Goal: Task Accomplishment & Management: Manage account settings

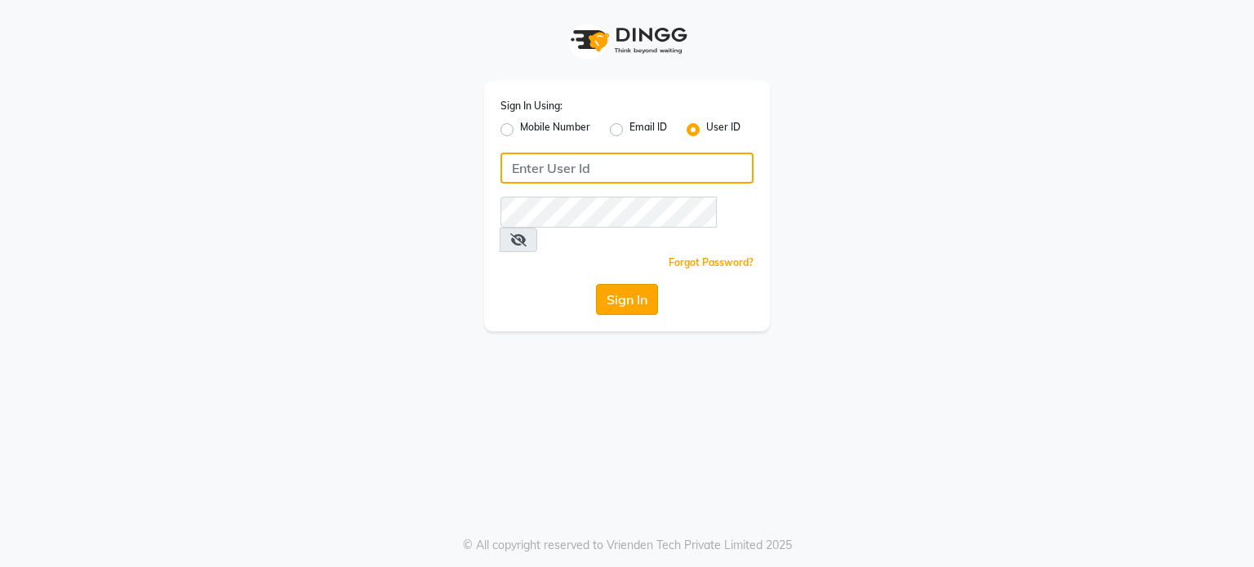
type input "sashtra"
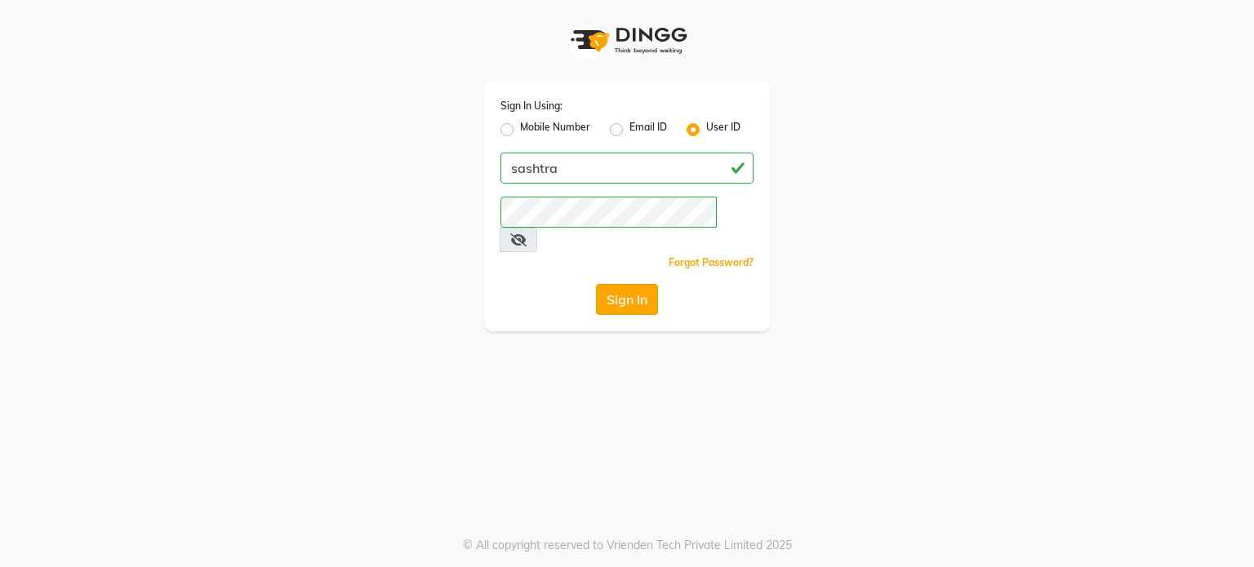
click at [633, 284] on button "Sign In" at bounding box center [627, 299] width 62 height 31
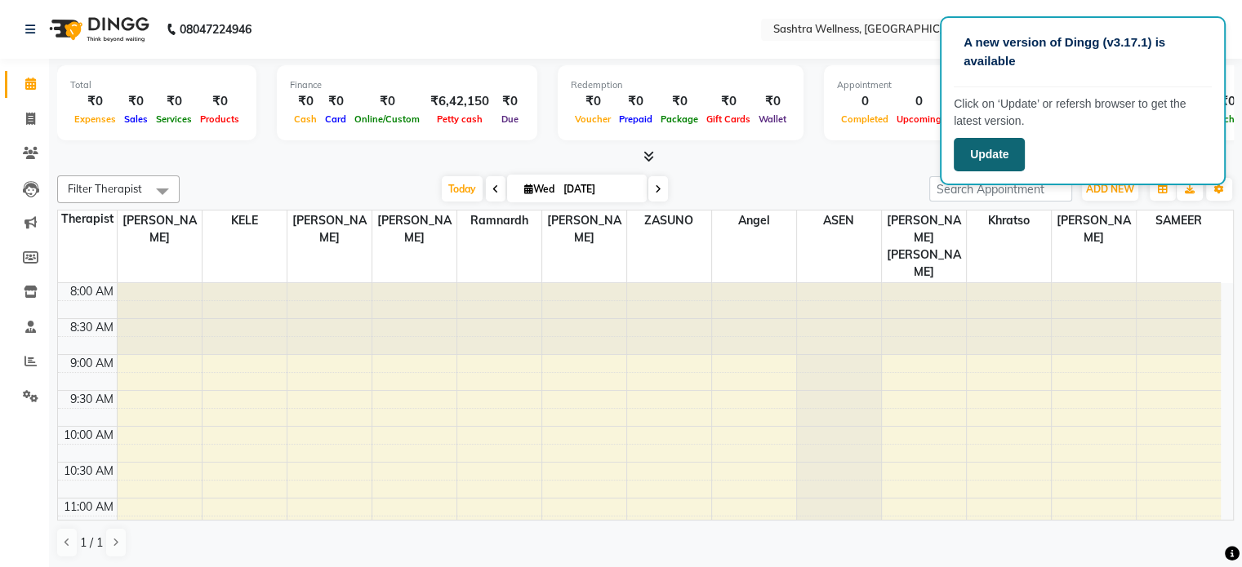
click at [986, 149] on button "Update" at bounding box center [988, 154] width 71 height 33
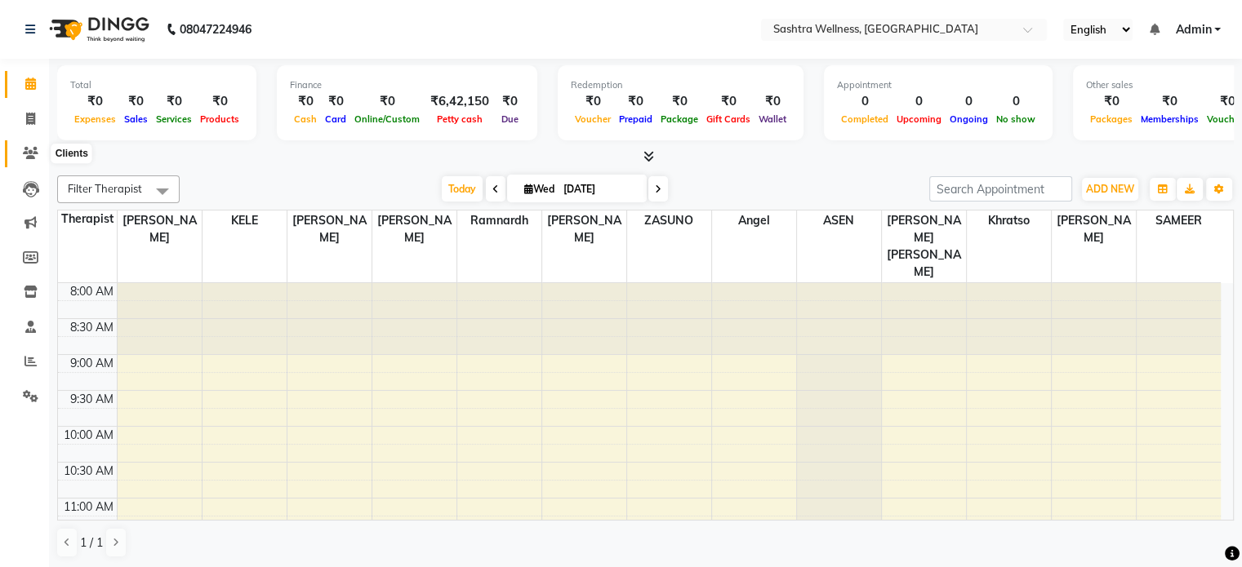
click at [28, 149] on icon at bounding box center [31, 153] width 16 height 12
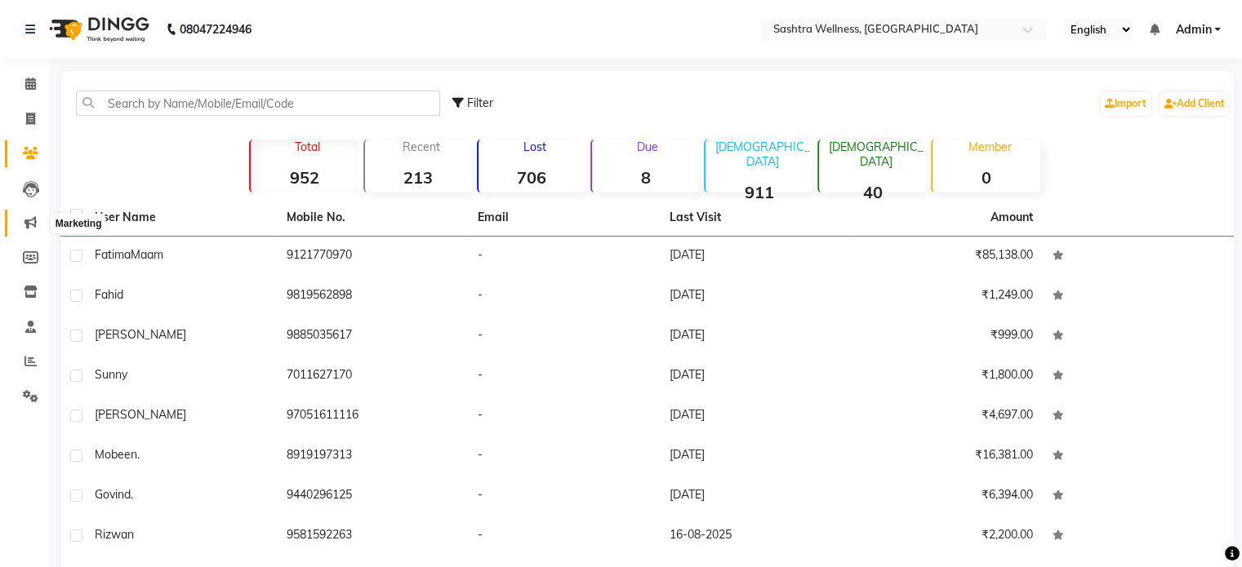
click at [29, 224] on icon at bounding box center [30, 222] width 12 height 12
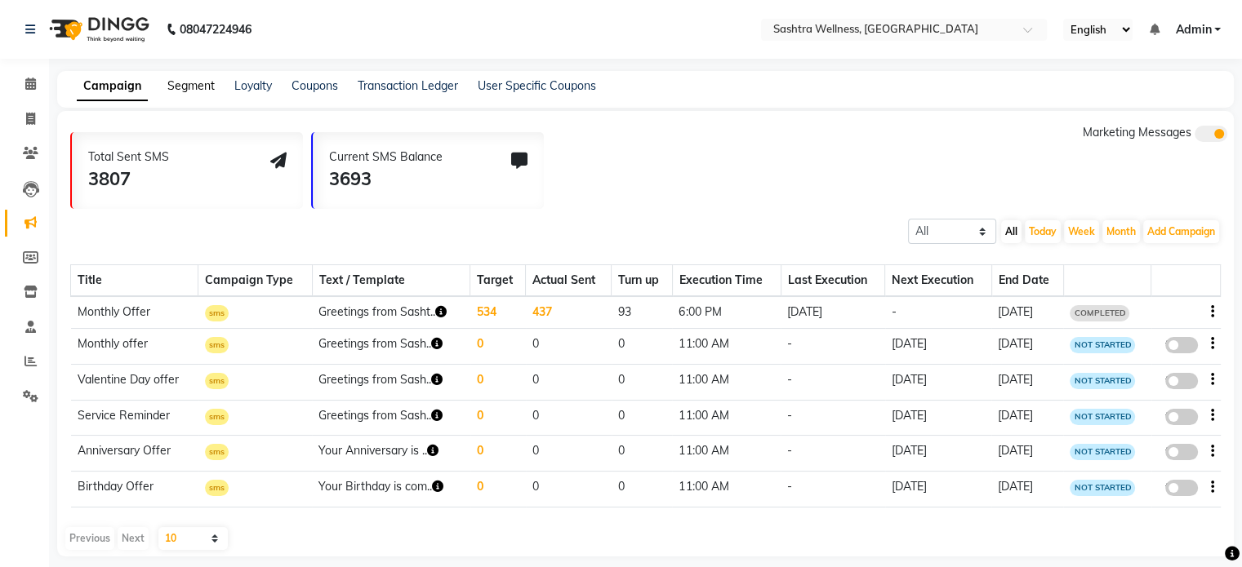
click at [185, 87] on link "Segment" at bounding box center [190, 85] width 47 height 15
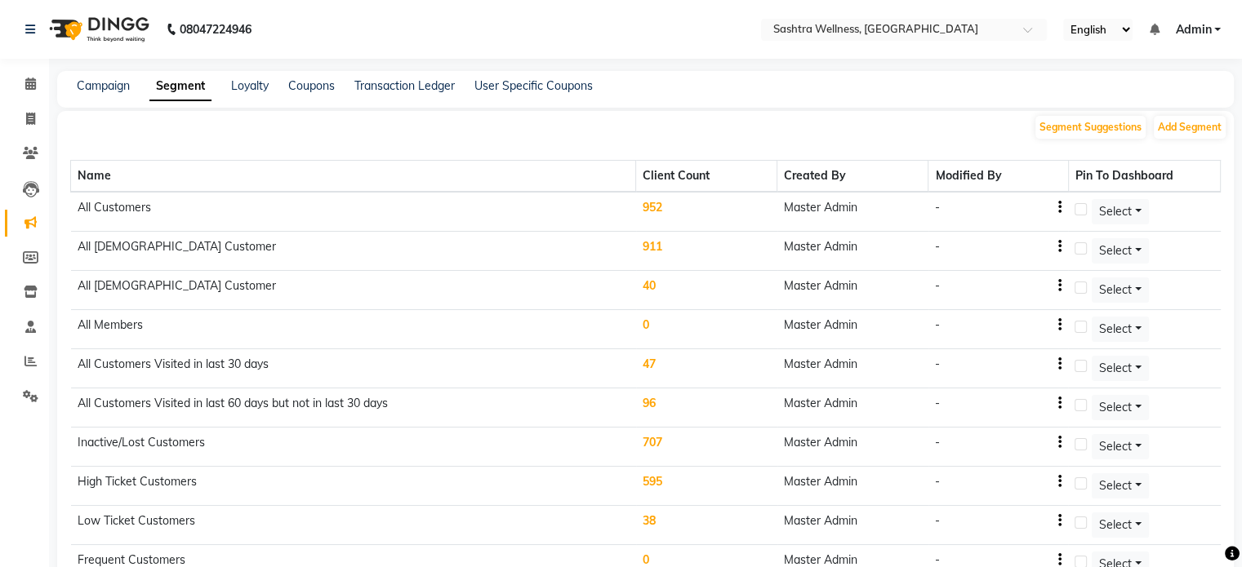
click at [656, 214] on td "952" at bounding box center [706, 212] width 141 height 40
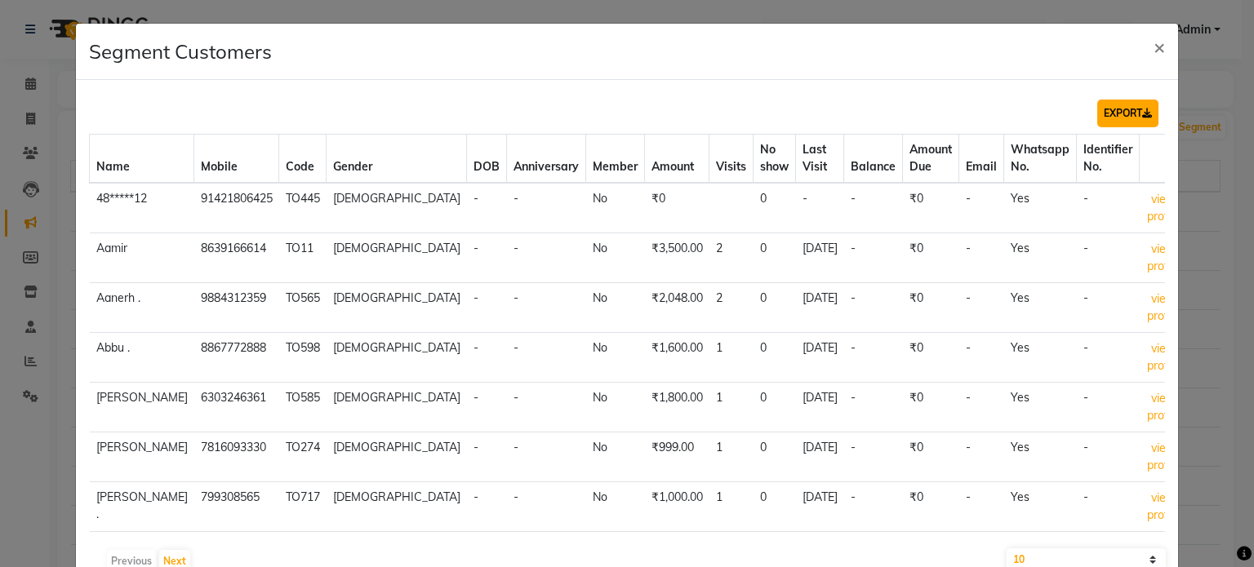
click at [1105, 111] on button "EXPORT" at bounding box center [1127, 114] width 61 height 28
click at [1153, 35] on span "×" at bounding box center [1158, 46] width 11 height 24
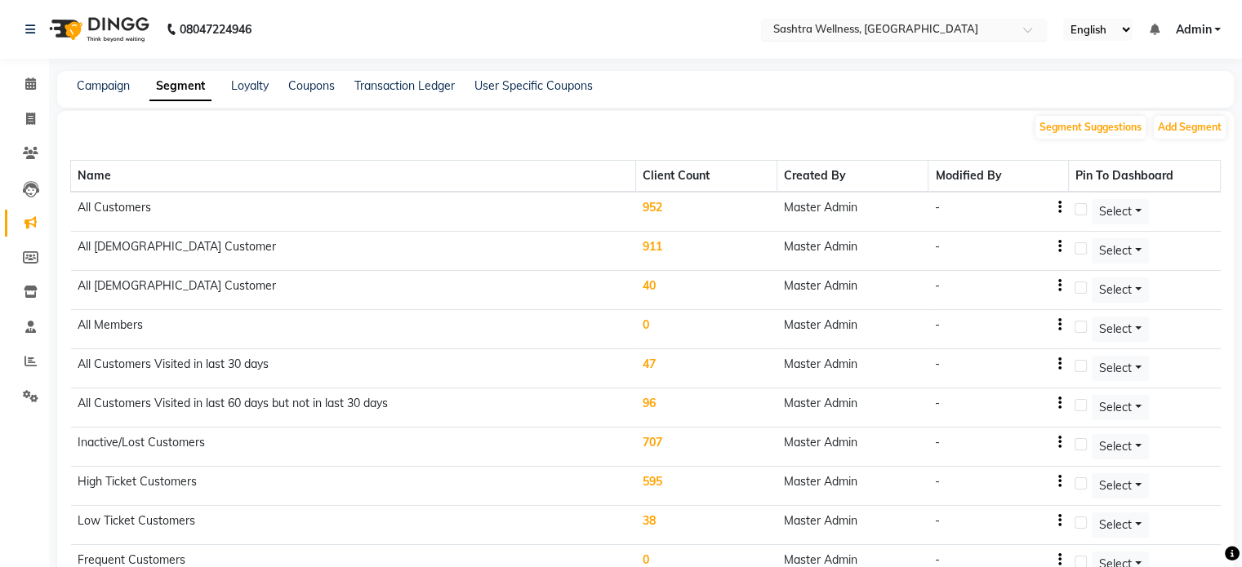
click at [931, 28] on input "text" at bounding box center [887, 31] width 237 height 16
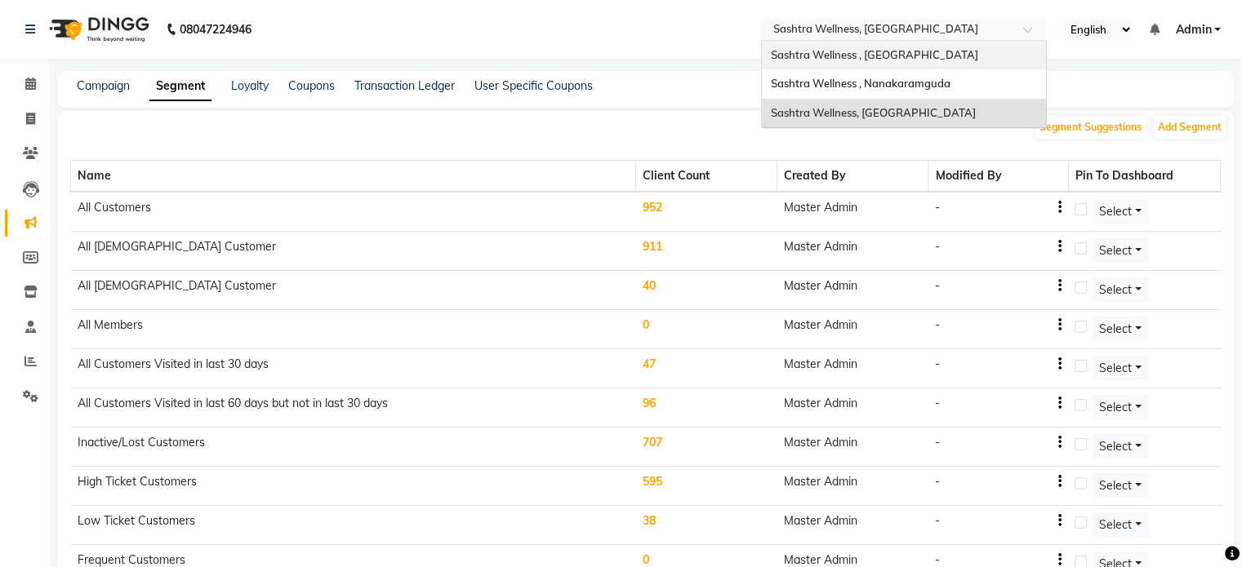
click at [686, 19] on nav "08047224946 Select Location × Sashtra Wellness, Tolichowki Sashtra Wellness , G…" at bounding box center [621, 29] width 1242 height 59
click at [887, 29] on input "text" at bounding box center [887, 31] width 237 height 16
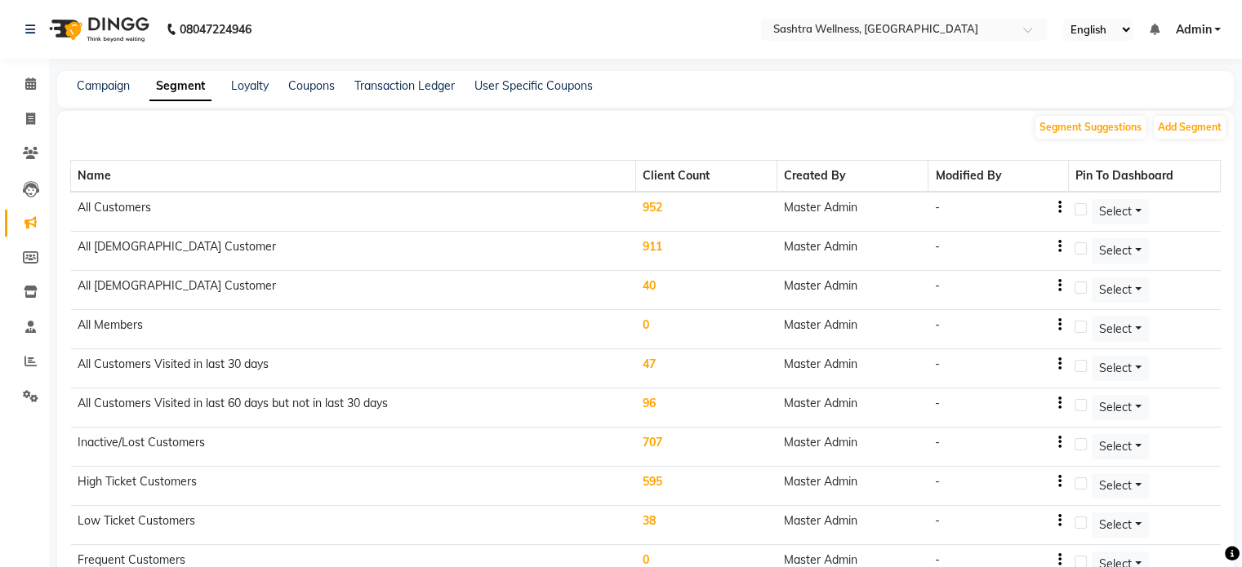
click at [646, 36] on nav "08047224946 Select Location × Sashtra Wellness, Tolichowki English ENGLISH Espa…" at bounding box center [621, 29] width 1242 height 59
click at [28, 85] on icon at bounding box center [30, 84] width 11 height 12
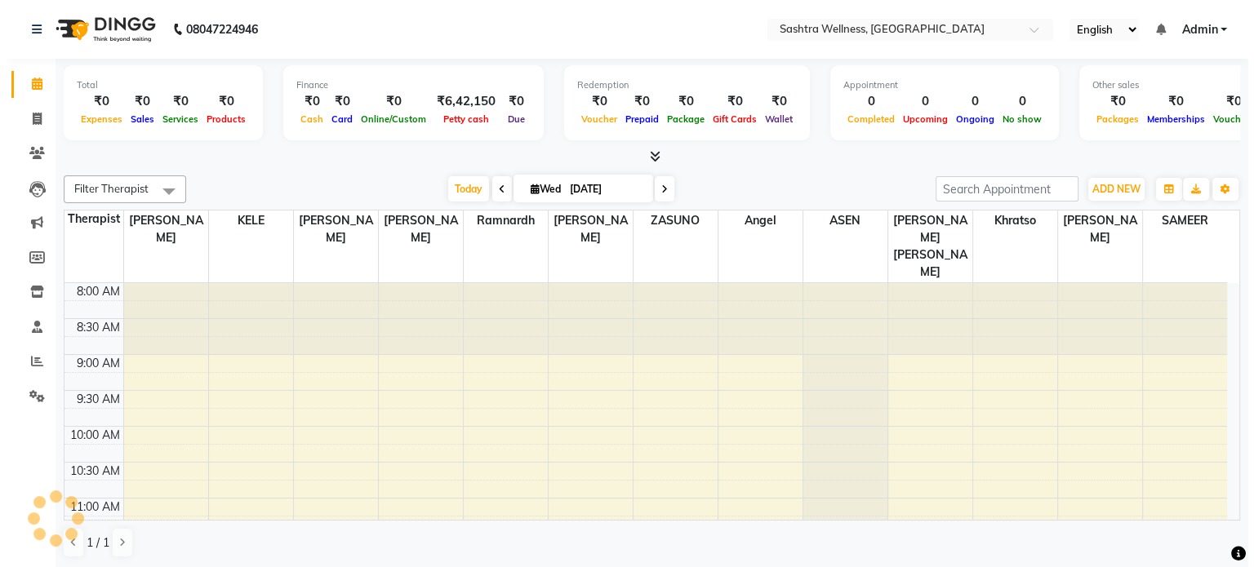
scroll to position [428, 0]
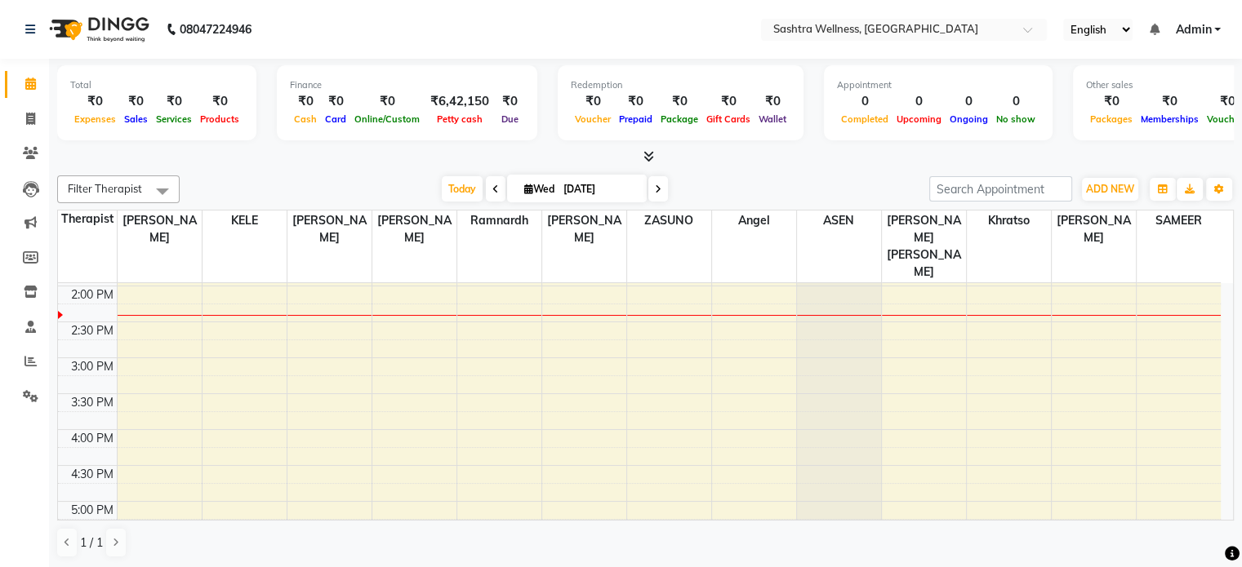
click at [127, 194] on span "Filter Therapist" at bounding box center [105, 188] width 74 height 13
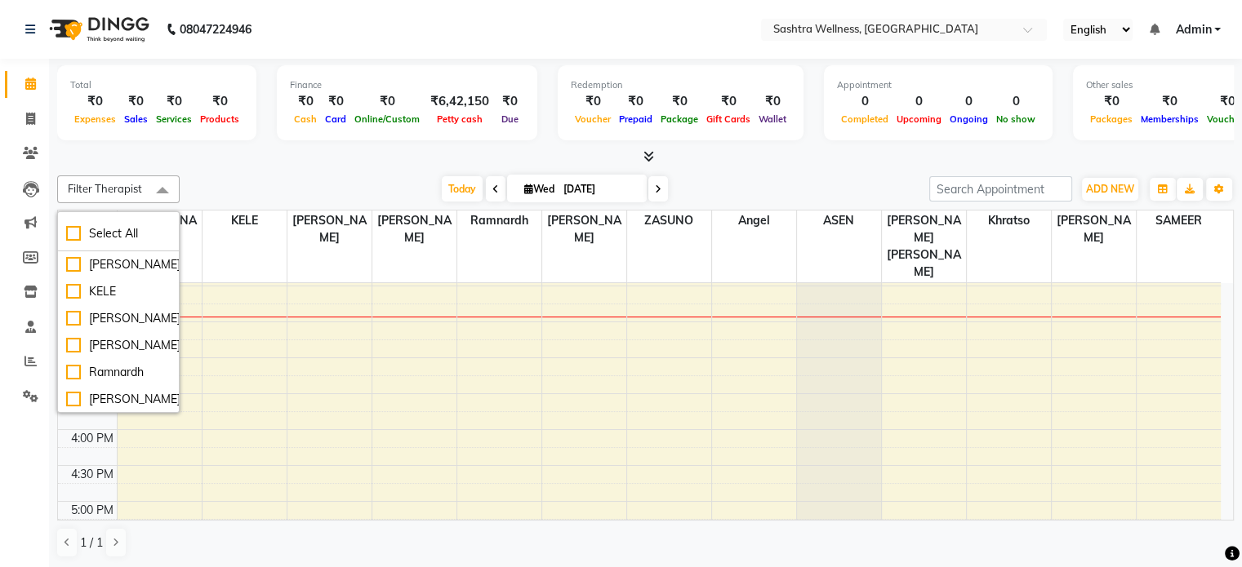
click at [267, 159] on div at bounding box center [645, 157] width 1176 height 17
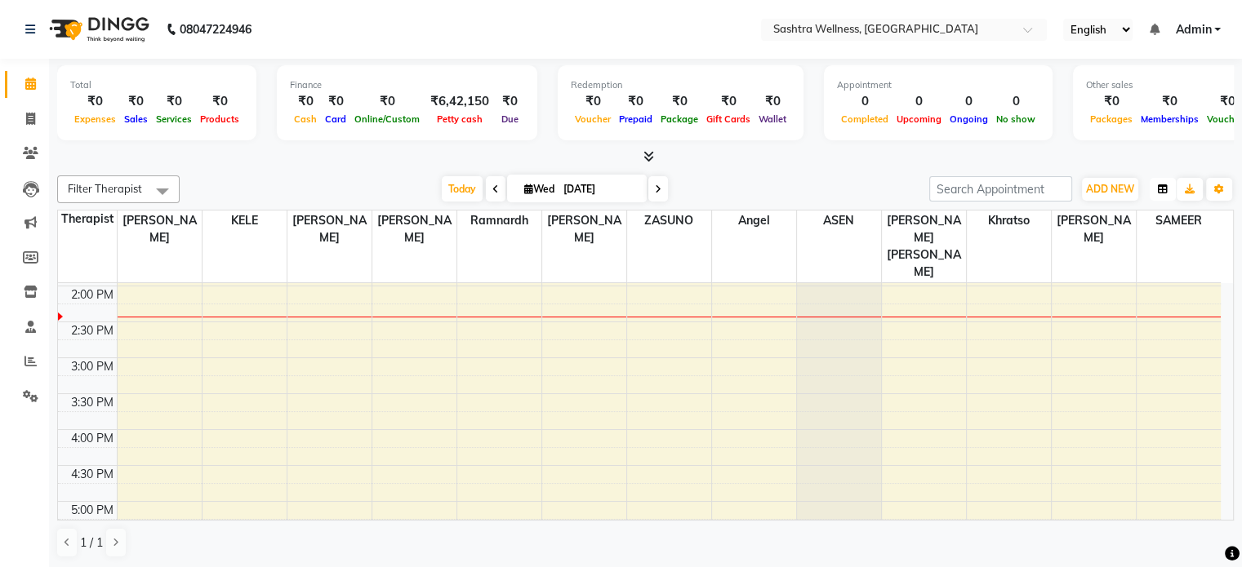
click at [1162, 185] on icon "button" at bounding box center [1162, 189] width 10 height 10
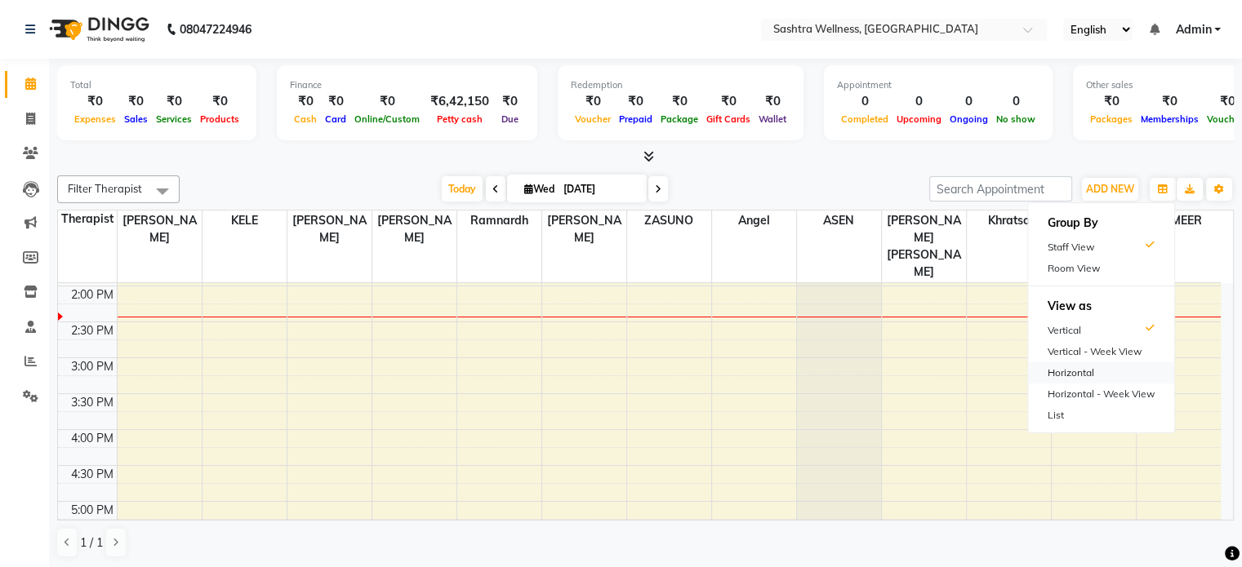
click at [1079, 372] on div "Horizontal" at bounding box center [1101, 372] width 146 height 21
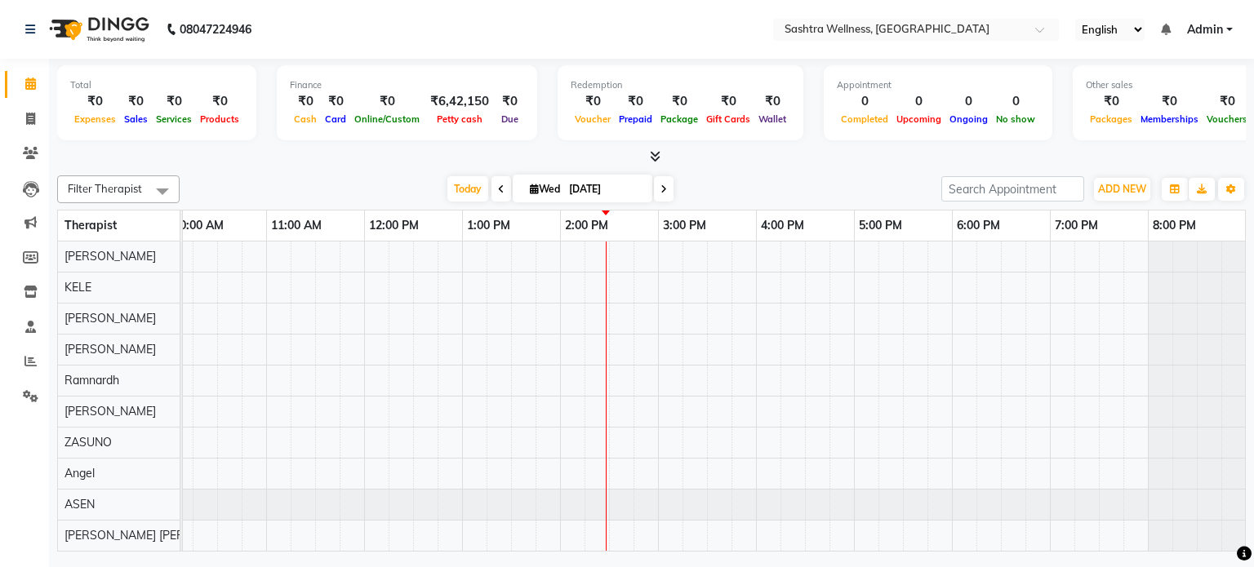
scroll to position [0, 0]
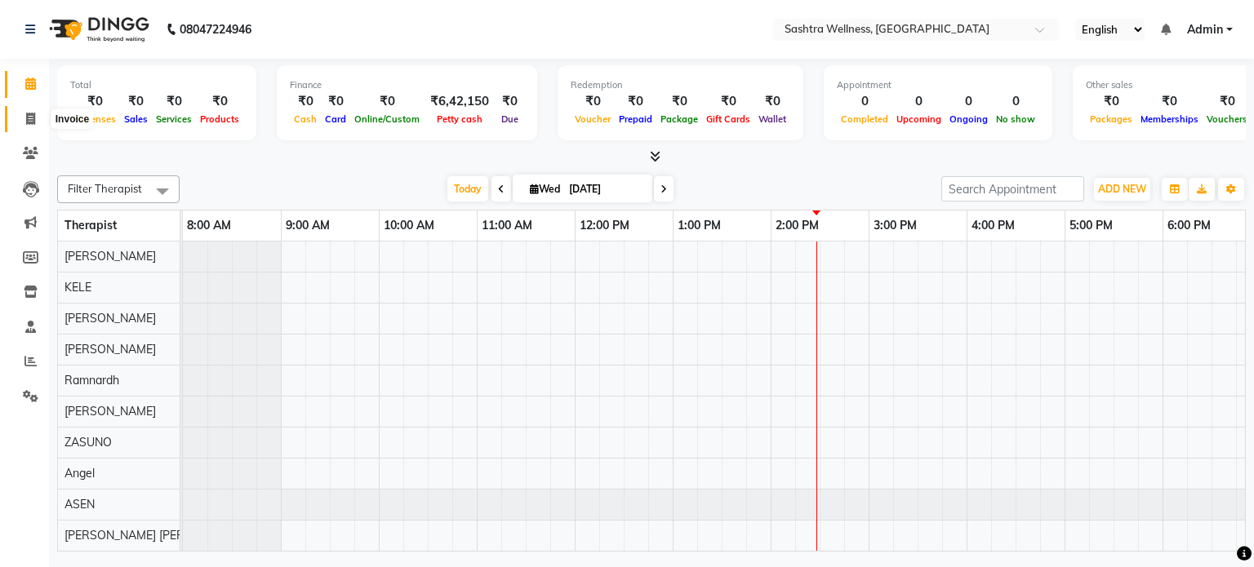
click at [36, 123] on span at bounding box center [30, 119] width 29 height 19
select select "service"
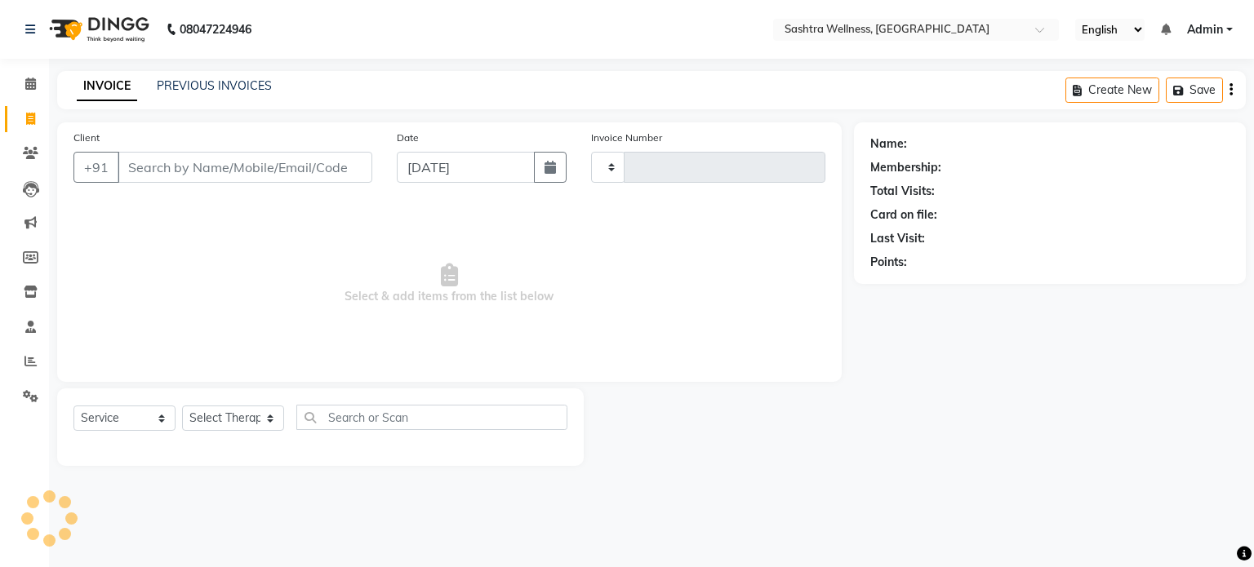
type input "0078"
select select "6667"
click at [37, 84] on span at bounding box center [30, 84] width 29 height 19
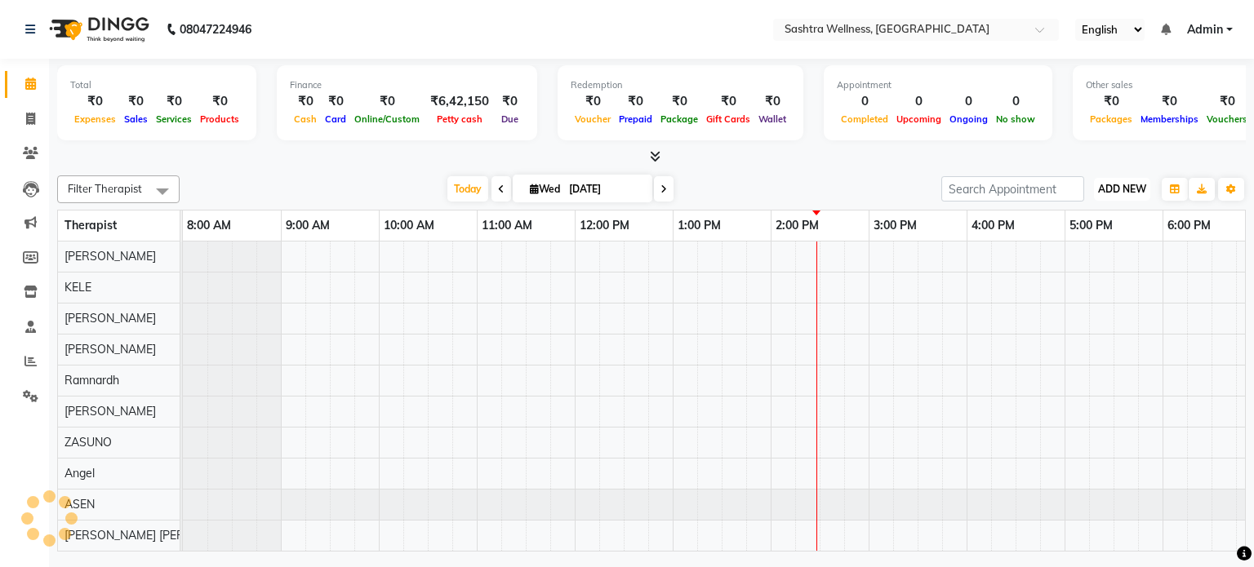
click at [1118, 185] on span "ADD NEW" at bounding box center [1122, 189] width 48 height 12
click at [1076, 241] on link "Add Invoice" at bounding box center [1084, 240] width 129 height 21
select select "service"
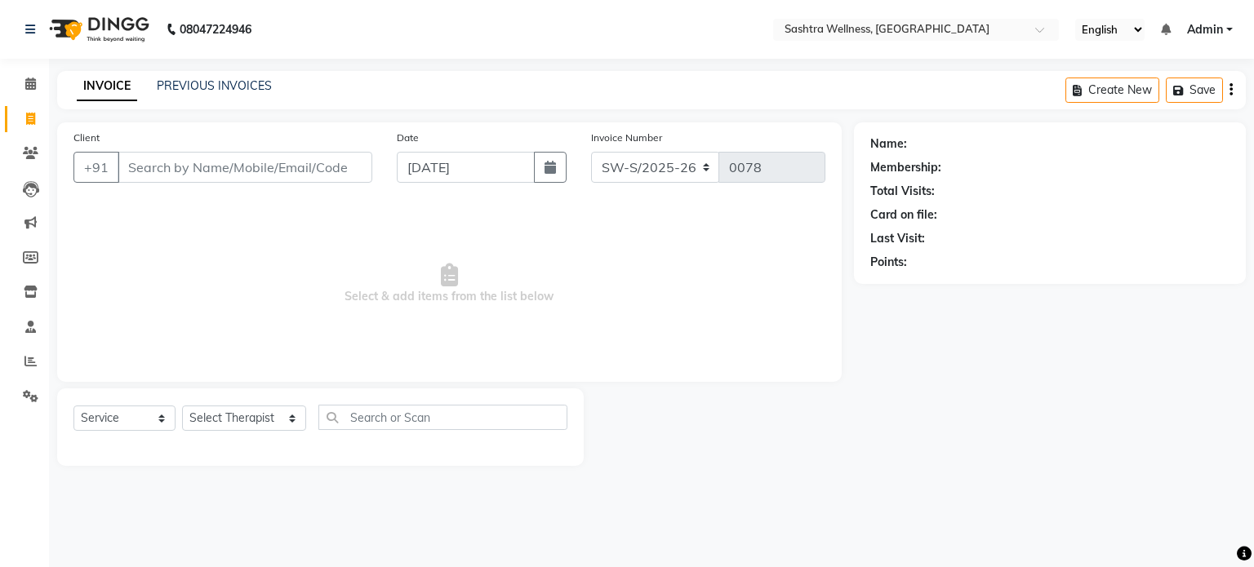
click at [254, 178] on input "Client" at bounding box center [245, 167] width 255 height 31
click at [33, 88] on icon at bounding box center [30, 84] width 11 height 12
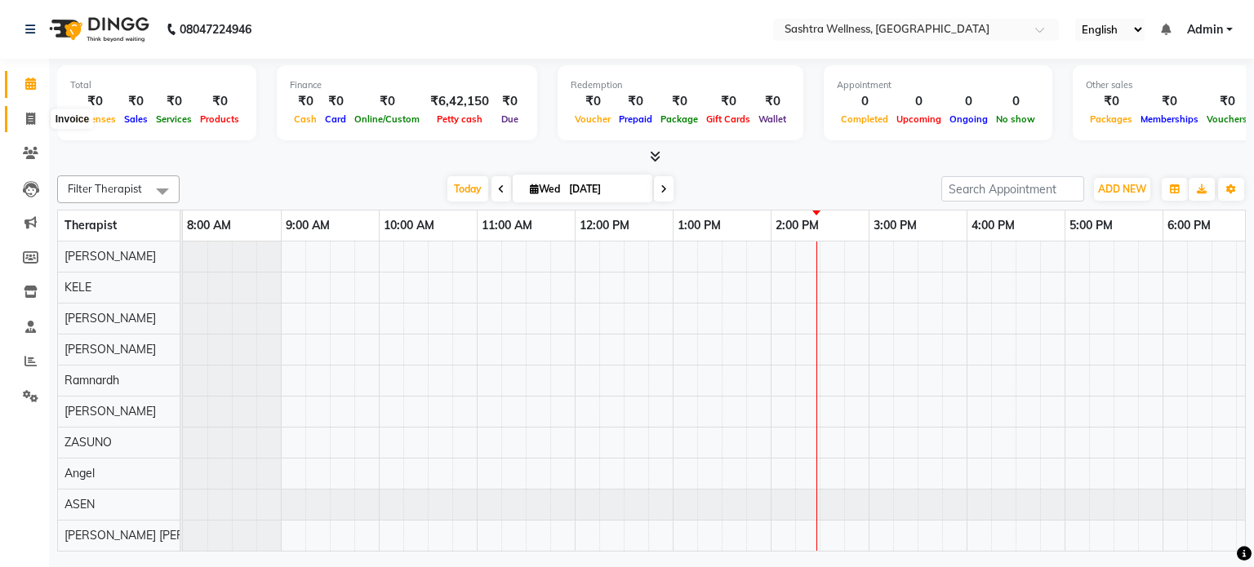
click at [27, 118] on icon at bounding box center [30, 119] width 9 height 12
select select "service"
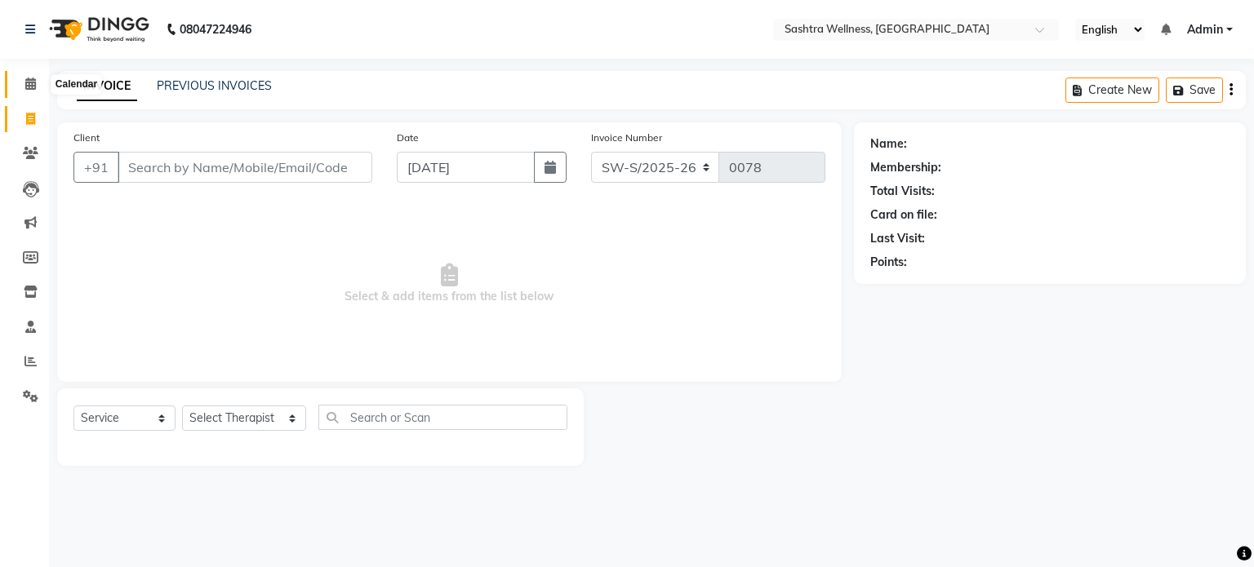
click at [24, 91] on span at bounding box center [30, 84] width 29 height 19
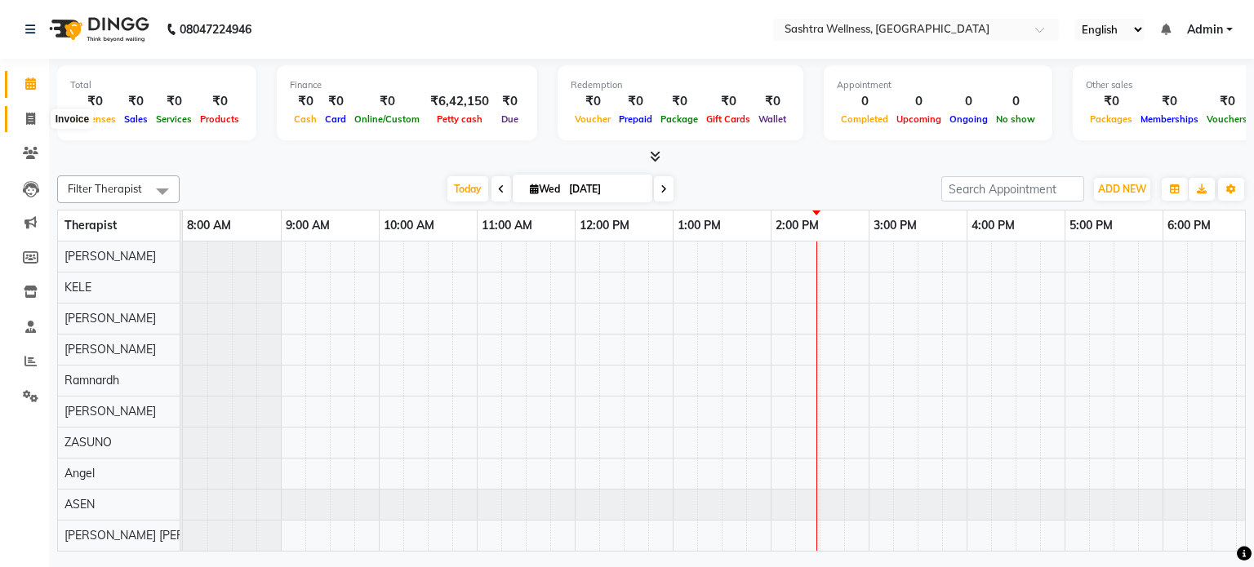
click at [24, 123] on span at bounding box center [30, 119] width 29 height 19
select select "service"
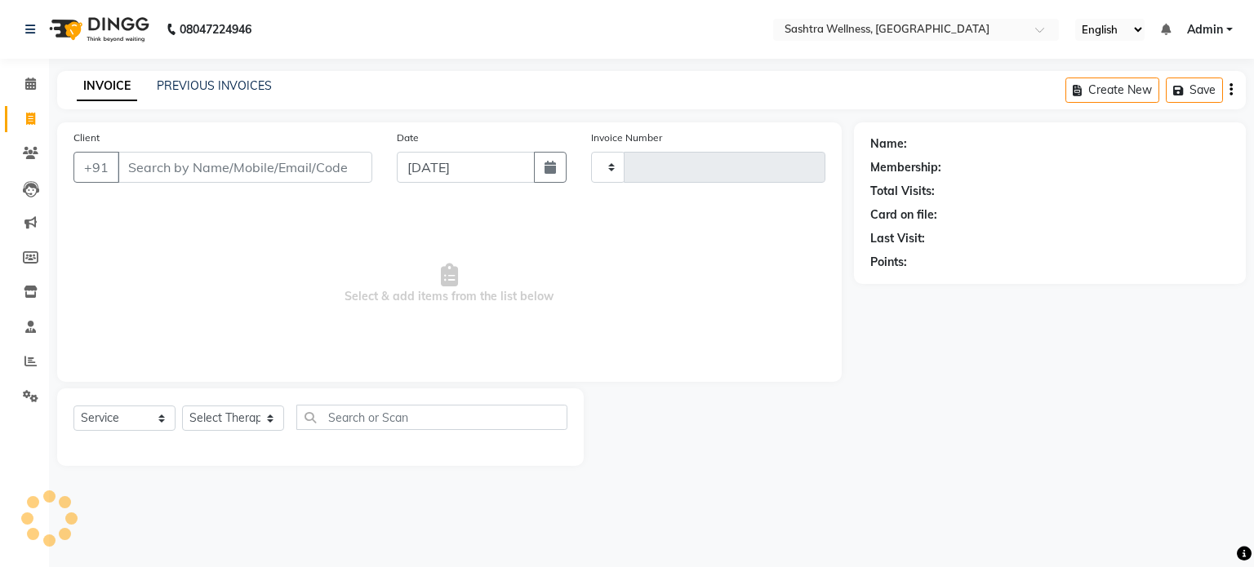
type input "0078"
select select "6667"
click at [25, 87] on icon at bounding box center [30, 84] width 11 height 12
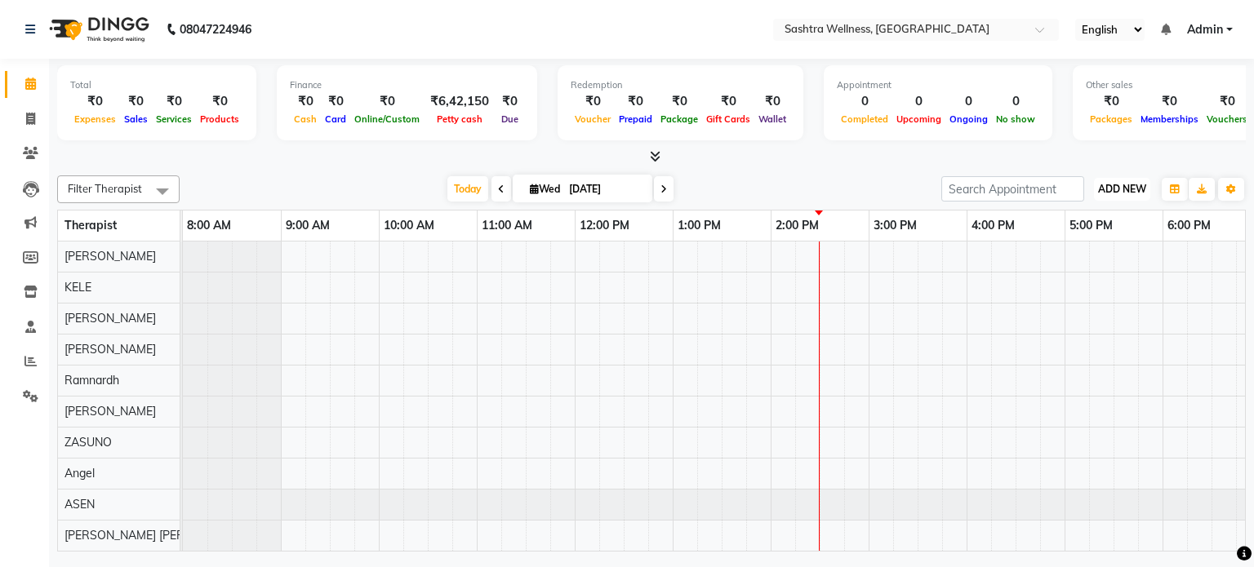
click at [1122, 179] on button "ADD NEW Toggle Dropdown" at bounding box center [1122, 189] width 56 height 23
click at [1074, 234] on link "Add Invoice" at bounding box center [1084, 240] width 129 height 21
select select "service"
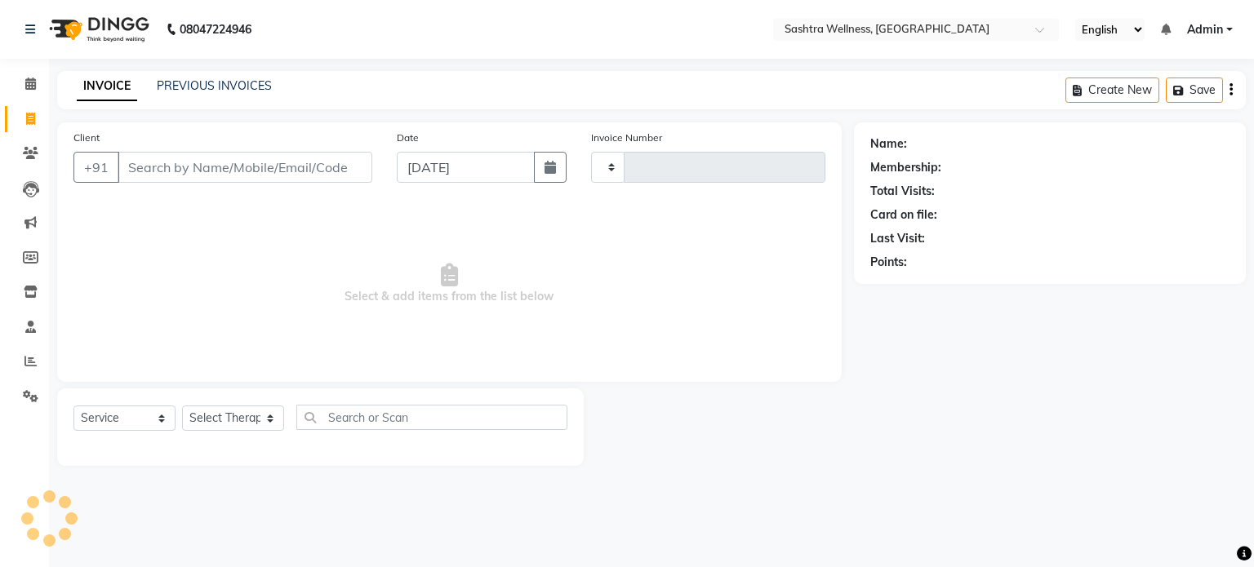
type input "0078"
select select "6667"
click at [26, 331] on icon at bounding box center [30, 327] width 11 height 12
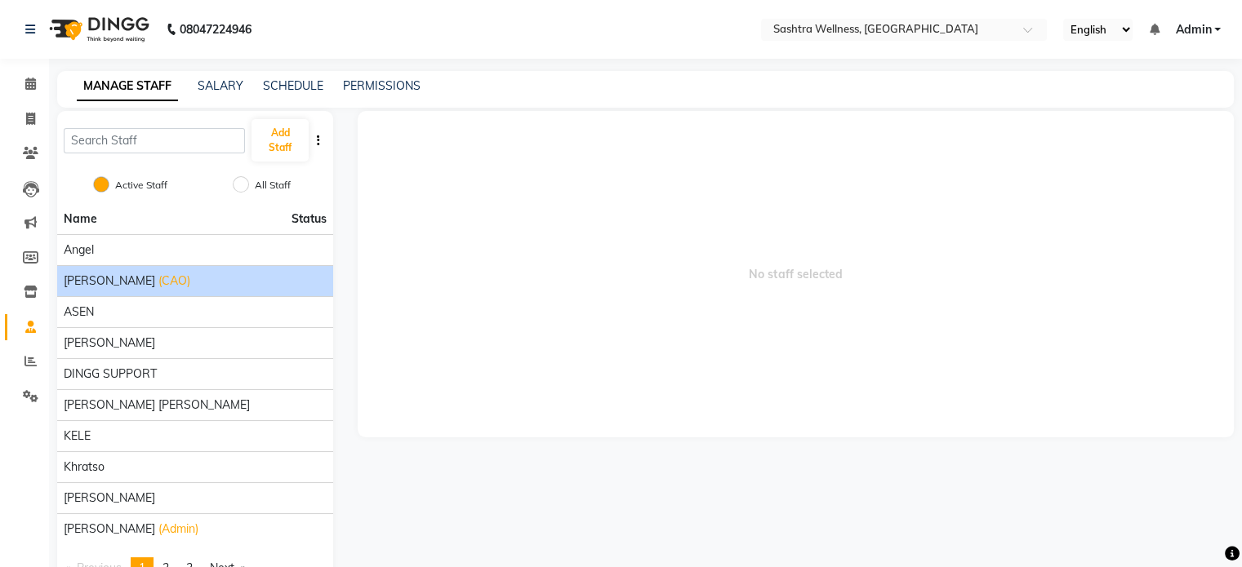
scroll to position [48, 0]
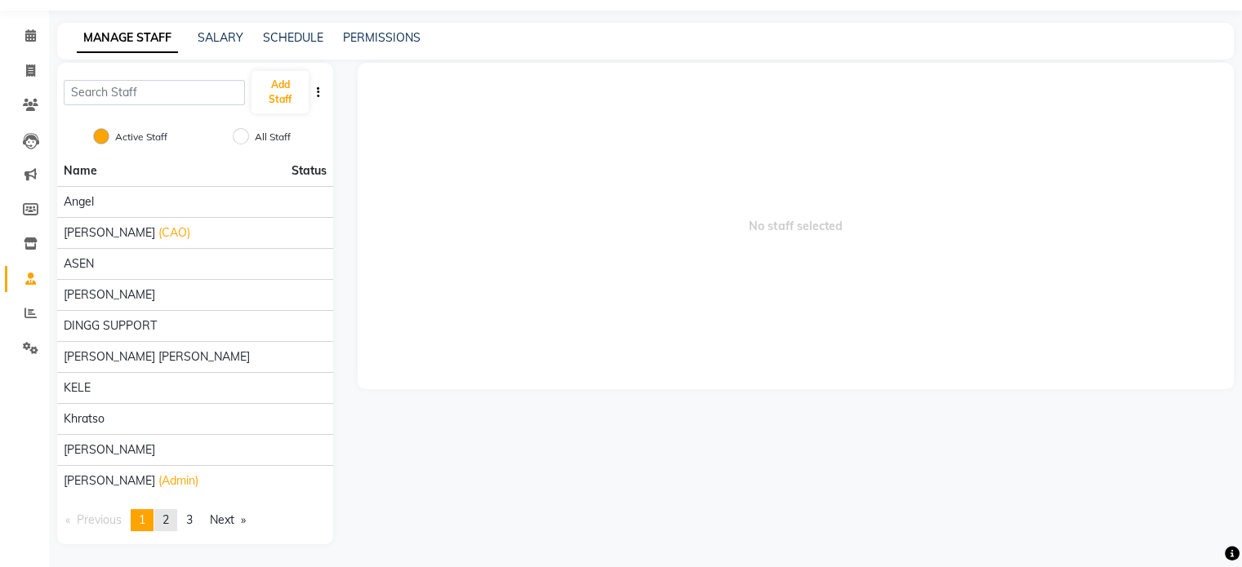
click at [175, 515] on link "page 2" at bounding box center [165, 520] width 23 height 22
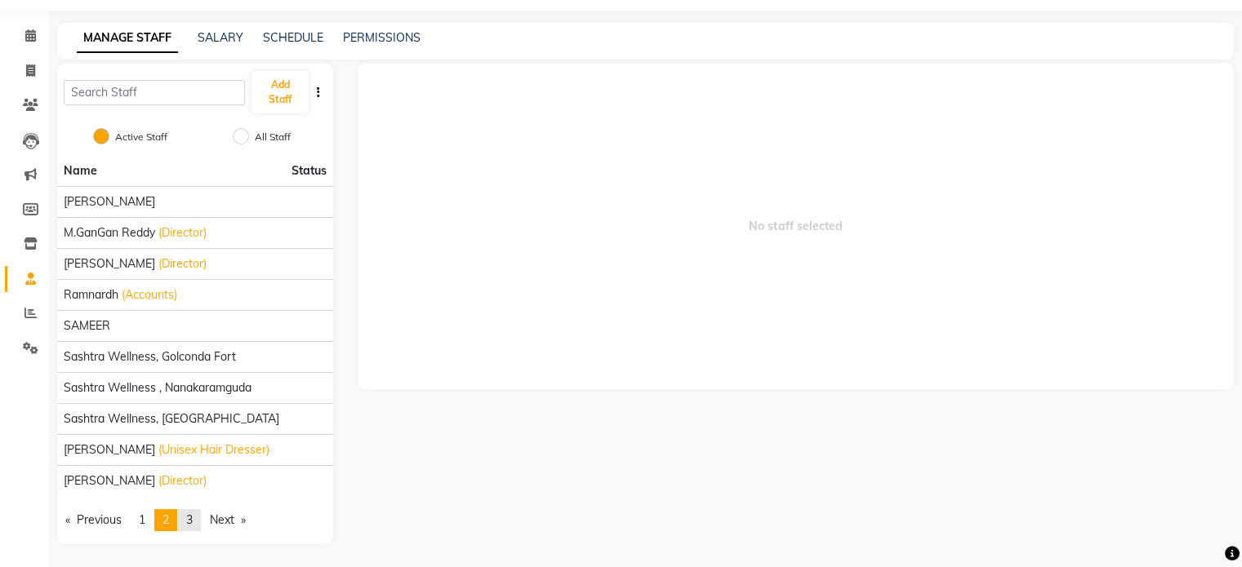
click at [200, 518] on link "page 3" at bounding box center [189, 520] width 23 height 22
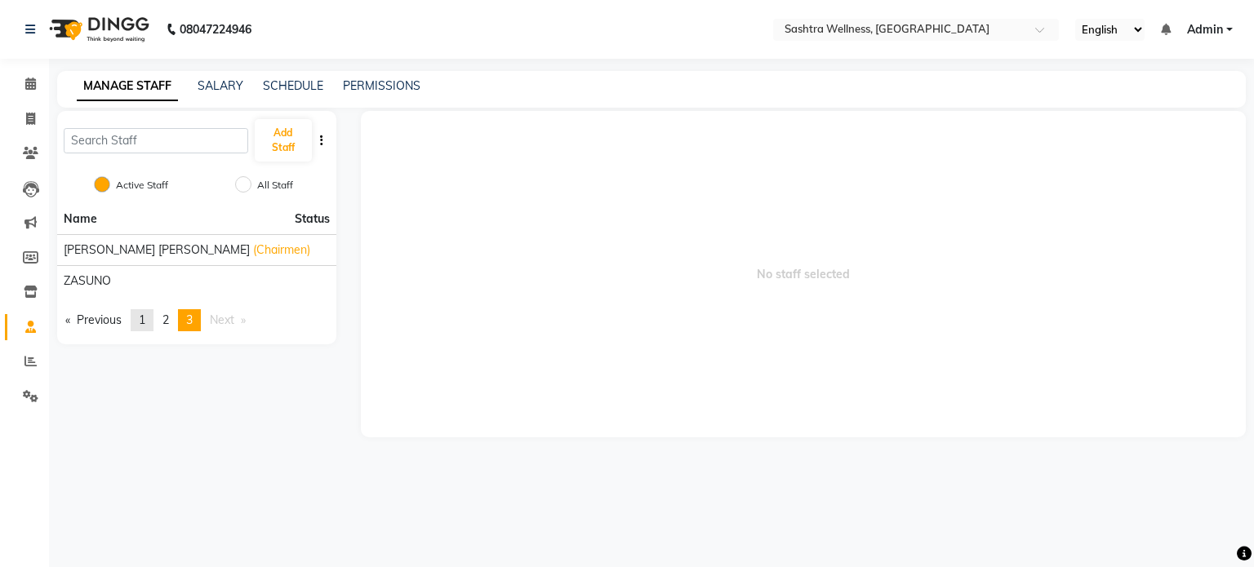
click at [150, 325] on link "page 1" at bounding box center [142, 320] width 23 height 22
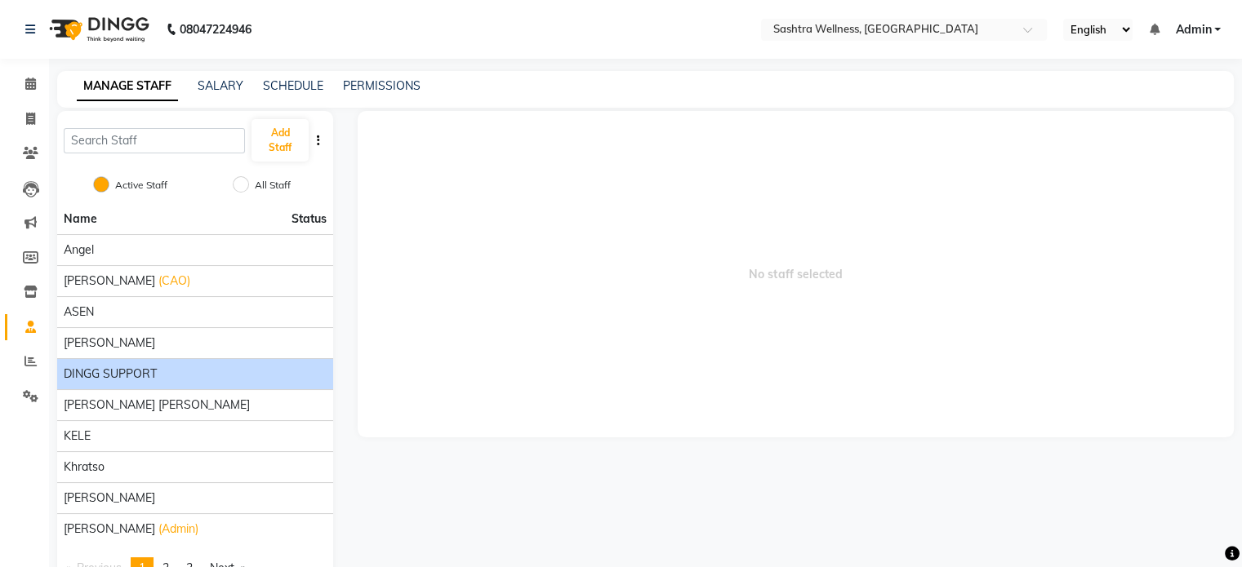
scroll to position [48, 0]
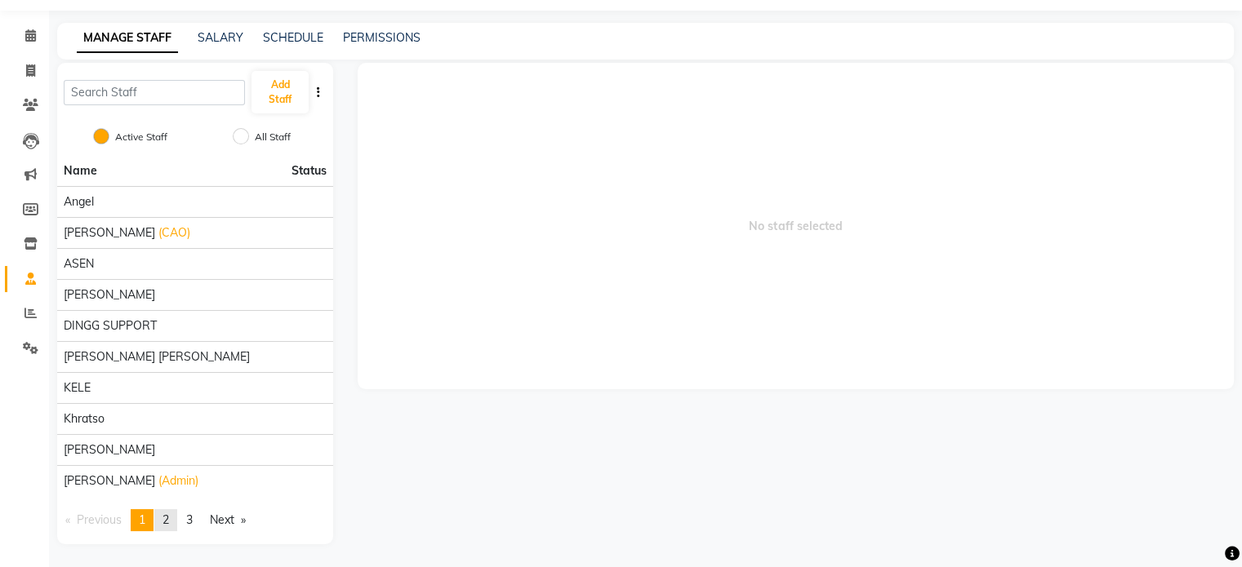
click at [173, 518] on link "page 2" at bounding box center [165, 520] width 23 height 22
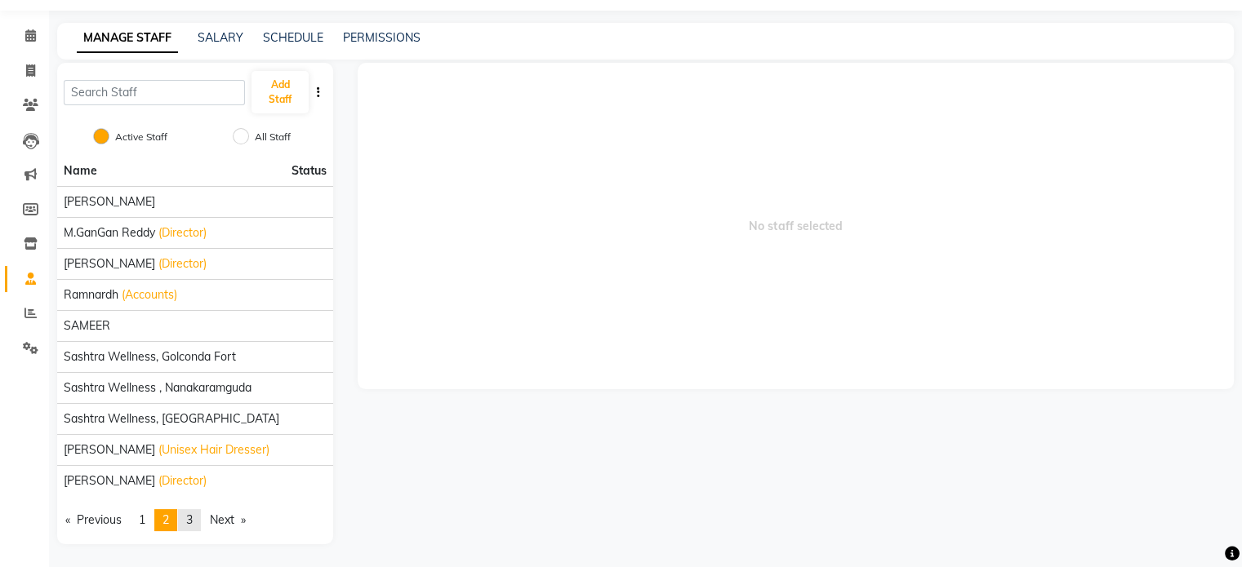
click at [201, 520] on link "page 3" at bounding box center [189, 520] width 23 height 22
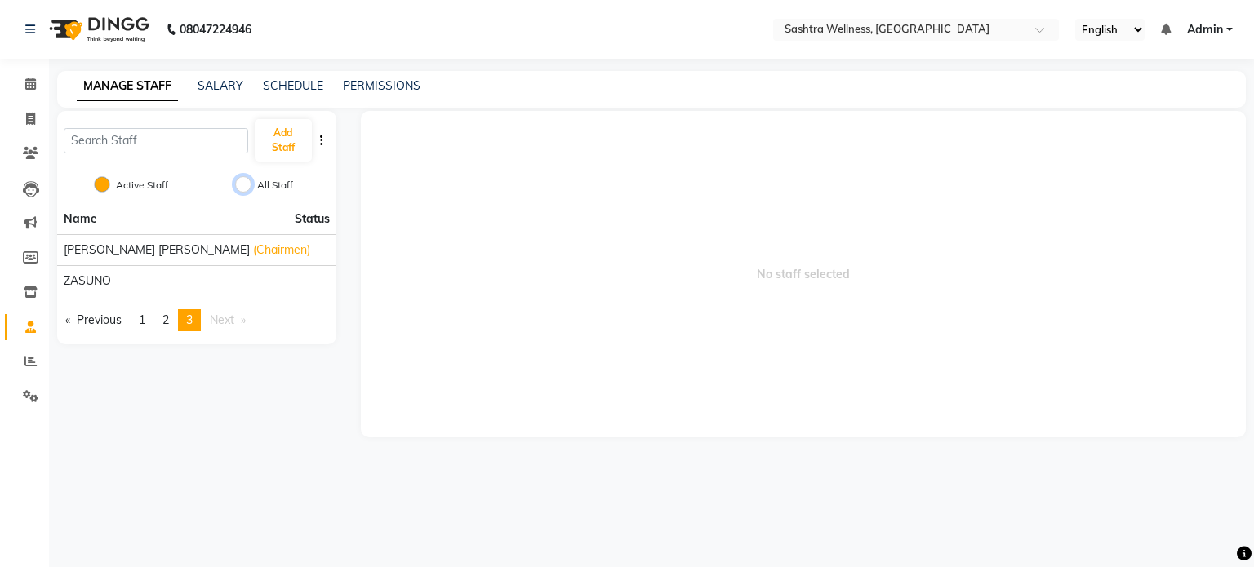
click at [248, 189] on input "All Staff" at bounding box center [243, 184] width 16 height 16
radio input "true"
radio input "false"
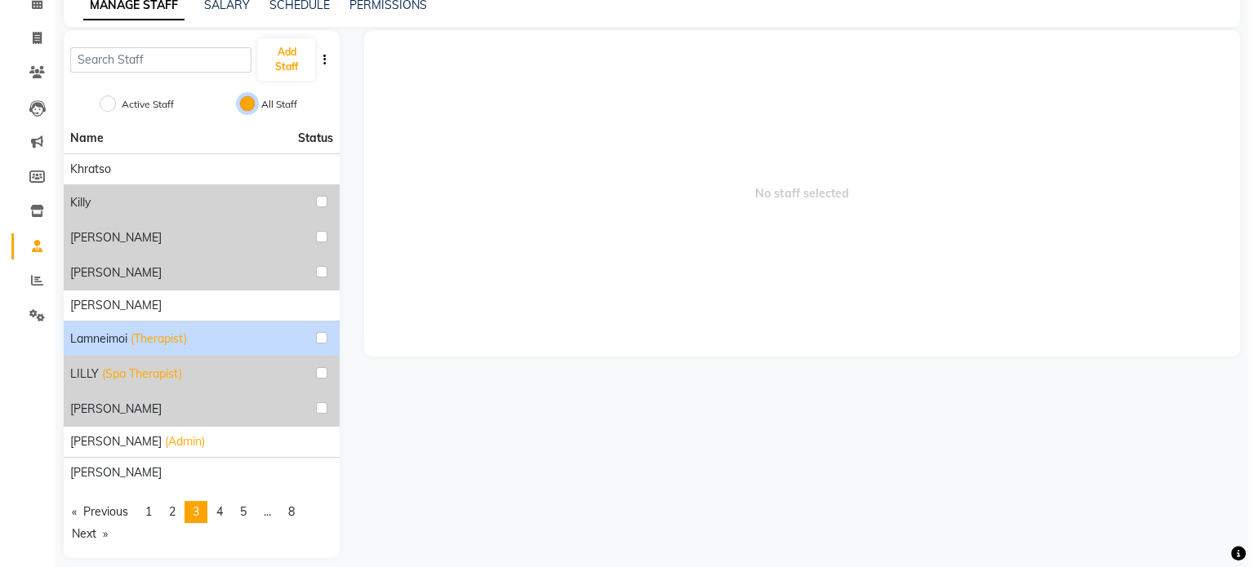
scroll to position [95, 0]
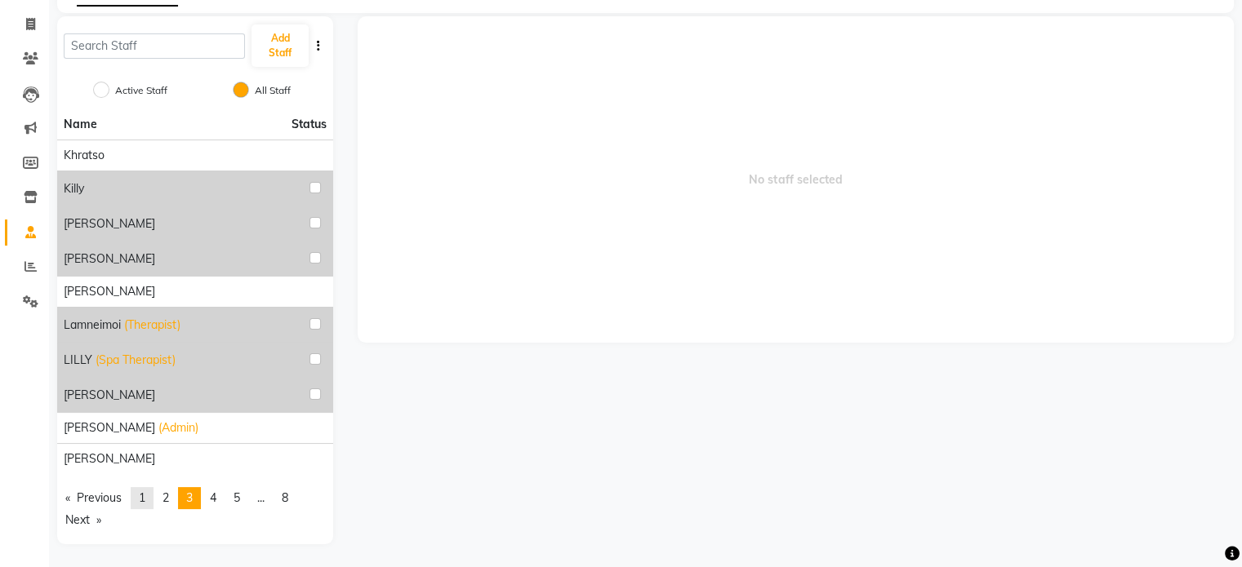
click at [148, 488] on link "page 1" at bounding box center [142, 498] width 23 height 22
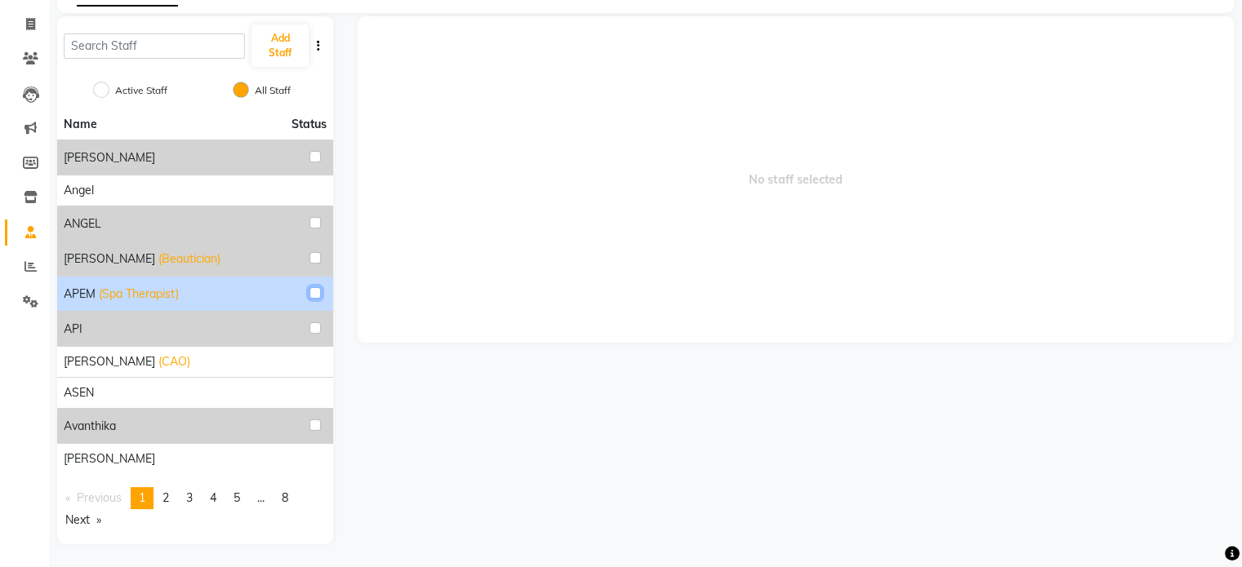
click at [318, 293] on input "checkbox" at bounding box center [314, 292] width 11 height 11
checkbox input "true"
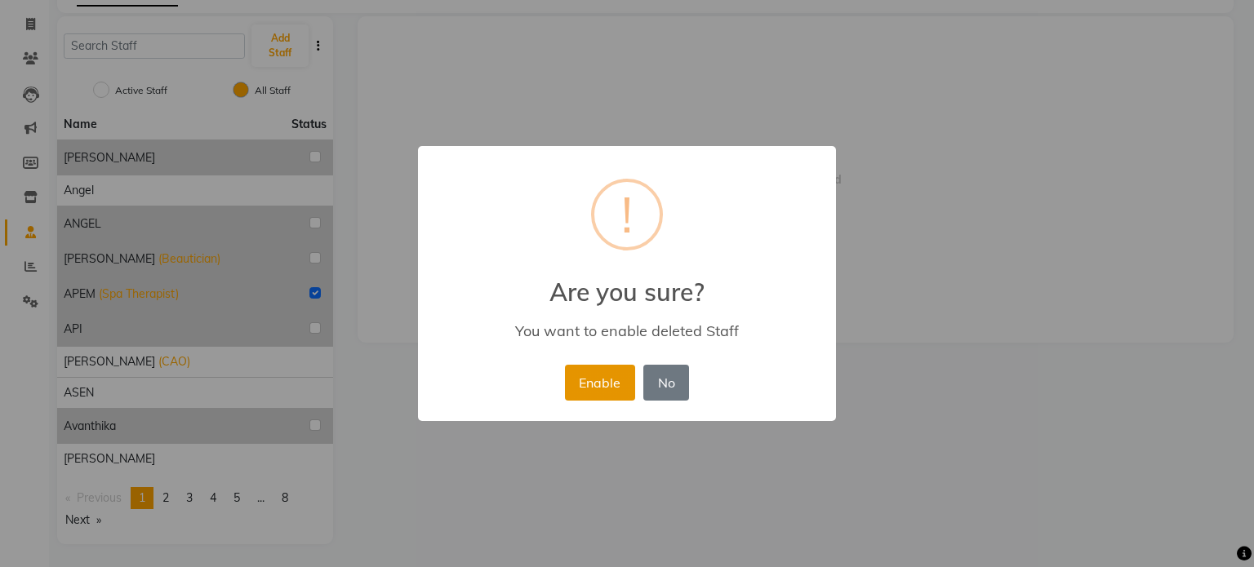
click at [588, 398] on button "Enable" at bounding box center [600, 383] width 70 height 36
radio input "true"
radio input "false"
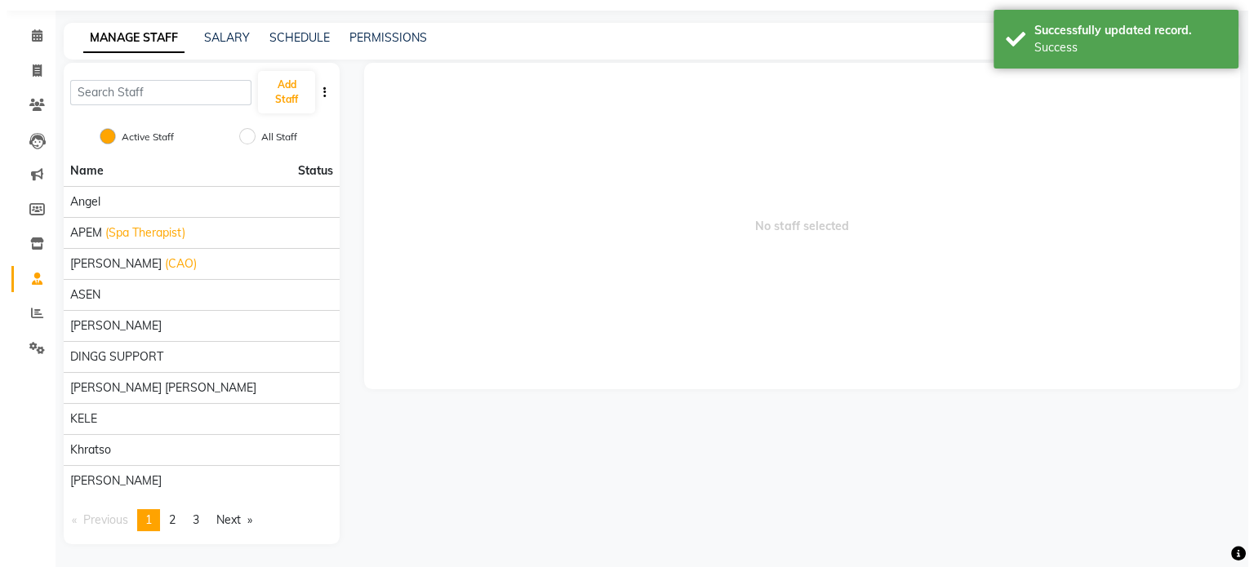
scroll to position [0, 0]
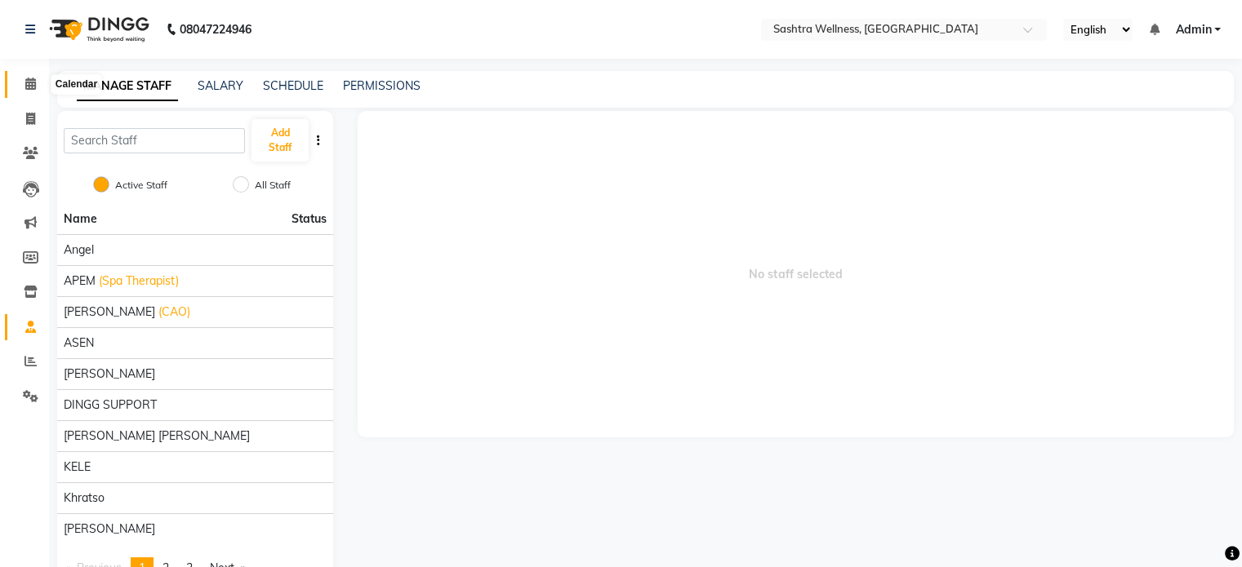
click at [23, 87] on span at bounding box center [30, 84] width 29 height 19
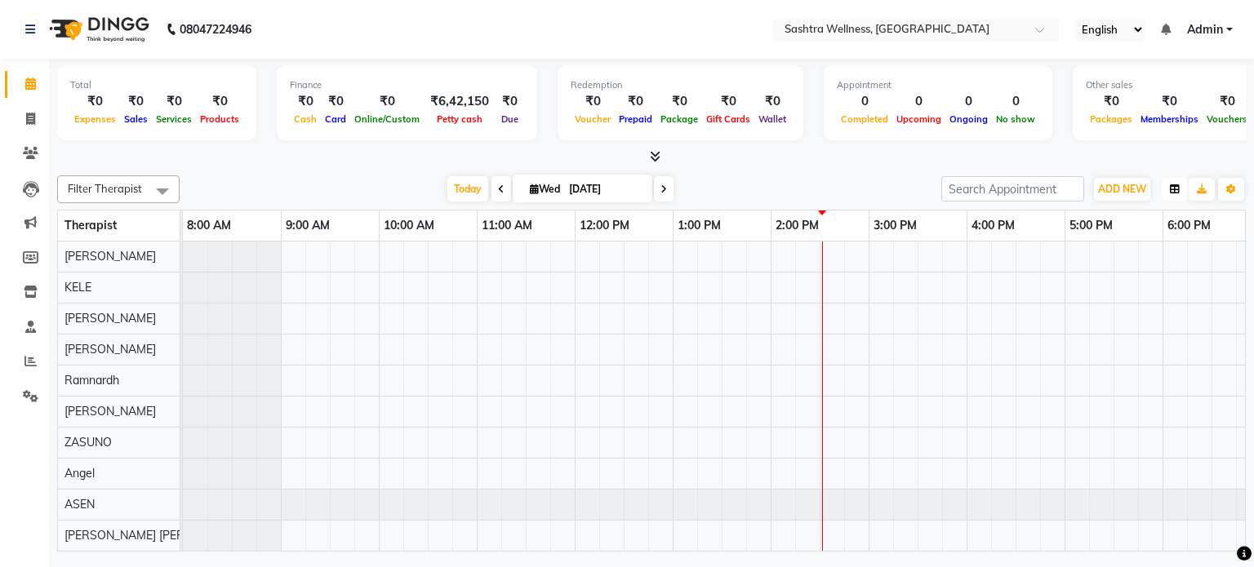
click at [1183, 186] on button "button" at bounding box center [1175, 189] width 26 height 23
click at [1091, 268] on div "Room View" at bounding box center [1113, 268] width 146 height 21
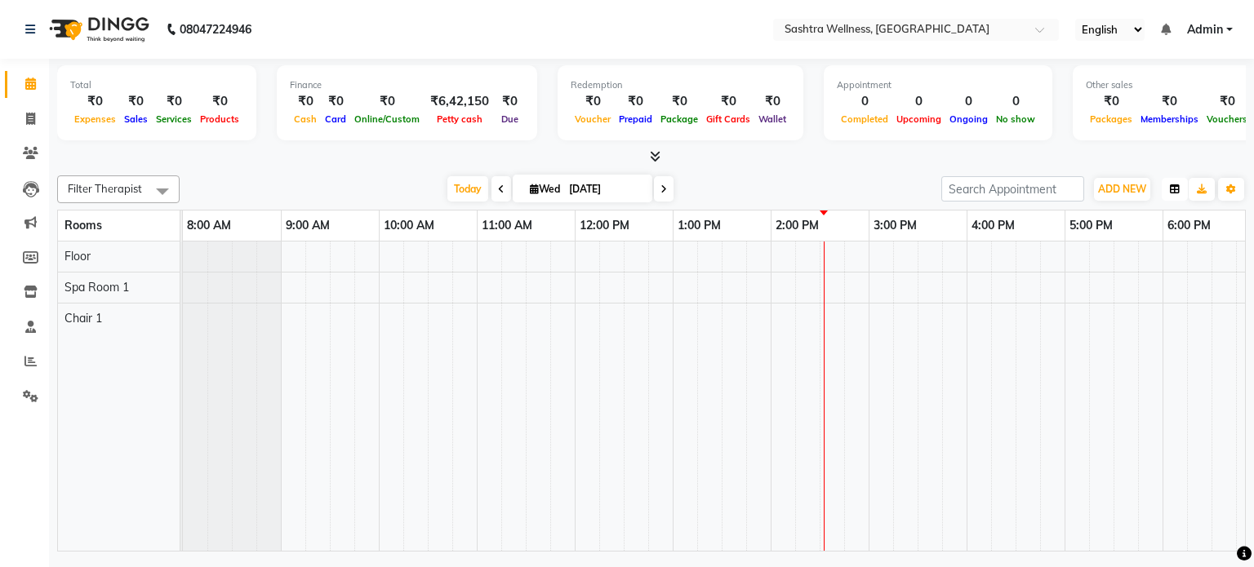
click at [1179, 184] on icon "button" at bounding box center [1175, 189] width 10 height 10
click at [1143, 264] on div "Room View" at bounding box center [1113, 268] width 146 height 21
click at [1169, 195] on button "button" at bounding box center [1175, 189] width 26 height 23
click at [1082, 142] on div "Total ₹0 Expenses ₹0 Sales ₹0 Services ₹0 Products Finance ₹0 Cash ₹0 Card ₹0 O…" at bounding box center [651, 105] width 1188 height 80
click at [1223, 195] on button "Toggle Dropdown" at bounding box center [1231, 189] width 26 height 23
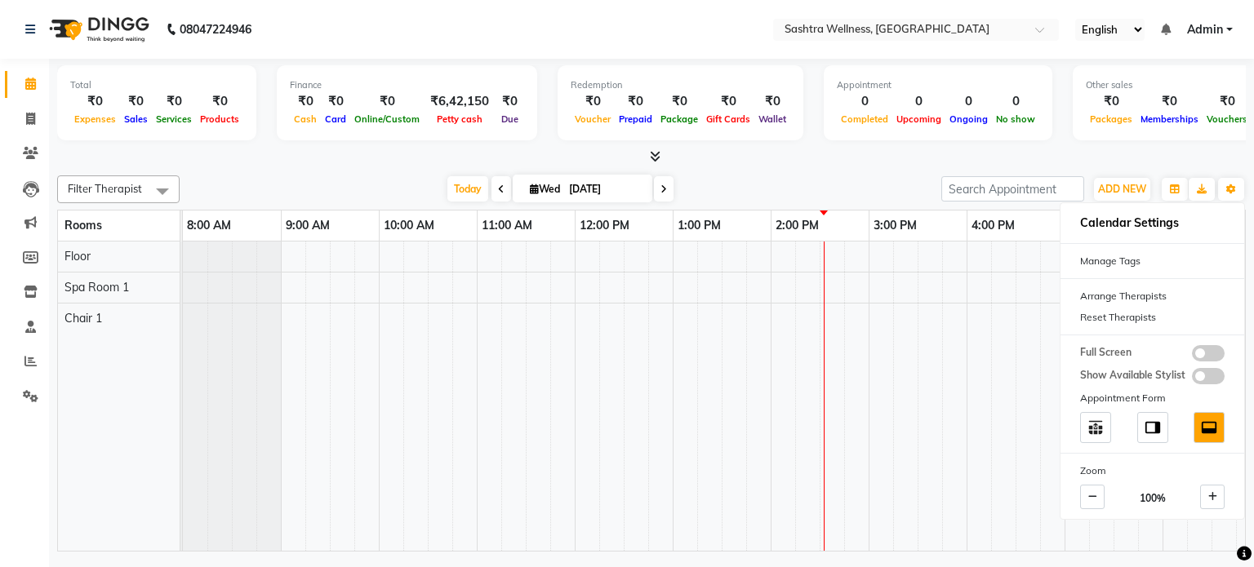
click at [847, 164] on div at bounding box center [651, 157] width 1188 height 17
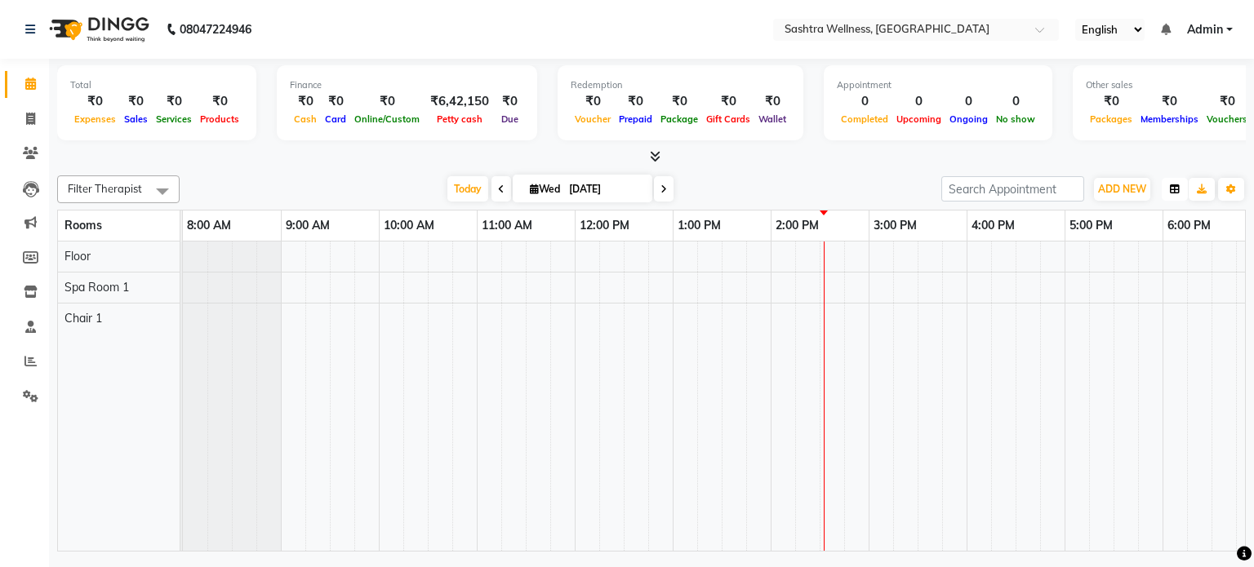
click at [1167, 187] on button "button" at bounding box center [1175, 189] width 26 height 23
click at [838, 185] on div "Today Wed 03-09-2025" at bounding box center [560, 189] width 745 height 24
click at [1173, 189] on icon "button" at bounding box center [1175, 189] width 10 height 10
click at [29, 400] on icon at bounding box center [31, 396] width 16 height 12
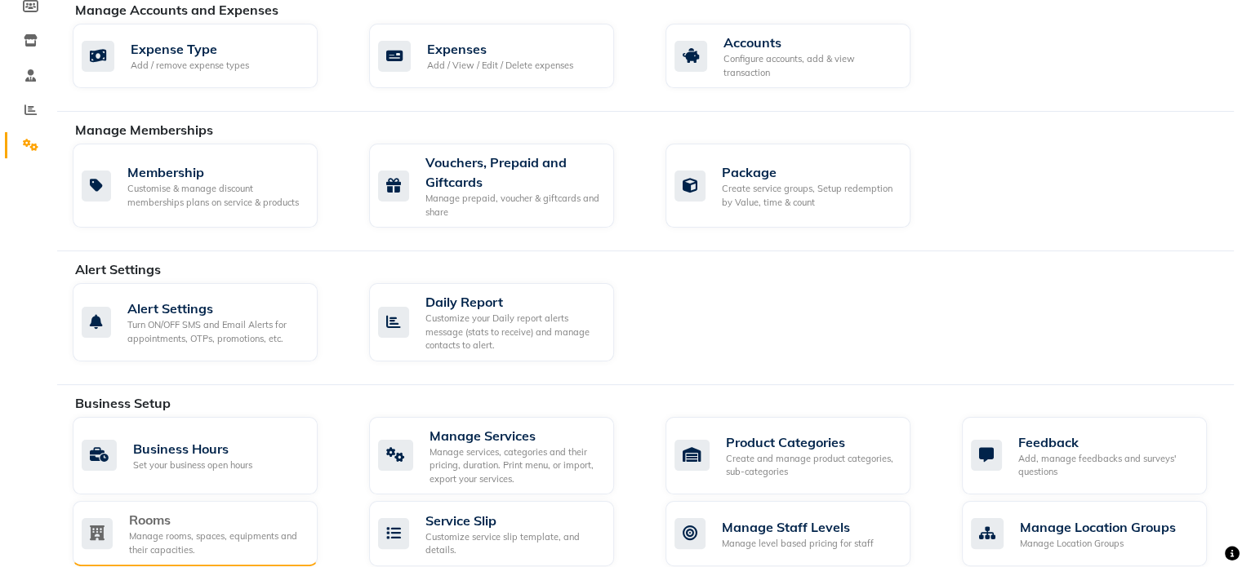
scroll to position [264, 0]
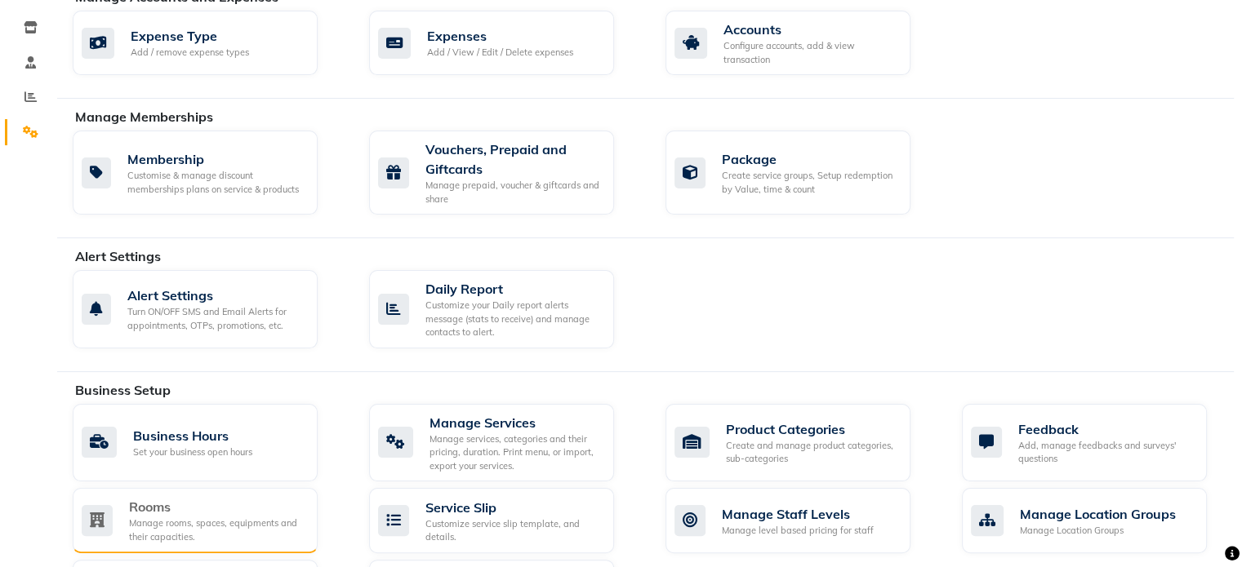
click at [206, 533] on div "Manage rooms, spaces, equipments and their capacities." at bounding box center [216, 530] width 175 height 27
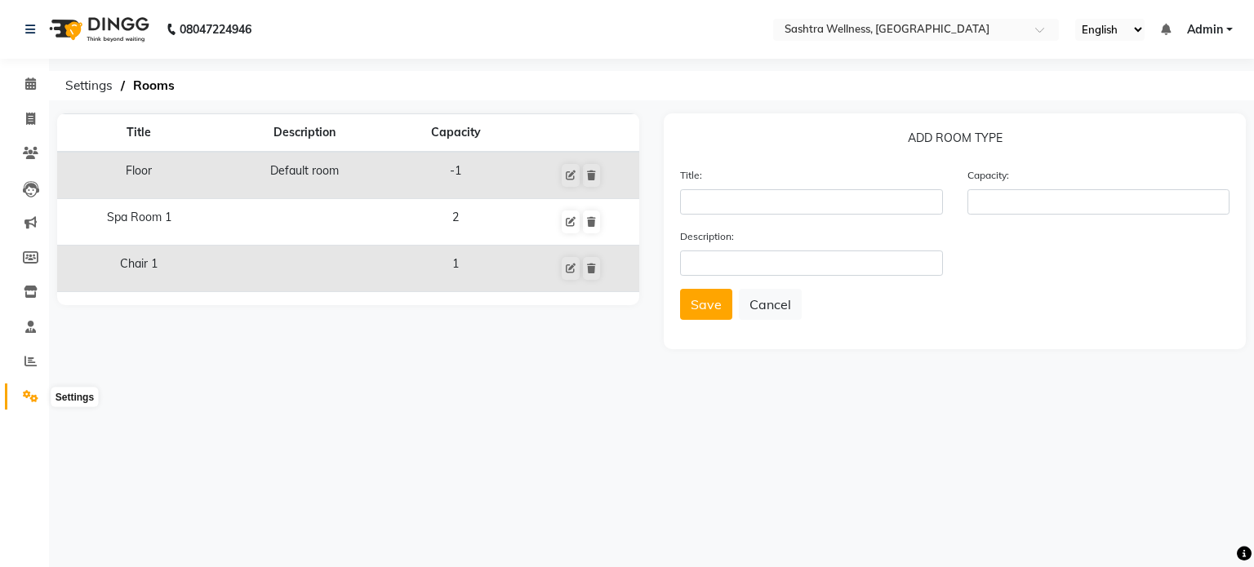
click at [25, 393] on icon at bounding box center [31, 396] width 16 height 12
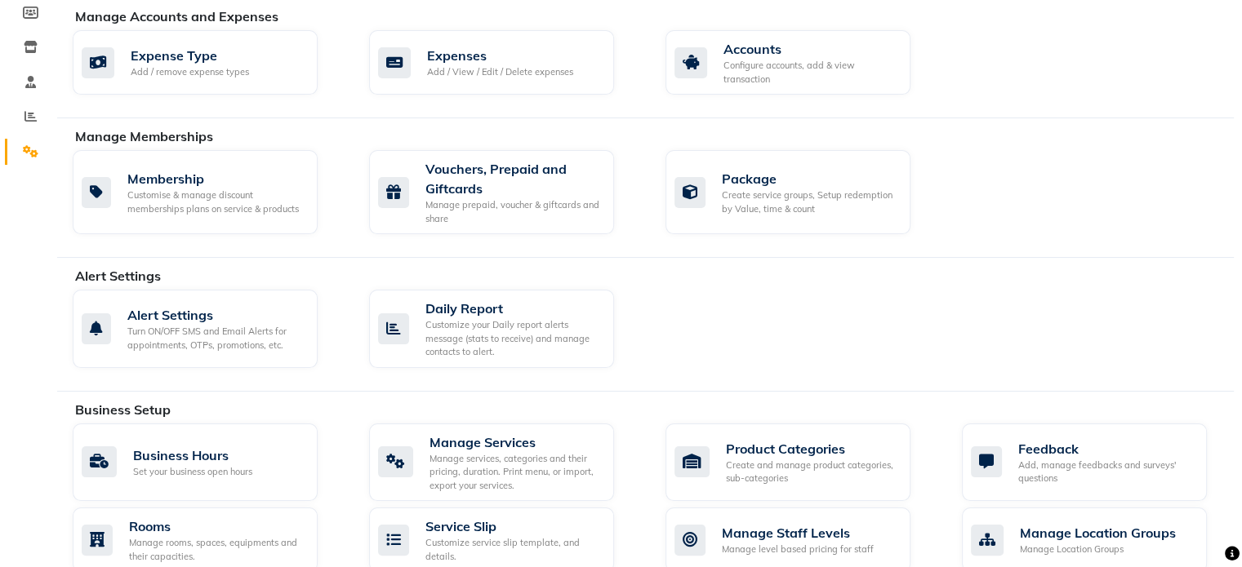
scroll to position [408, 0]
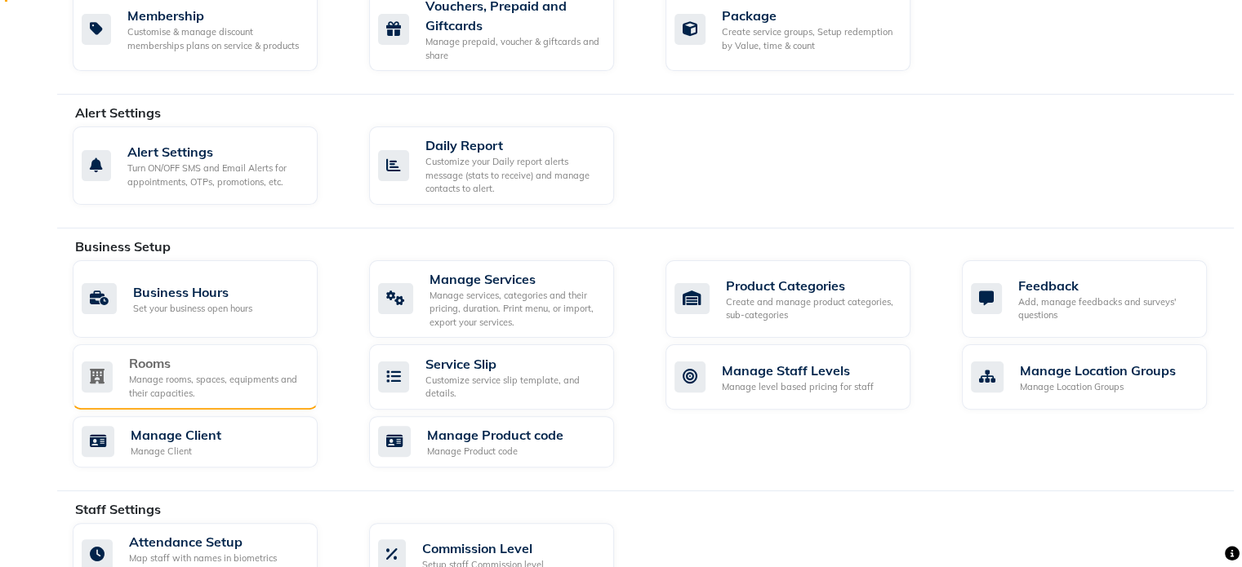
click at [175, 386] on div "Manage rooms, spaces, equipments and their capacities." at bounding box center [216, 386] width 175 height 27
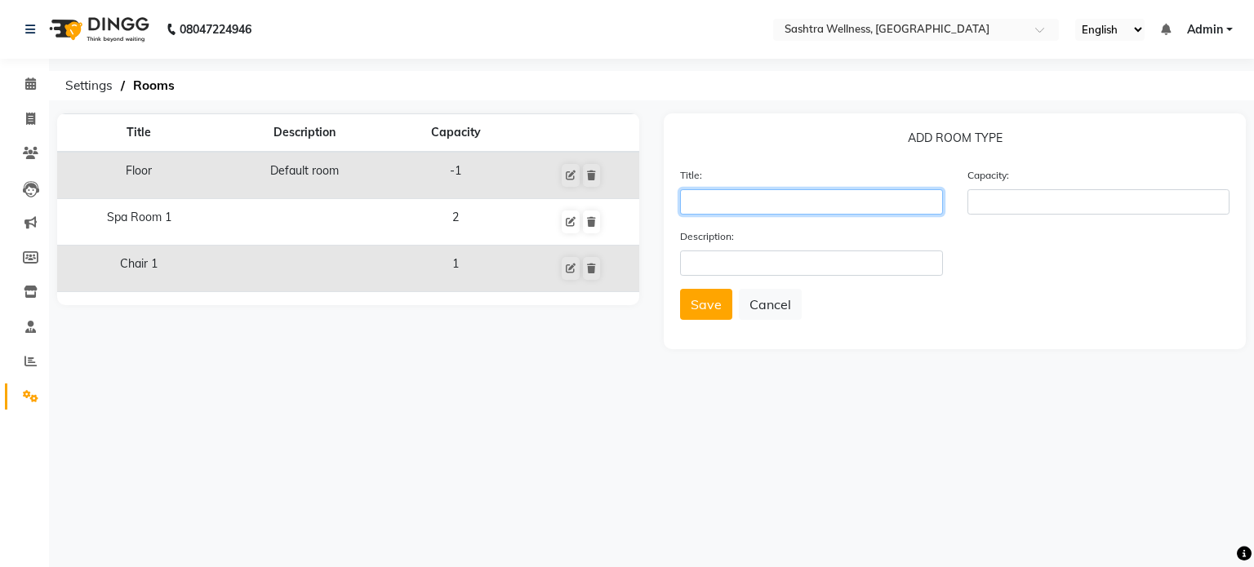
click at [699, 208] on input "text" at bounding box center [811, 201] width 263 height 25
type input "s"
type input "Spa Room 2"
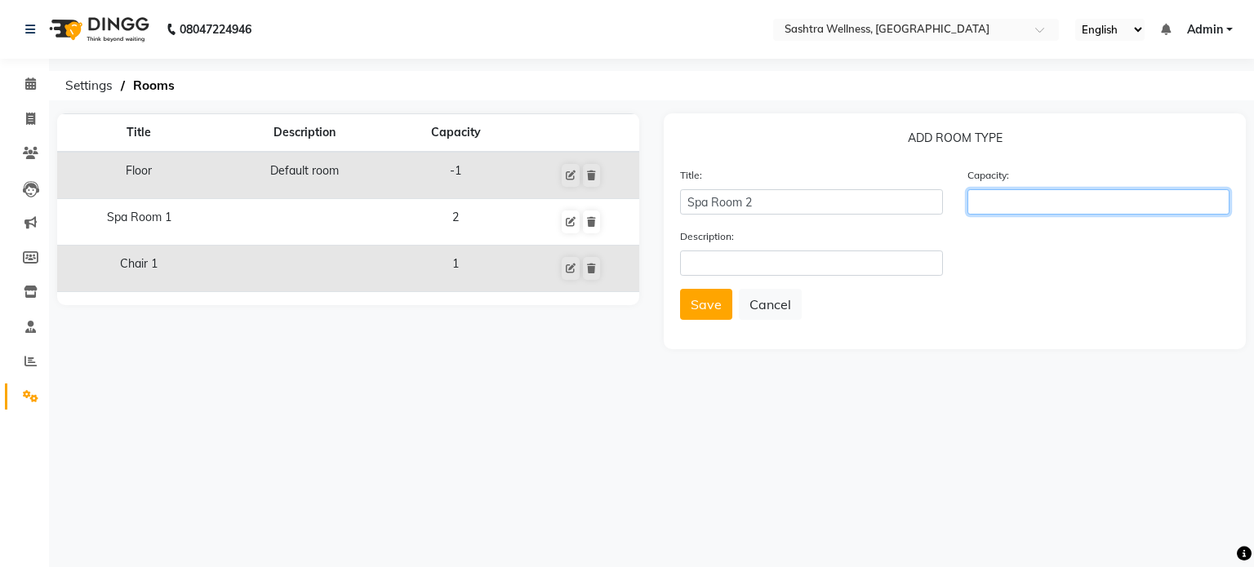
click at [1022, 205] on input "number" at bounding box center [1098, 201] width 263 height 25
type input "1"
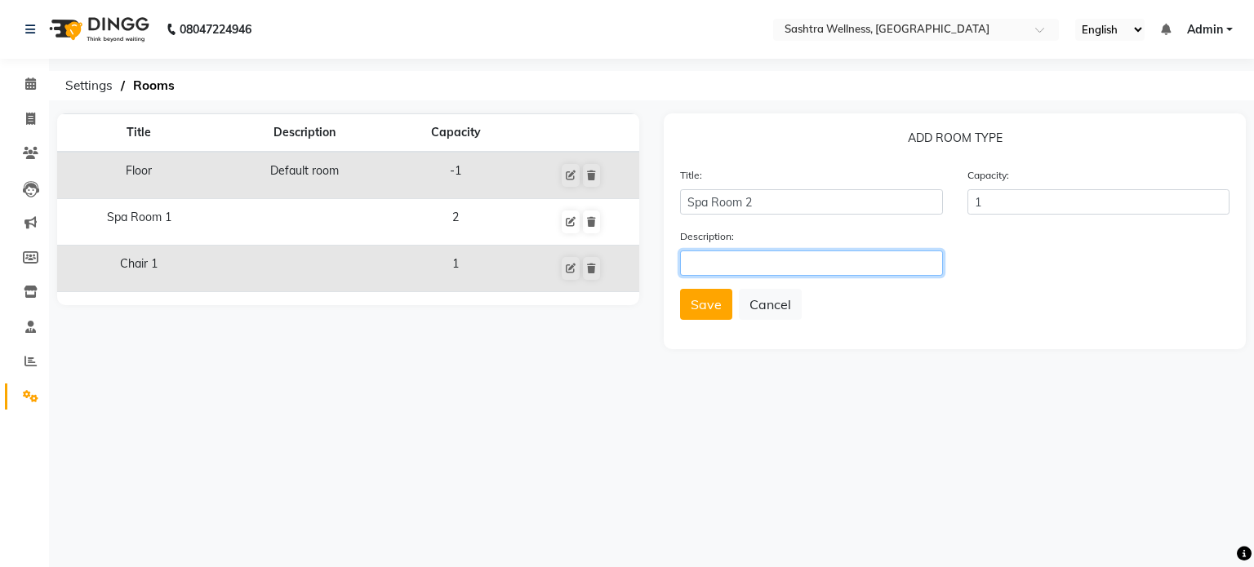
click at [749, 268] on input "text" at bounding box center [811, 263] width 263 height 25
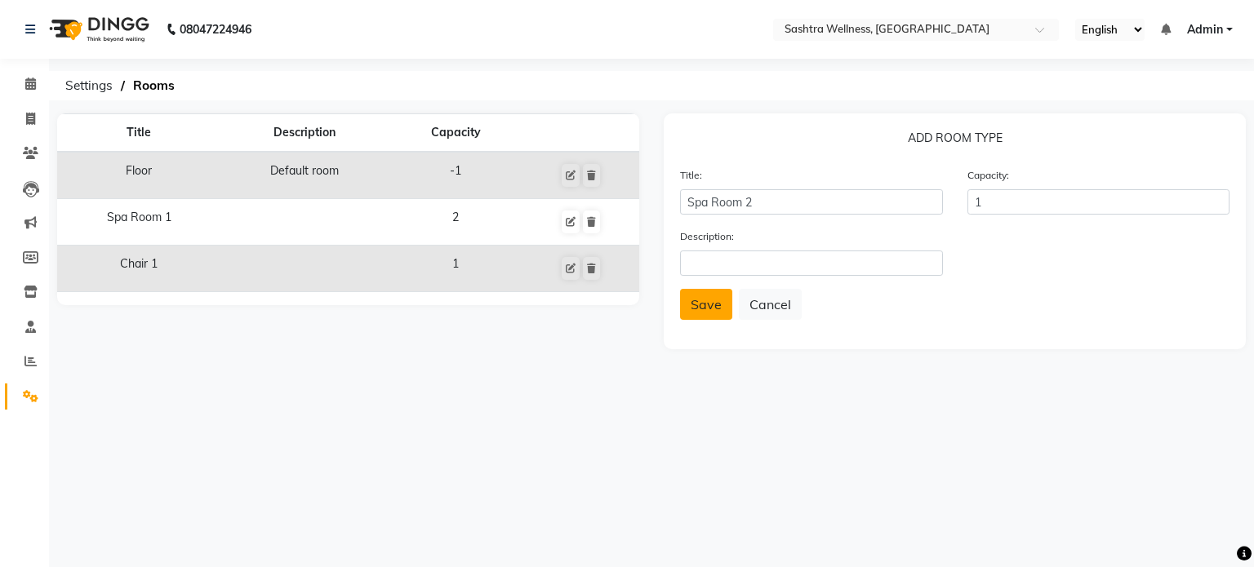
click at [708, 306] on button "Save" at bounding box center [706, 304] width 52 height 31
click at [29, 84] on icon at bounding box center [30, 84] width 11 height 12
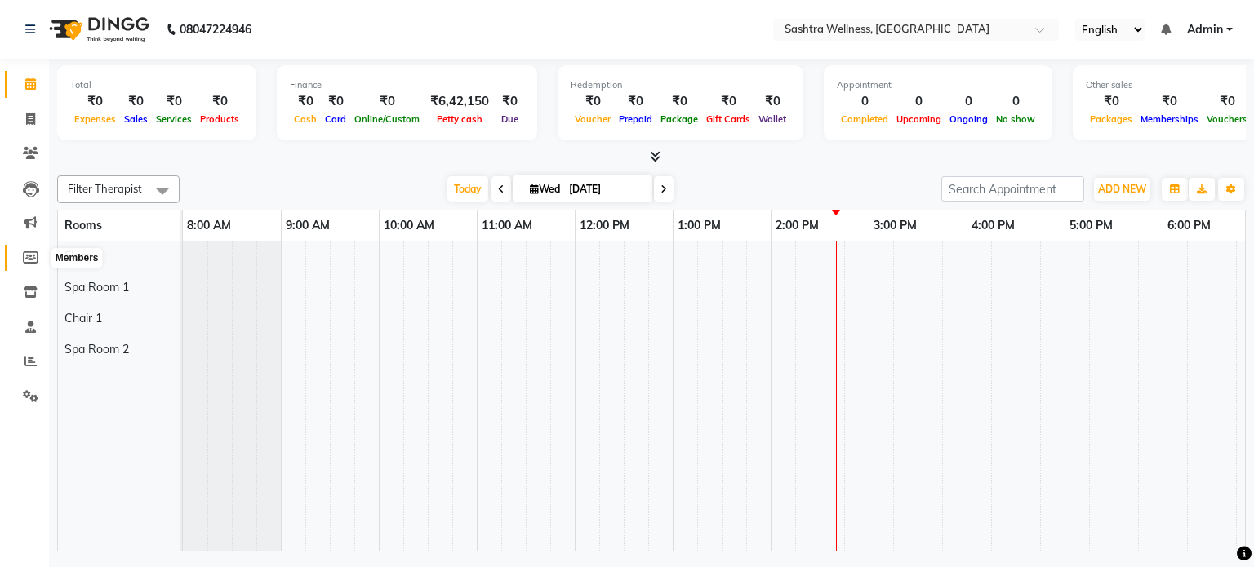
click at [29, 256] on icon at bounding box center [31, 257] width 16 height 12
select select
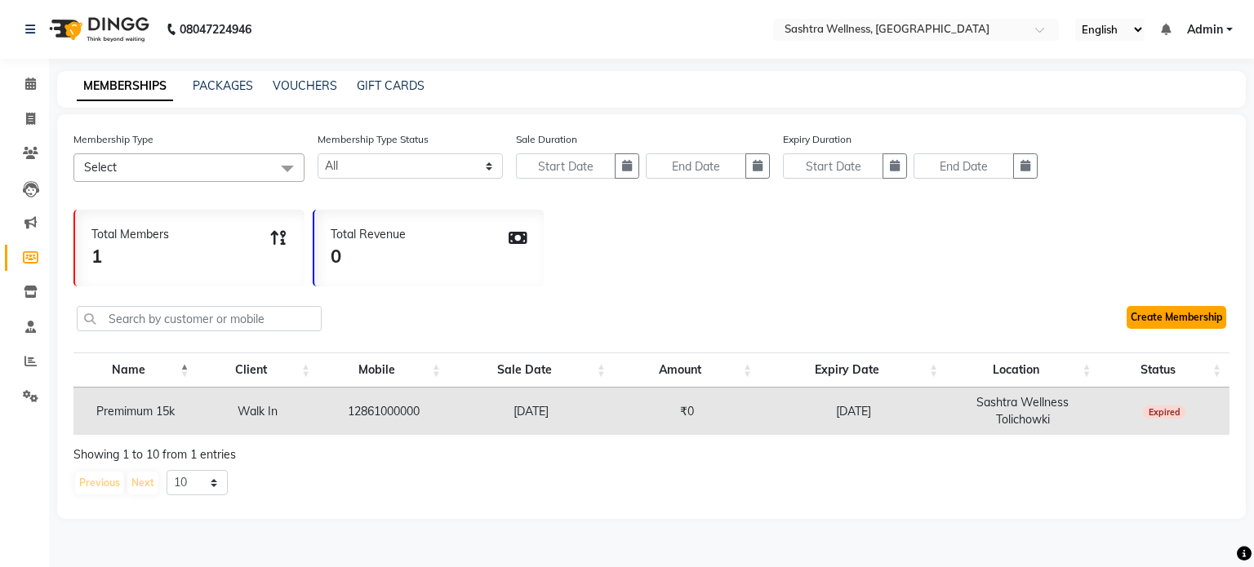
click at [1166, 316] on link "Create Membership" at bounding box center [1176, 317] width 100 height 23
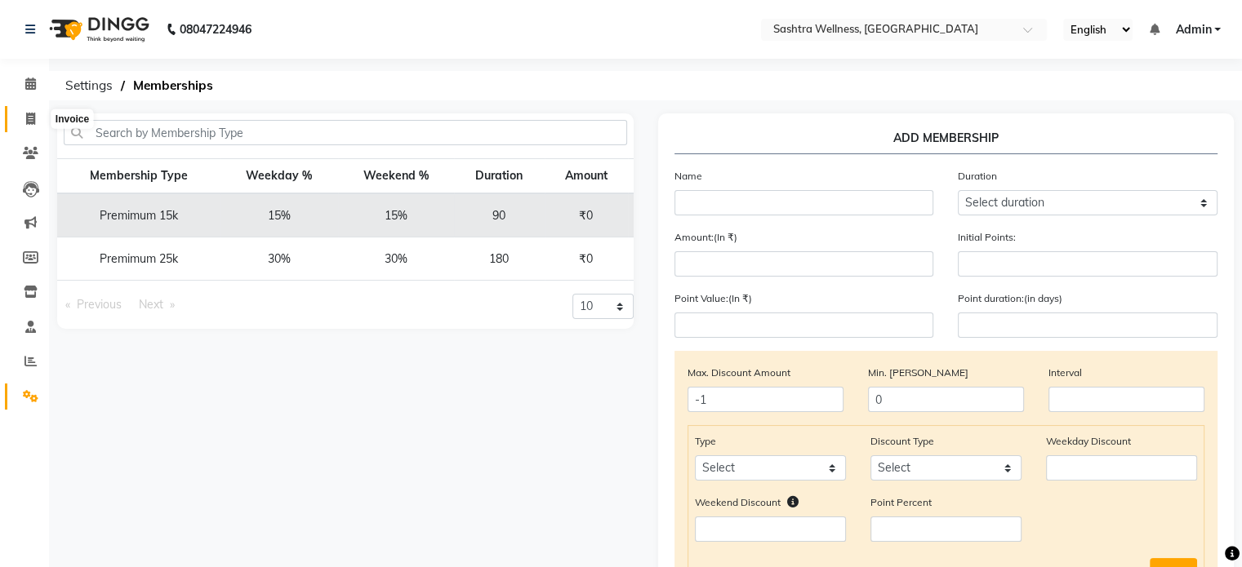
click at [31, 124] on icon at bounding box center [30, 119] width 9 height 12
select select "service"
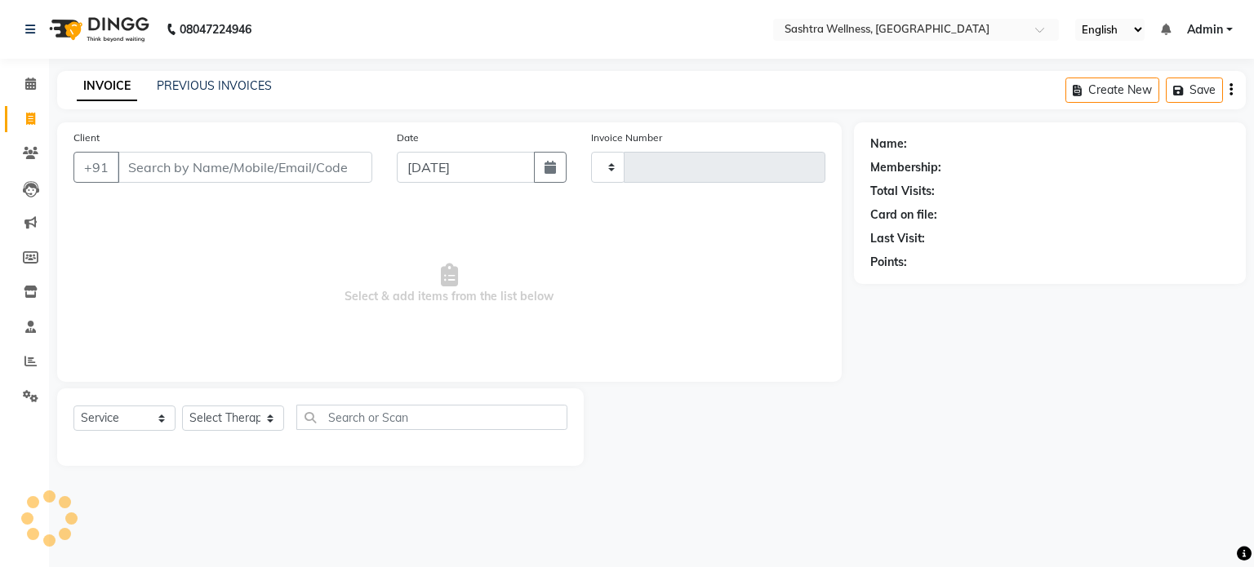
type input "0078"
select select "6667"
click at [26, 87] on icon at bounding box center [30, 84] width 11 height 12
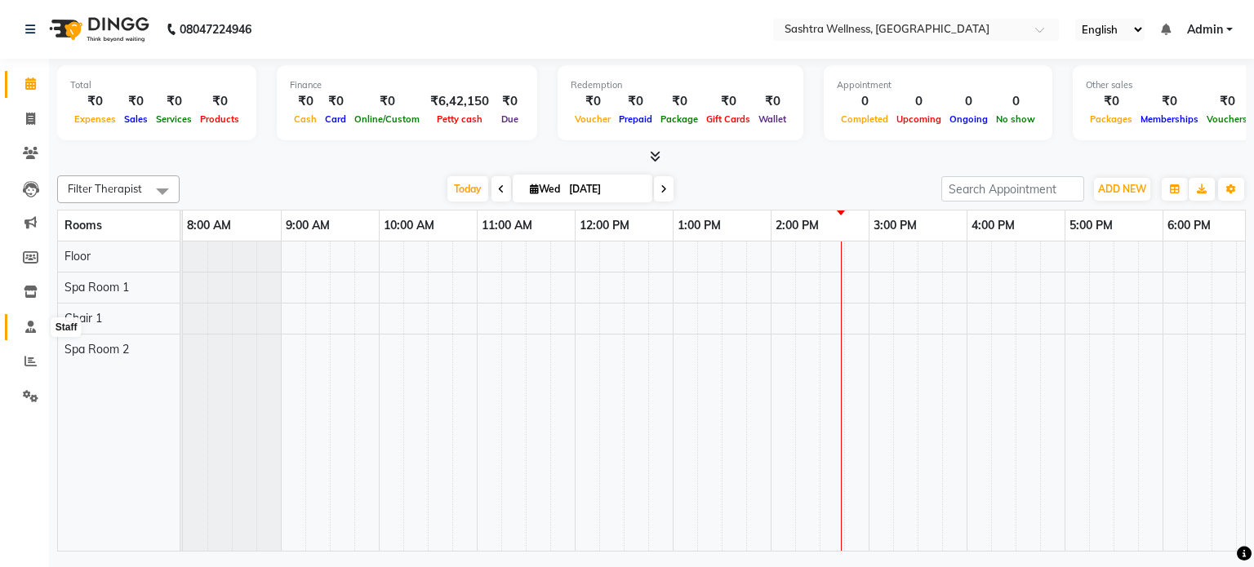
click at [31, 330] on icon at bounding box center [30, 327] width 11 height 12
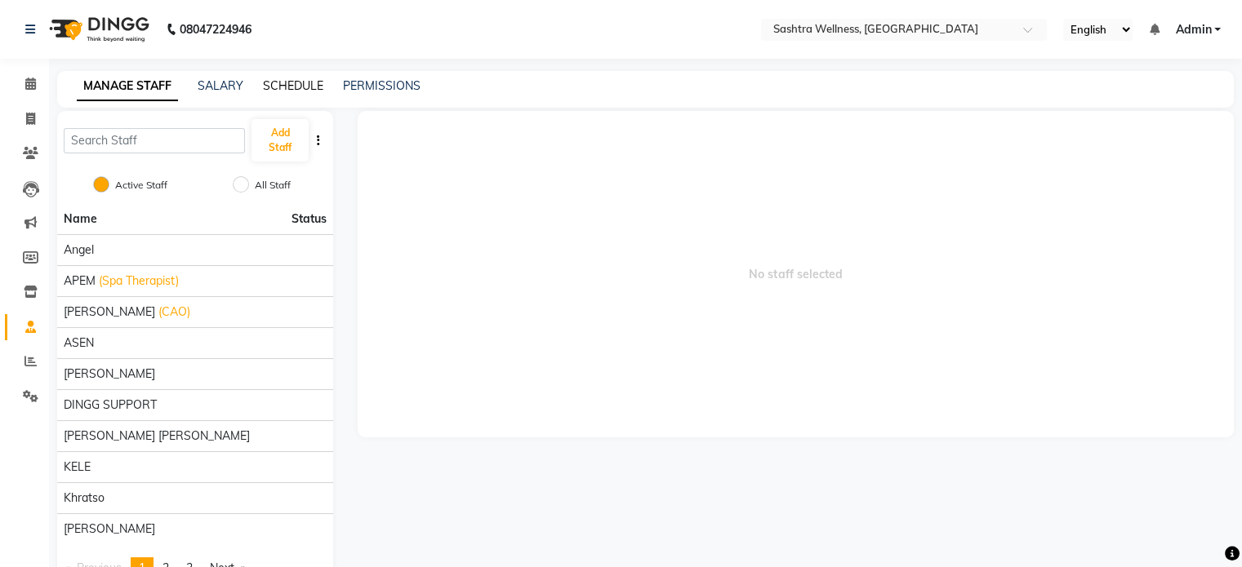
click at [278, 92] on link "SCHEDULE" at bounding box center [293, 85] width 60 height 15
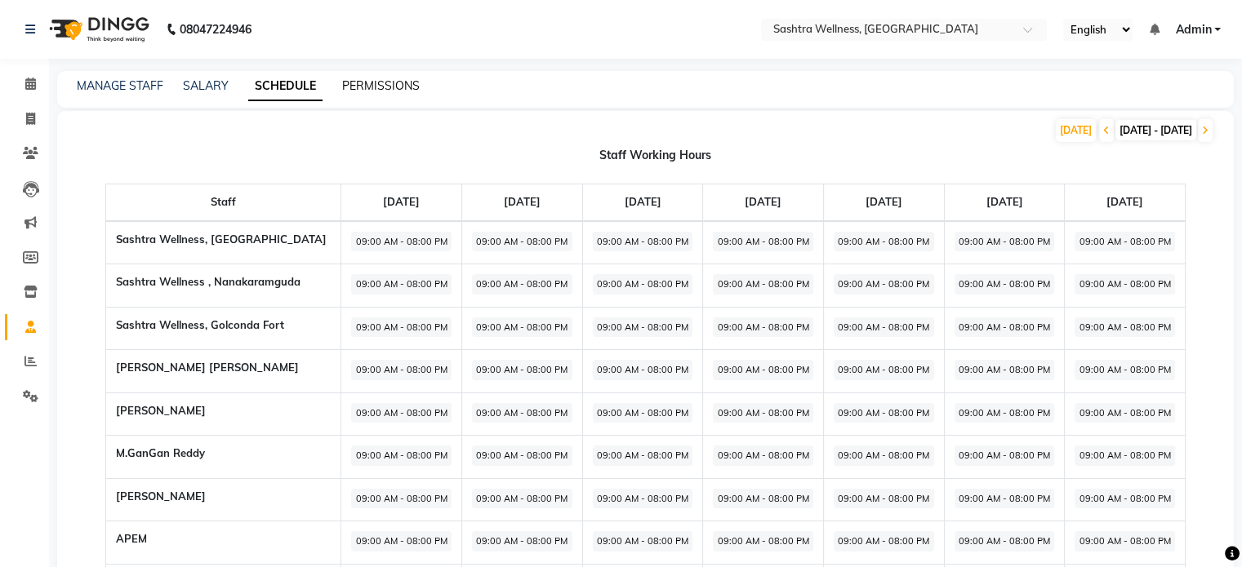
click at [376, 91] on link "PERMISSIONS" at bounding box center [381, 85] width 78 height 15
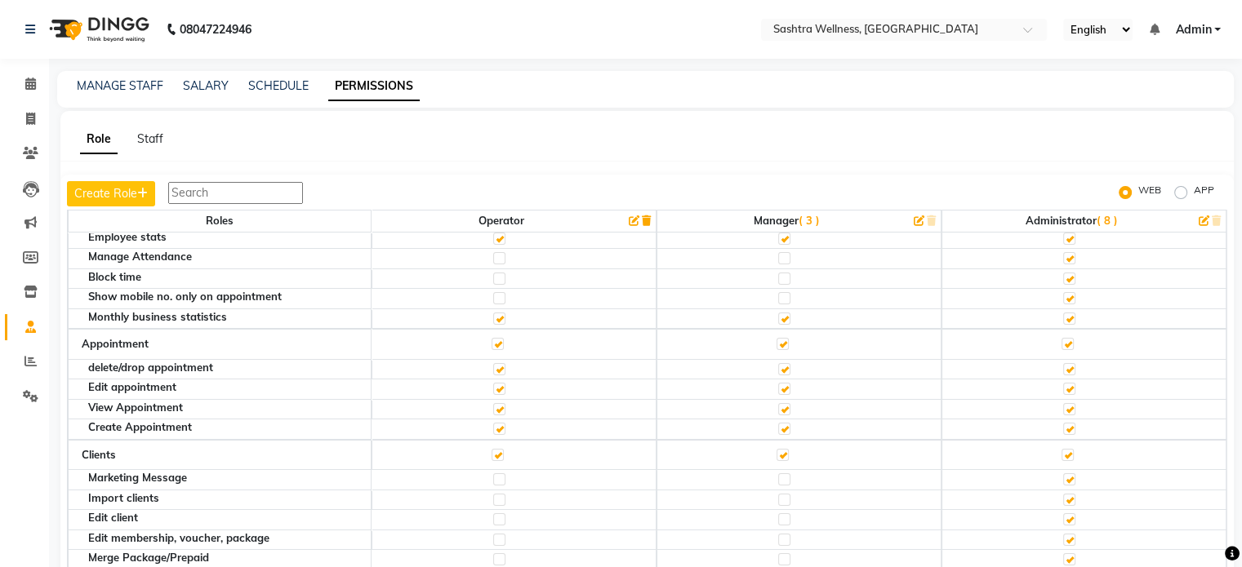
scroll to position [82, 0]
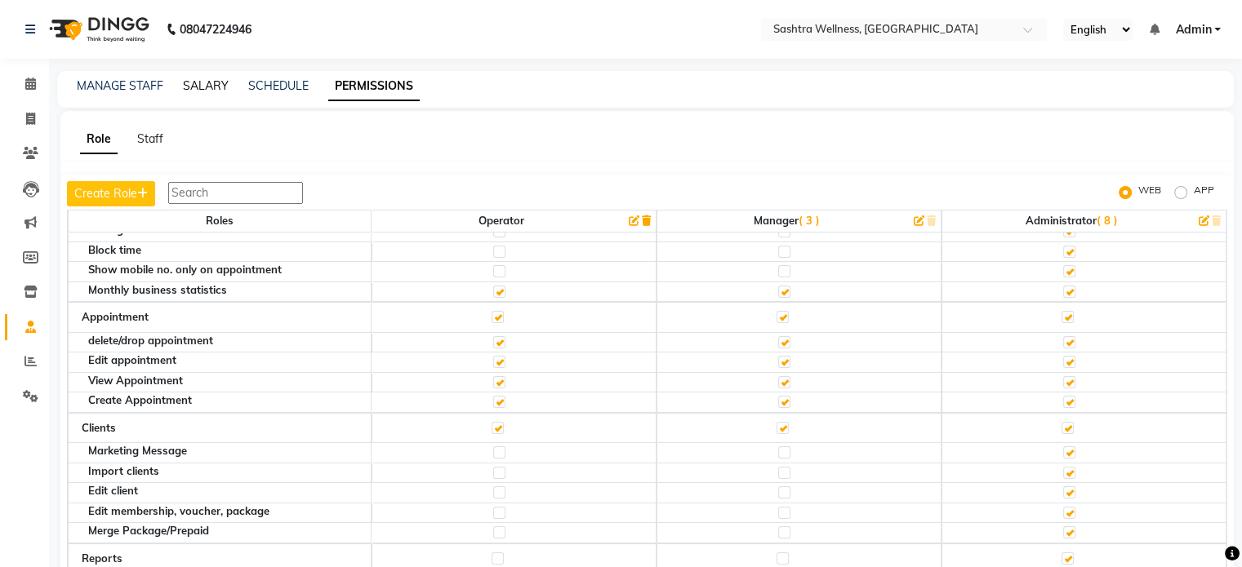
click at [203, 86] on link "SALARY" at bounding box center [206, 85] width 46 height 15
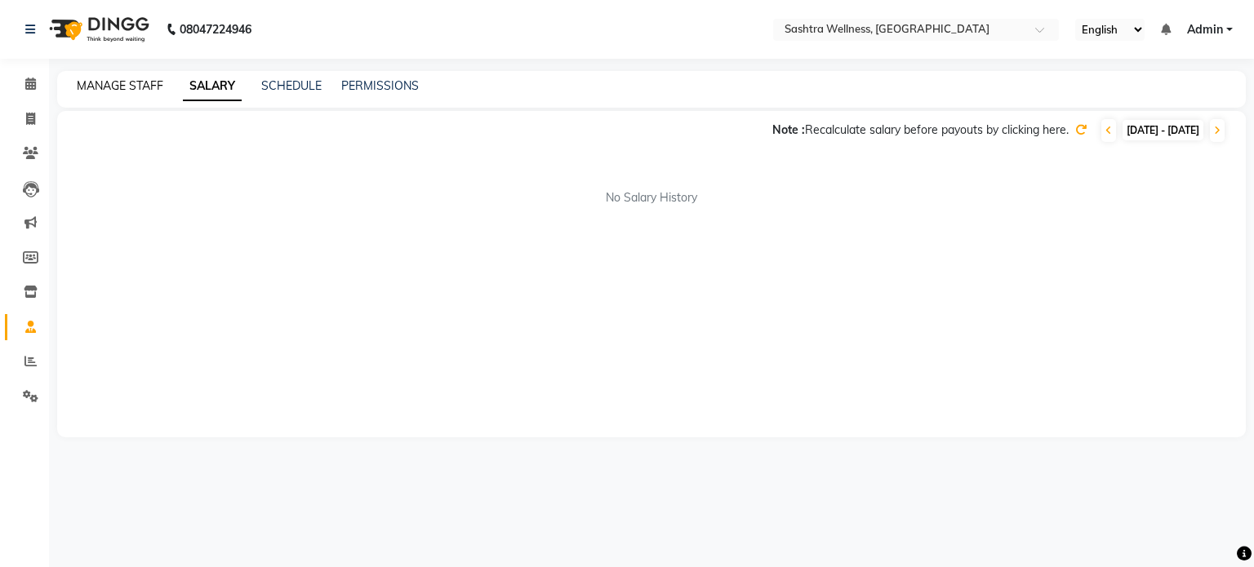
click at [124, 88] on link "MANAGE STAFF" at bounding box center [120, 85] width 87 height 15
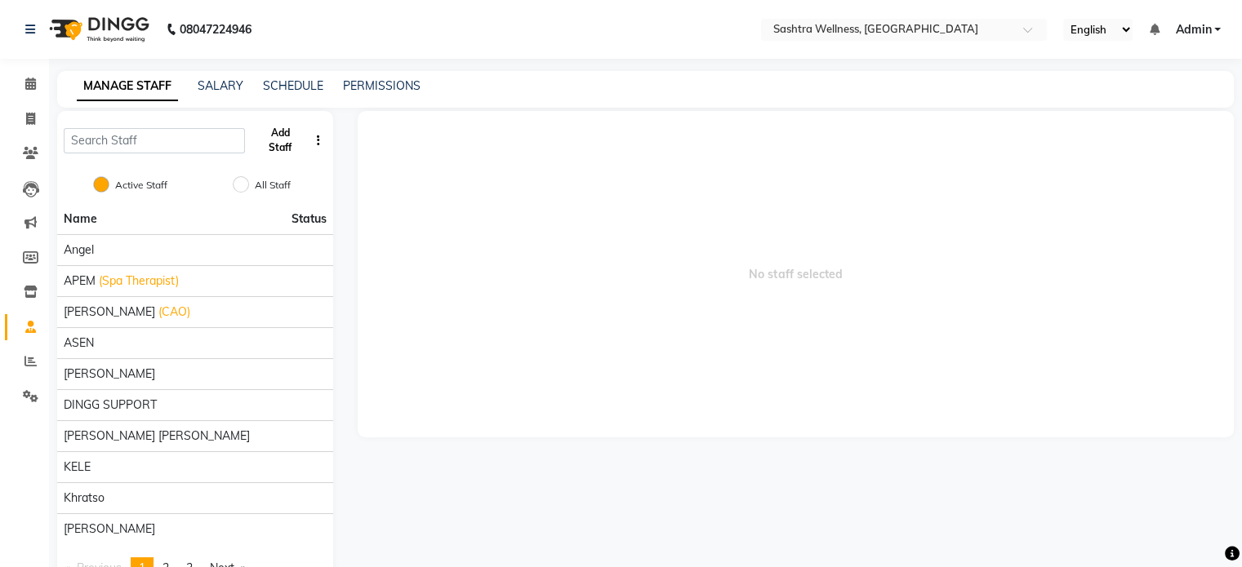
click at [291, 140] on button "Add Staff" at bounding box center [279, 140] width 56 height 42
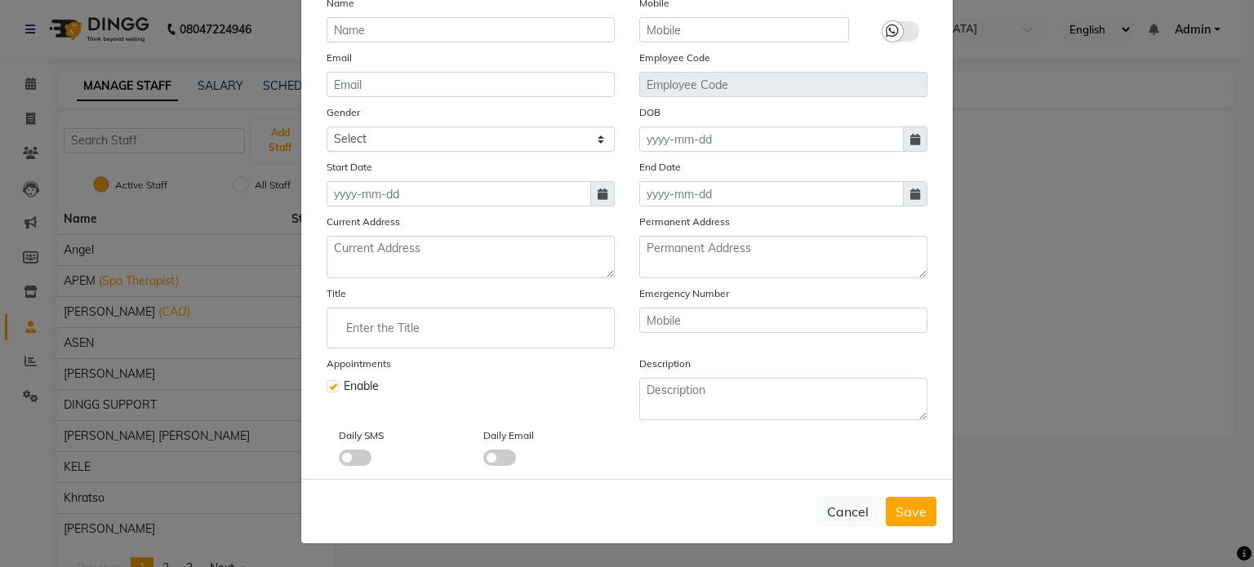
scroll to position [158, 0]
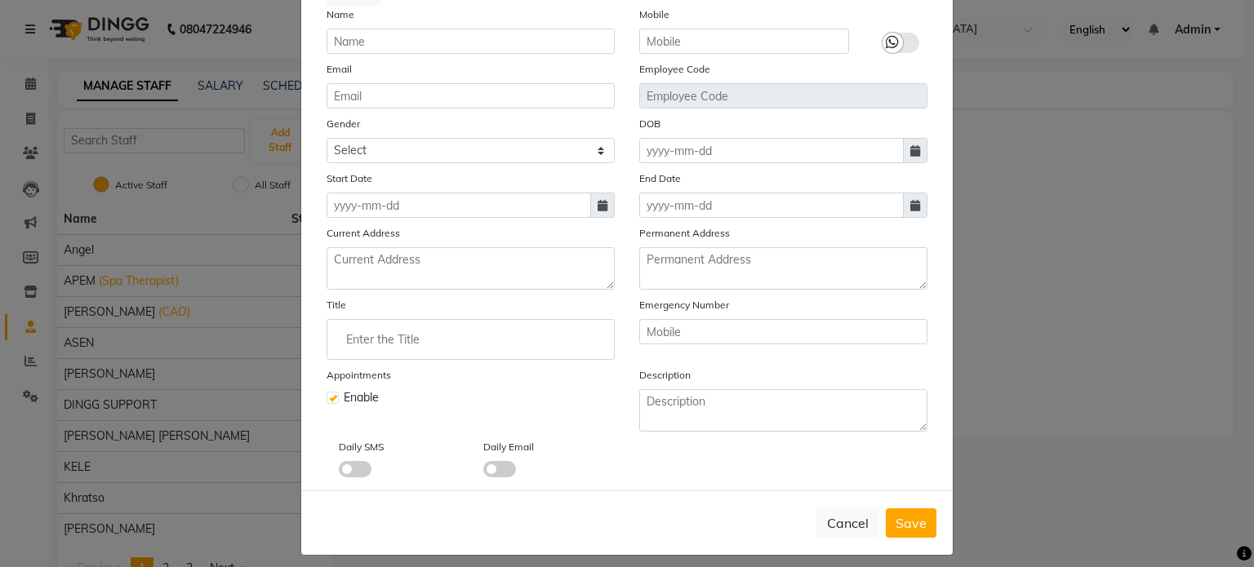
click at [701, 431] on div "Select Image Display Name Name Mobile Email Employee Code Gender Select Male Fe…" at bounding box center [626, 215] width 625 height 526
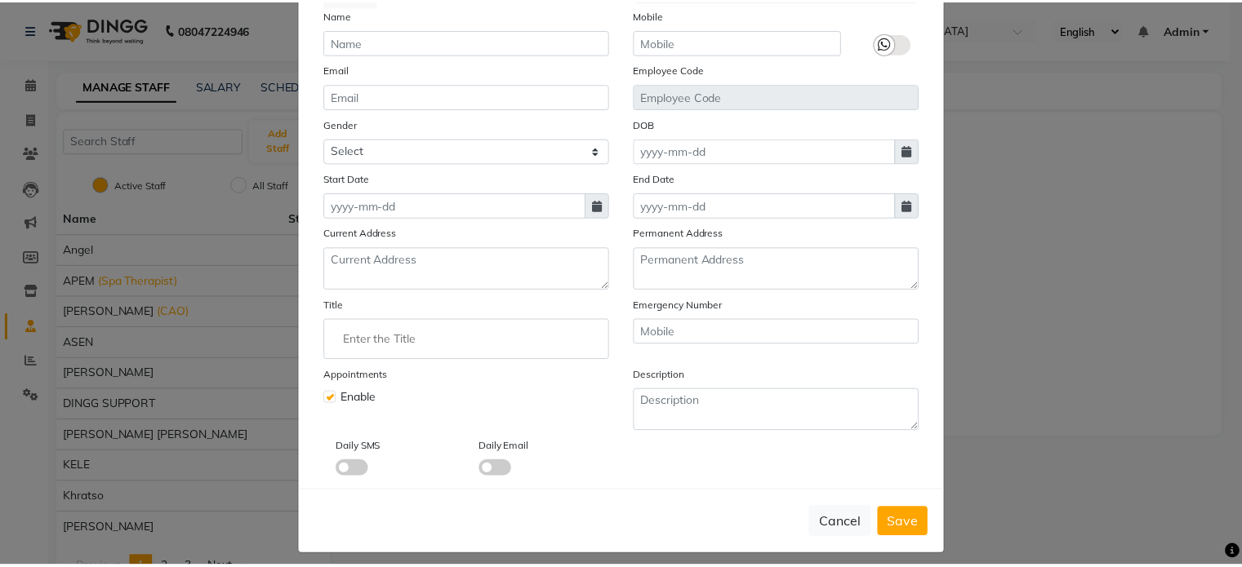
scroll to position [140, 0]
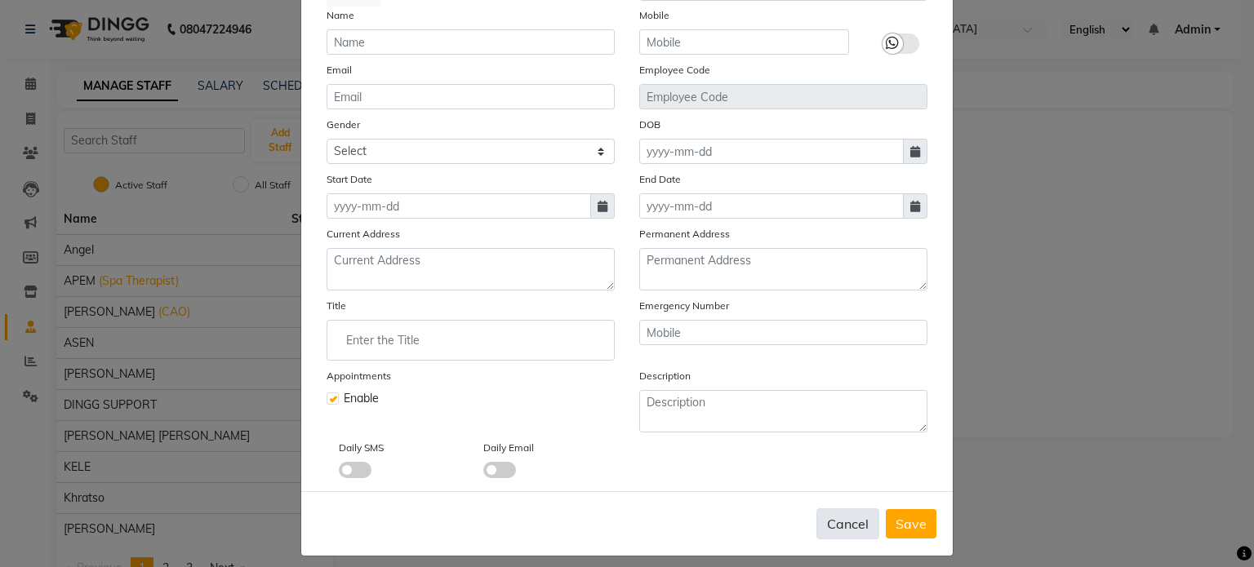
click at [846, 526] on button "Cancel" at bounding box center [847, 524] width 63 height 31
checkbox input "false"
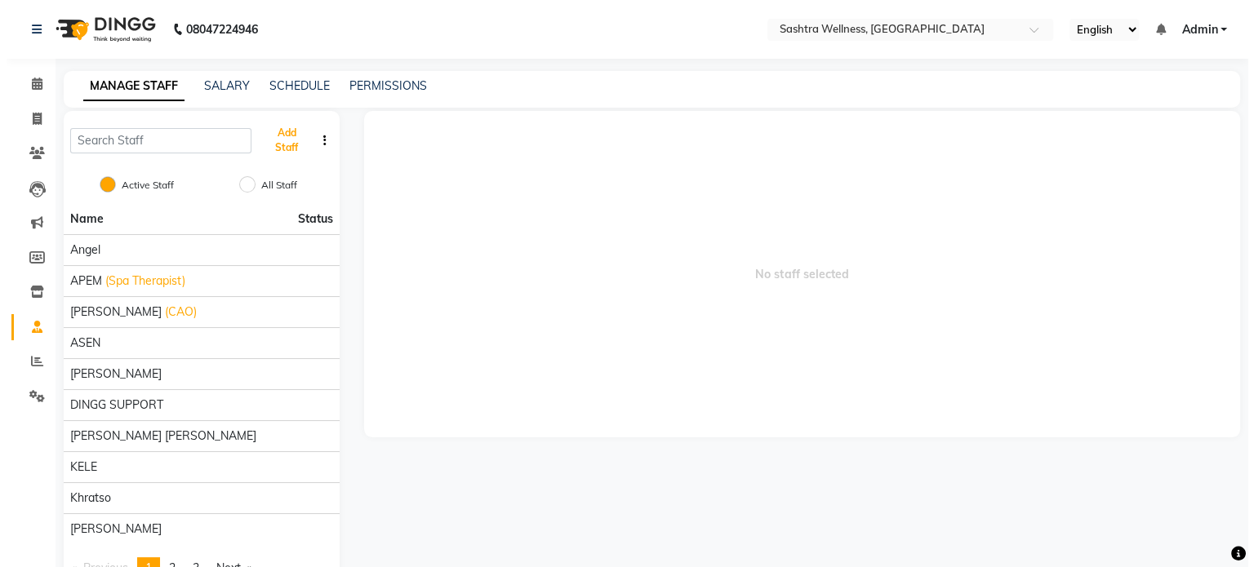
scroll to position [48, 0]
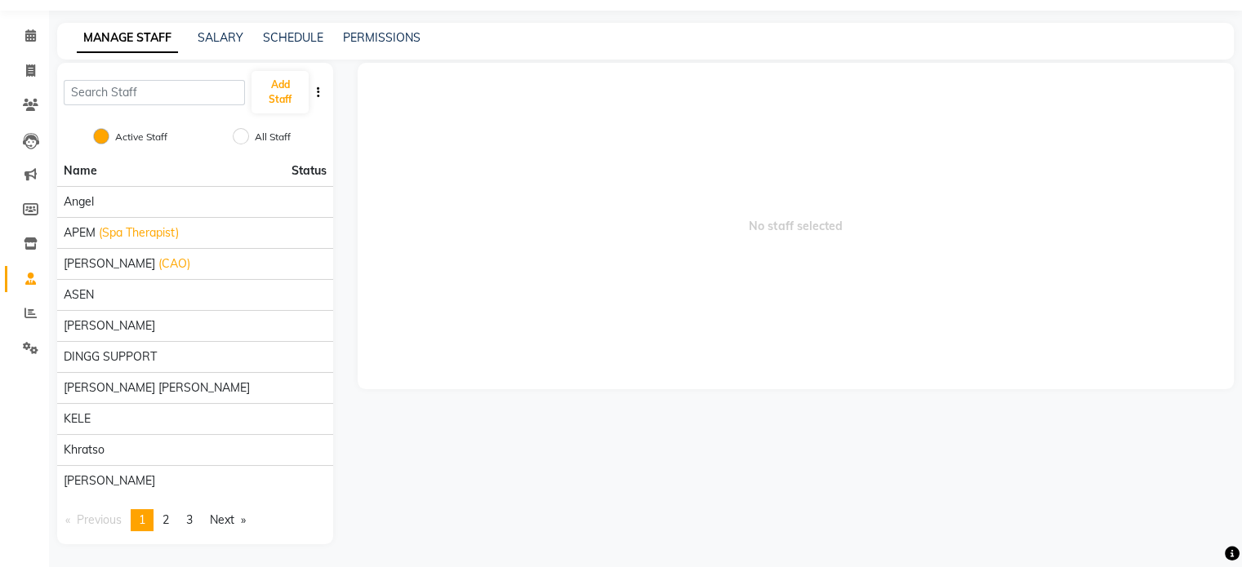
click at [317, 89] on icon "button" at bounding box center [318, 92] width 3 height 11
click at [289, 100] on button "Add Staff" at bounding box center [279, 92] width 56 height 42
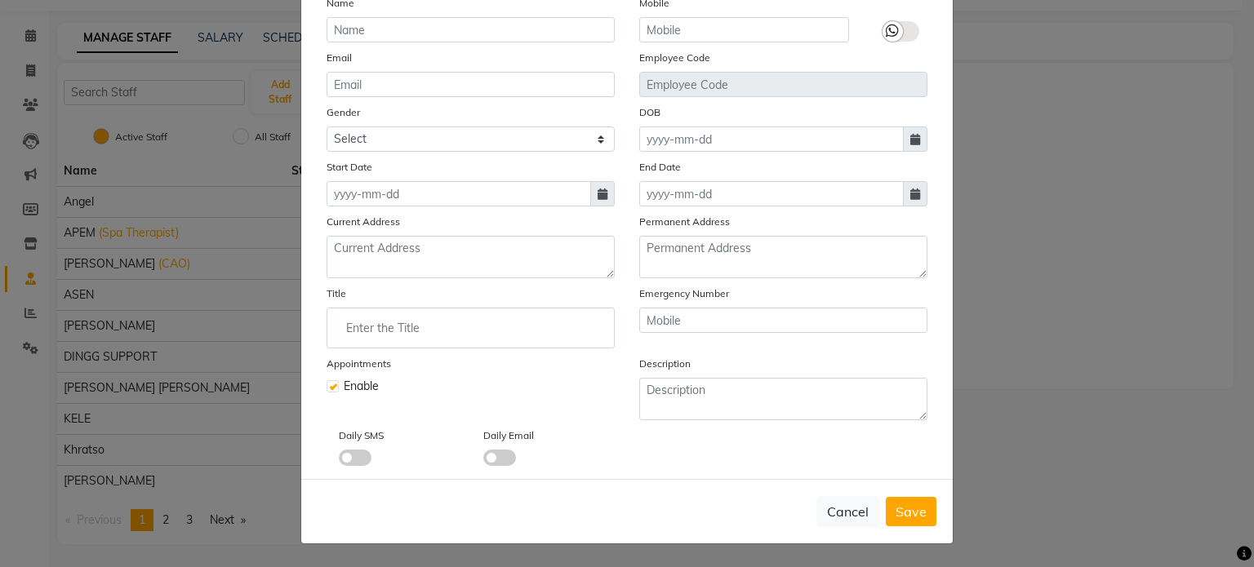
scroll to position [0, 0]
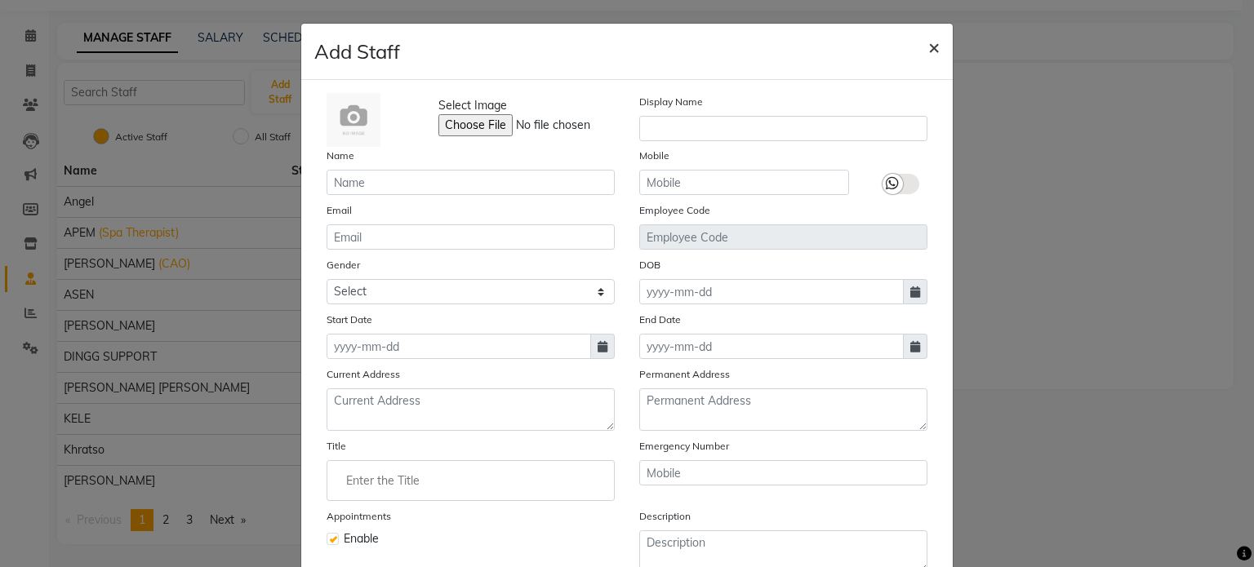
click at [937, 41] on button "×" at bounding box center [934, 47] width 38 height 46
checkbox input "false"
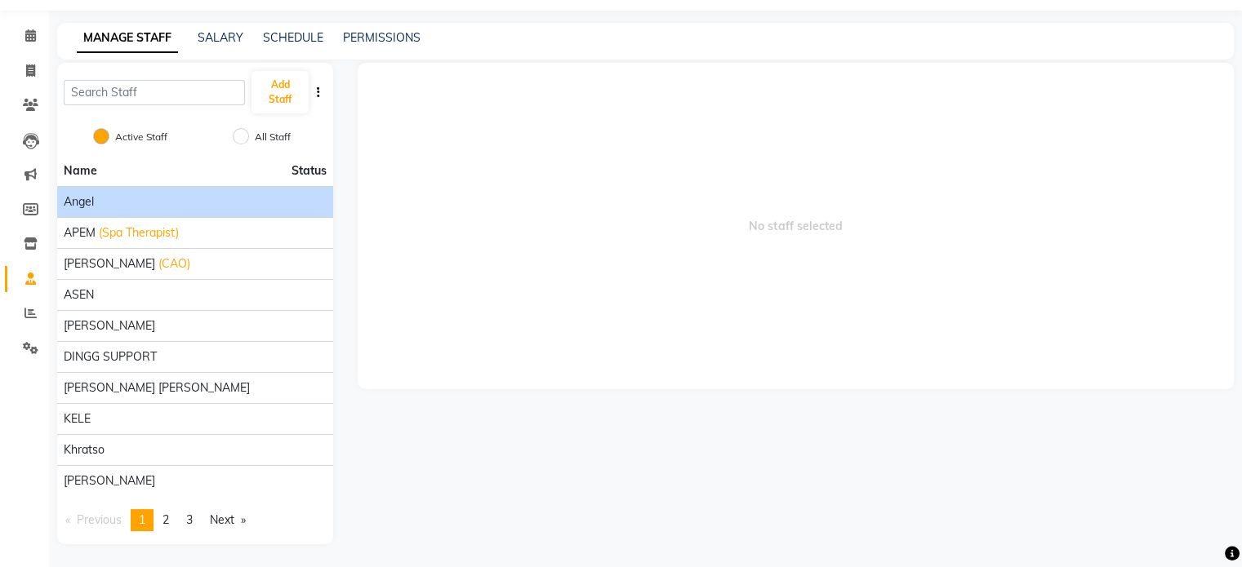
click at [166, 203] on div "Angel" at bounding box center [195, 201] width 263 height 17
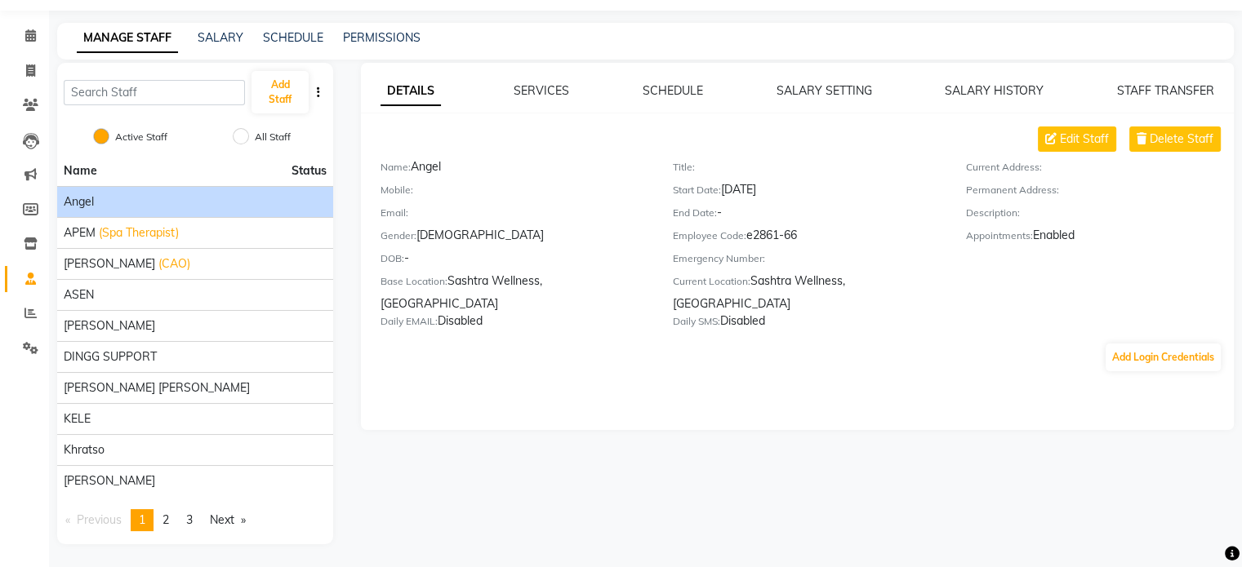
drag, startPoint x: 770, startPoint y: 239, endPoint x: 806, endPoint y: 228, distance: 38.5
click at [806, 228] on div "Title: Start Date: 14-05-2025 End Date: - Employee Code: e2861-66 Emergency Num…" at bounding box center [806, 246] width 292 height 177
click at [806, 227] on div "End Date: -" at bounding box center [807, 215] width 268 height 23
click at [1084, 144] on span "Edit Staff" at bounding box center [1084, 139] width 49 height 17
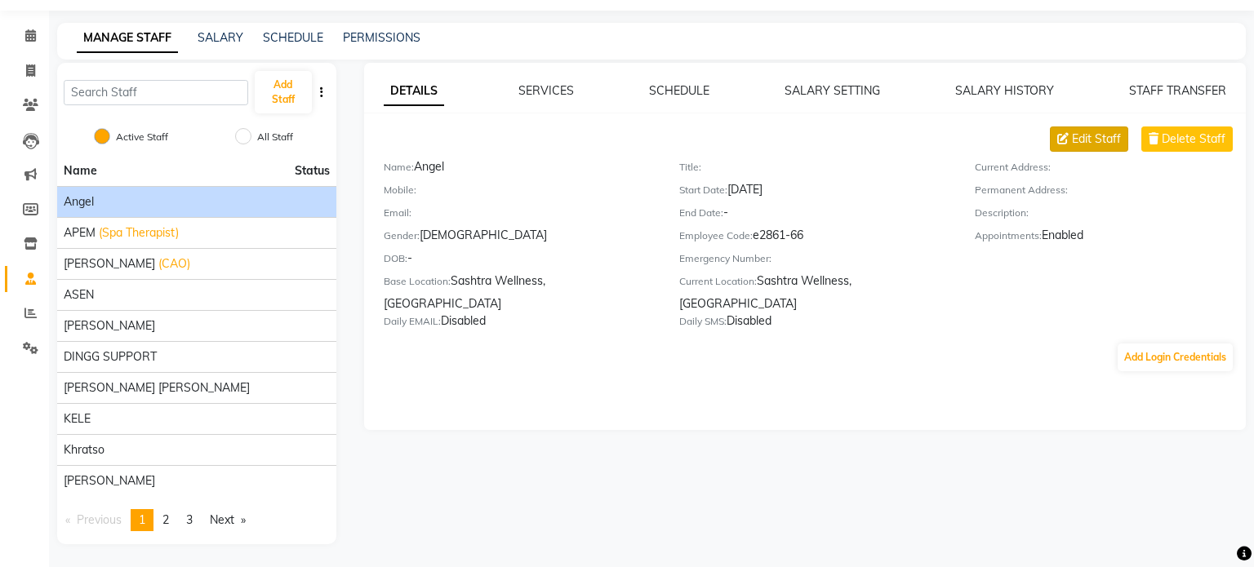
select select "female"
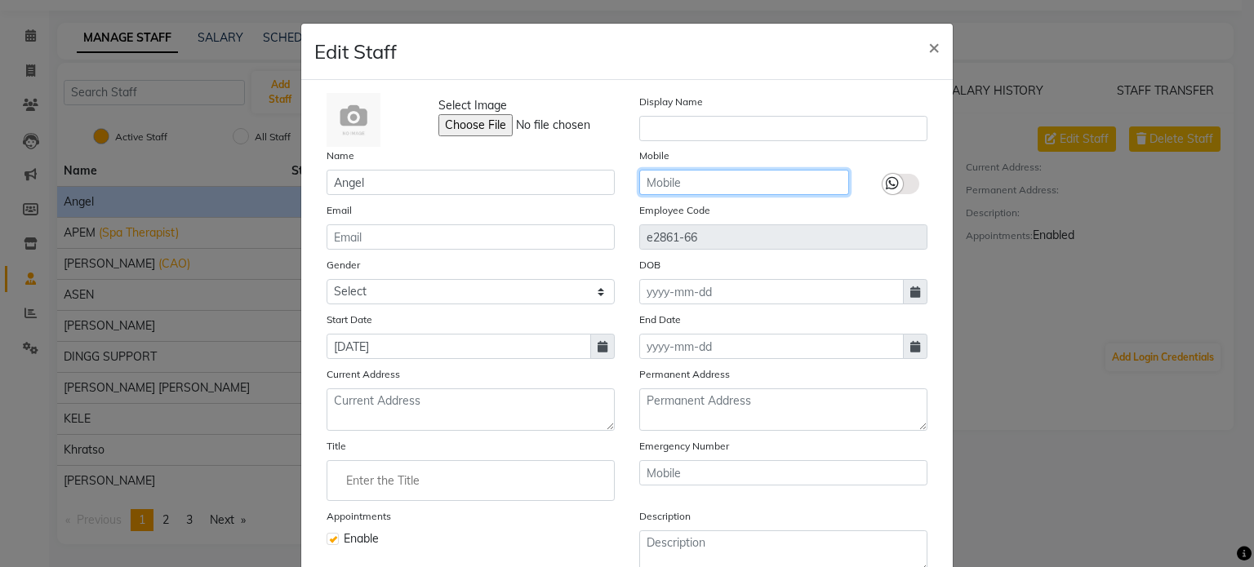
click at [718, 171] on input "text" at bounding box center [744, 182] width 210 height 25
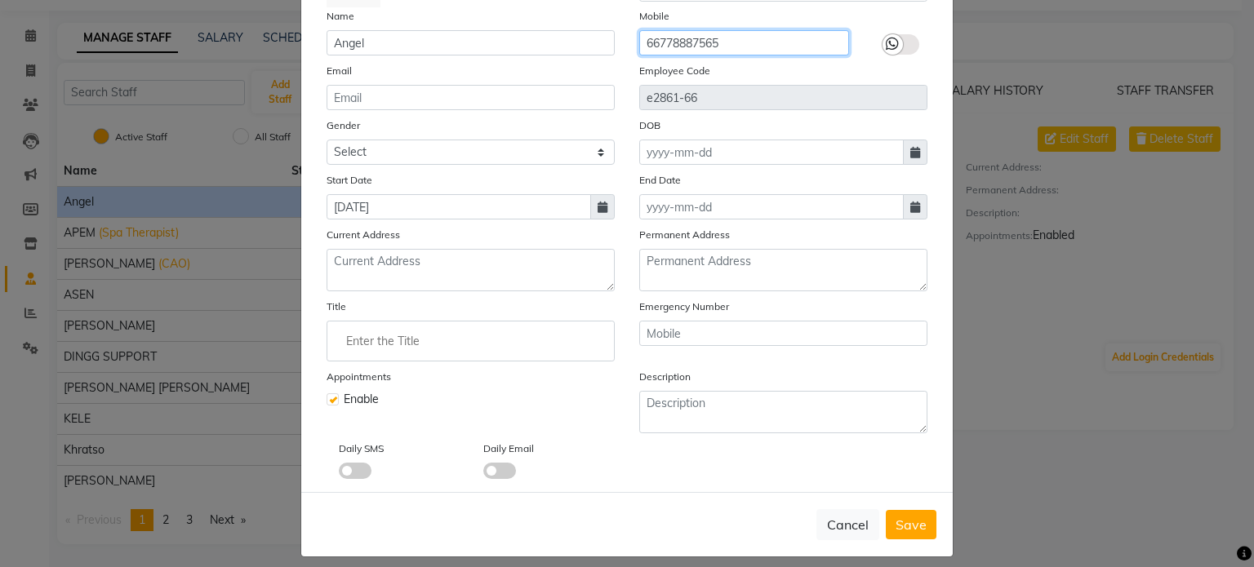
scroll to position [158, 0]
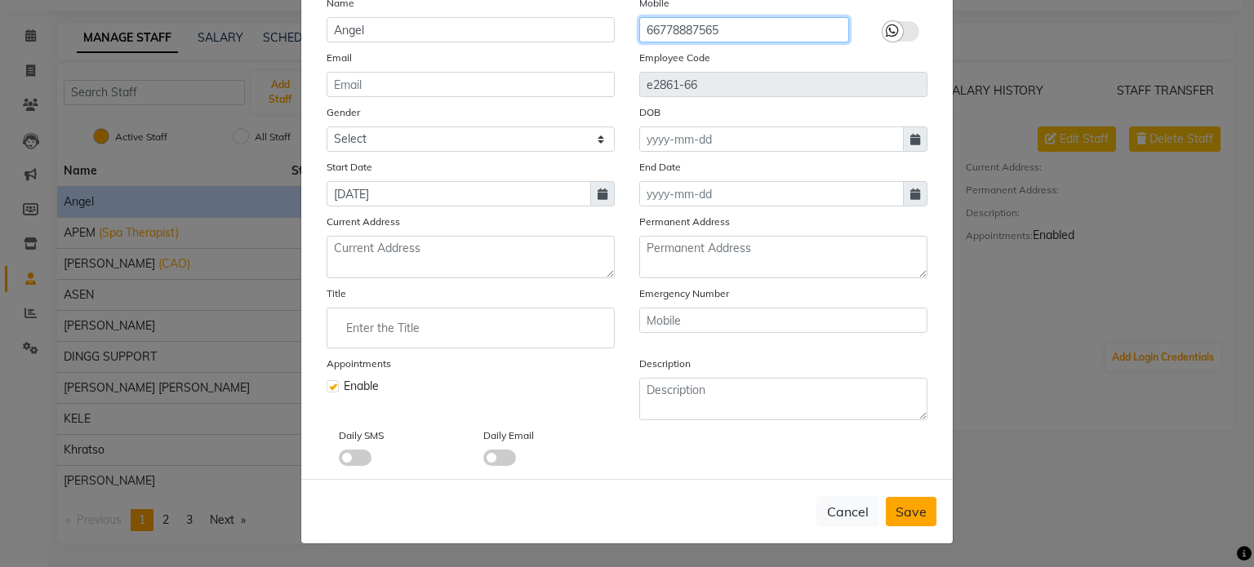
type input "66778887565"
click at [910, 509] on span "Save" at bounding box center [910, 512] width 31 height 16
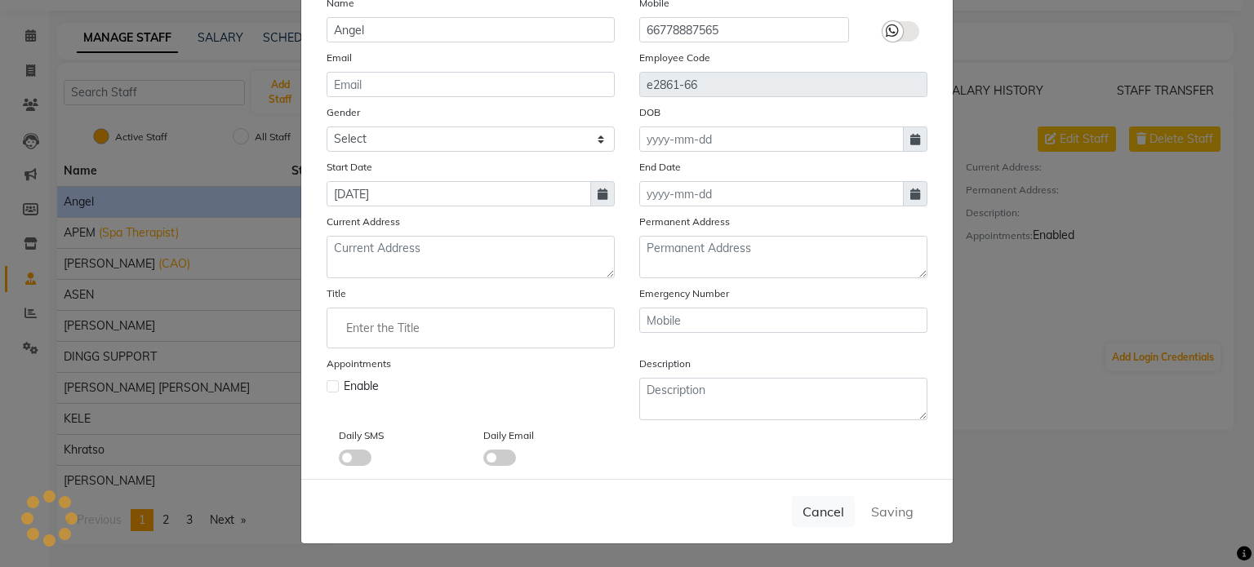
select select
checkbox input "false"
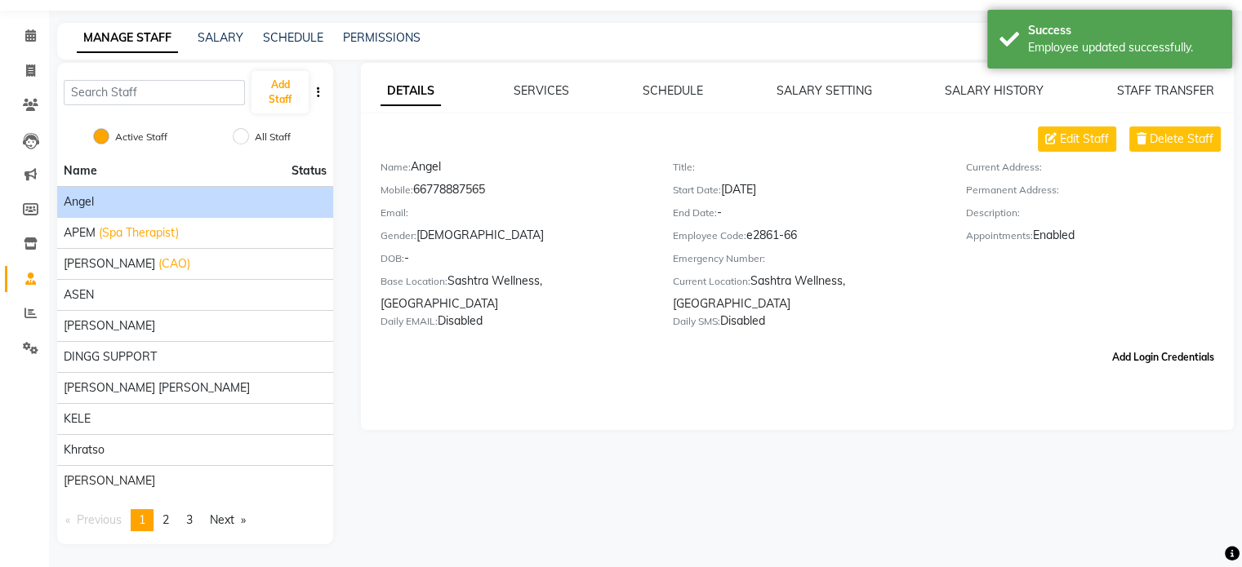
click at [1161, 344] on button "Add Login Credentials" at bounding box center [1162, 358] width 115 height 28
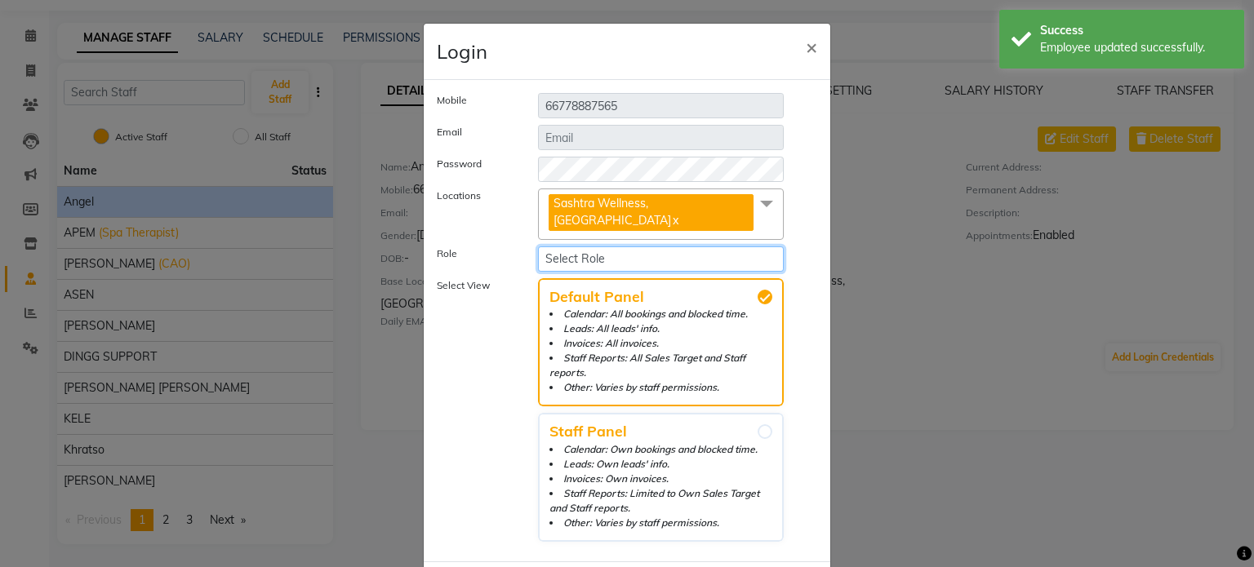
click at [555, 247] on select "Select Role Operator Manager Administrator" at bounding box center [661, 259] width 246 height 25
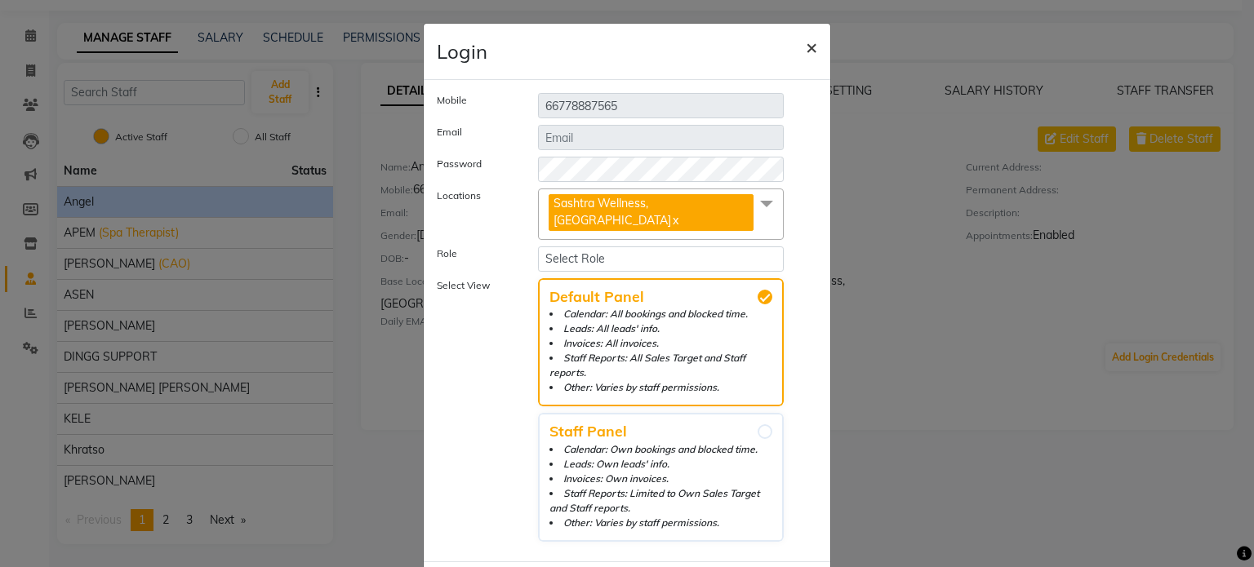
click at [806, 41] on span "×" at bounding box center [811, 46] width 11 height 24
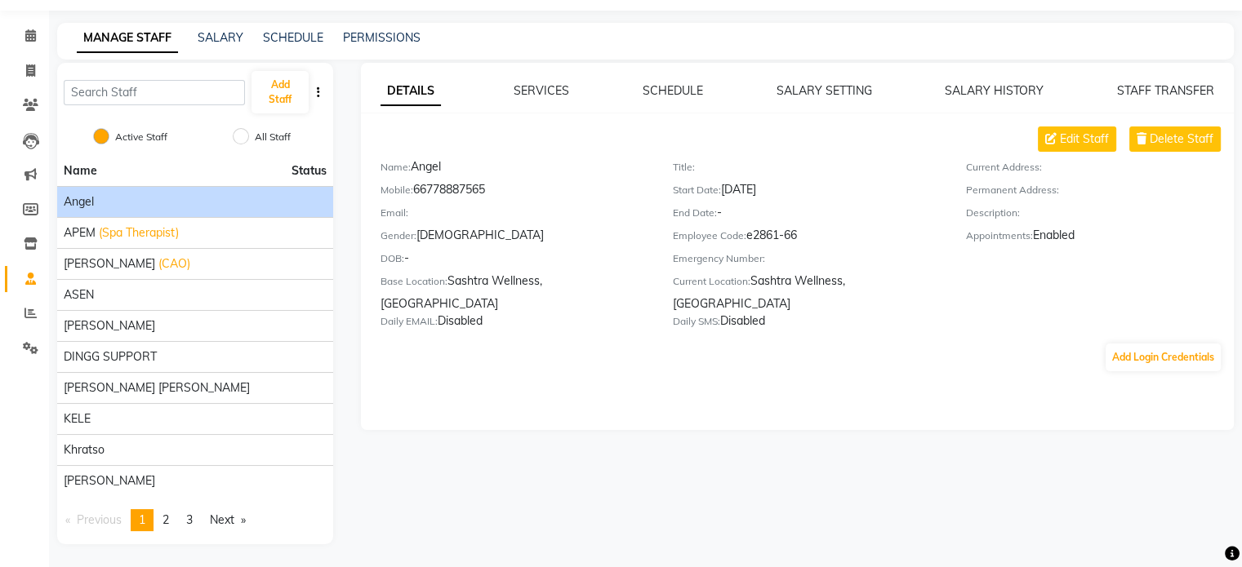
drag, startPoint x: 744, startPoint y: 240, endPoint x: 798, endPoint y: 228, distance: 56.0
click at [798, 228] on div "Title: Start Date: 14-05-2025 End Date: - Employee Code: e2861-66 Emergency Num…" at bounding box center [806, 246] width 292 height 177
click at [798, 227] on div "End Date: -" at bounding box center [807, 215] width 268 height 23
click at [289, 104] on button "Add Staff" at bounding box center [279, 92] width 56 height 42
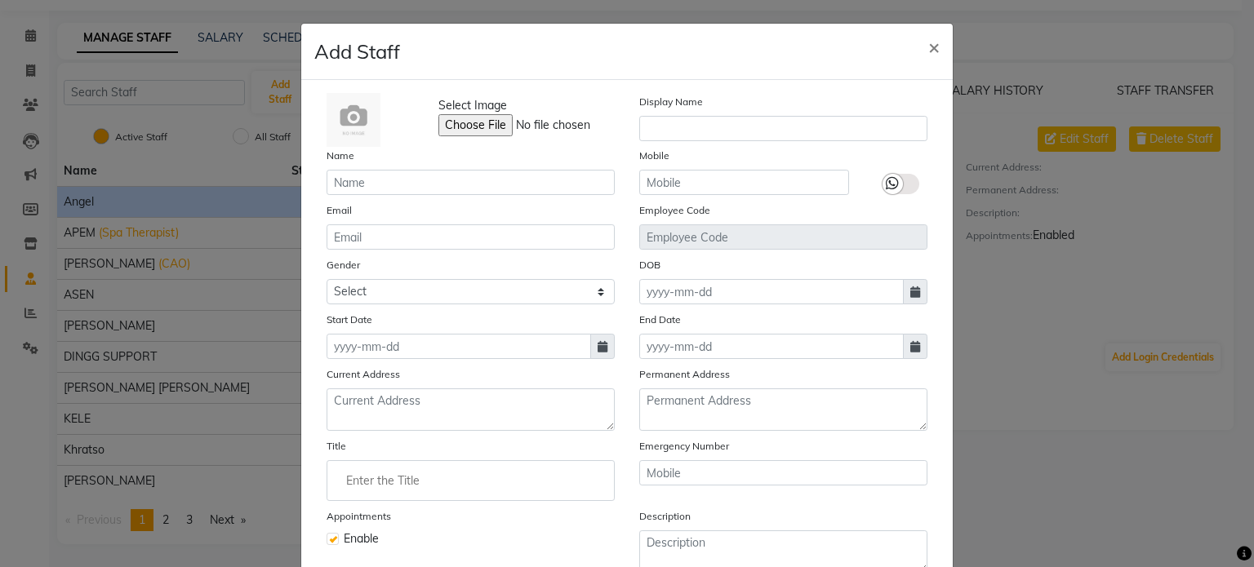
click at [279, 100] on ngb-modal-window "Add Staff × Select Image Display Name Name Mobile Email Employee Code Gender Se…" at bounding box center [627, 283] width 1254 height 567
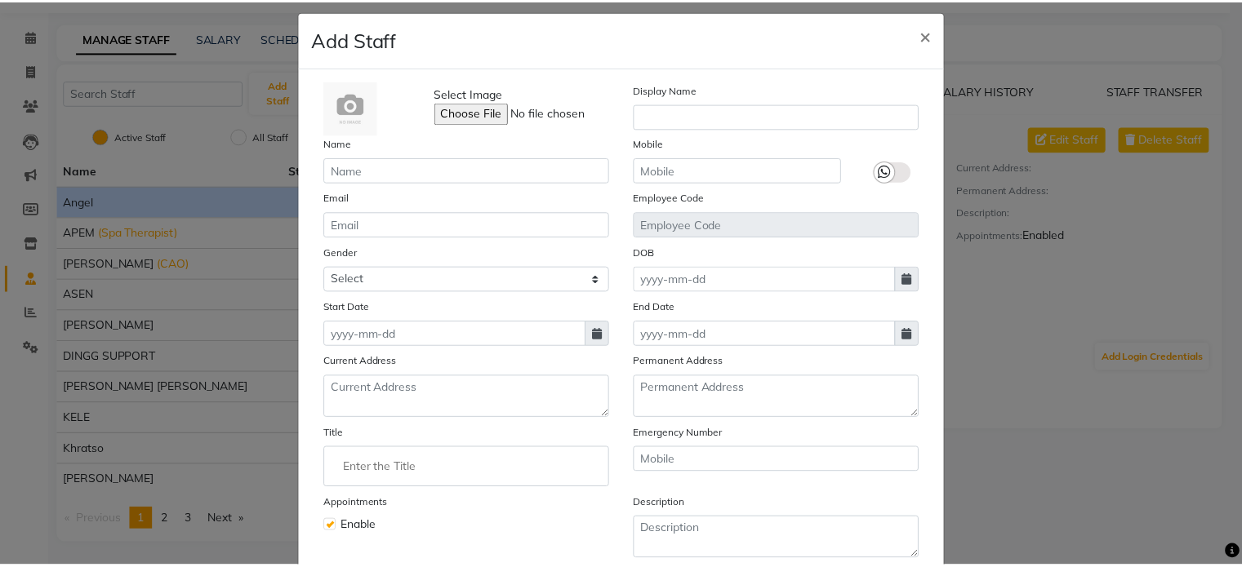
scroll to position [13, 0]
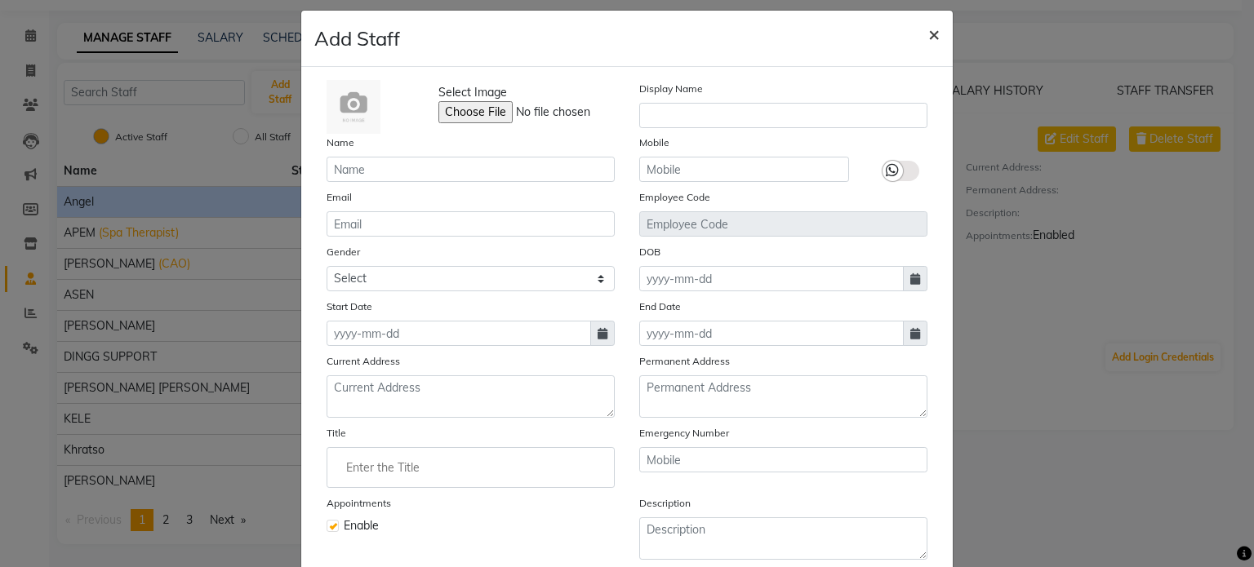
click at [928, 32] on span "×" at bounding box center [933, 33] width 11 height 24
checkbox input "false"
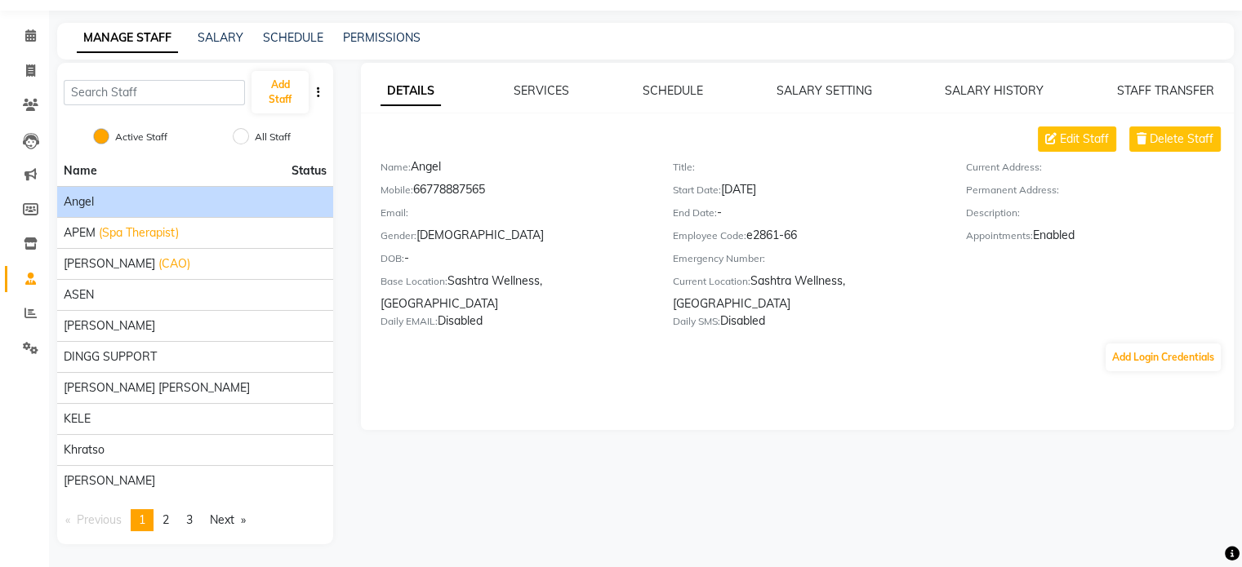
drag, startPoint x: 746, startPoint y: 238, endPoint x: 814, endPoint y: 233, distance: 67.9
click at [814, 233] on div "Employee Code: e2861-66" at bounding box center [807, 238] width 268 height 23
click at [1146, 91] on link "STAFF TRANSFER" at bounding box center [1165, 90] width 97 height 15
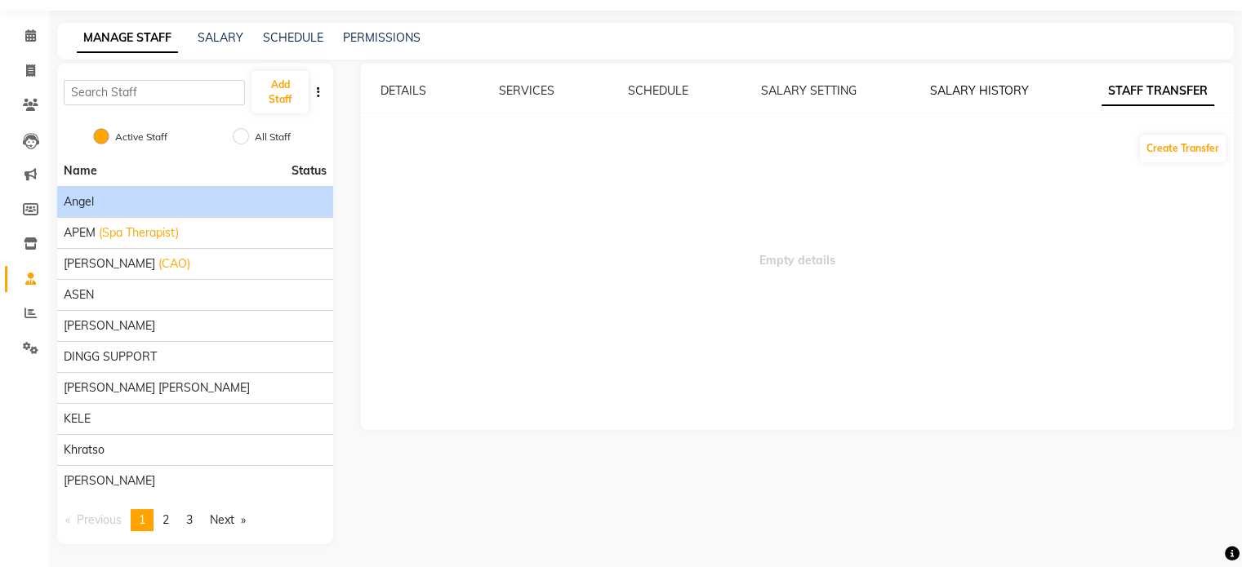
click at [967, 91] on link "SALARY HISTORY" at bounding box center [979, 90] width 99 height 15
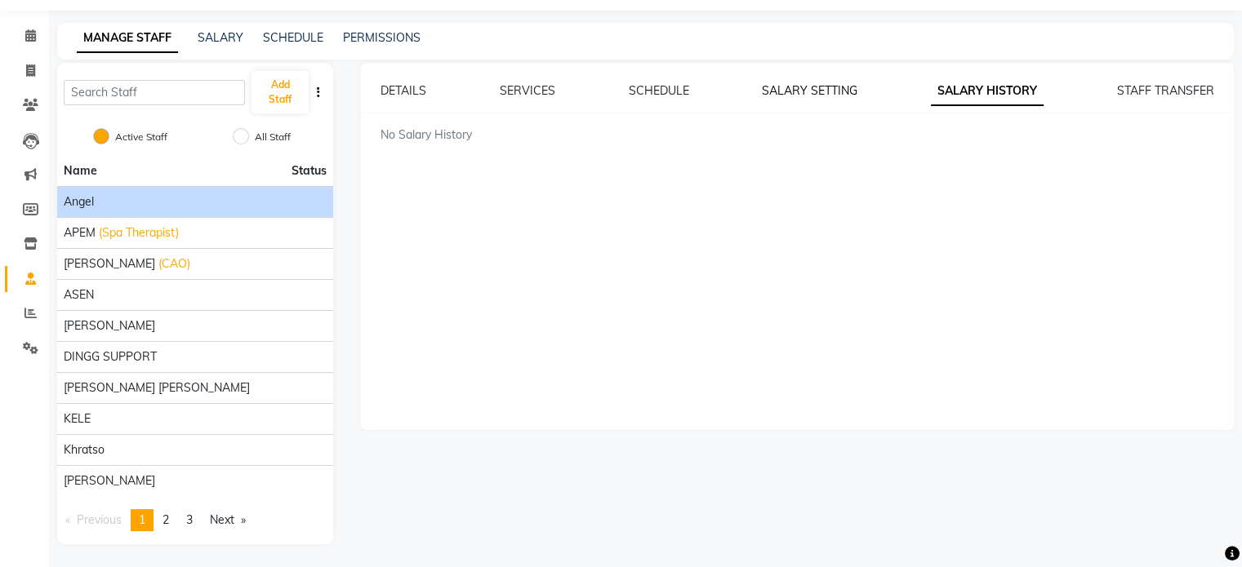
click at [791, 94] on link "SALARY SETTING" at bounding box center [810, 90] width 96 height 15
click at [656, 87] on link "SCHEDULE" at bounding box center [658, 90] width 60 height 15
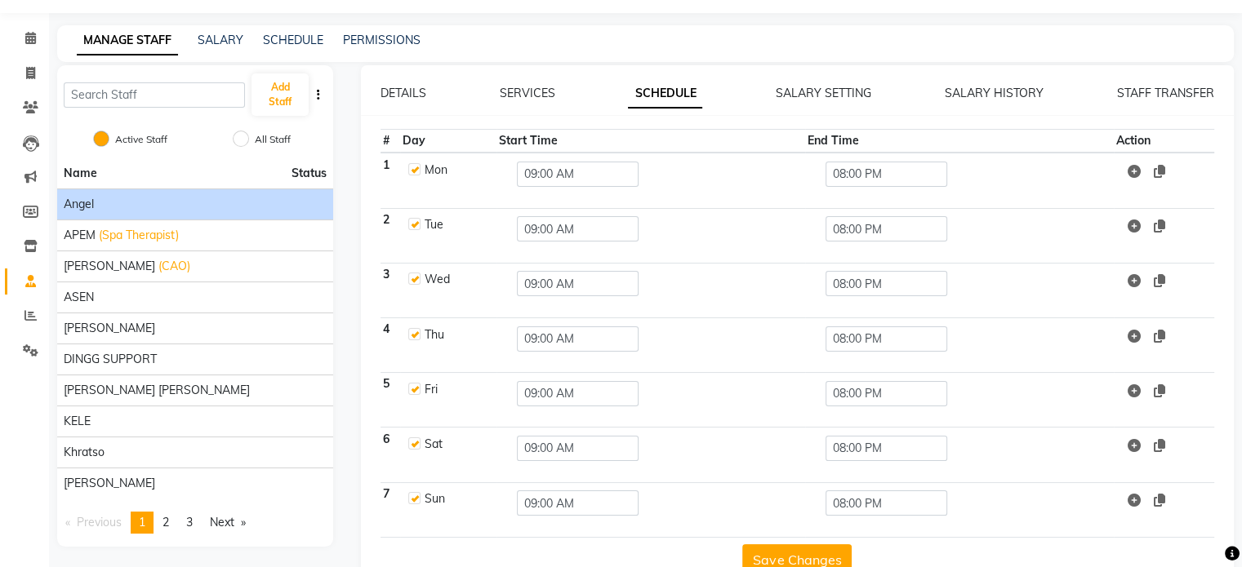
scroll to position [82, 0]
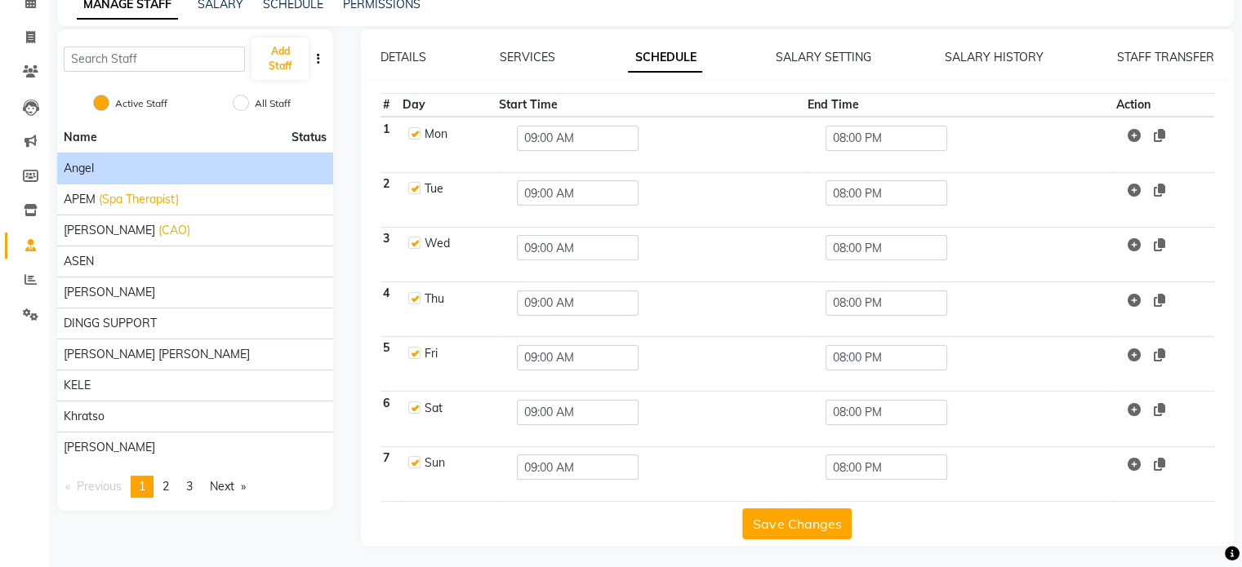
click at [973, 279] on td "08:00 PM" at bounding box center [959, 254] width 309 height 55
click at [540, 51] on link "SERVICES" at bounding box center [528, 57] width 56 height 15
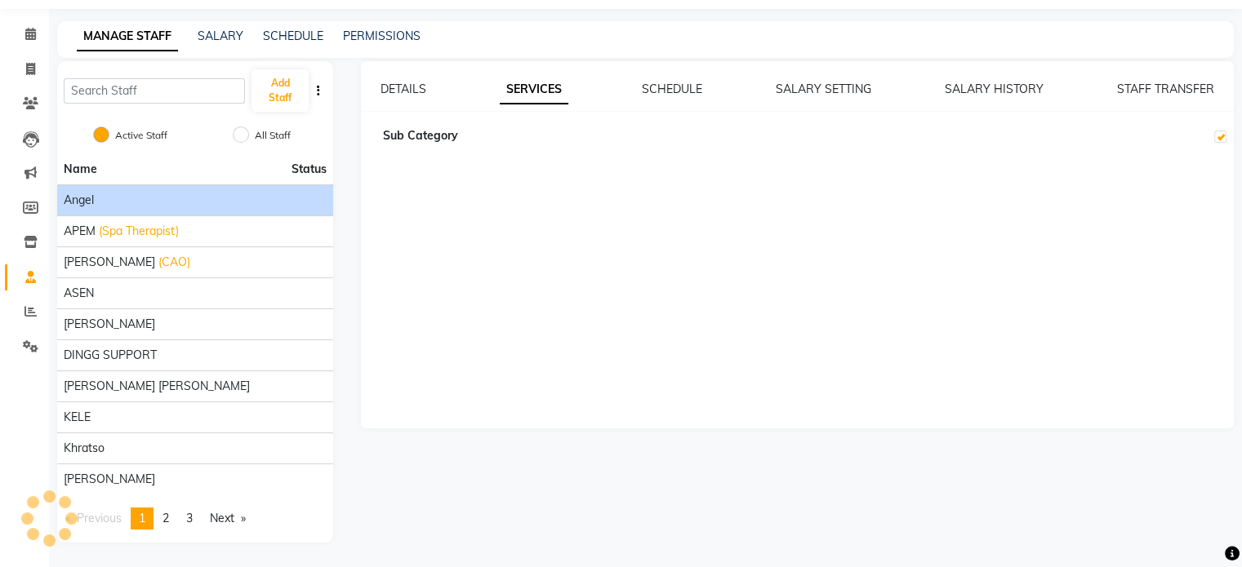
checkbox input "true"
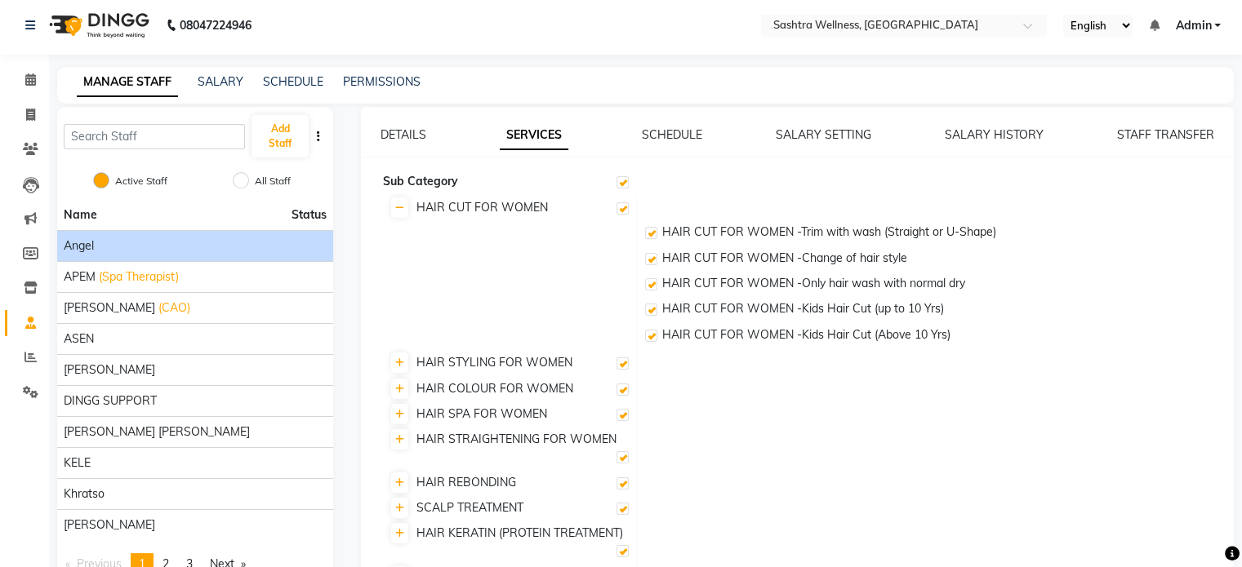
scroll to position [0, 0]
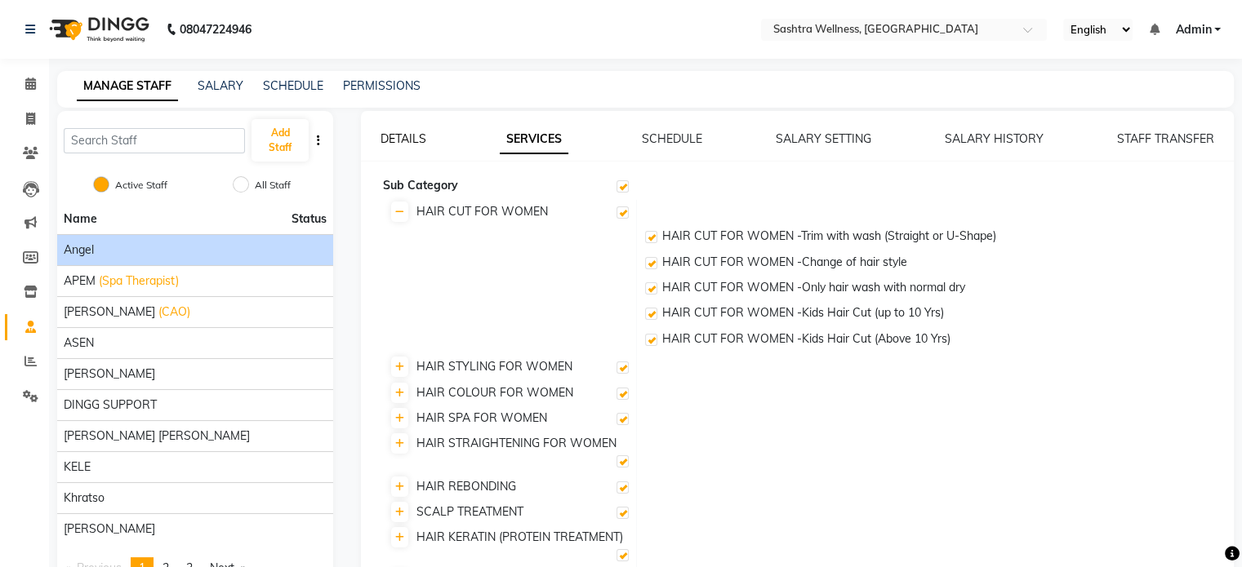
click at [411, 140] on link "DETAILS" at bounding box center [403, 138] width 46 height 15
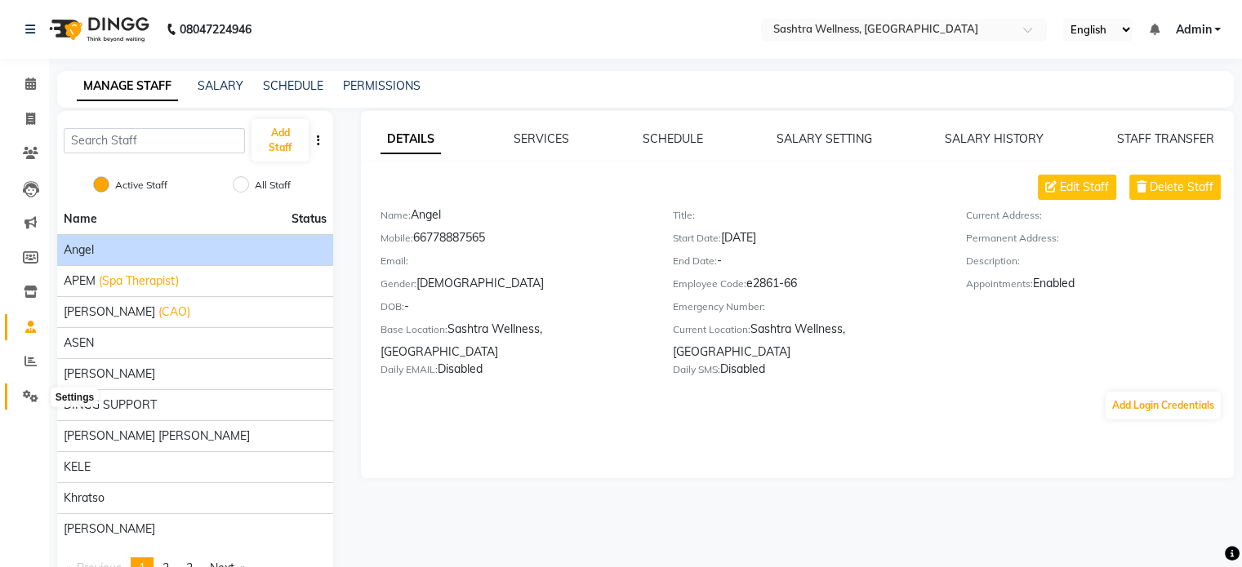
click at [23, 392] on icon at bounding box center [31, 396] width 16 height 12
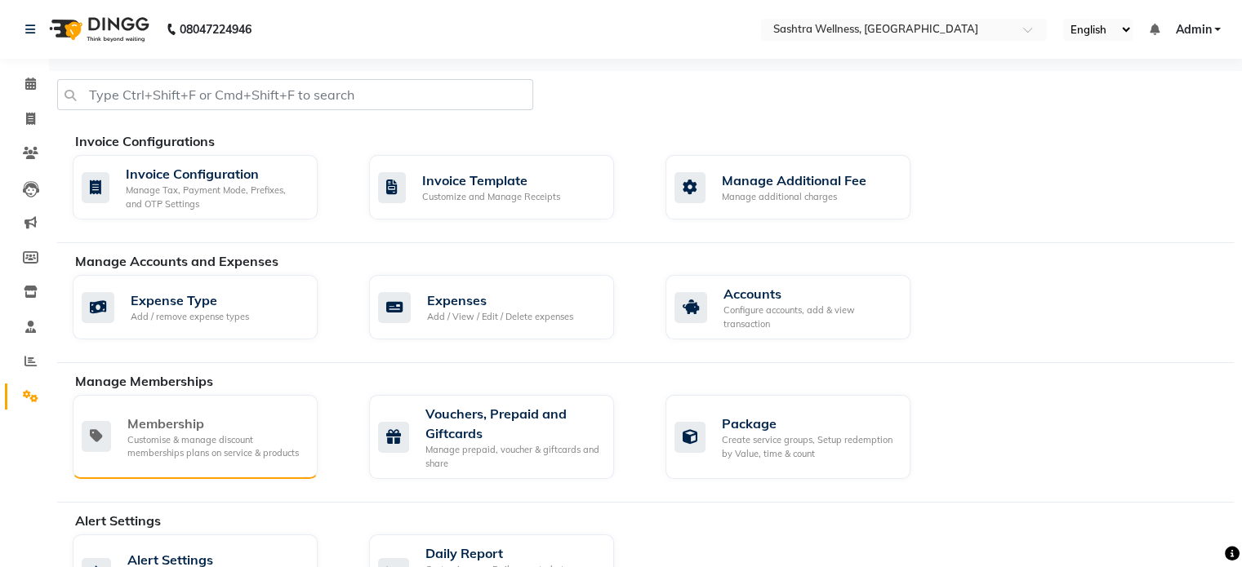
click at [182, 433] on div "Customise & manage discount memberships plans on service & products" at bounding box center [215, 446] width 177 height 27
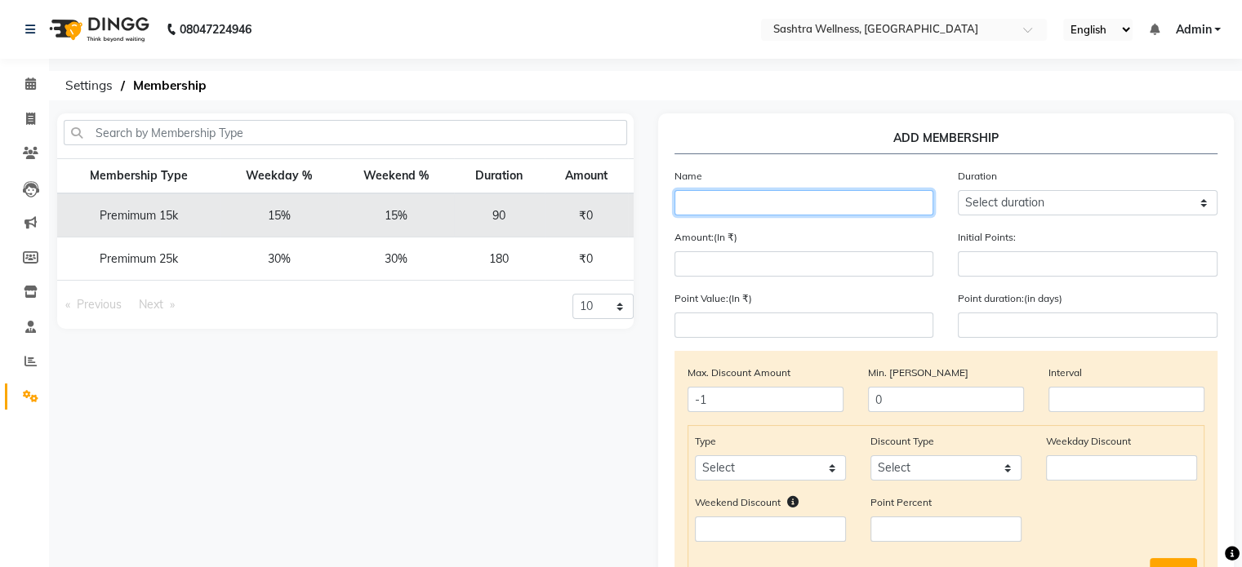
click at [781, 210] on input "text" at bounding box center [804, 202] width 260 height 25
type input "Demo"
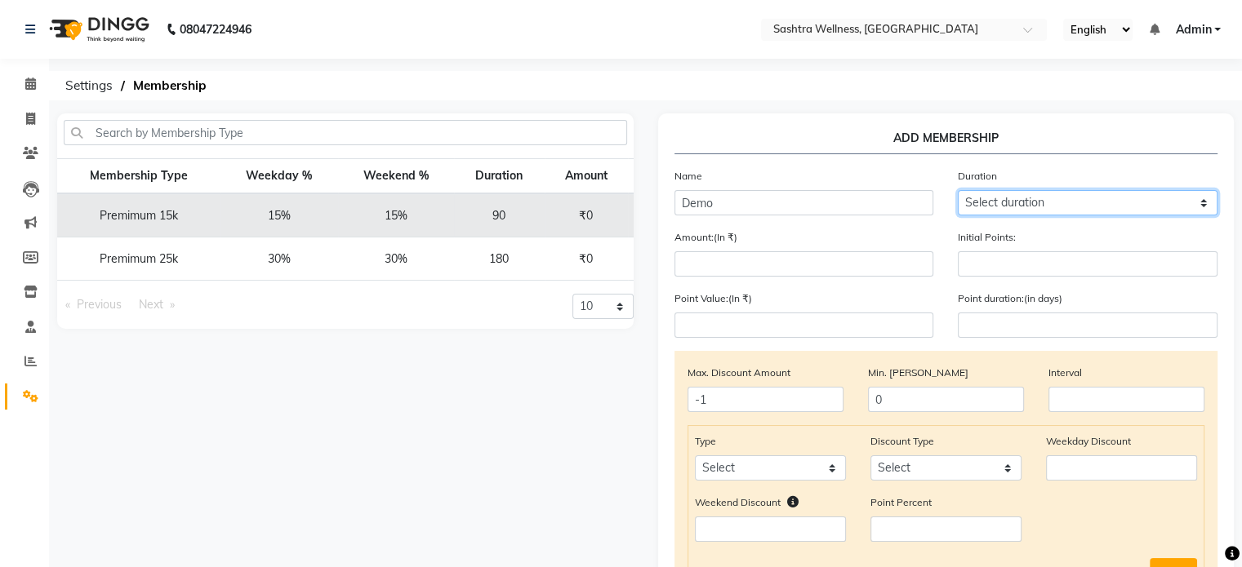
click at [1090, 204] on select "Select duration Week Half-month Month Year Life Time 4 Months 8 Months 6 Months…" at bounding box center [1087, 202] width 260 height 25
select select "8: 180"
click at [957, 191] on select "Select duration Week Half-month Month Year Life Time 4 Months 8 Months 6 Months…" at bounding box center [1087, 202] width 260 height 25
type input "180"
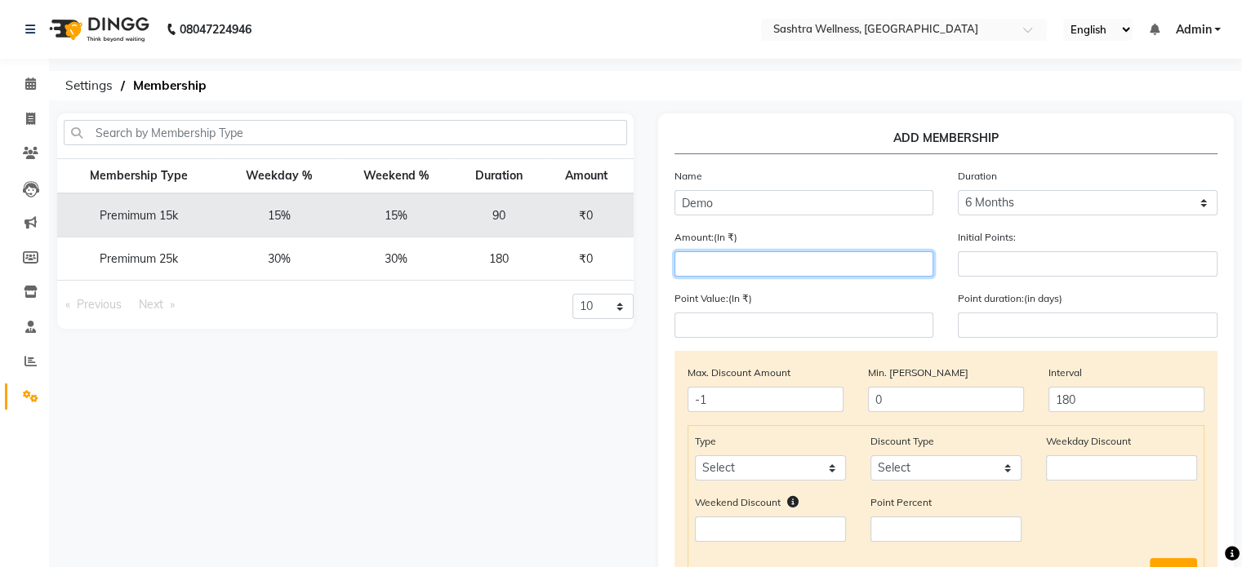
click at [786, 254] on input "number" at bounding box center [804, 263] width 260 height 25
click at [764, 272] on input "number" at bounding box center [804, 263] width 260 height 25
type input "10000"
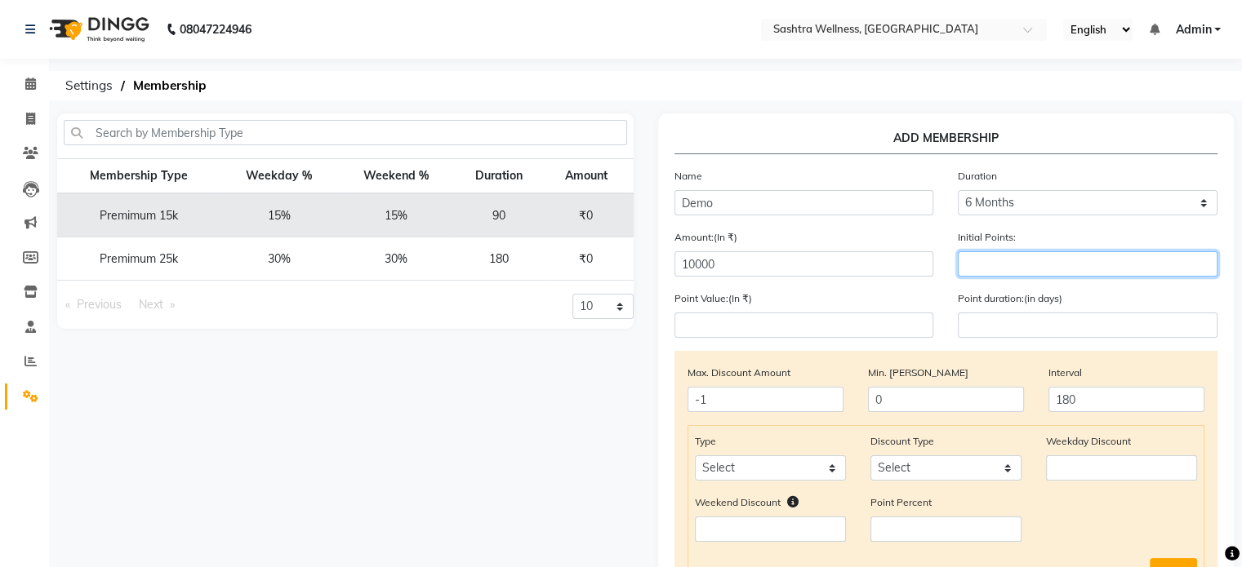
click at [1023, 264] on input "number" at bounding box center [1087, 263] width 260 height 25
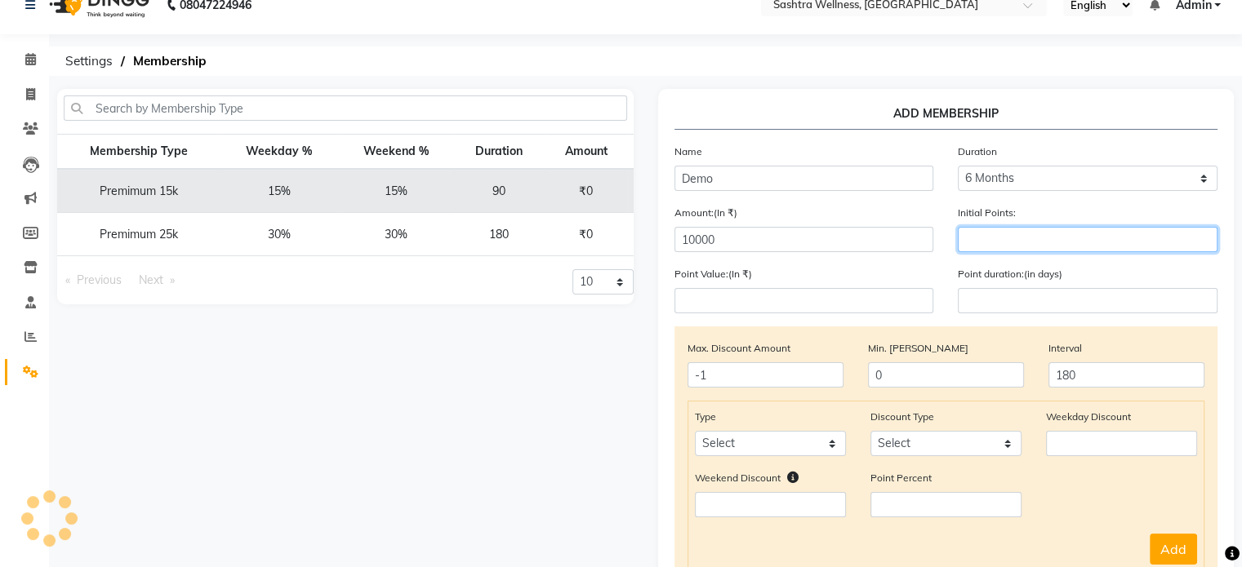
scroll to position [25, 0]
click at [988, 238] on input "number" at bounding box center [1087, 238] width 260 height 25
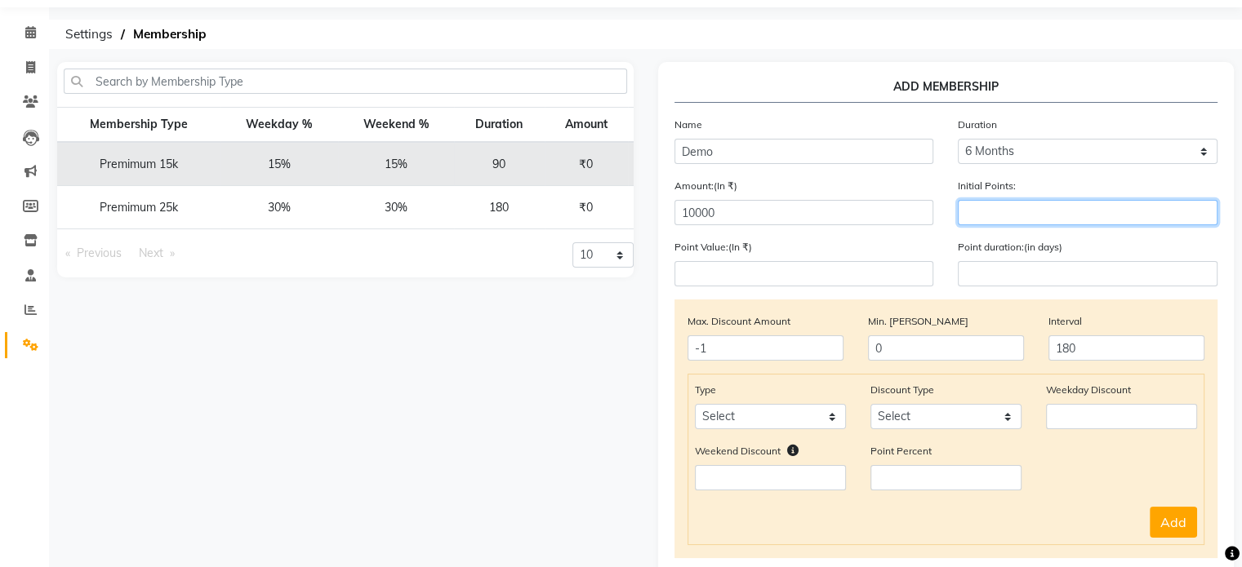
scroll to position [52, 0]
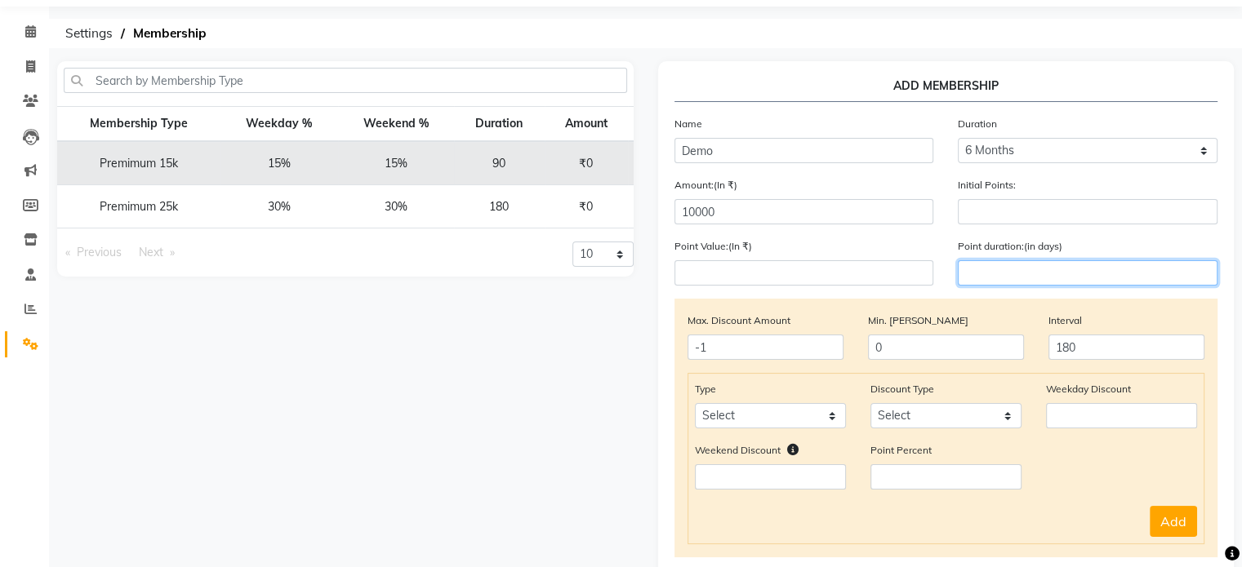
click at [988, 269] on input "number" at bounding box center [1087, 272] width 260 height 25
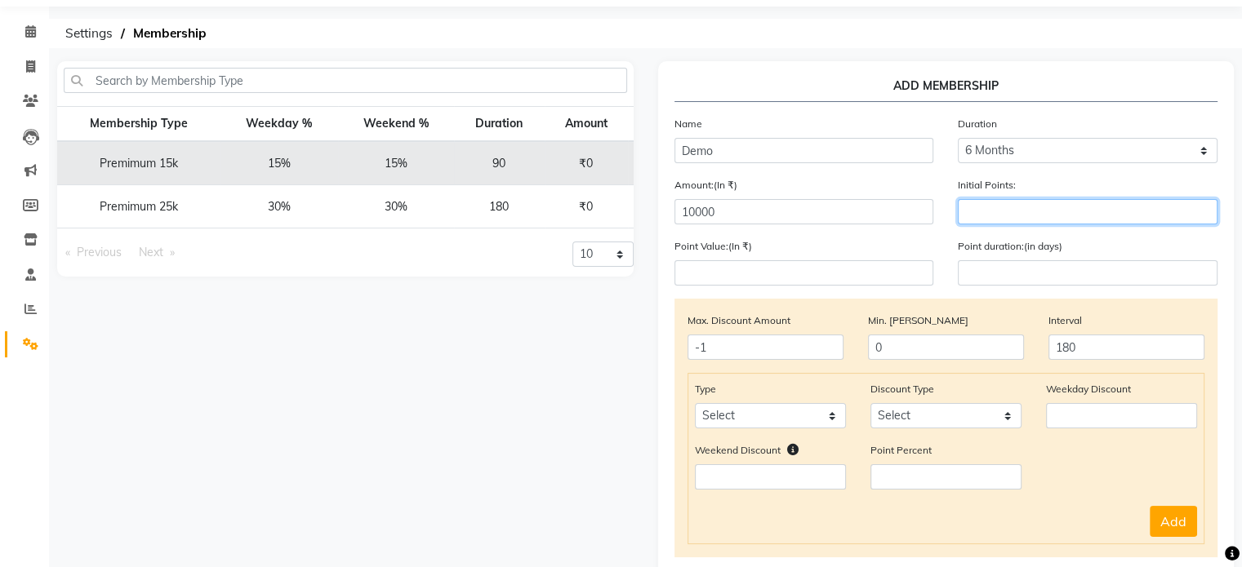
click at [996, 216] on input "number" at bounding box center [1087, 211] width 260 height 25
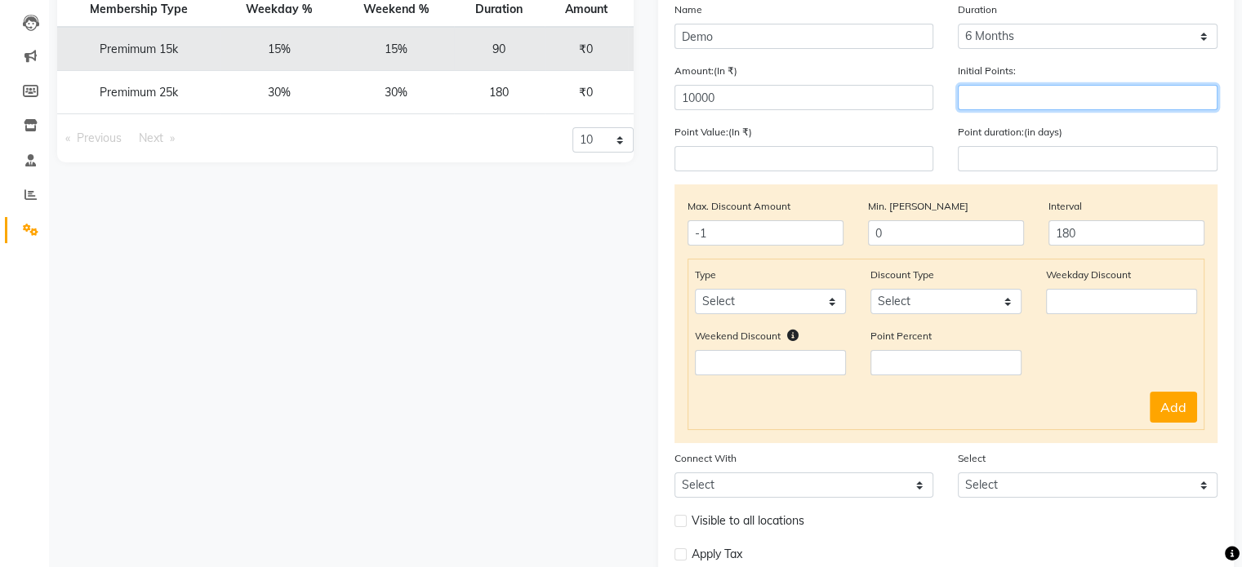
scroll to position [168, 0]
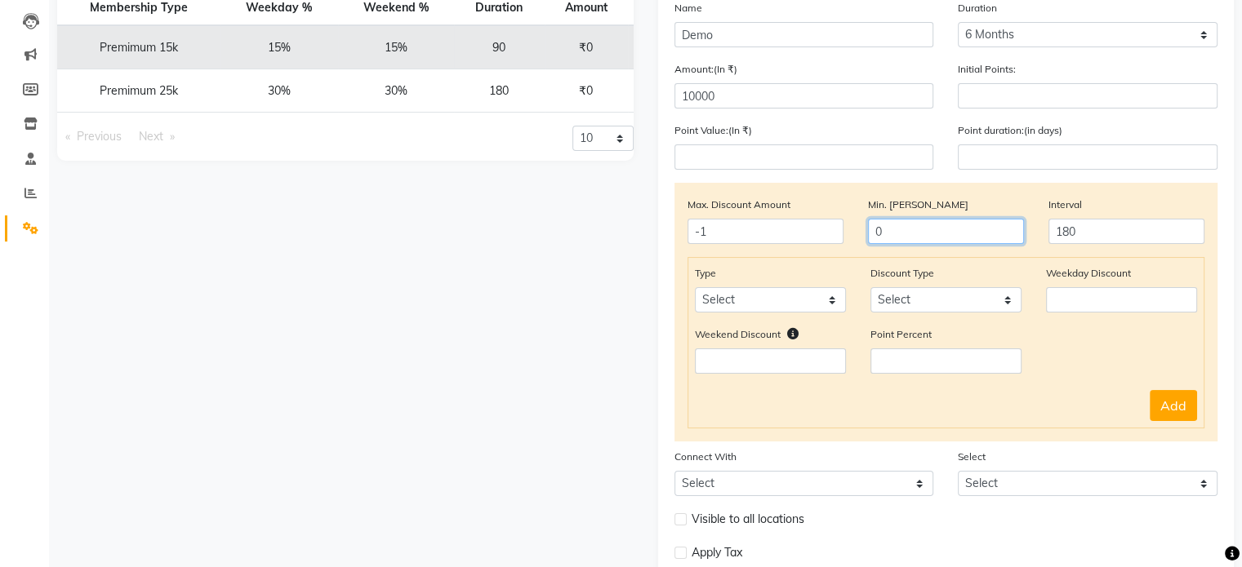
click at [918, 241] on input "0" at bounding box center [946, 231] width 156 height 25
type input "0"
type input "-1"
click at [1097, 228] on input "180" at bounding box center [1126, 231] width 156 height 25
click at [767, 305] on select "Select Service Product Package Prepaid Voucher" at bounding box center [770, 299] width 151 height 25
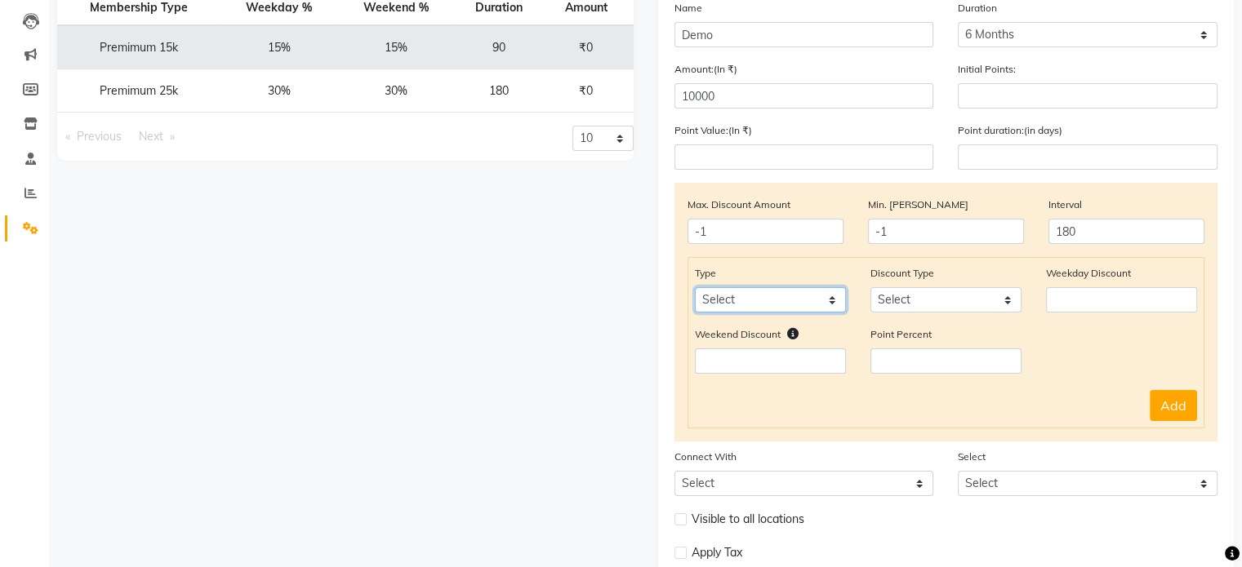
select select "service"
click at [695, 291] on select "Select Service Product Package Prepaid Voucher" at bounding box center [770, 299] width 151 height 25
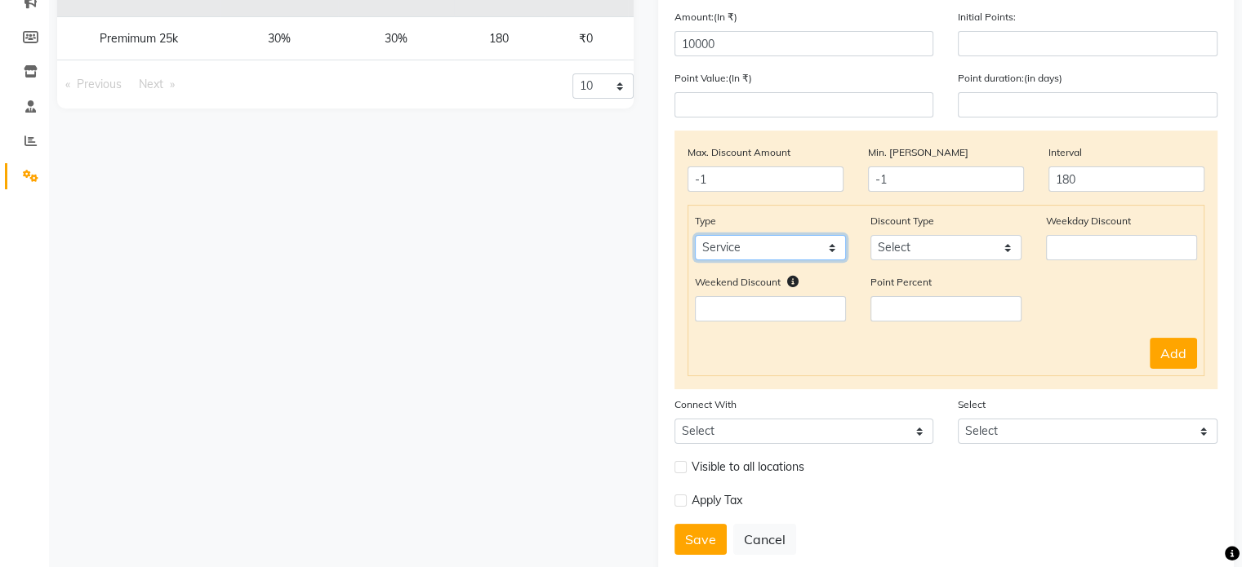
scroll to position [235, 0]
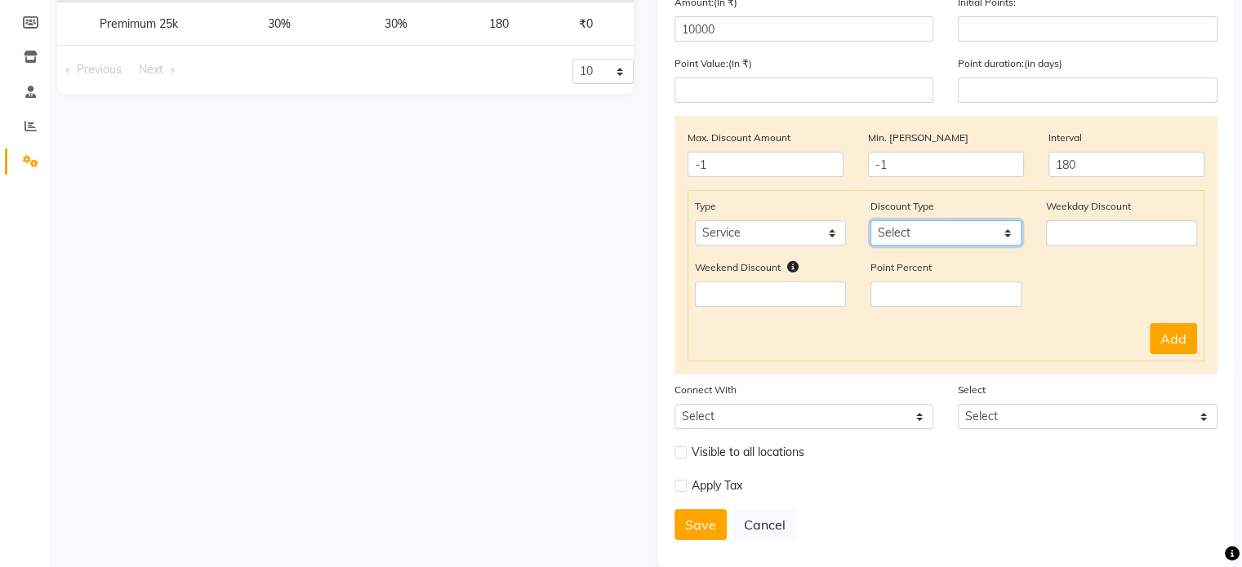
click at [1008, 236] on select "Select Percent Flat" at bounding box center [945, 232] width 151 height 25
select select "Percent"
click at [870, 224] on select "Select Percent Flat" at bounding box center [945, 232] width 151 height 25
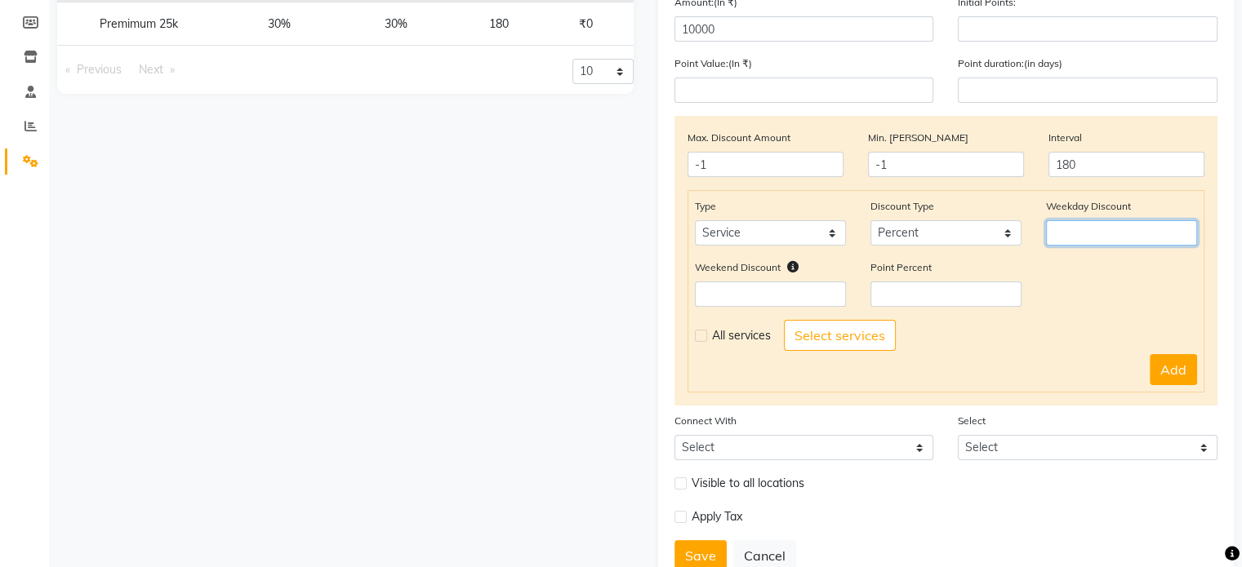
click at [1079, 233] on input "number" at bounding box center [1121, 232] width 151 height 25
type input "20"
click at [771, 304] on input "number" at bounding box center [770, 294] width 151 height 25
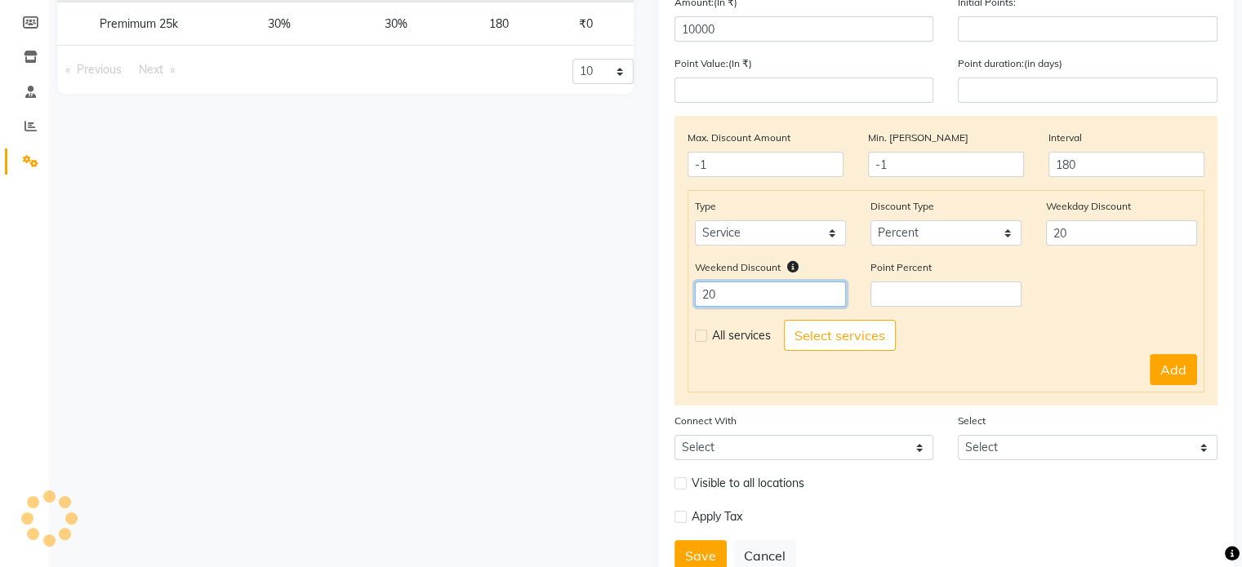
click at [705, 304] on input "20" at bounding box center [770, 294] width 151 height 25
type input "10"
click at [703, 346] on div at bounding box center [700, 337] width 11 height 17
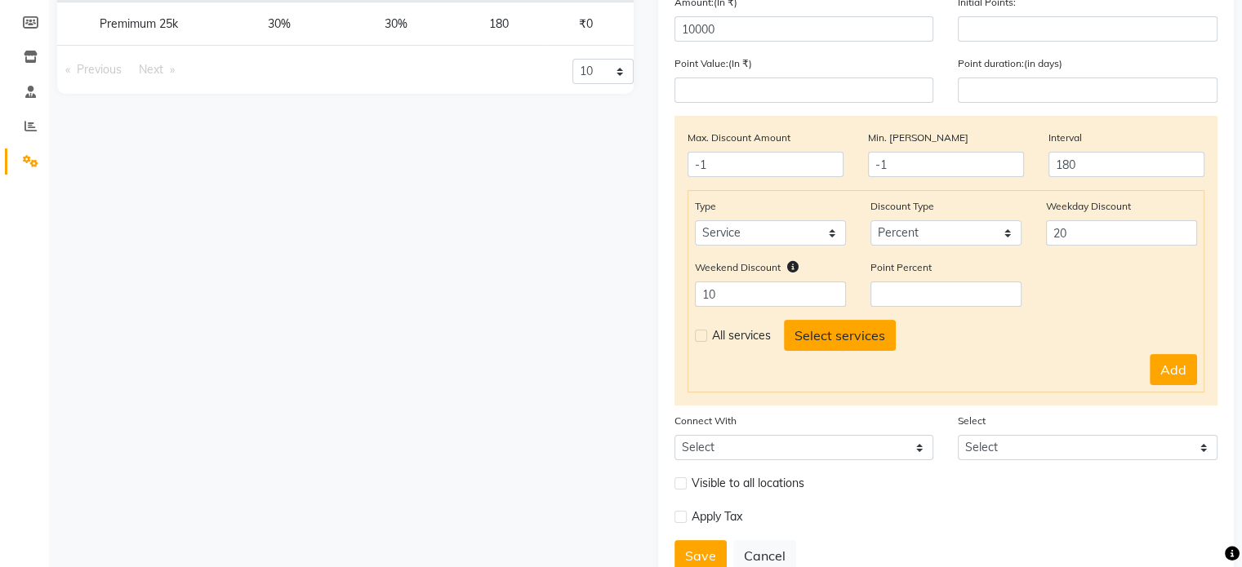
click at [837, 331] on button "Select services" at bounding box center [840, 335] width 112 height 31
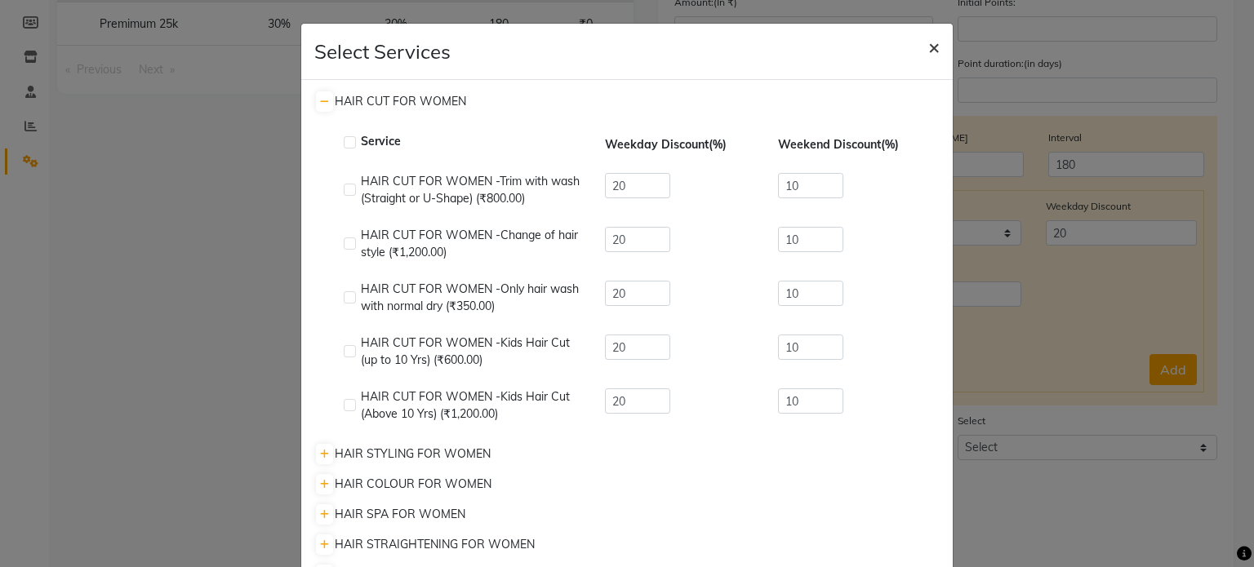
click at [933, 38] on span "×" at bounding box center [933, 46] width 11 height 24
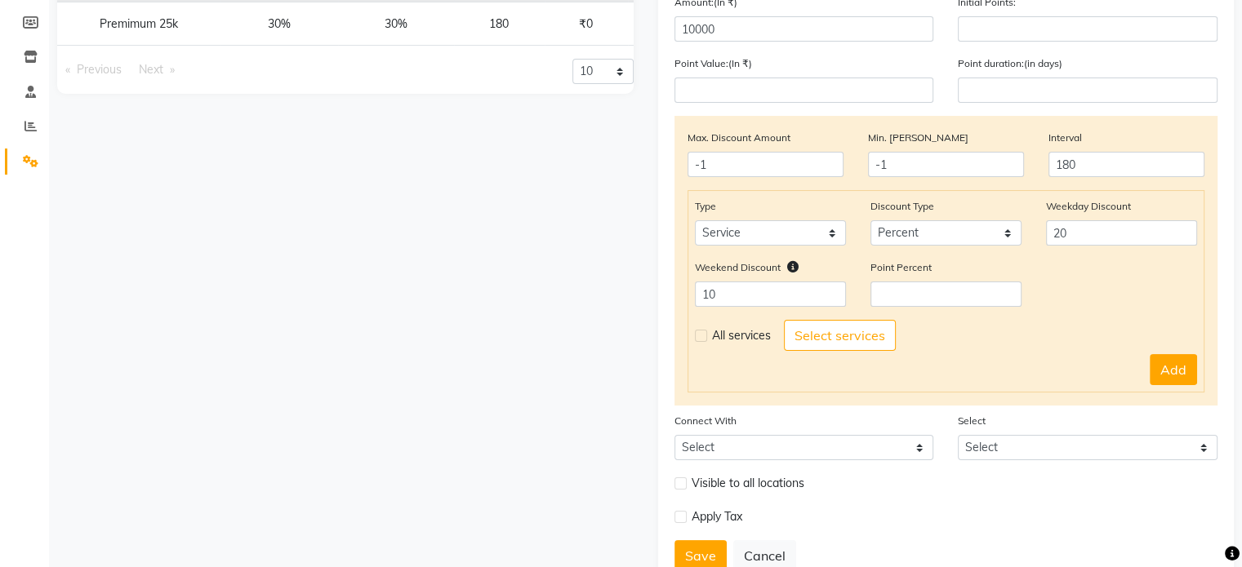
click at [701, 342] on label at bounding box center [701, 336] width 12 height 12
click at [701, 341] on input "checkbox" at bounding box center [700, 336] width 11 height 11
checkbox input "true"
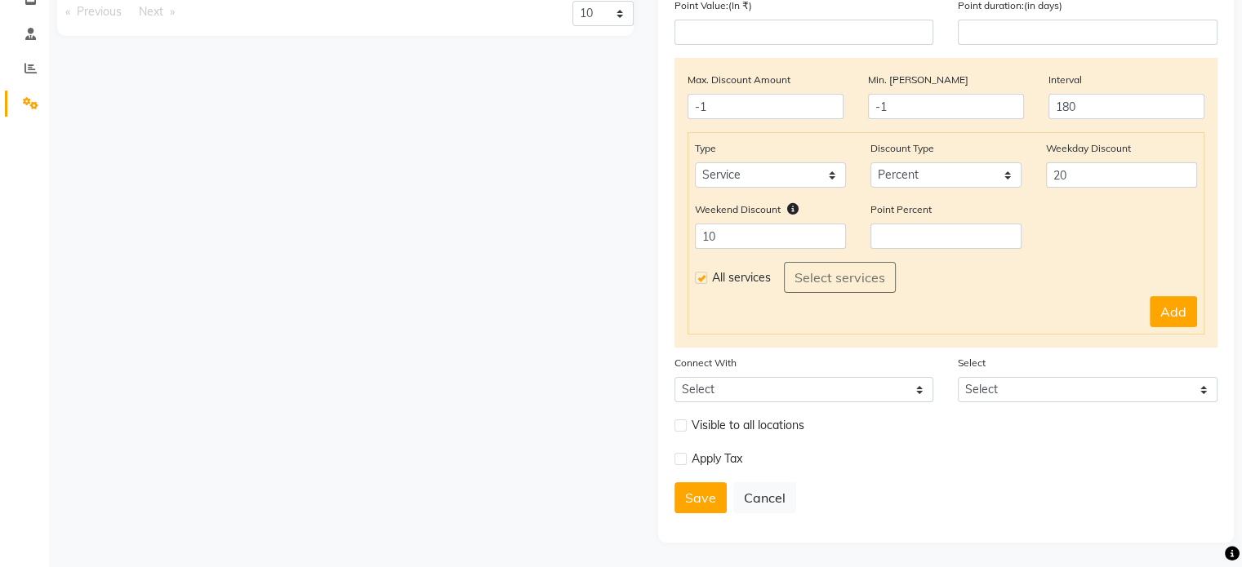
scroll to position [298, 0]
click at [1179, 303] on button "Add" at bounding box center [1172, 311] width 47 height 31
select select
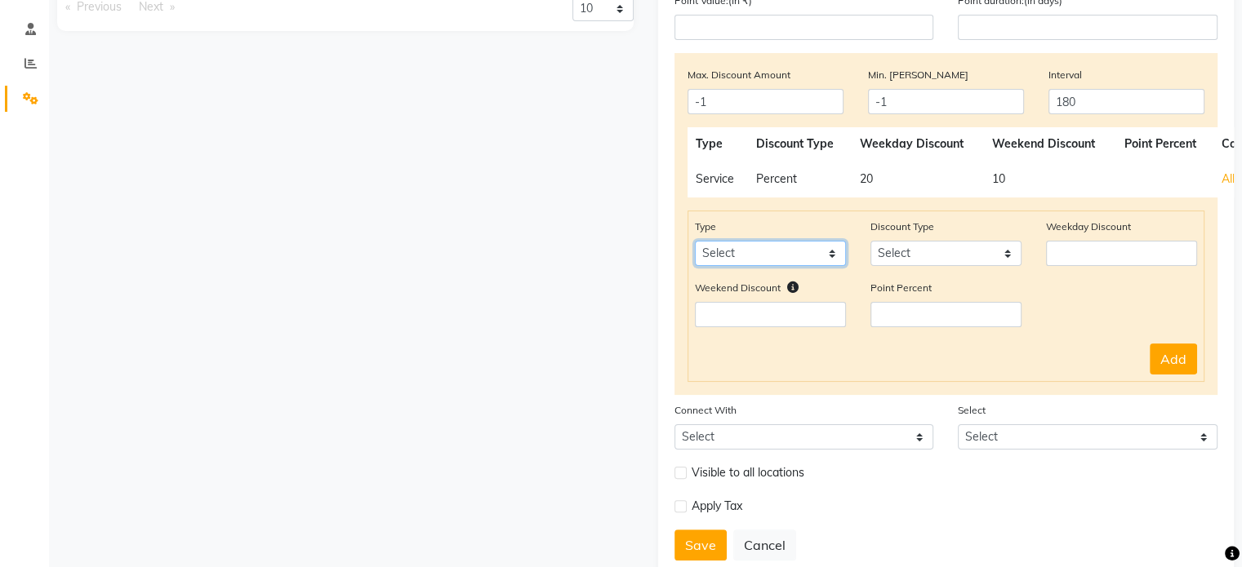
click at [815, 260] on select "Select Product Package Prepaid Voucher" at bounding box center [770, 253] width 151 height 25
click at [891, 382] on div "Type Select Product Package Prepaid Voucher Discount Type Select Percent Flat W…" at bounding box center [946, 296] width 518 height 171
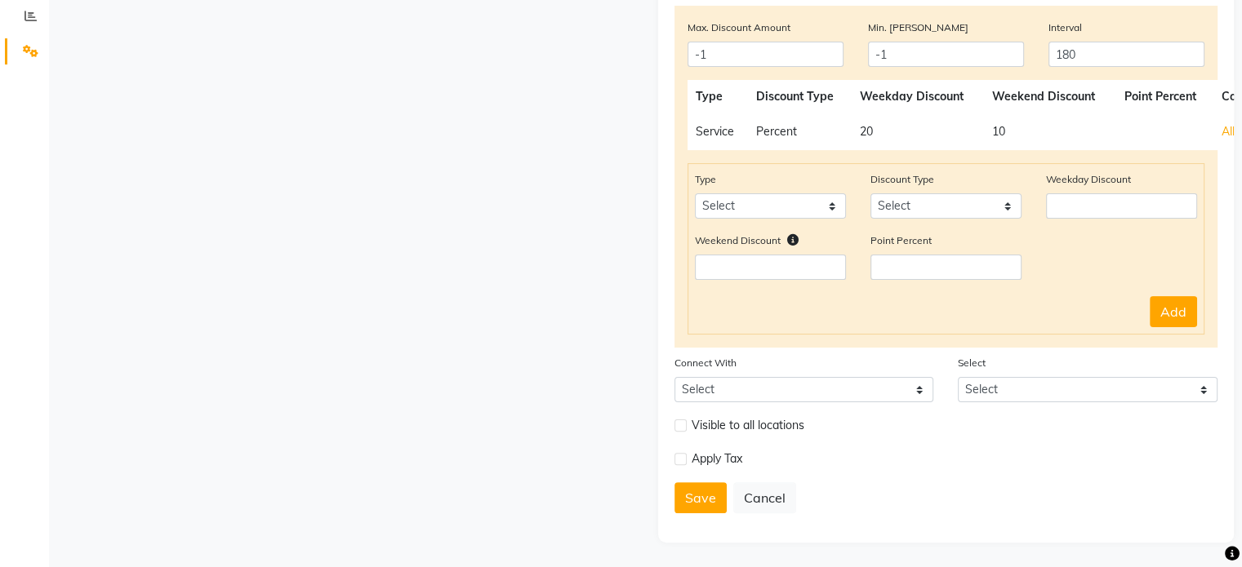
scroll to position [350, 0]
click at [852, 398] on select "Select Package Prepaid Voucher" at bounding box center [804, 389] width 260 height 25
click at [988, 438] on div "Visible to all locations" at bounding box center [946, 431] width 568 height 33
click at [1032, 377] on div "Select Select" at bounding box center [1087, 378] width 284 height 48
click at [1029, 402] on select "Select" at bounding box center [1087, 389] width 260 height 25
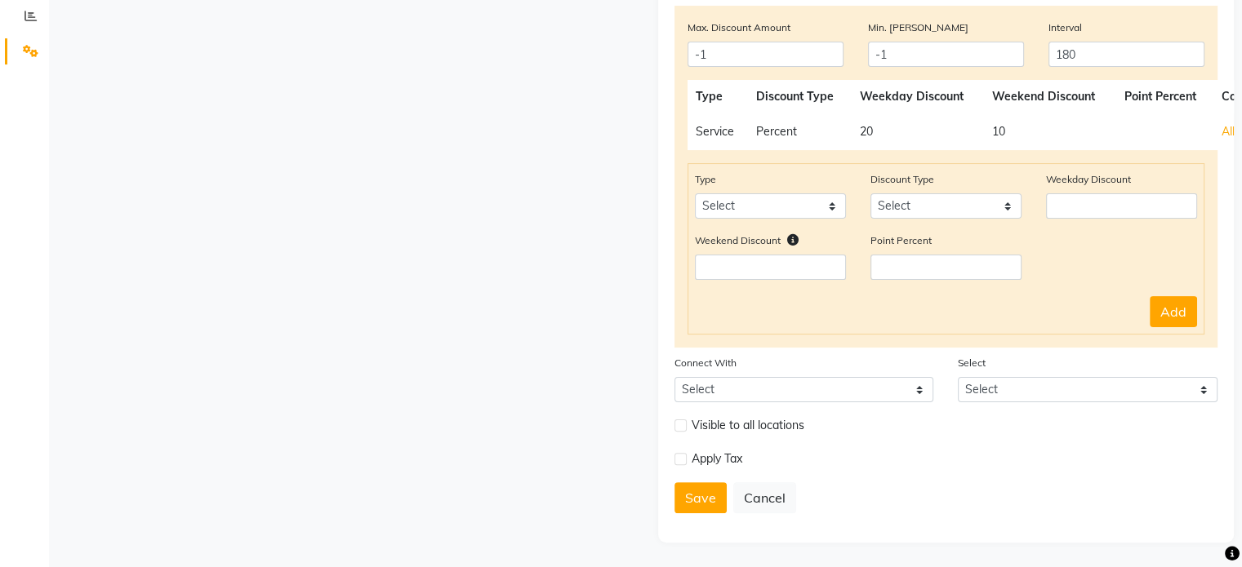
click at [970, 475] on div "Apply Tax" at bounding box center [946, 465] width 568 height 33
click at [676, 424] on label at bounding box center [680, 426] width 12 height 12
click at [676, 424] on input "checkbox" at bounding box center [679, 425] width 11 height 11
checkbox input "true"
click at [674, 455] on label at bounding box center [680, 459] width 12 height 12
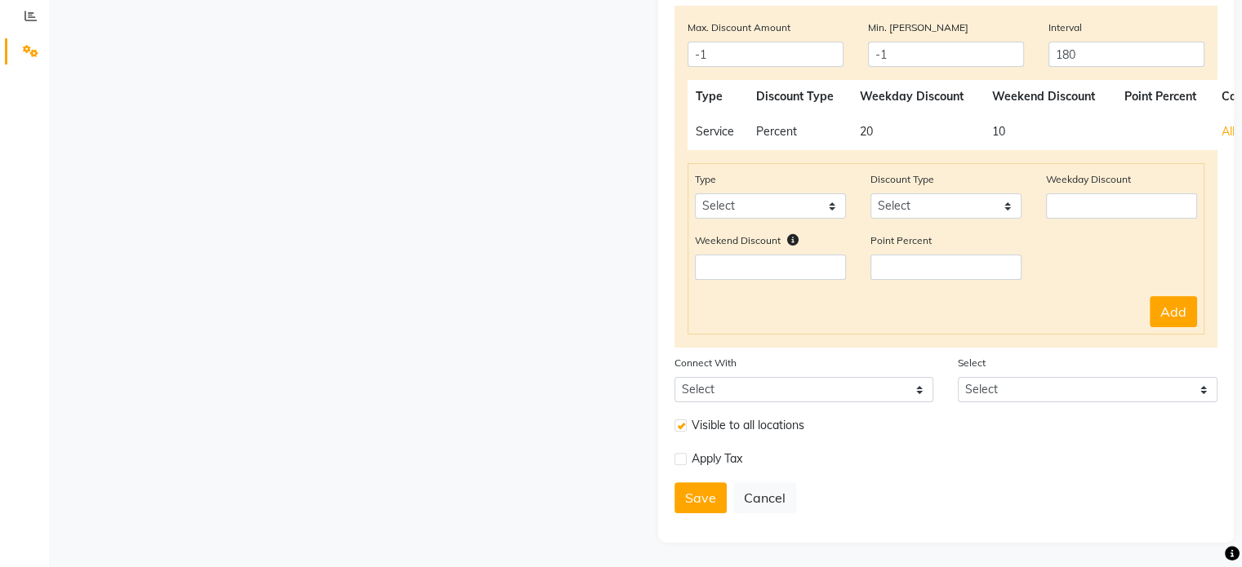
click at [674, 455] on input "checkbox" at bounding box center [679, 459] width 11 height 11
checkbox input "true"
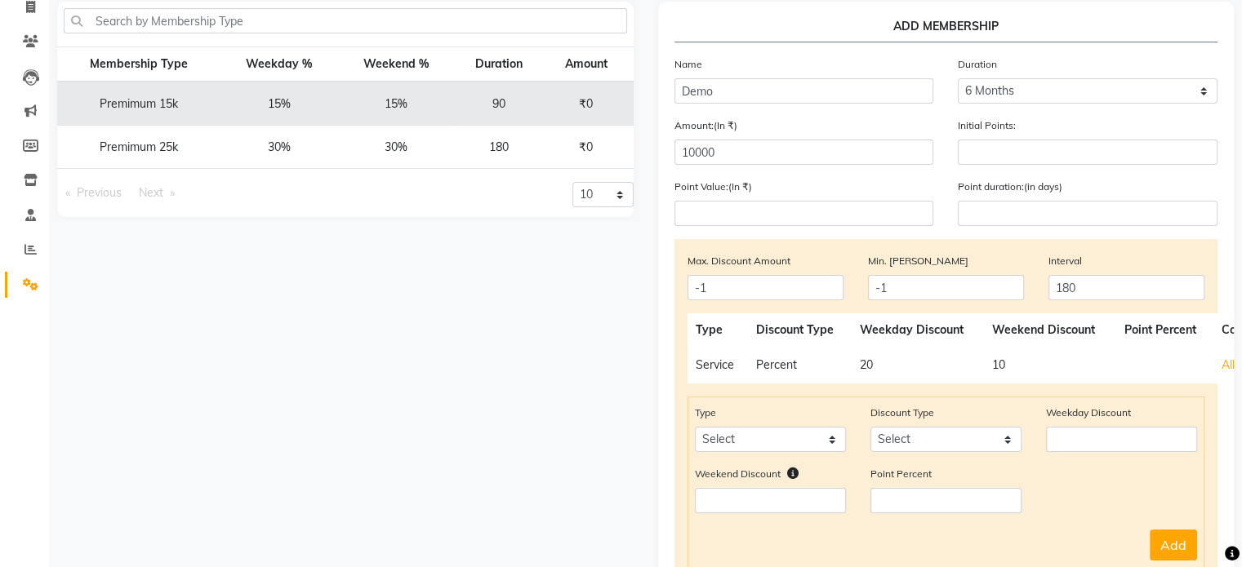
scroll to position [78, 0]
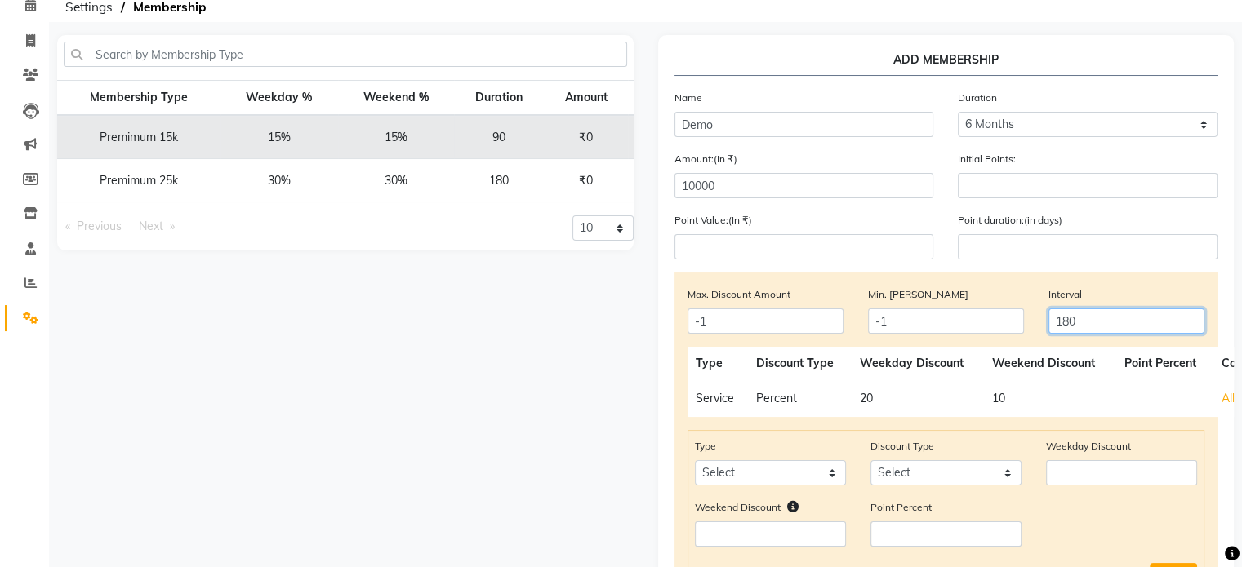
click at [1086, 318] on input "180" at bounding box center [1126, 321] width 156 height 25
type input "1"
type input "90"
click at [1015, 322] on input "-1" at bounding box center [946, 321] width 156 height 25
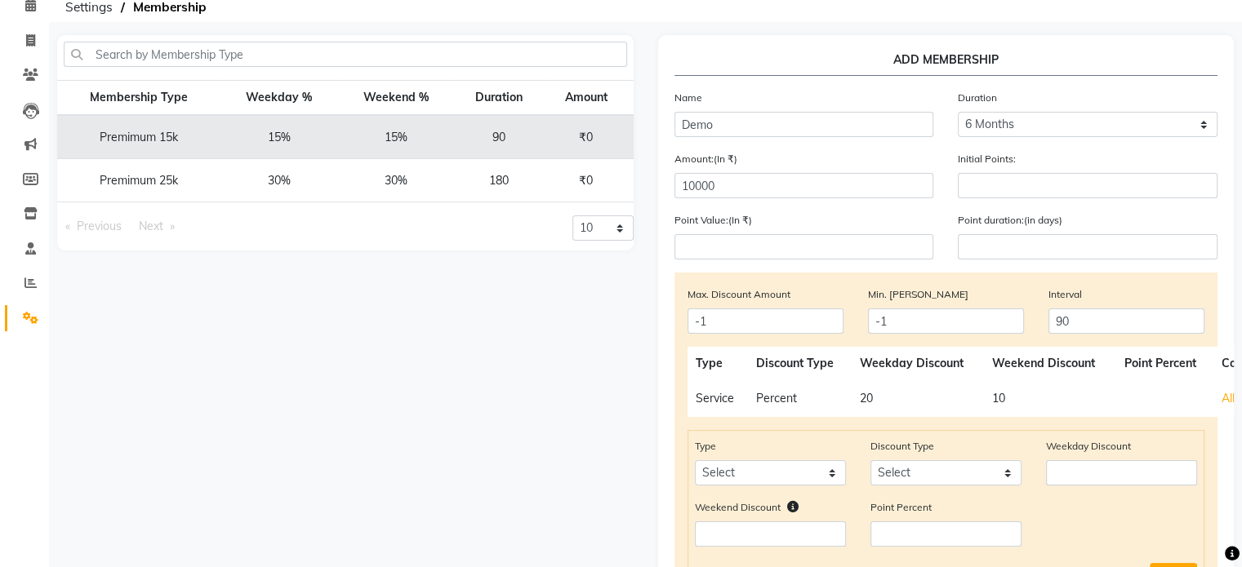
click at [989, 304] on div "Min. Bill Amount -1" at bounding box center [945, 310] width 180 height 48
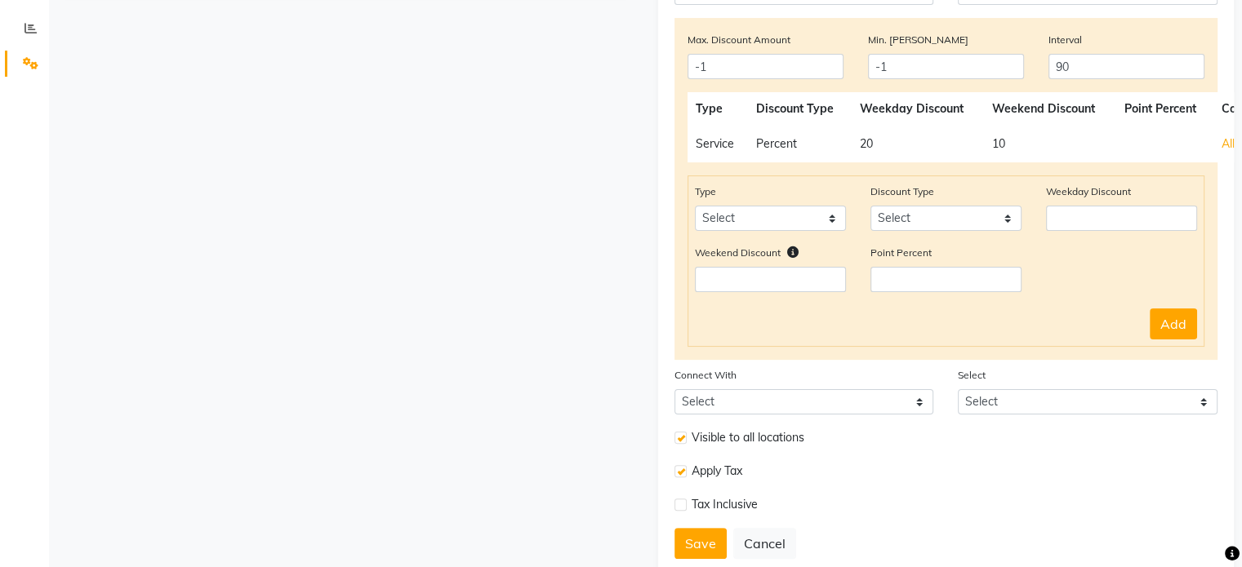
scroll to position [384, 0]
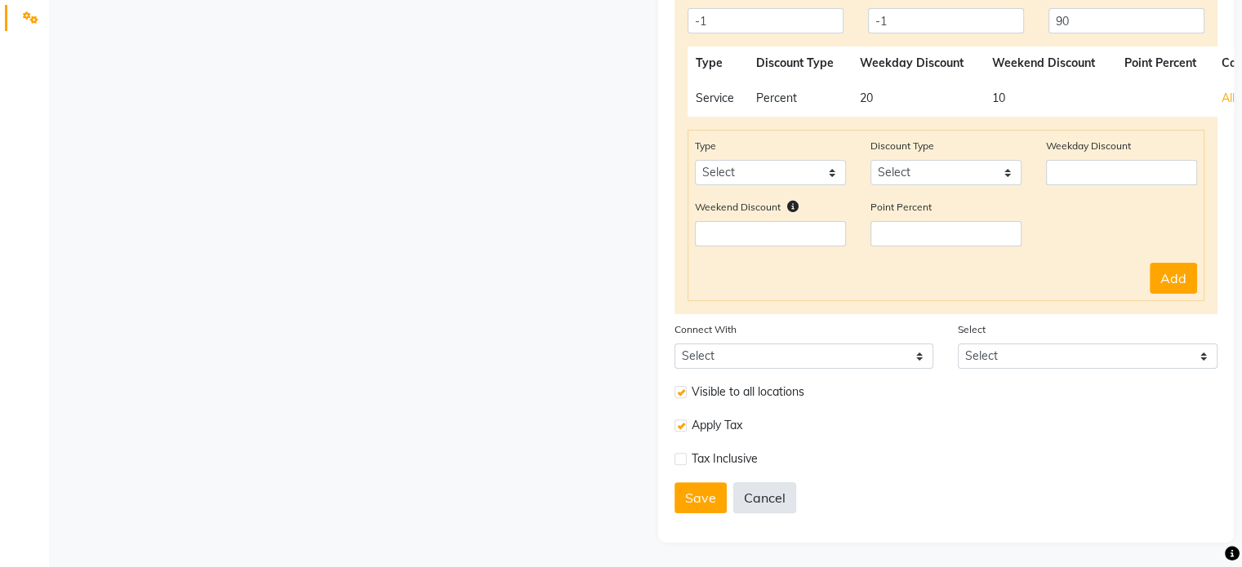
click at [773, 502] on button "Cancel" at bounding box center [764, 497] width 63 height 31
select select
type input "-1"
type input "0"
select select
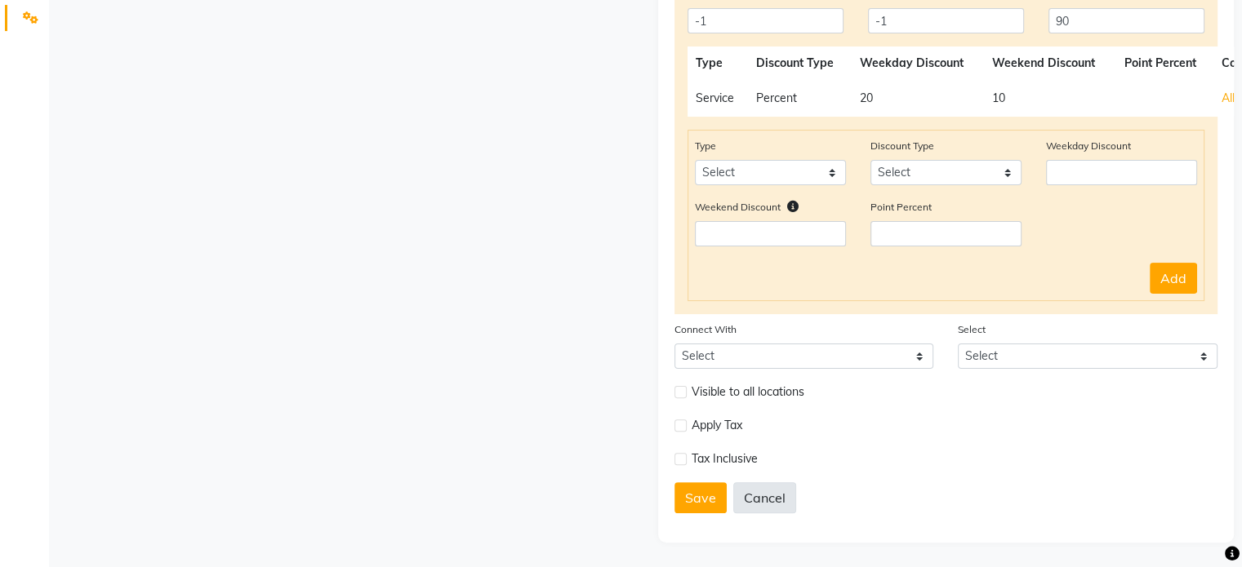
select select
checkbox input "false"
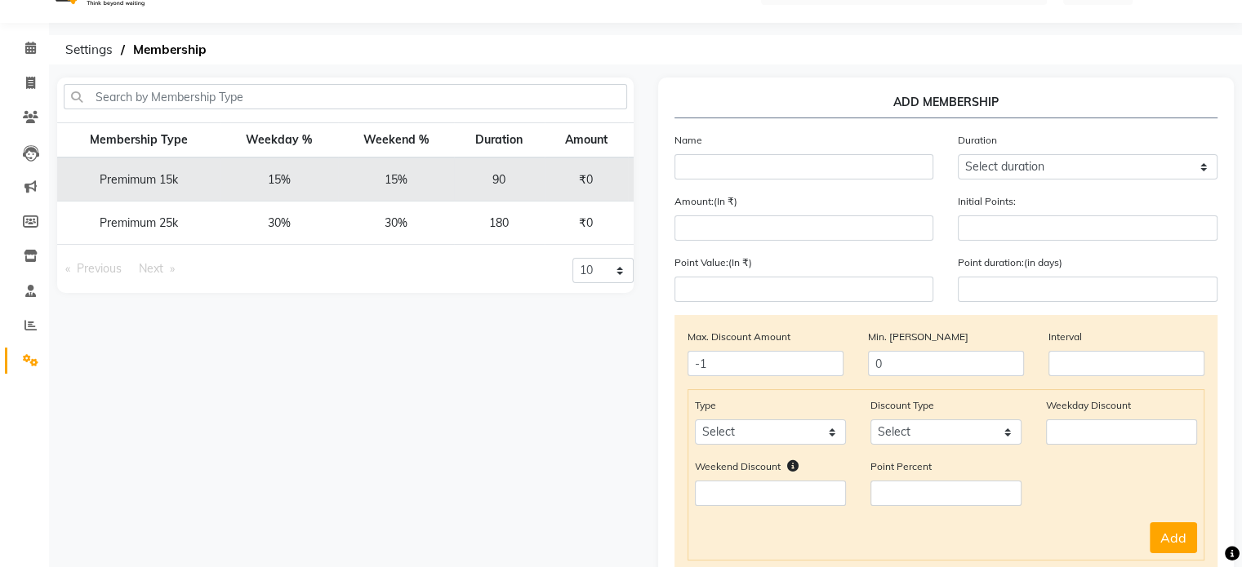
scroll to position [0, 0]
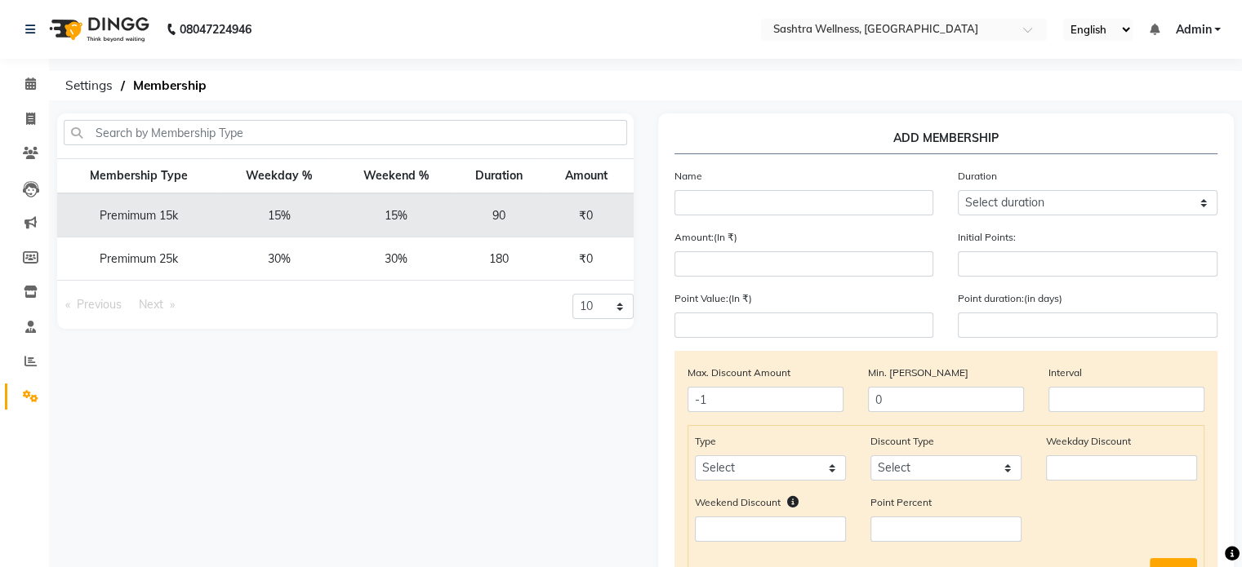
click at [14, 397] on link "Settings" at bounding box center [24, 397] width 39 height 27
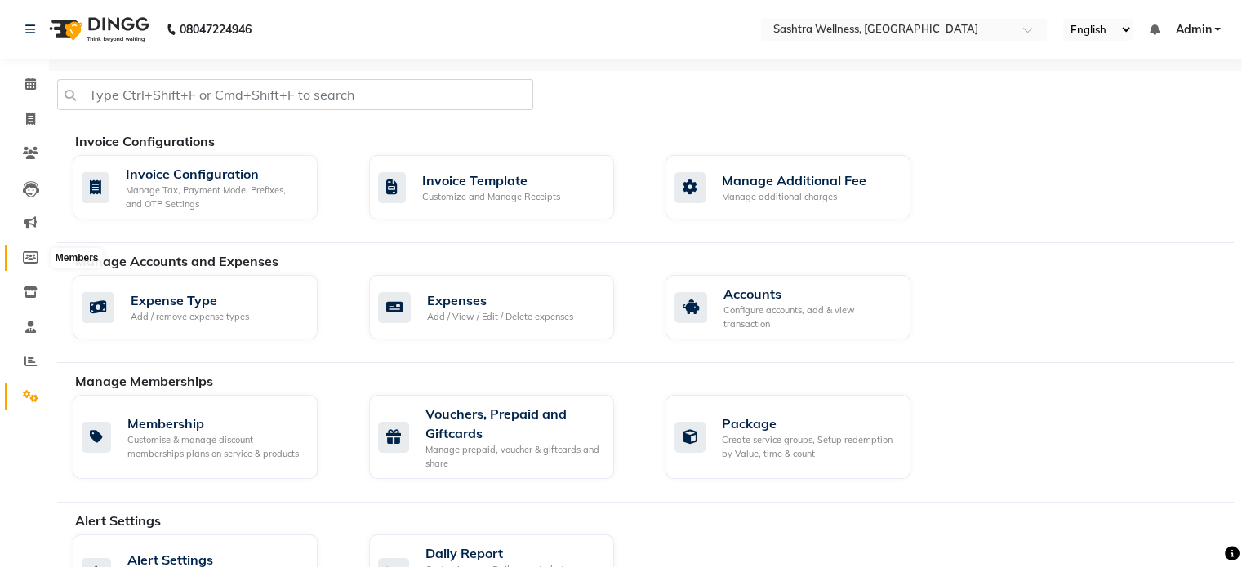
click at [33, 255] on icon at bounding box center [31, 257] width 16 height 12
select select
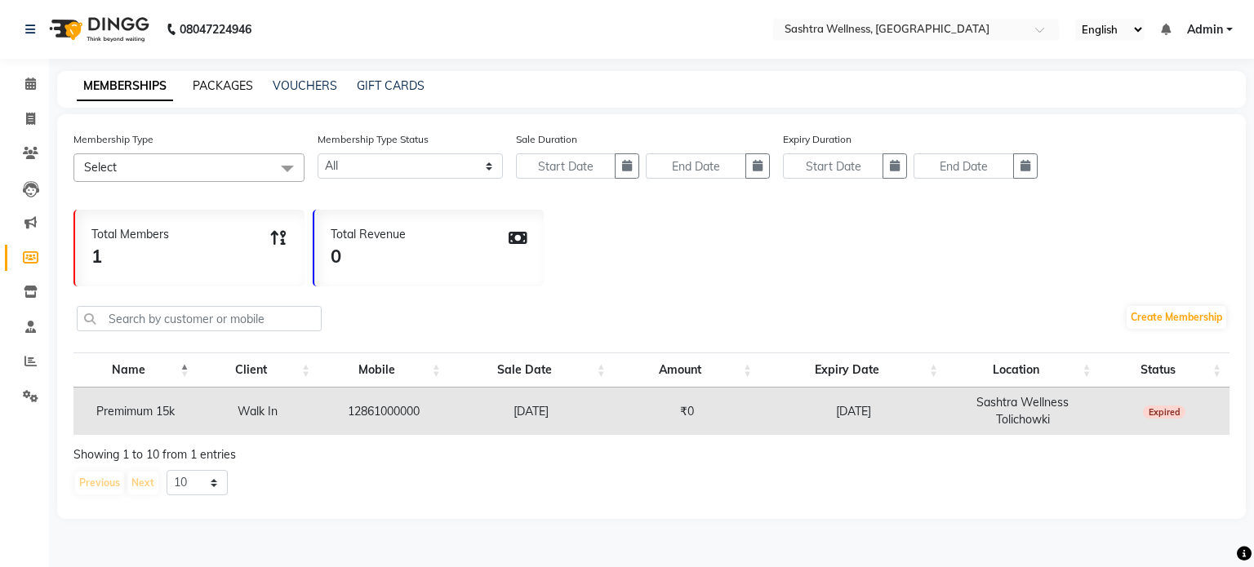
click at [231, 81] on link "PACKAGES" at bounding box center [223, 85] width 60 height 15
select select
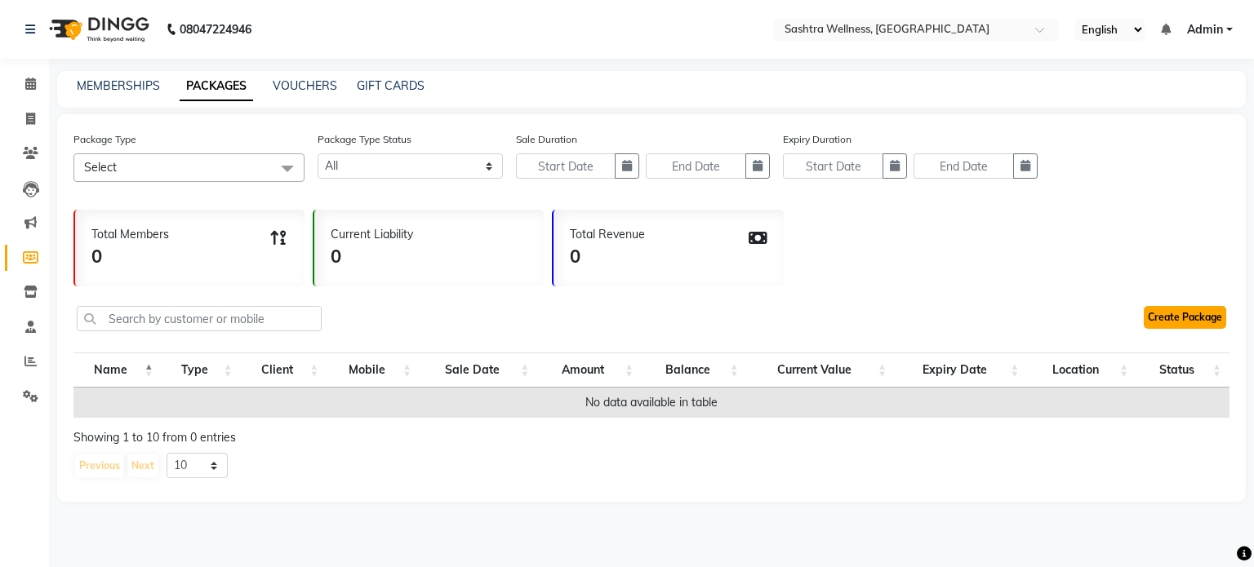
click at [1202, 322] on link "Create Package" at bounding box center [1185, 317] width 82 height 23
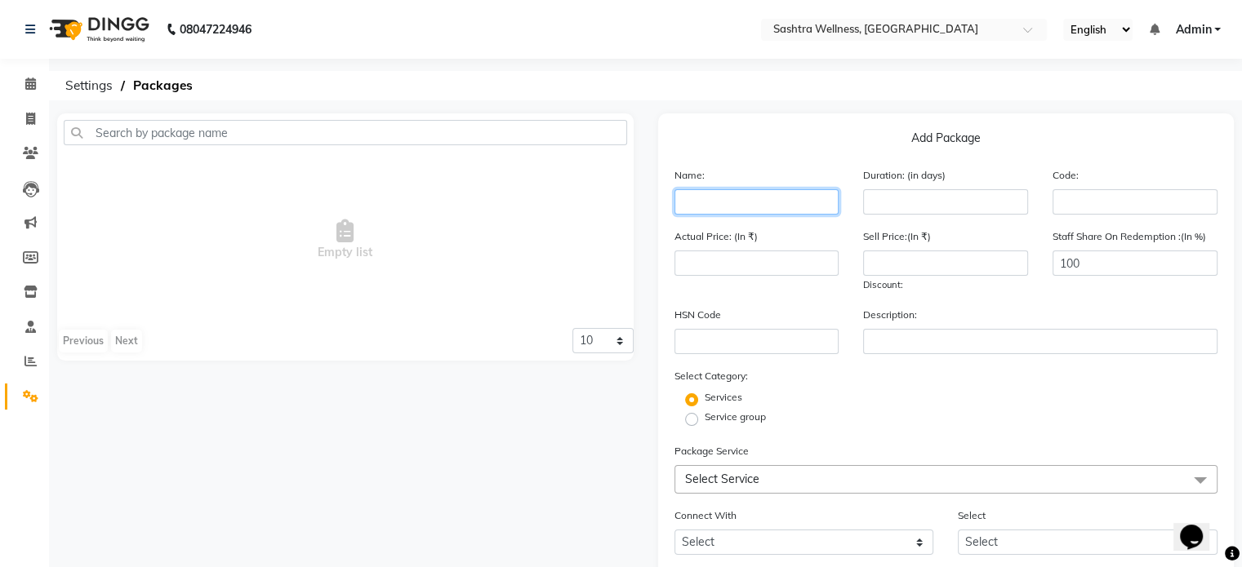
click at [790, 214] on input "text" at bounding box center [756, 201] width 165 height 25
type input "demo"
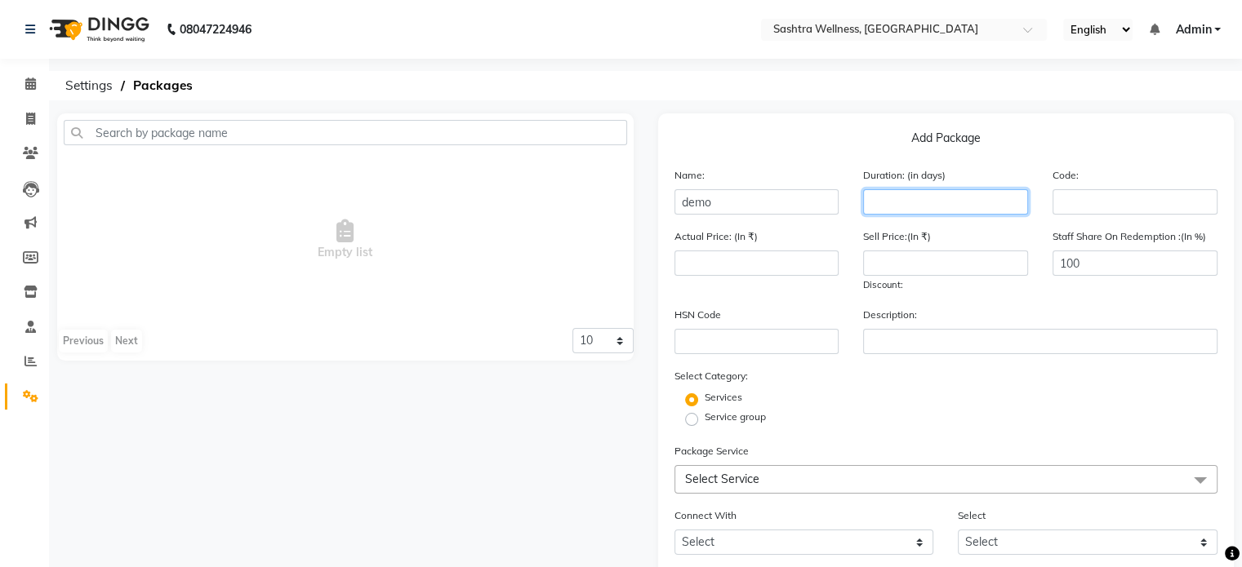
click at [904, 203] on input "number" at bounding box center [945, 201] width 165 height 25
type input "365"
click at [1135, 198] on input "text" at bounding box center [1134, 201] width 165 height 25
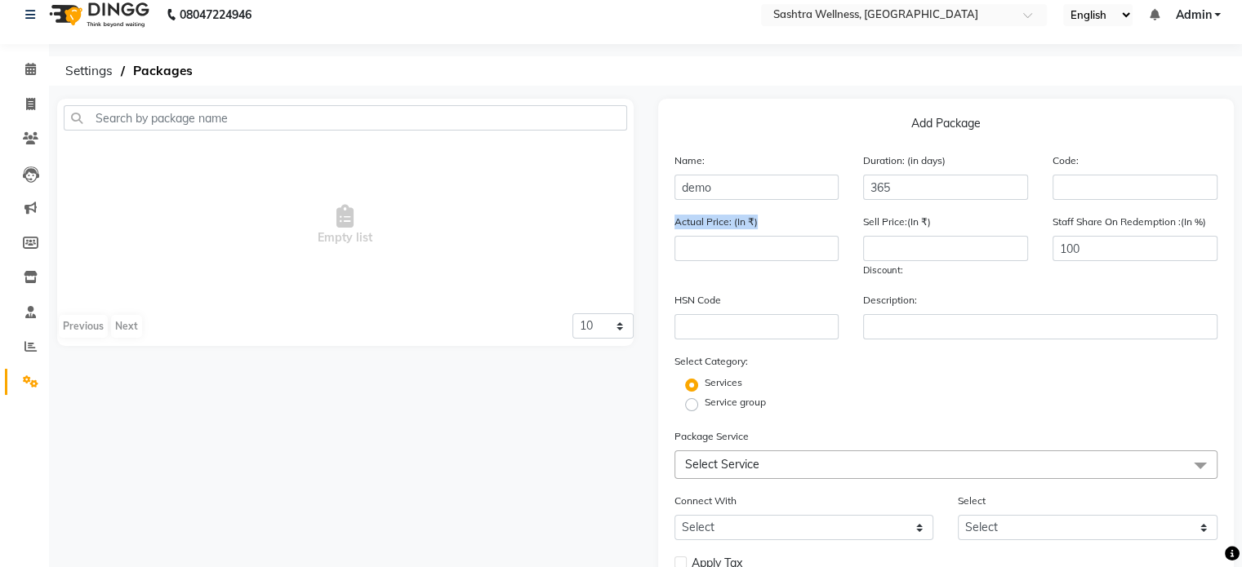
scroll to position [20, 0]
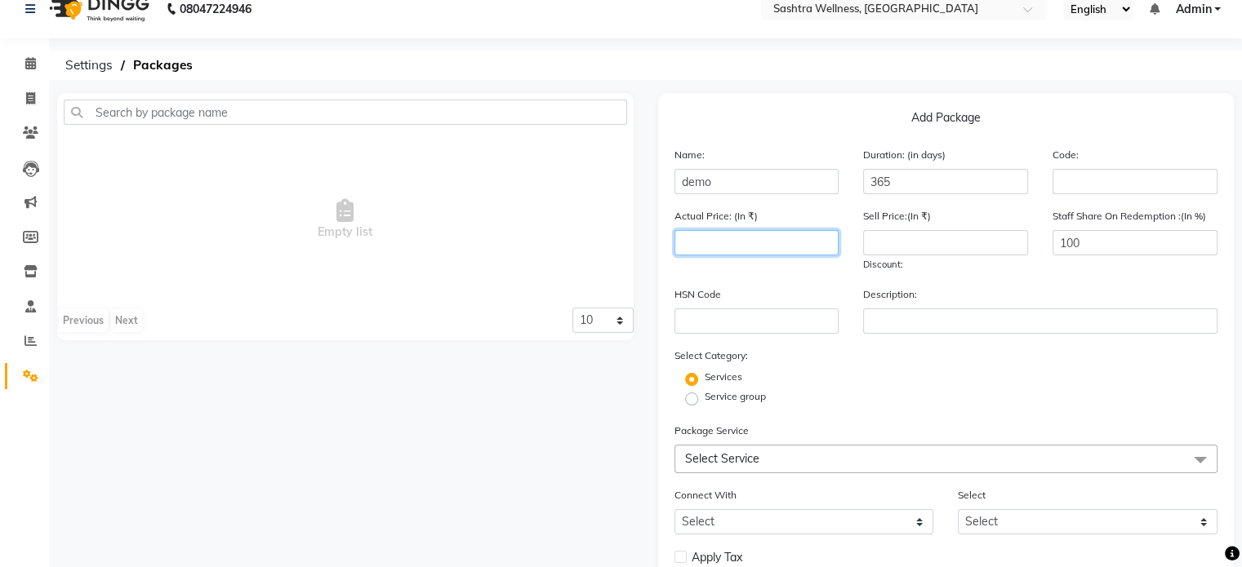
click at [748, 243] on input "number" at bounding box center [756, 242] width 165 height 25
type input "2200"
click at [938, 247] on input "number" at bounding box center [945, 242] width 165 height 25
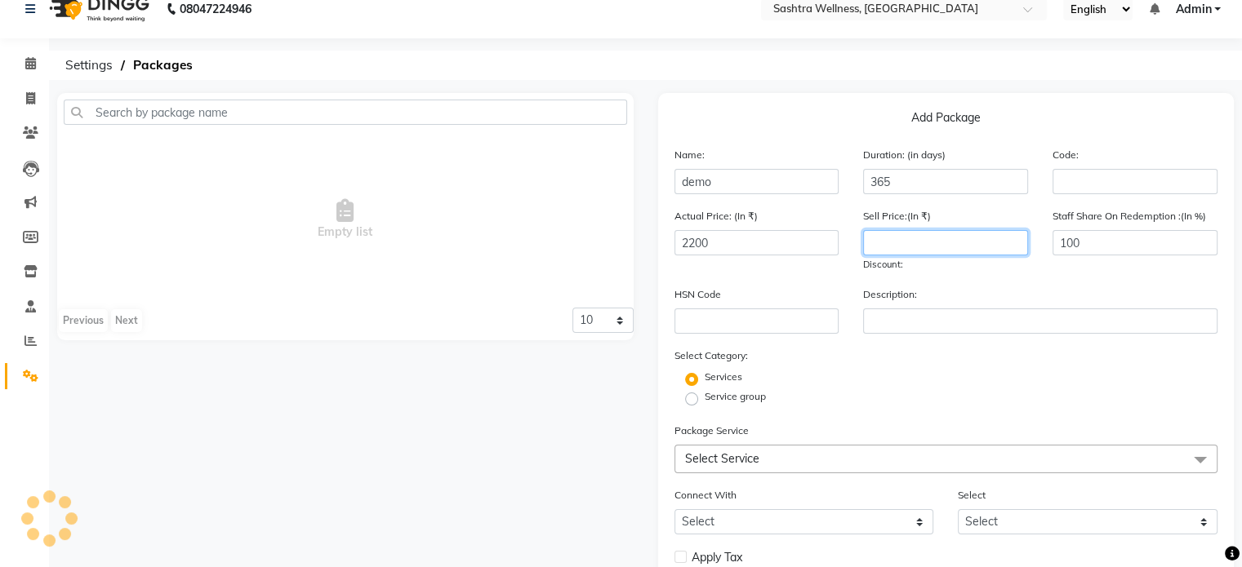
type input "2"
click at [925, 254] on input "1666" at bounding box center [945, 242] width 165 height 25
type input "1660"
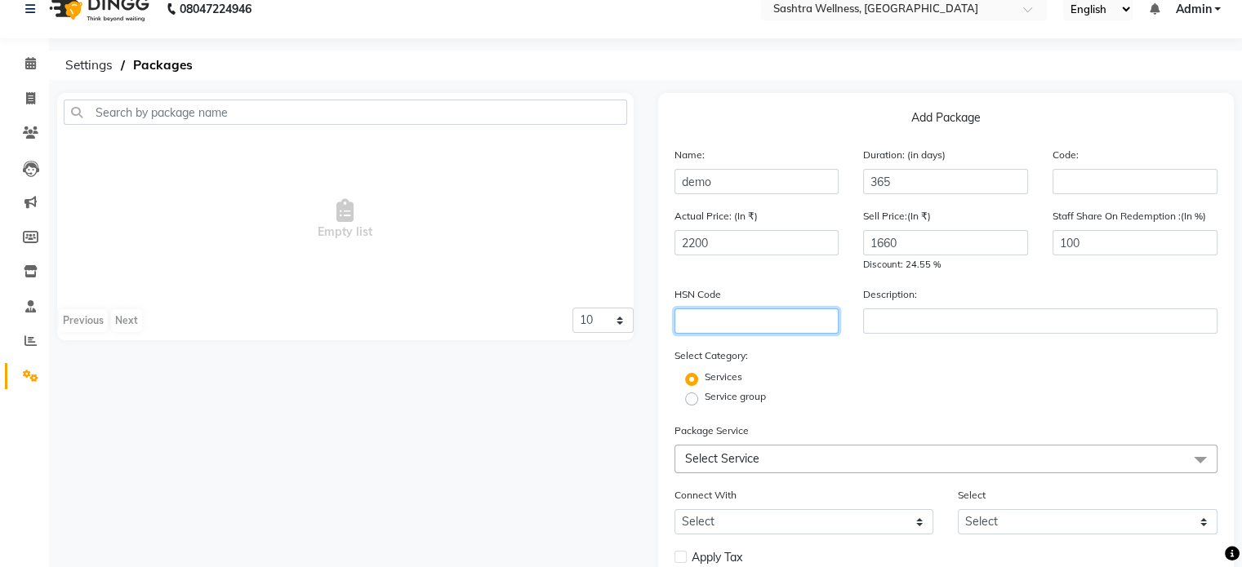
click at [757, 316] on input "text" at bounding box center [756, 321] width 165 height 25
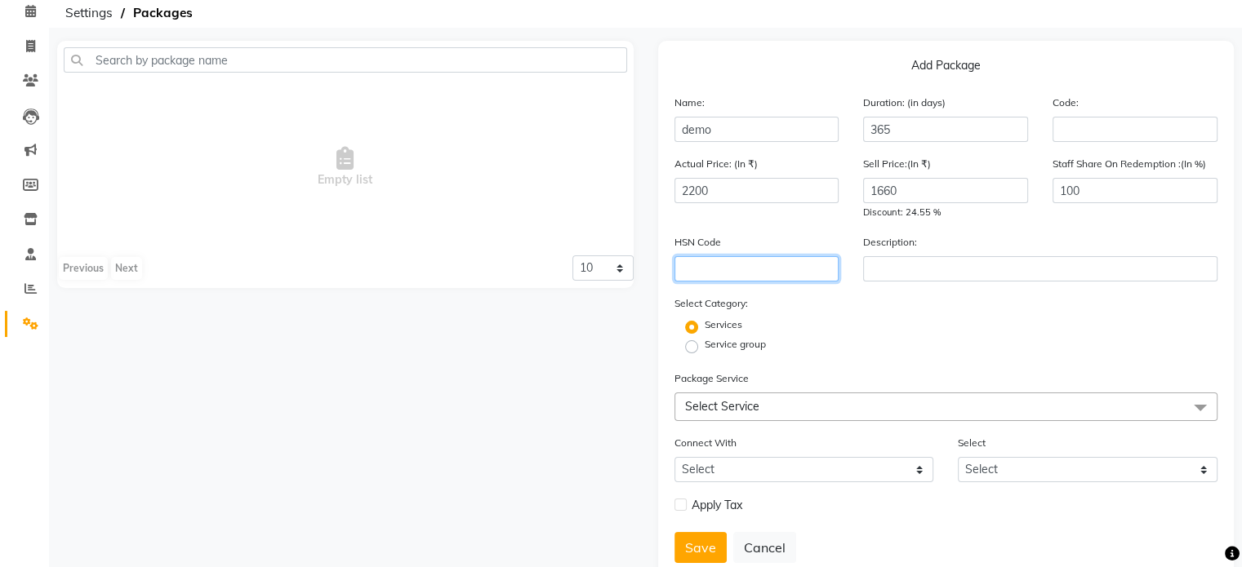
scroll to position [74, 0]
click at [942, 288] on div "HSN Code Description:" at bounding box center [946, 262] width 568 height 61
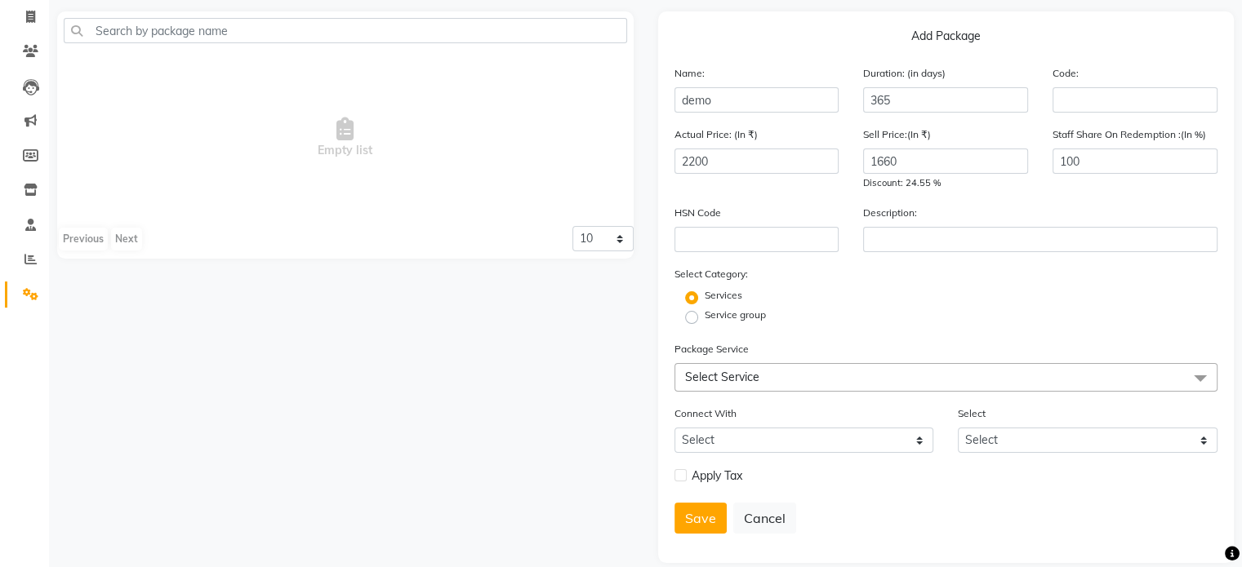
scroll to position [127, 0]
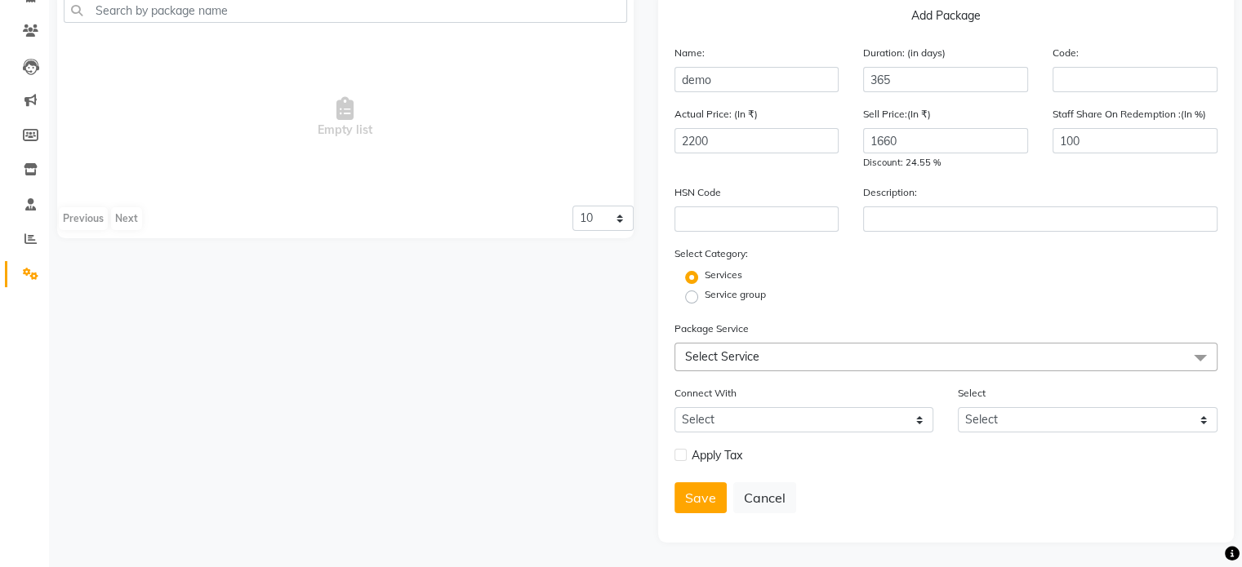
click at [704, 295] on label "Service group" at bounding box center [734, 294] width 61 height 15
click at [695, 295] on input "Service group" at bounding box center [696, 296] width 11 height 11
radio input "true"
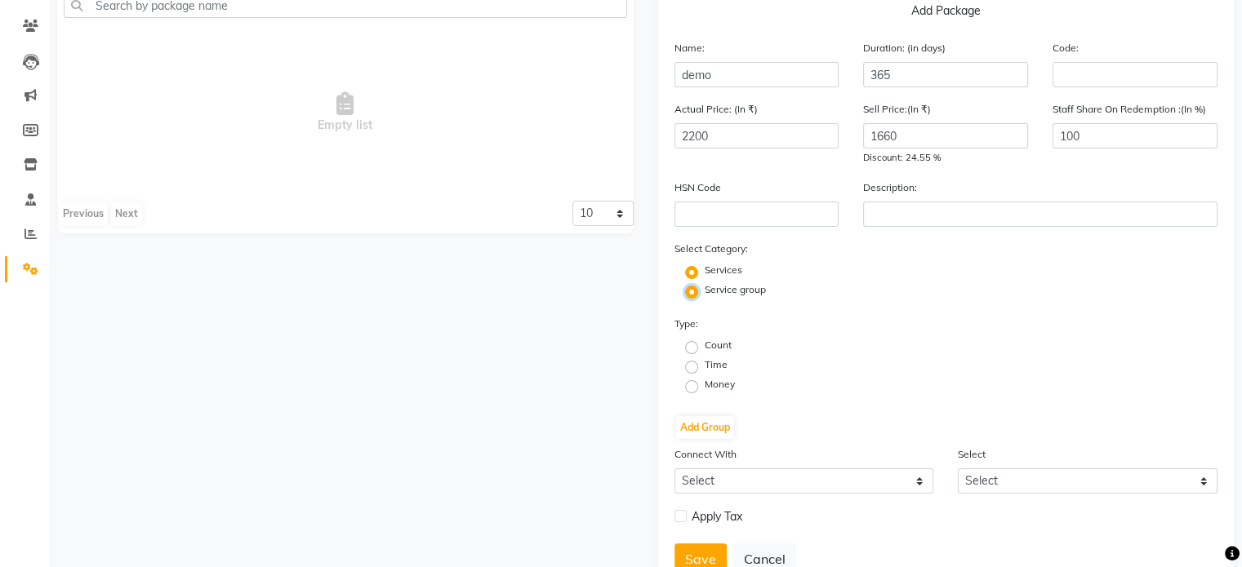
radio input "false"
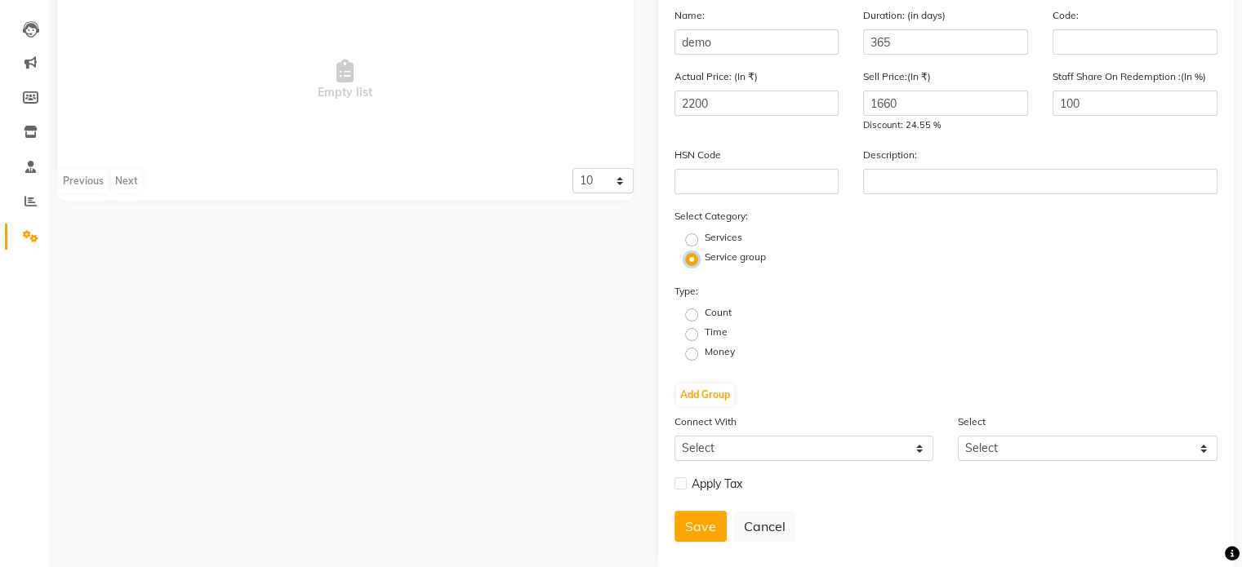
scroll to position [161, 0]
click at [704, 318] on label "Count" at bounding box center [717, 311] width 27 height 15
click at [691, 318] on input "Count" at bounding box center [696, 313] width 11 height 11
radio input "true"
click at [704, 318] on label "Count" at bounding box center [717, 311] width 27 height 15
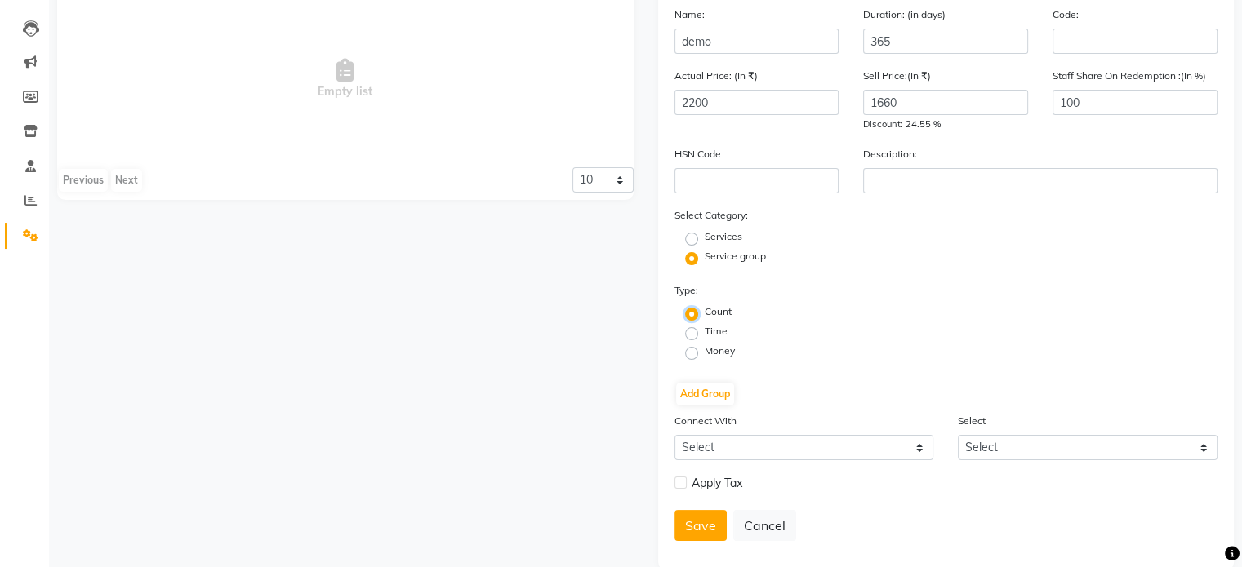
click at [691, 318] on input "Count" at bounding box center [696, 313] width 11 height 11
click at [704, 337] on label "Time" at bounding box center [715, 331] width 23 height 15
click at [692, 337] on input "Time" at bounding box center [696, 332] width 11 height 11
radio input "true"
radio input "false"
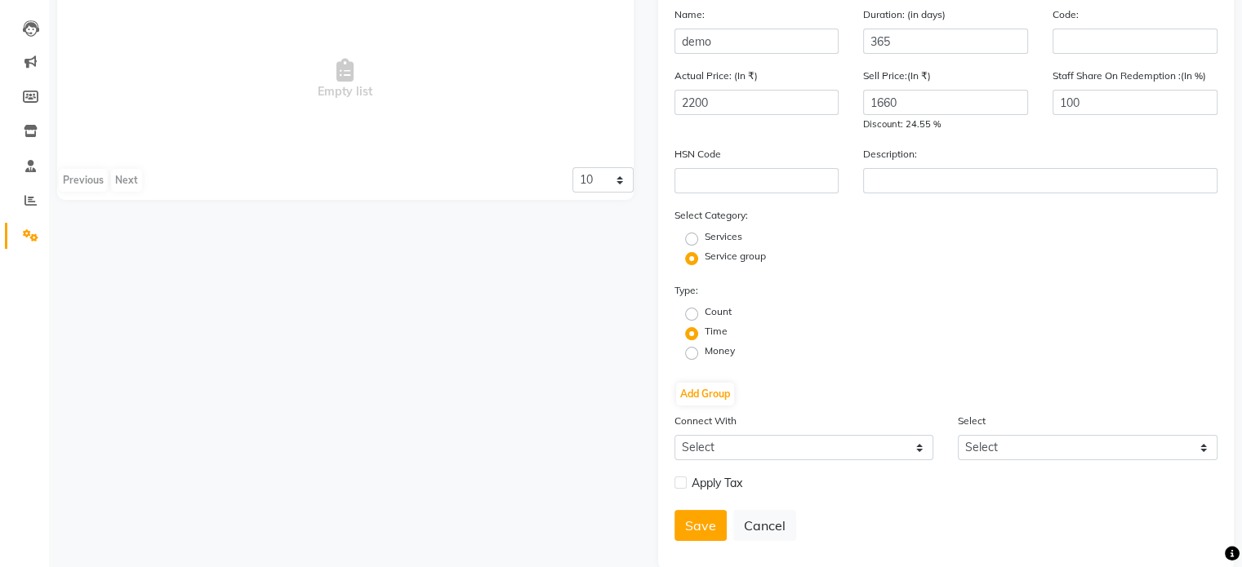
click at [704, 356] on label "Money" at bounding box center [719, 351] width 30 height 15
click at [691, 356] on input "Money" at bounding box center [696, 352] width 11 height 11
radio input "true"
radio input "false"
click at [698, 242] on fieldset "Services" at bounding box center [716, 239] width 51 height 20
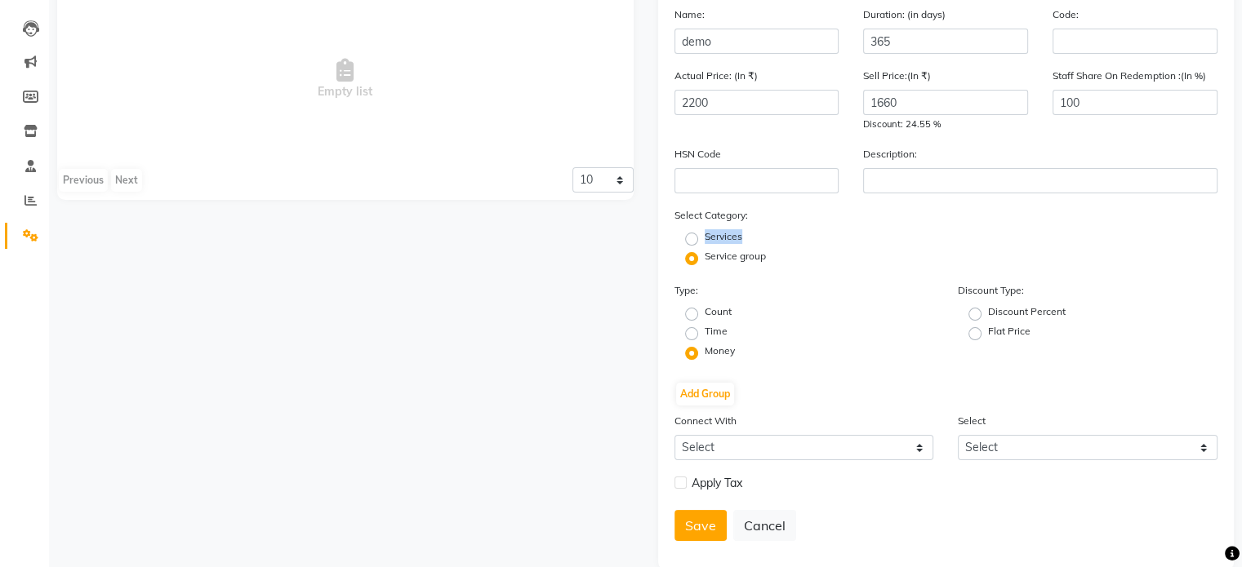
click at [698, 242] on fieldset "Services" at bounding box center [716, 239] width 51 height 20
click at [704, 242] on label "Services" at bounding box center [723, 236] width 38 height 15
click at [691, 242] on input "Services" at bounding box center [696, 238] width 11 height 11
radio input "true"
radio input "false"
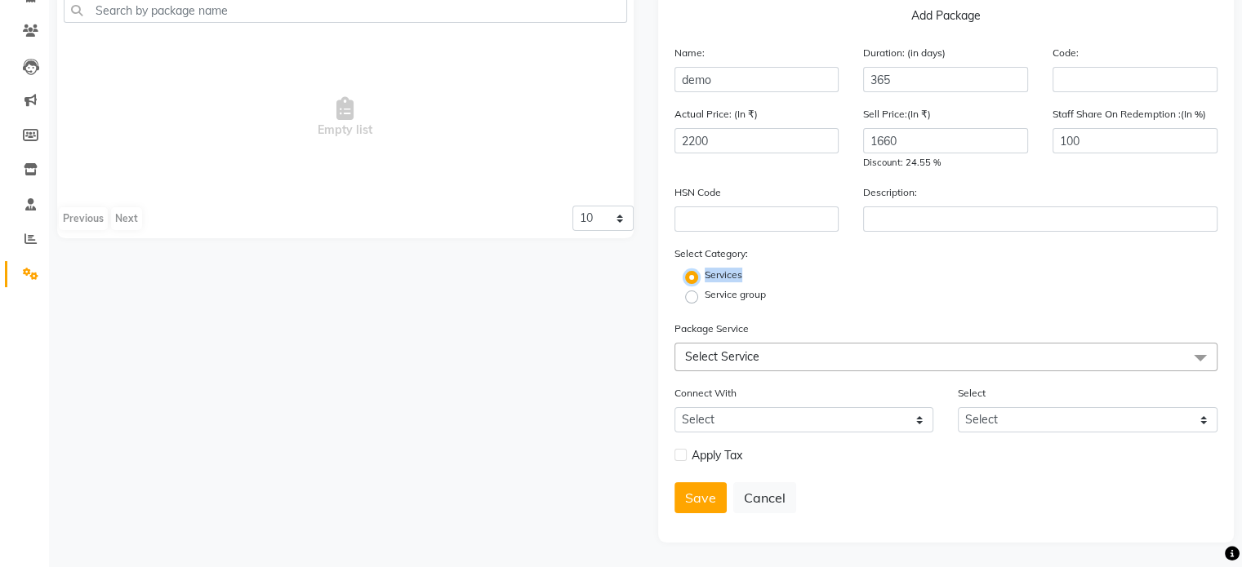
scroll to position [127, 0]
click at [771, 351] on span "Select Service" at bounding box center [946, 357] width 544 height 29
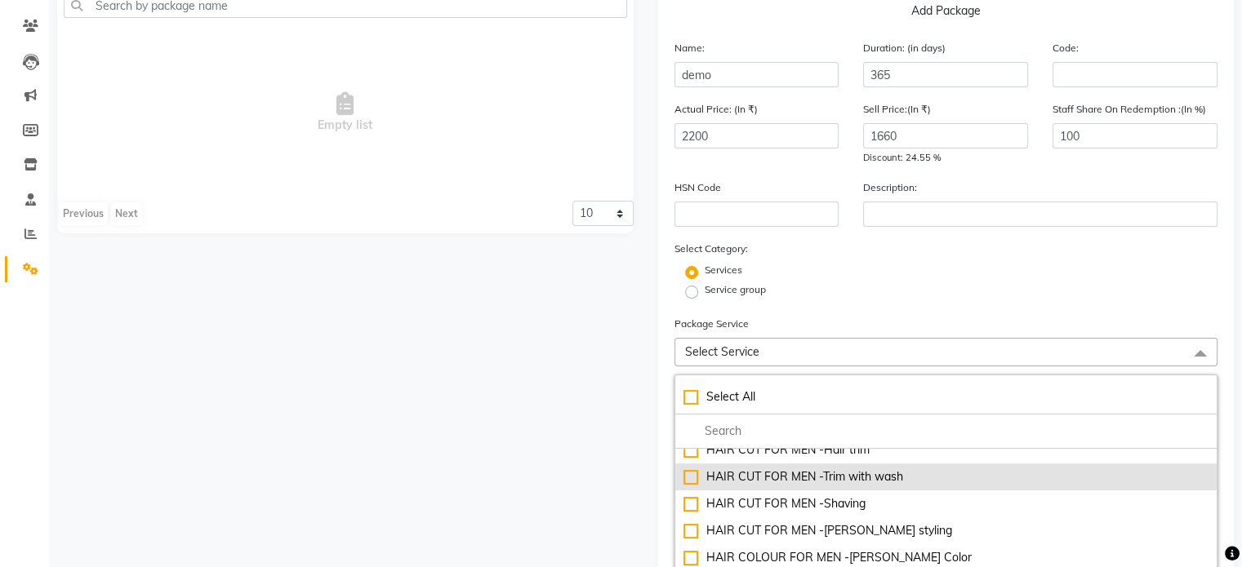
scroll to position [0, 0]
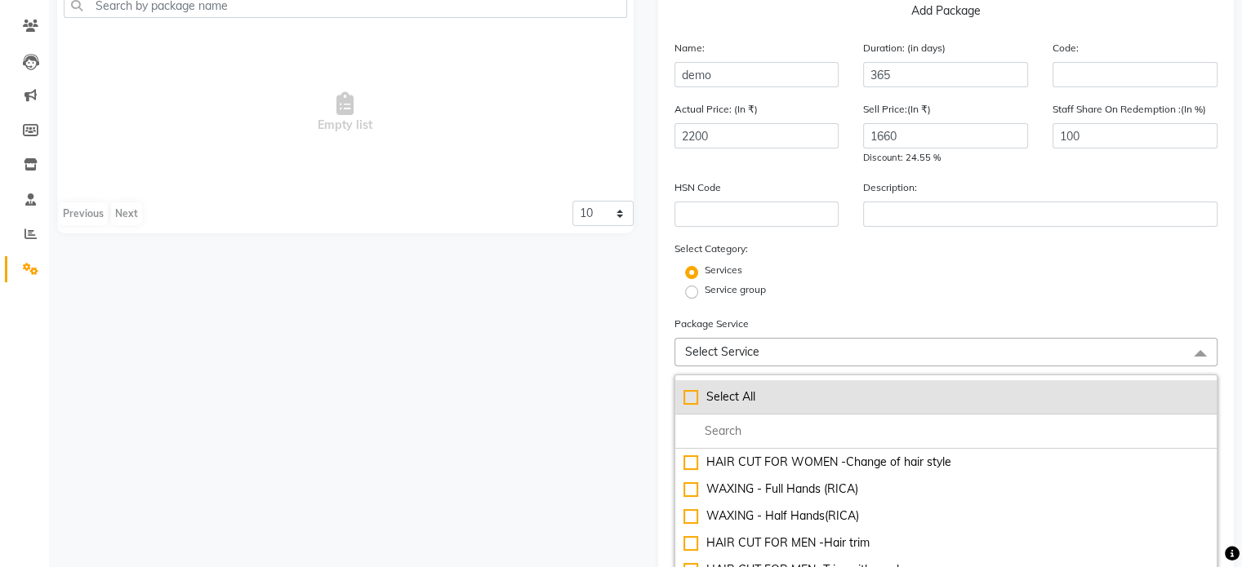
click at [681, 397] on li "Select All" at bounding box center [946, 397] width 542 height 34
checkbox input "true"
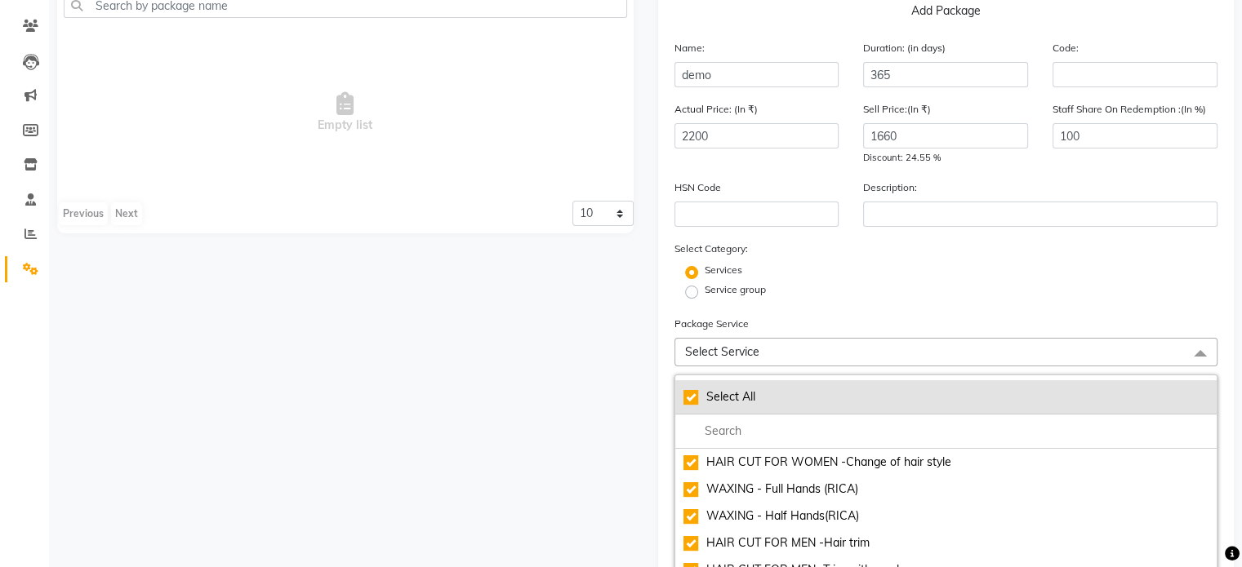
checkbox input "true"
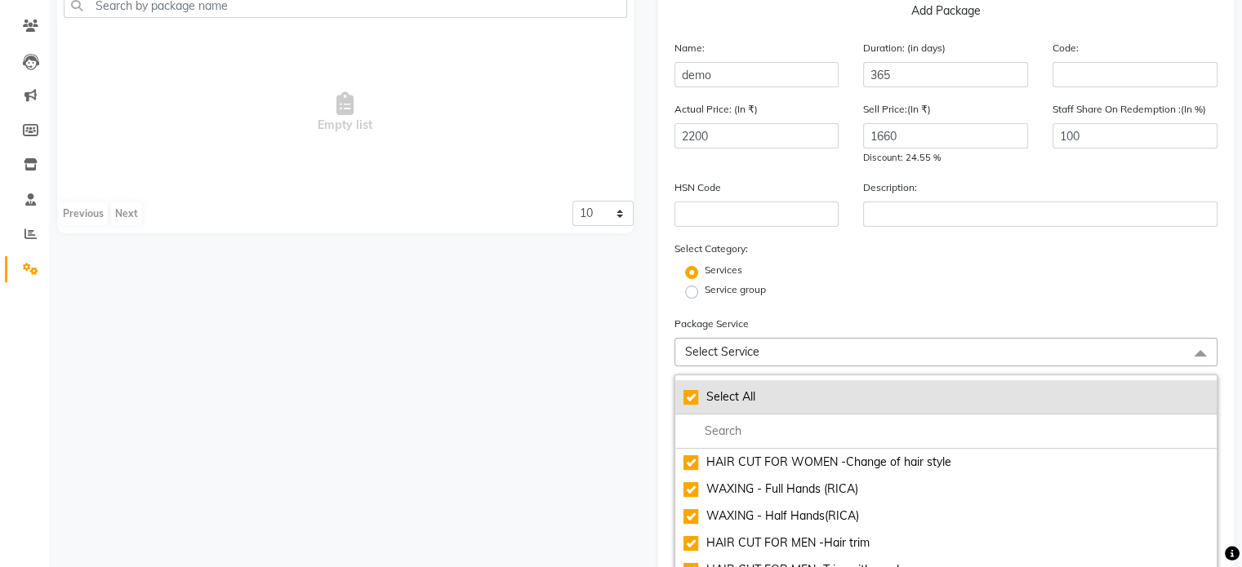
checkbox input "true"
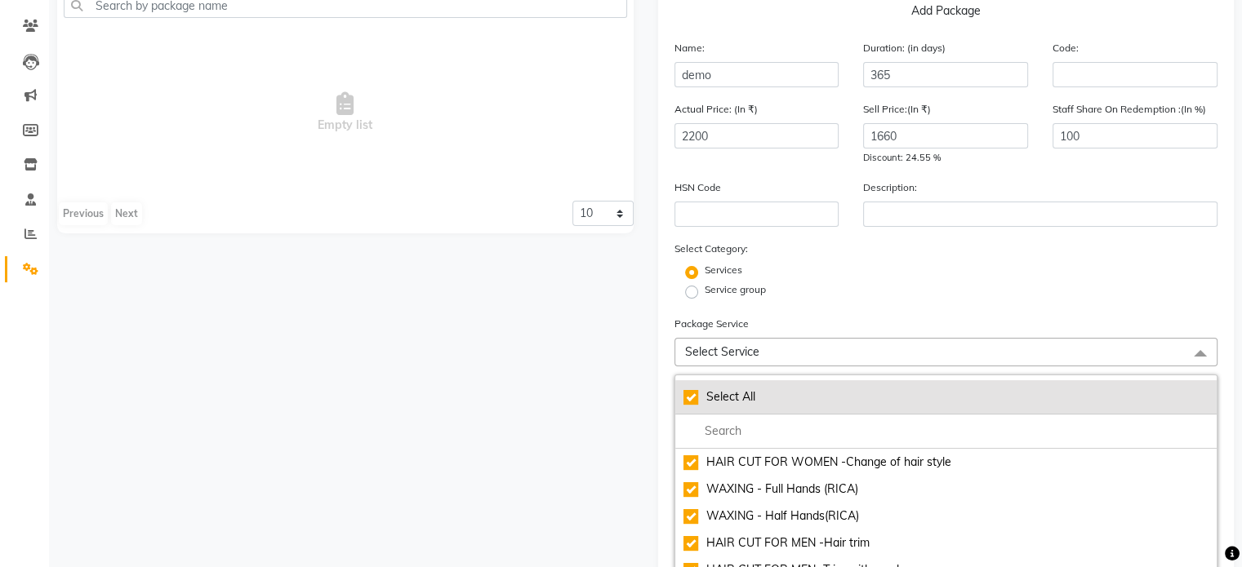
checkbox input "true"
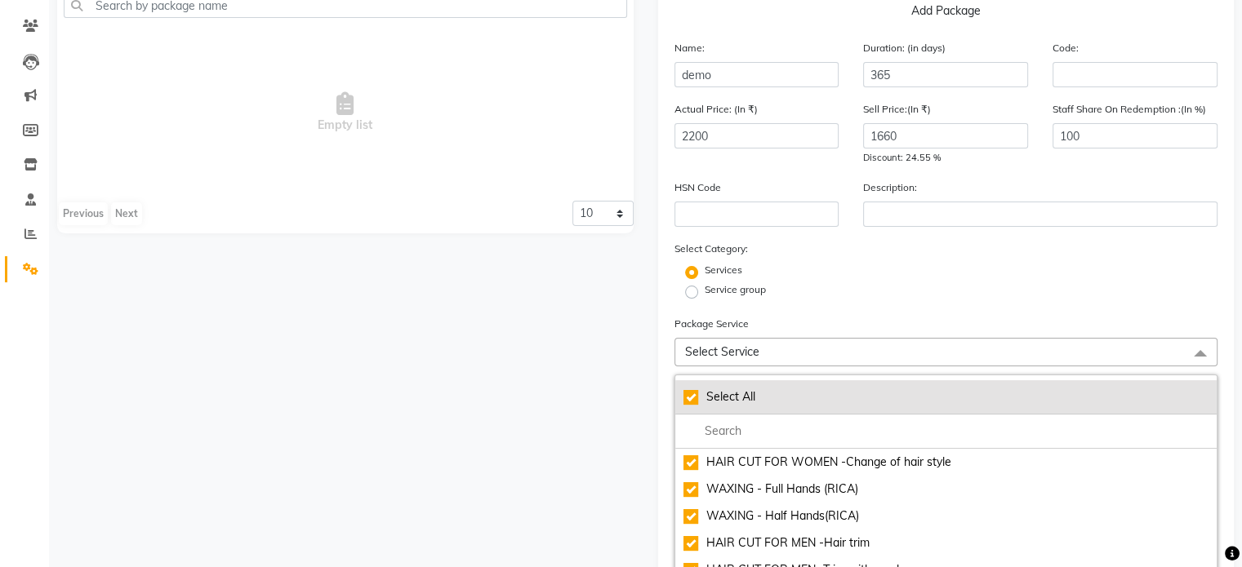
checkbox input "true"
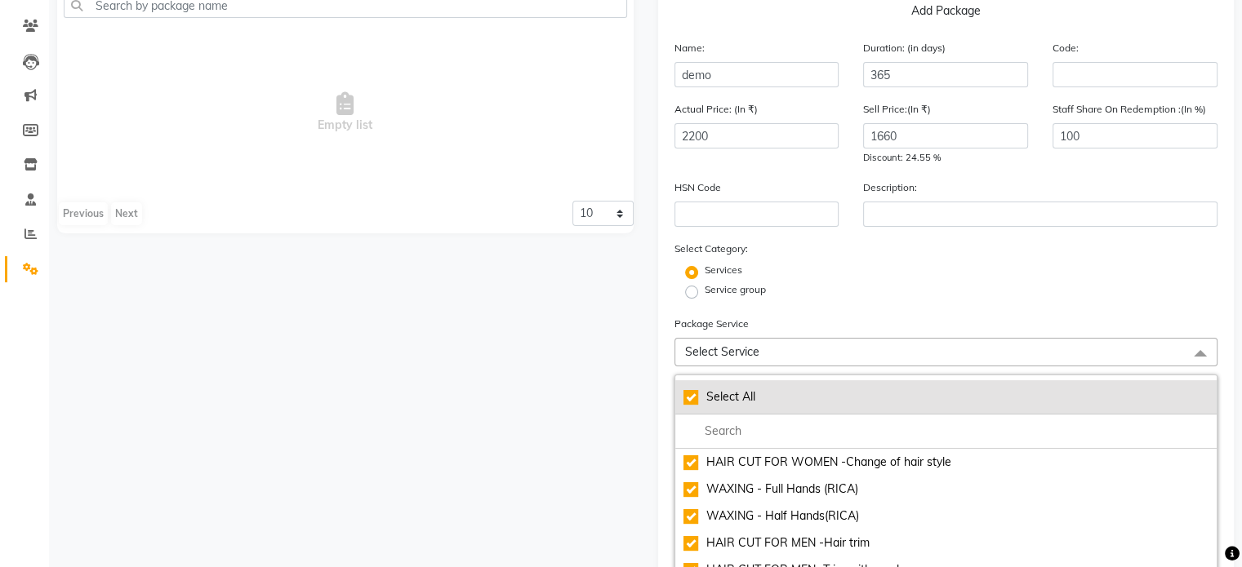
checkbox input "true"
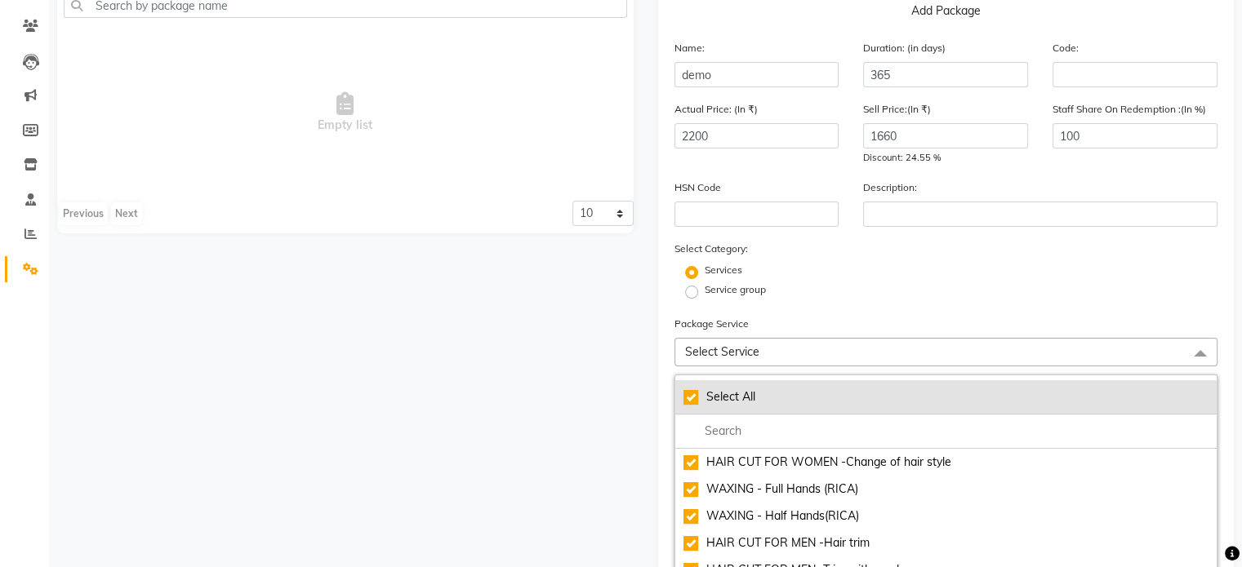
checkbox input "true"
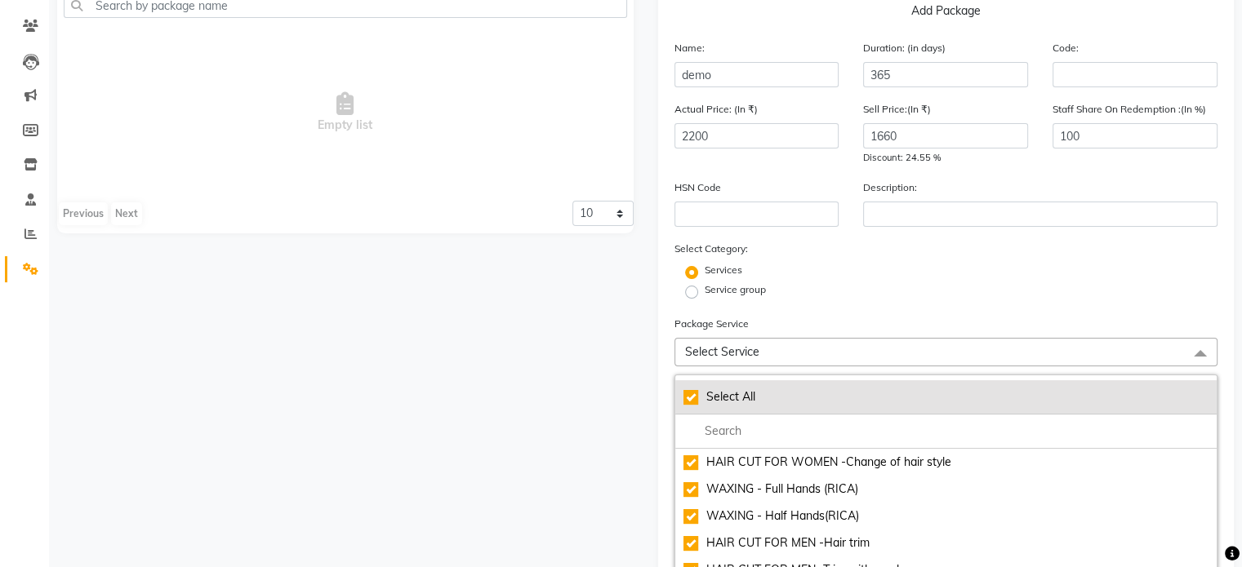
checkbox input "true"
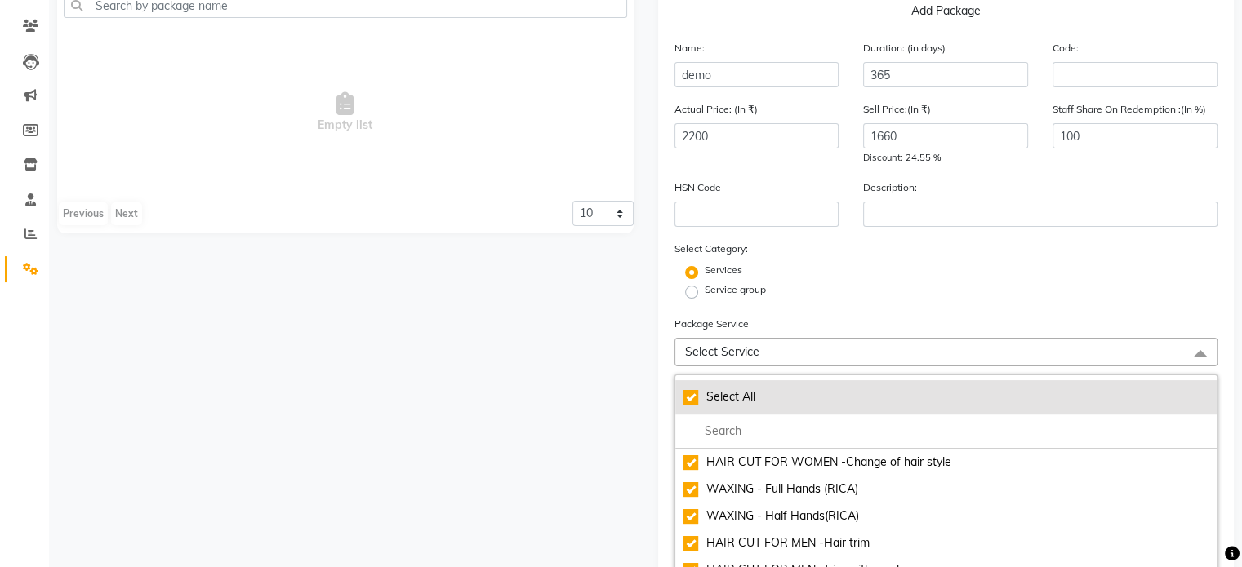
checkbox input "true"
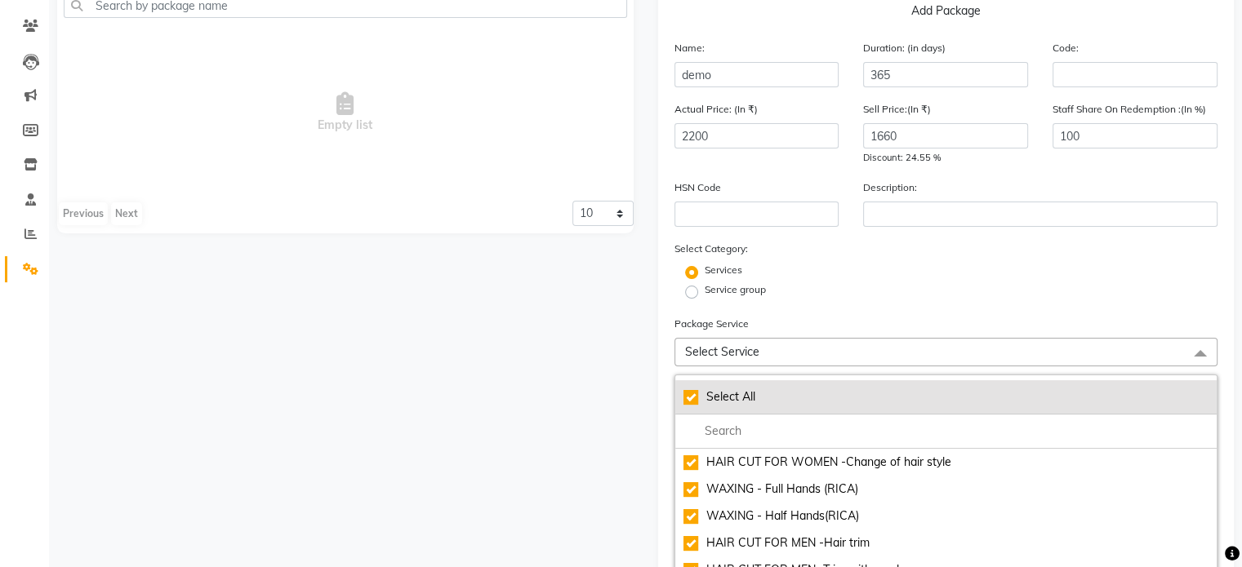
checkbox input "true"
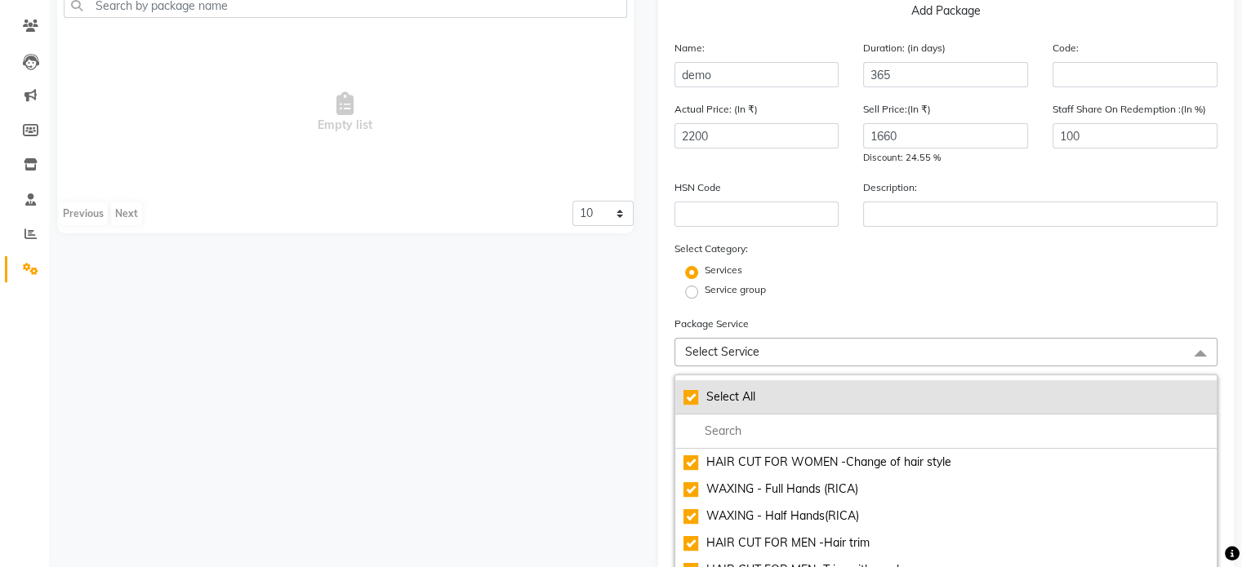
checkbox input "true"
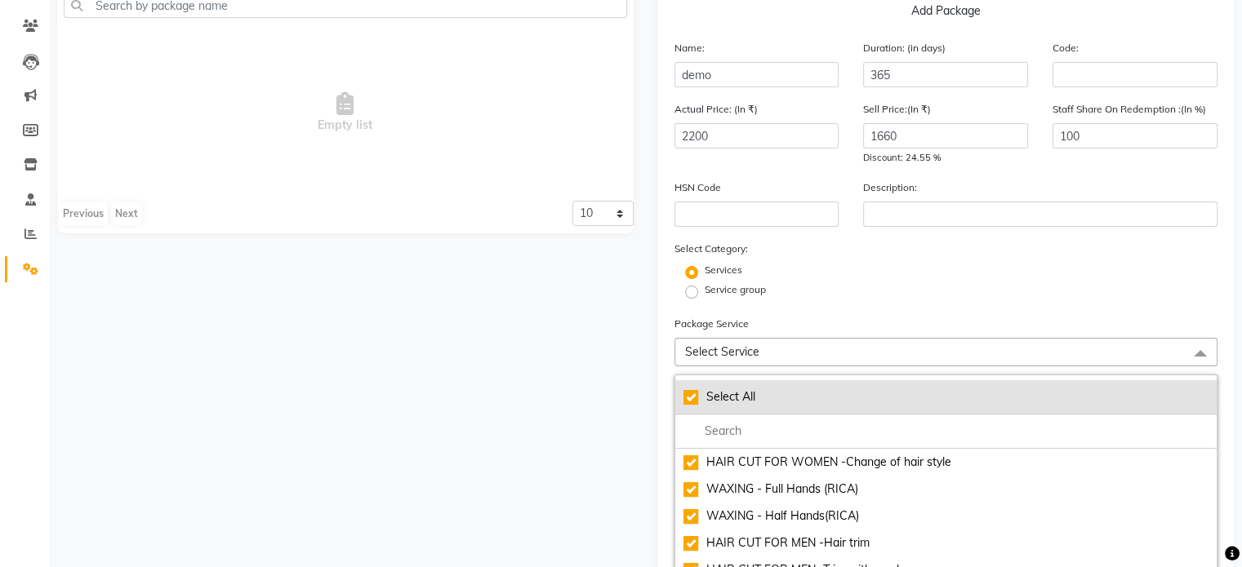
checkbox input "true"
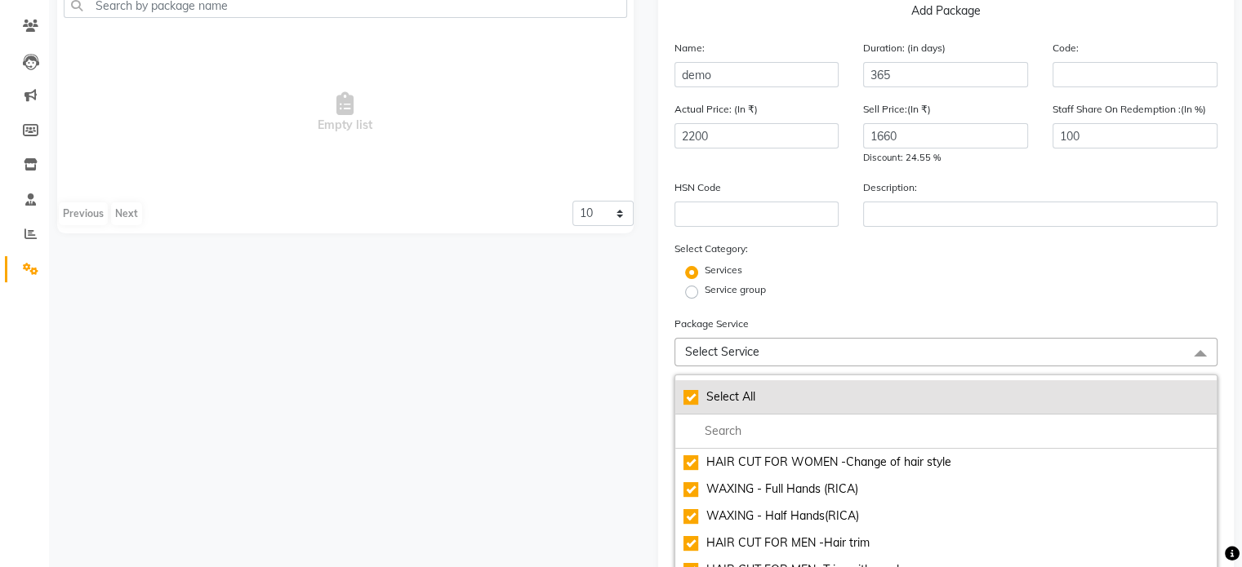
checkbox input "true"
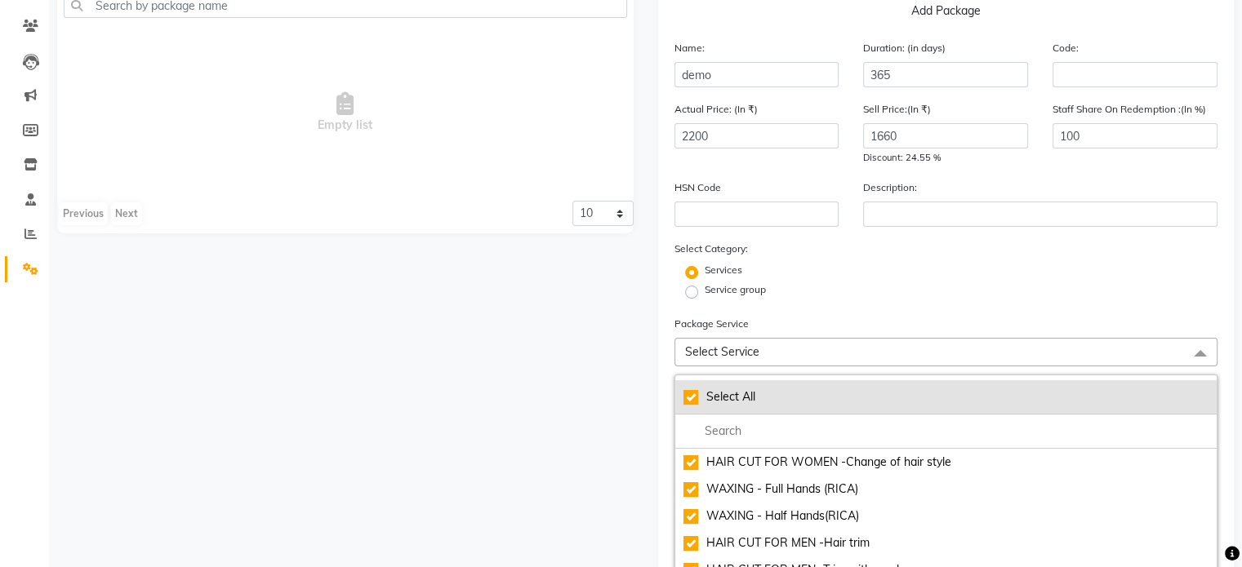
checkbox input "true"
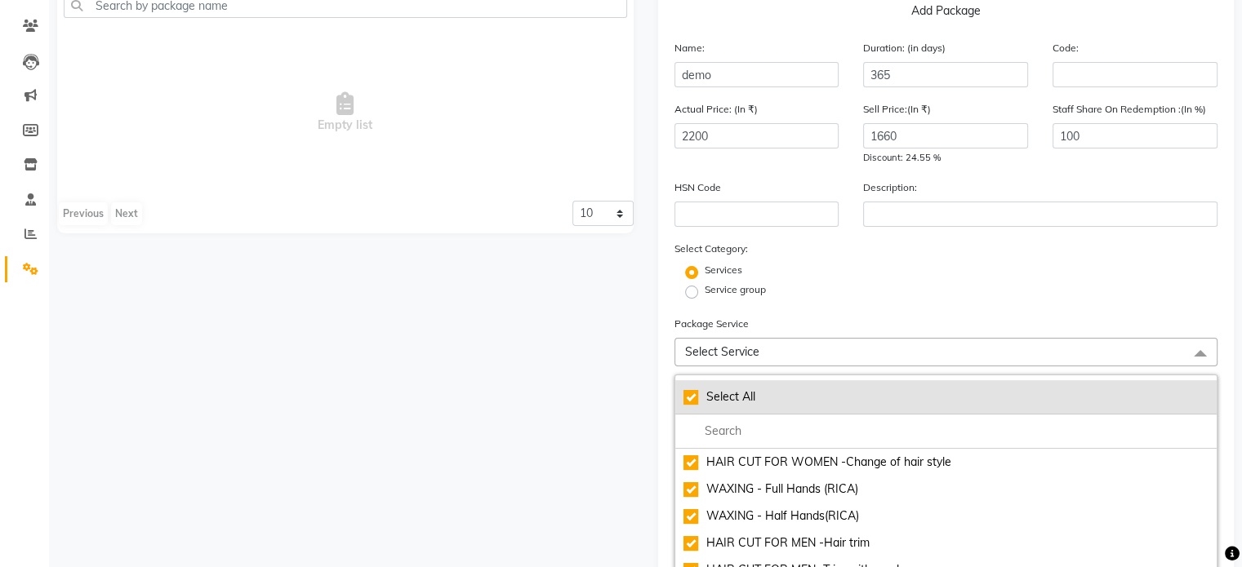
checkbox input "true"
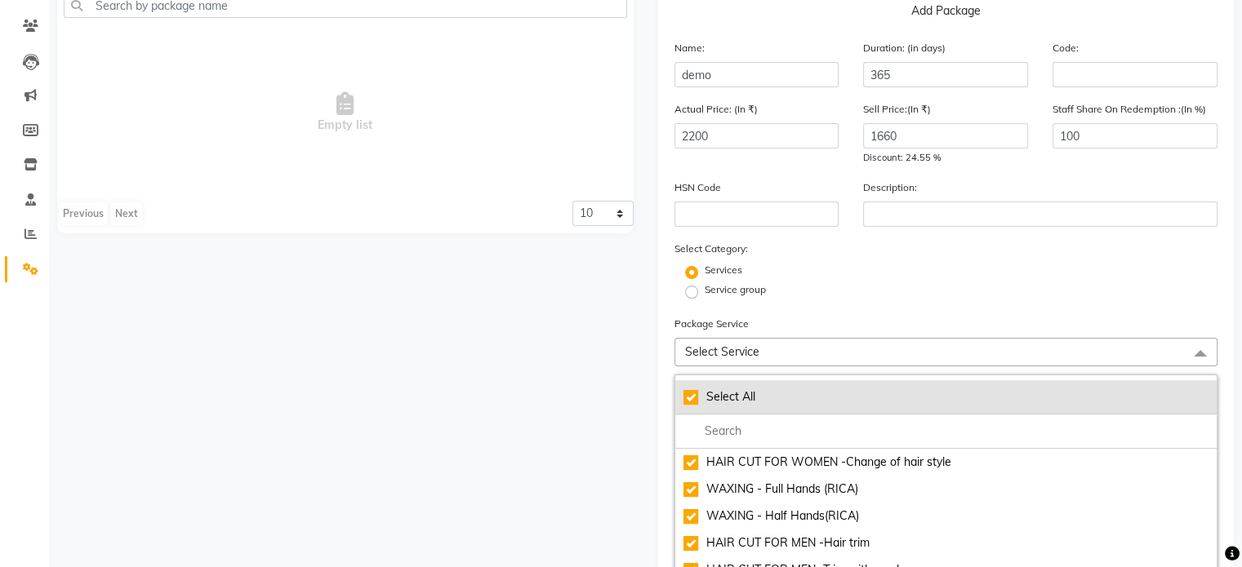
checkbox input "true"
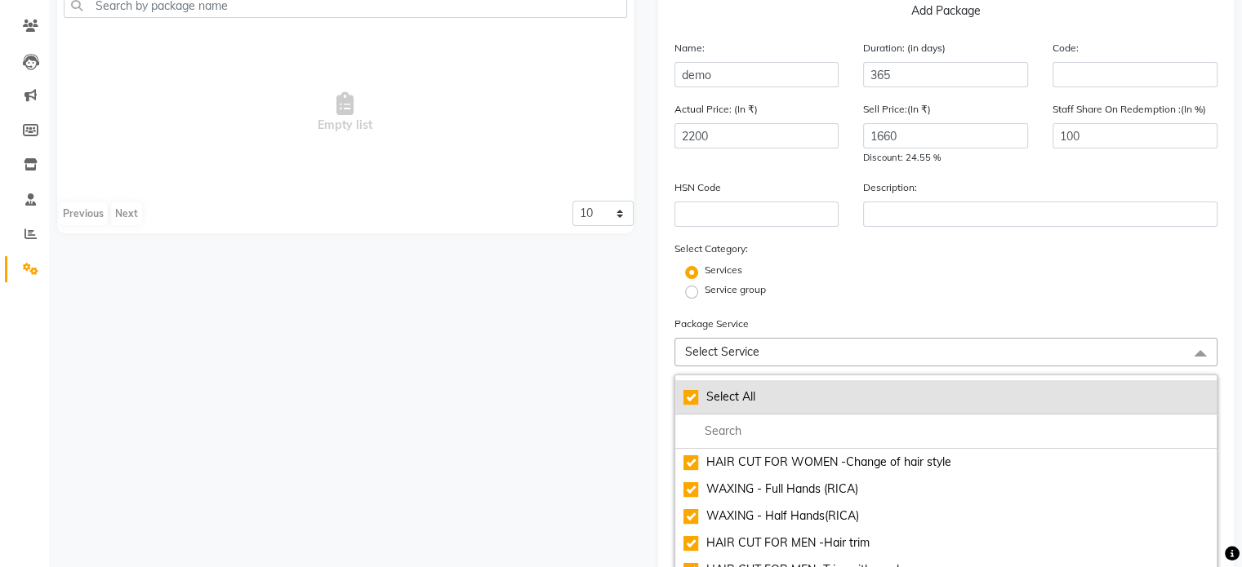
checkbox input "true"
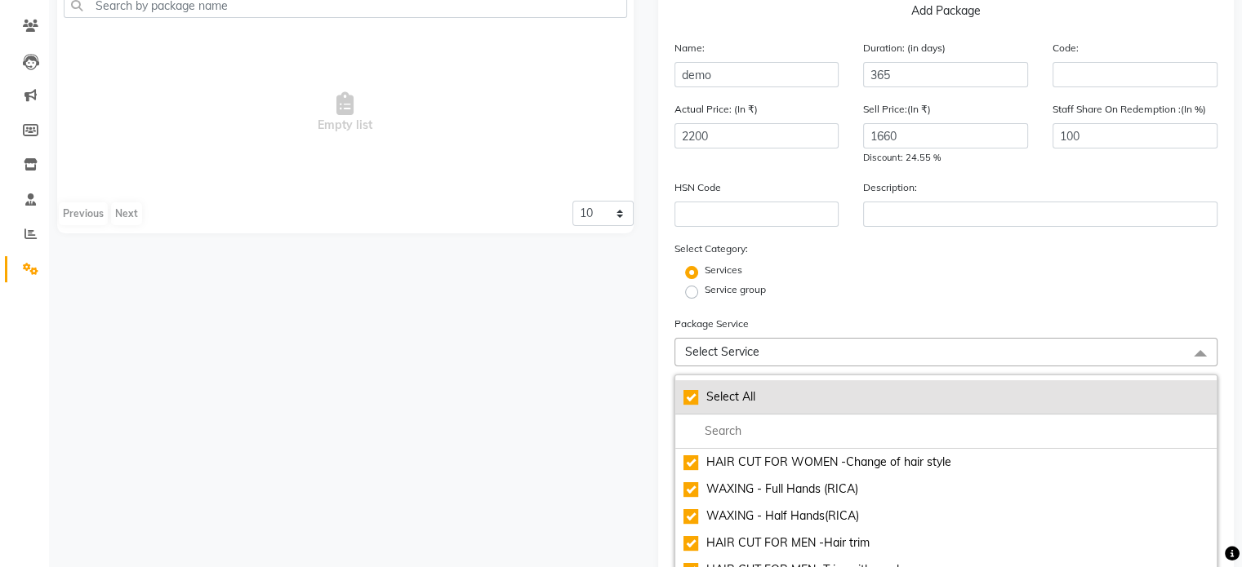
checkbox input "true"
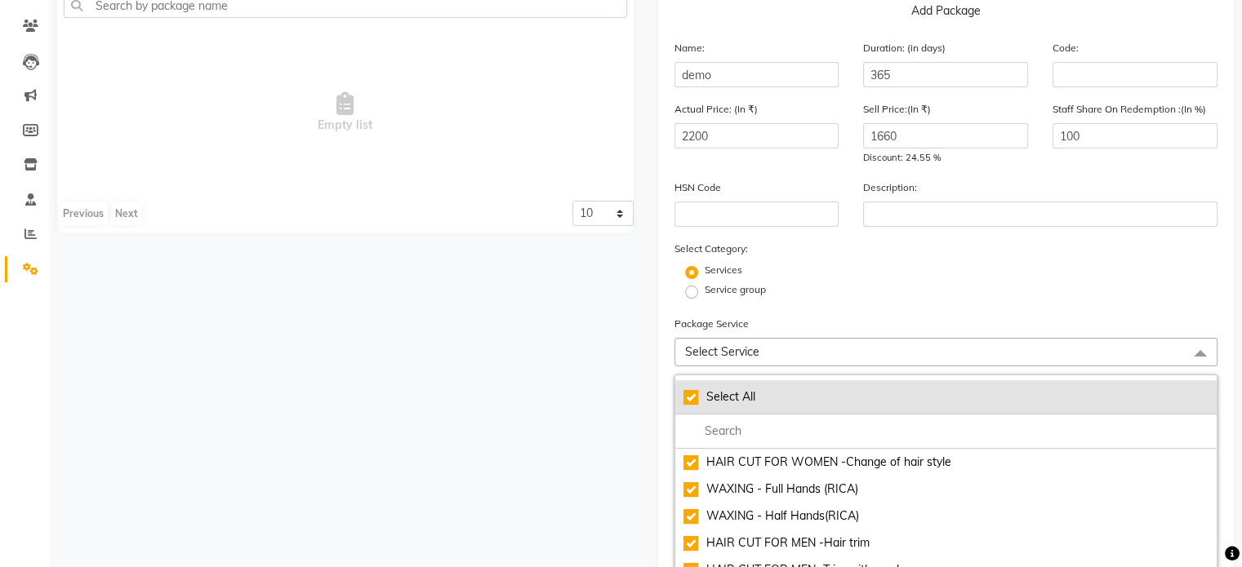
checkbox input "true"
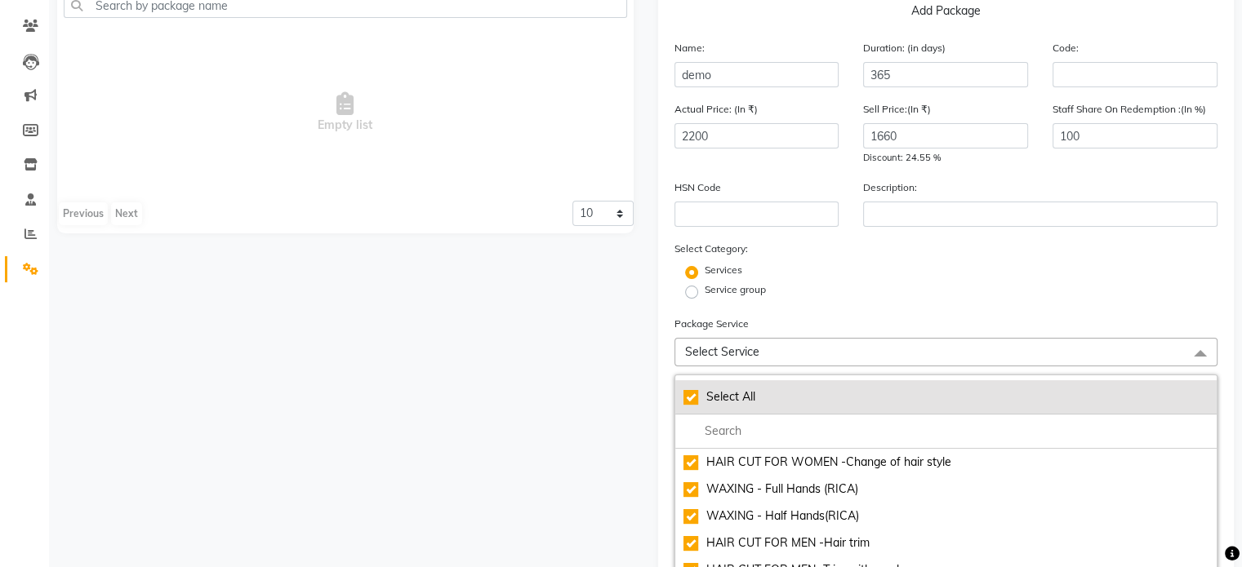
checkbox input "true"
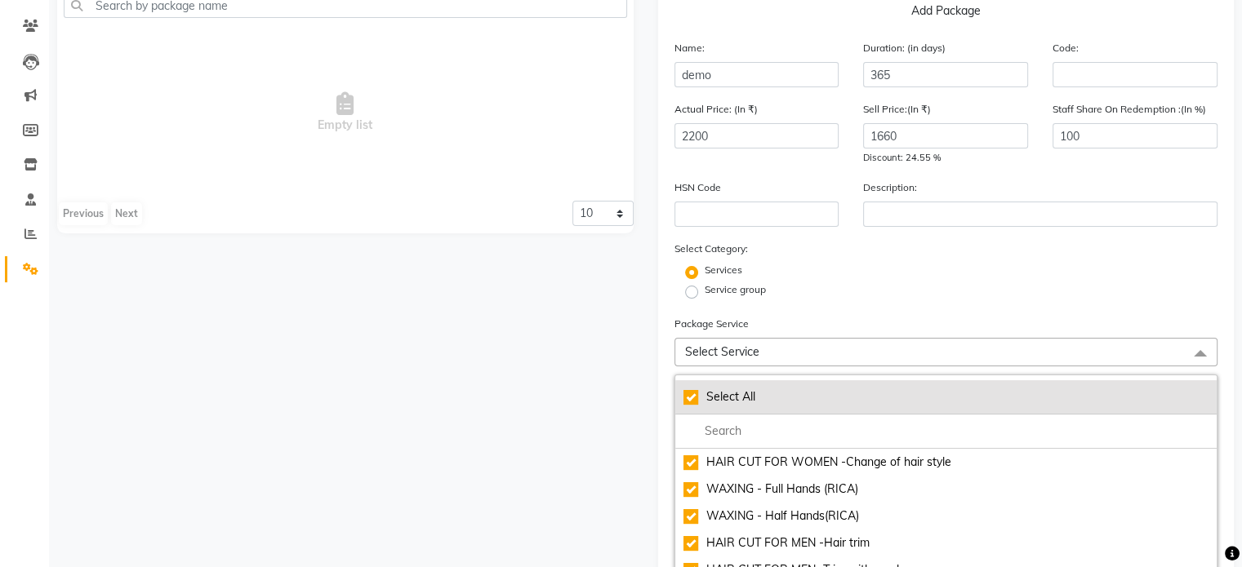
checkbox input "true"
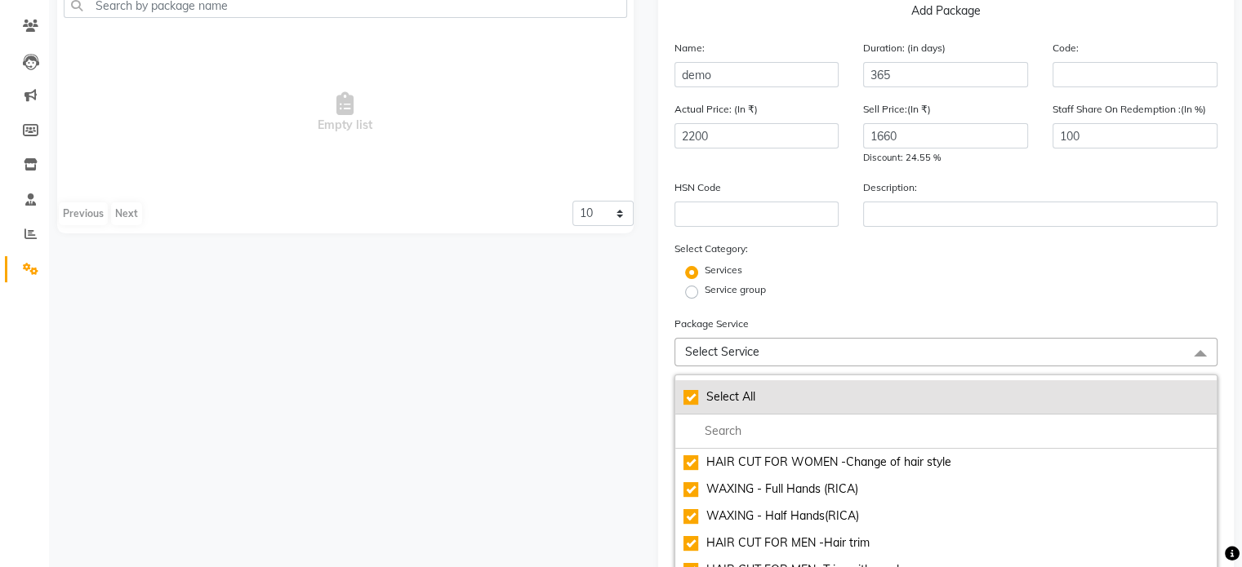
checkbox input "true"
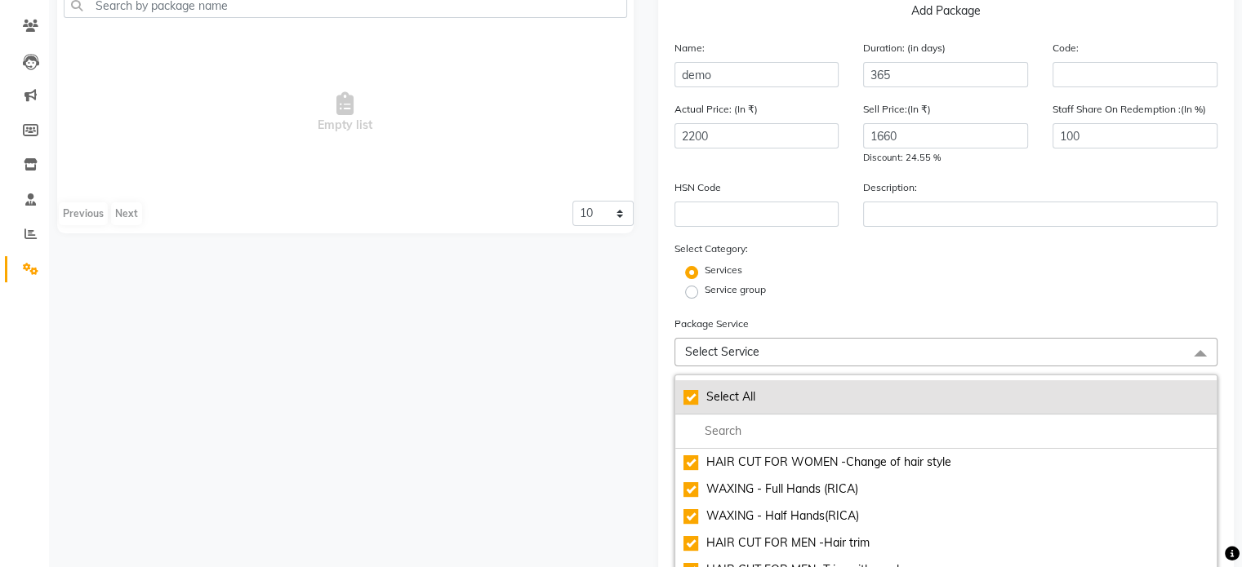
checkbox input "true"
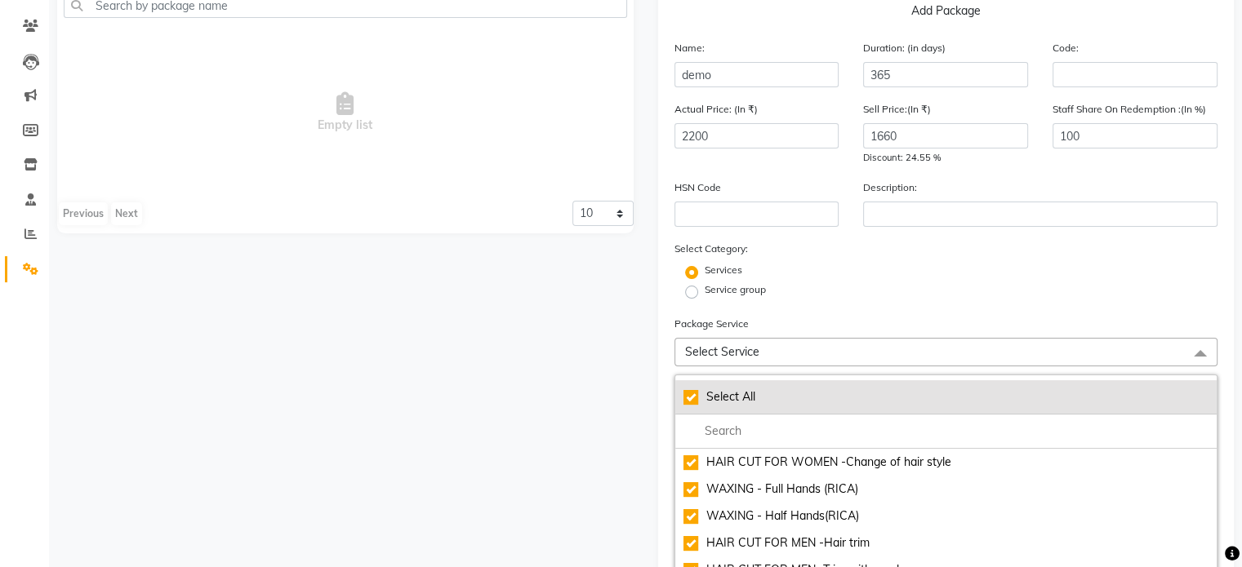
checkbox input "true"
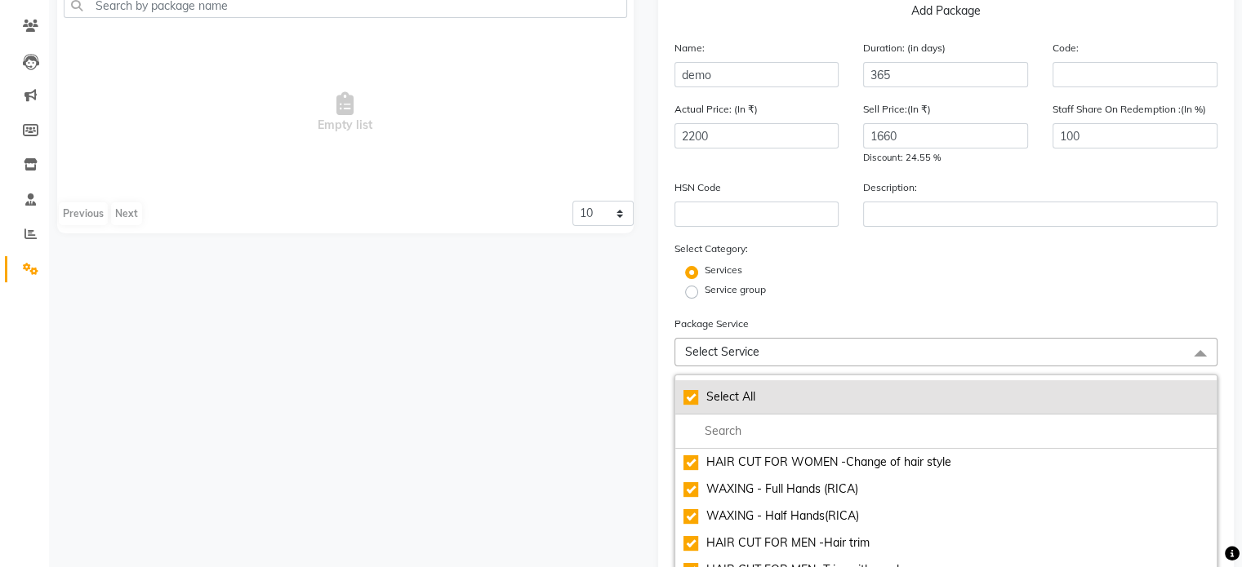
checkbox input "true"
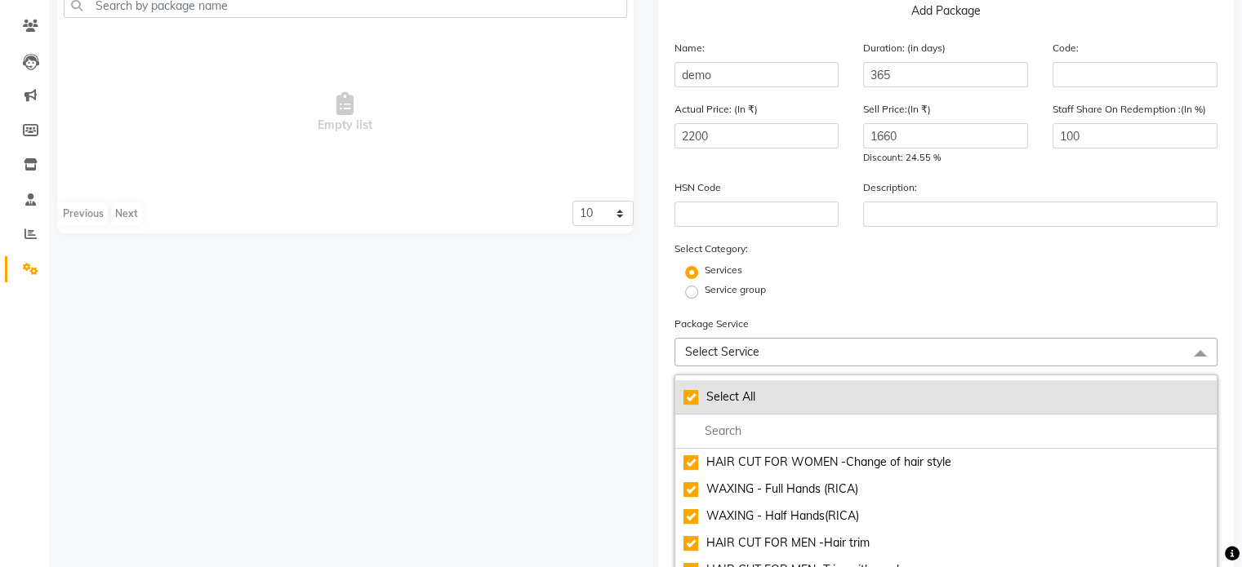
checkbox input "true"
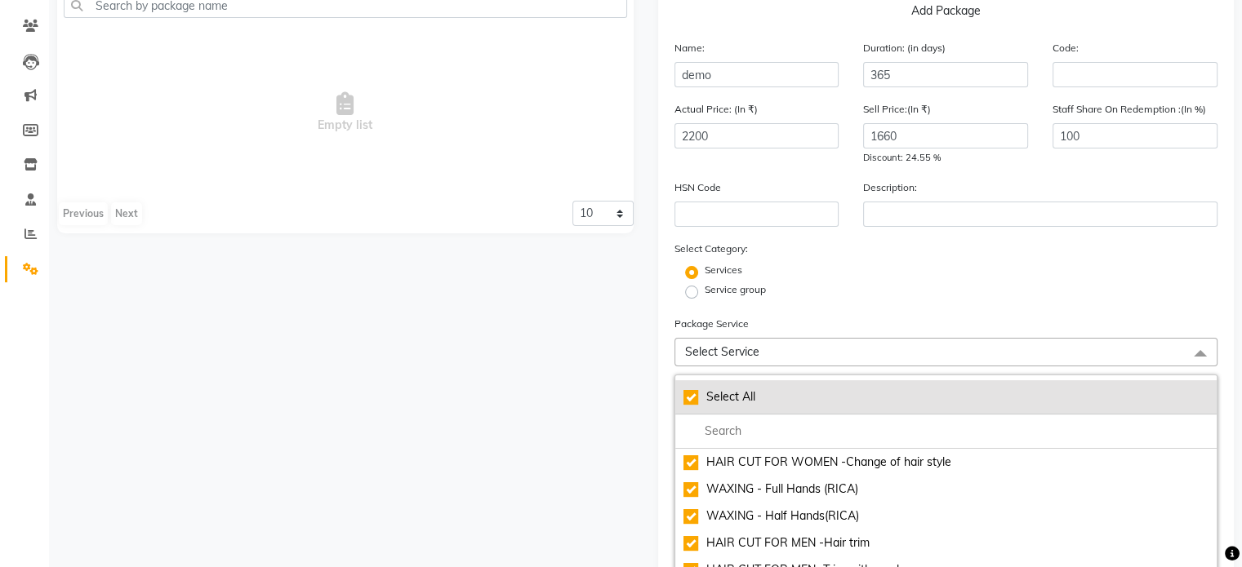
checkbox input "true"
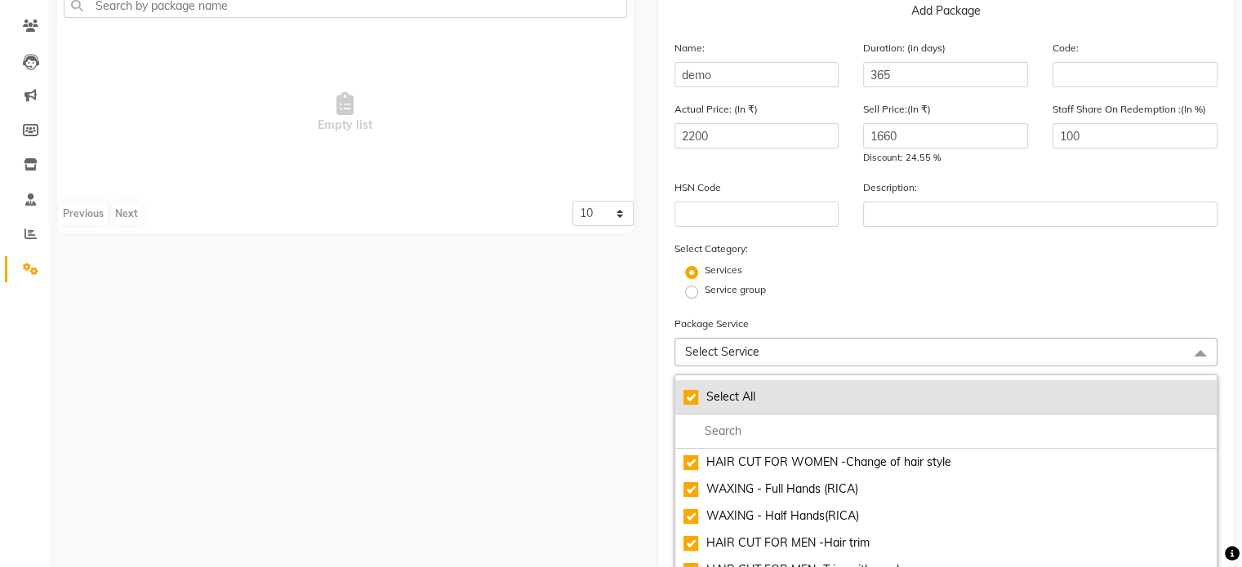
checkbox input "true"
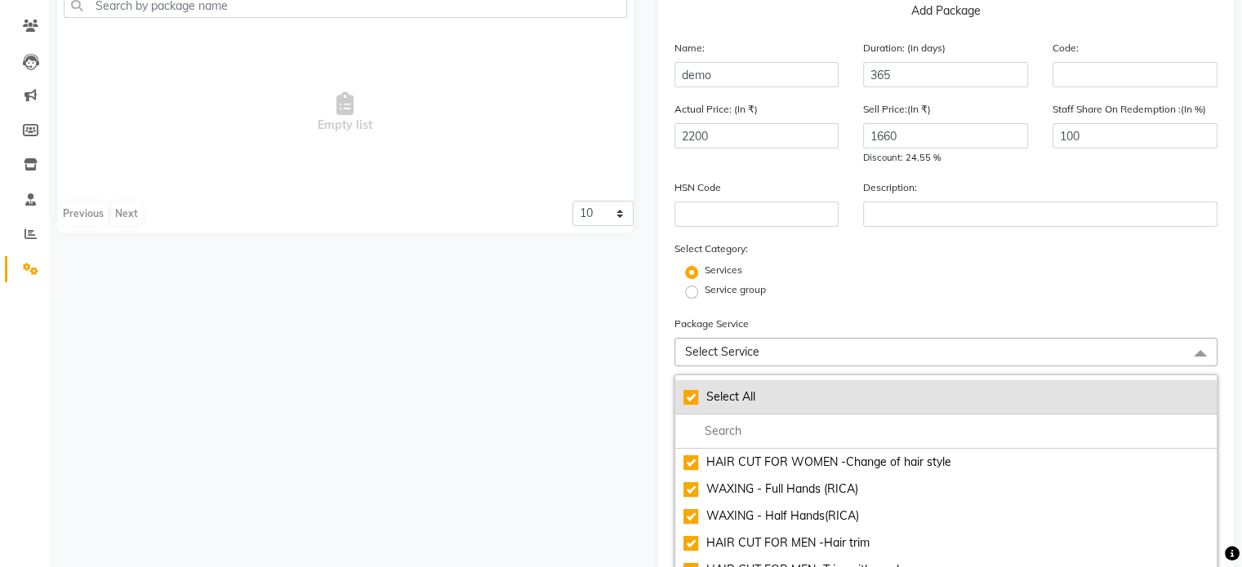
checkbox input "true"
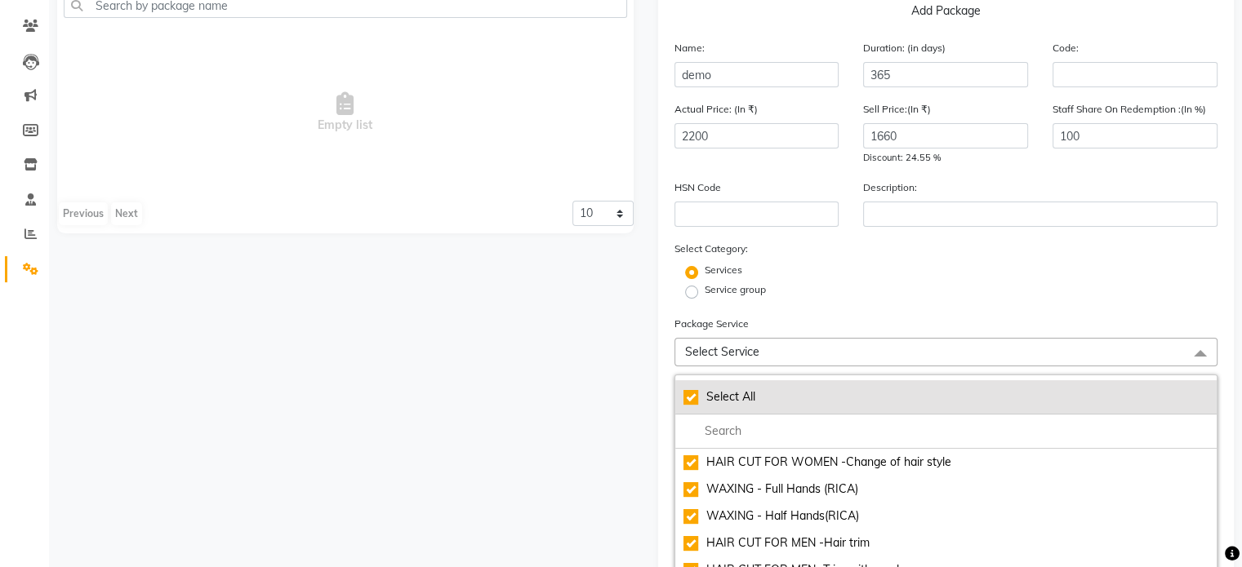
checkbox input "true"
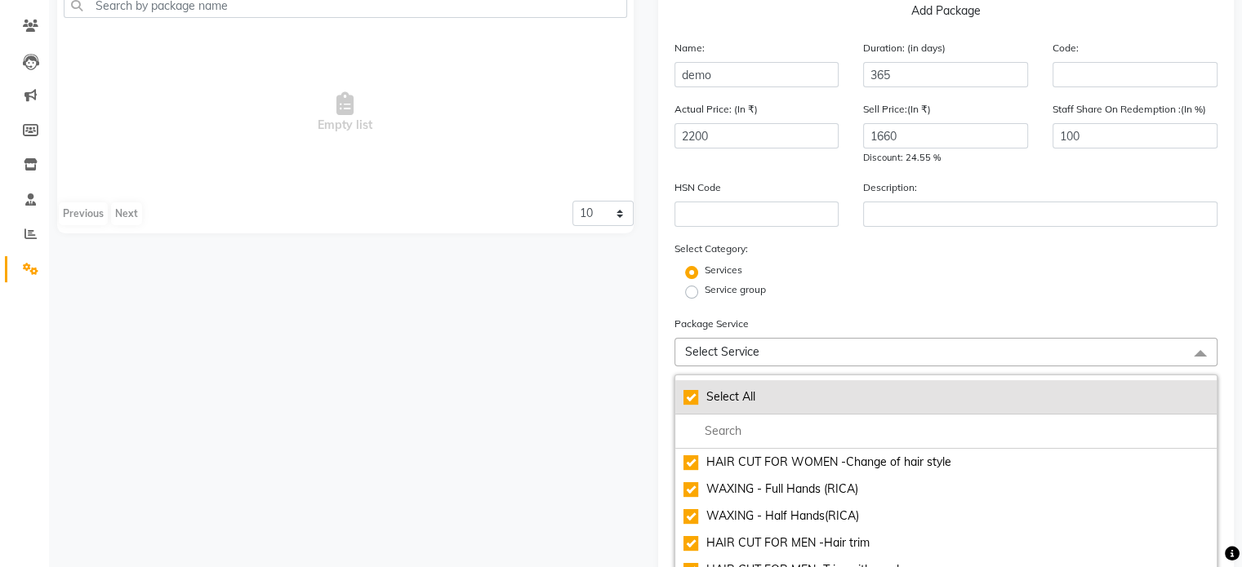
checkbox input "true"
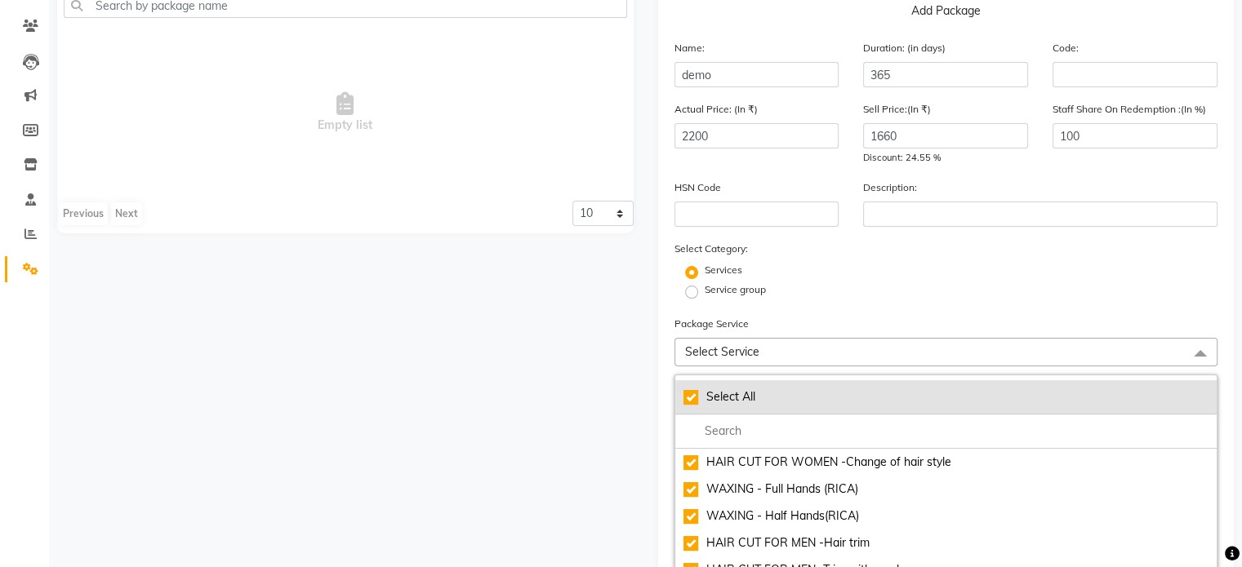
checkbox input "true"
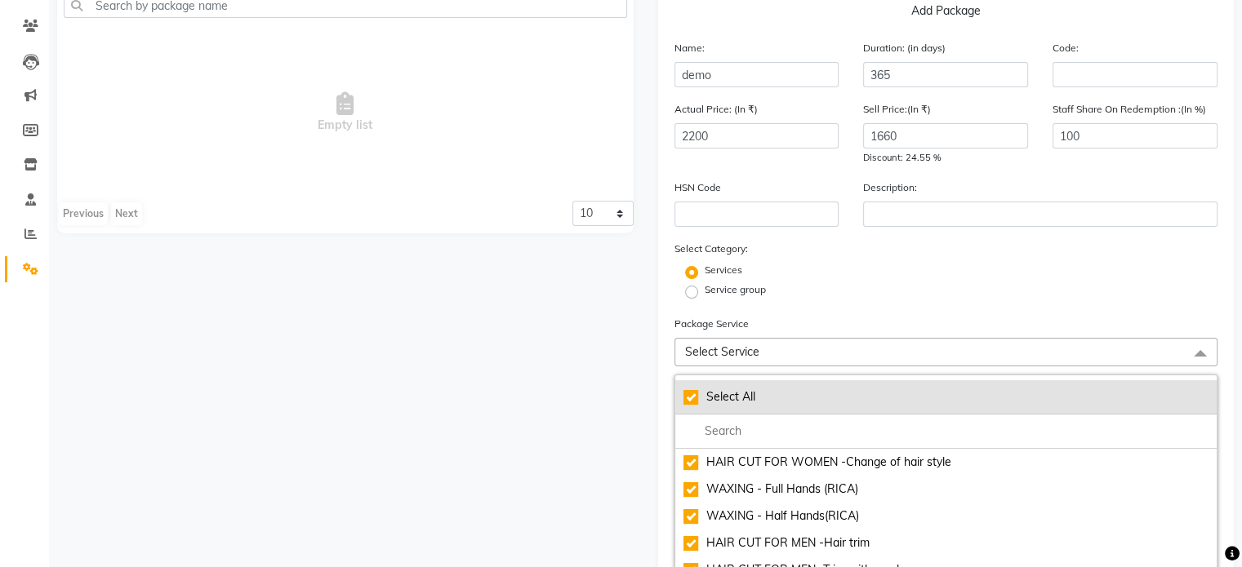
checkbox input "true"
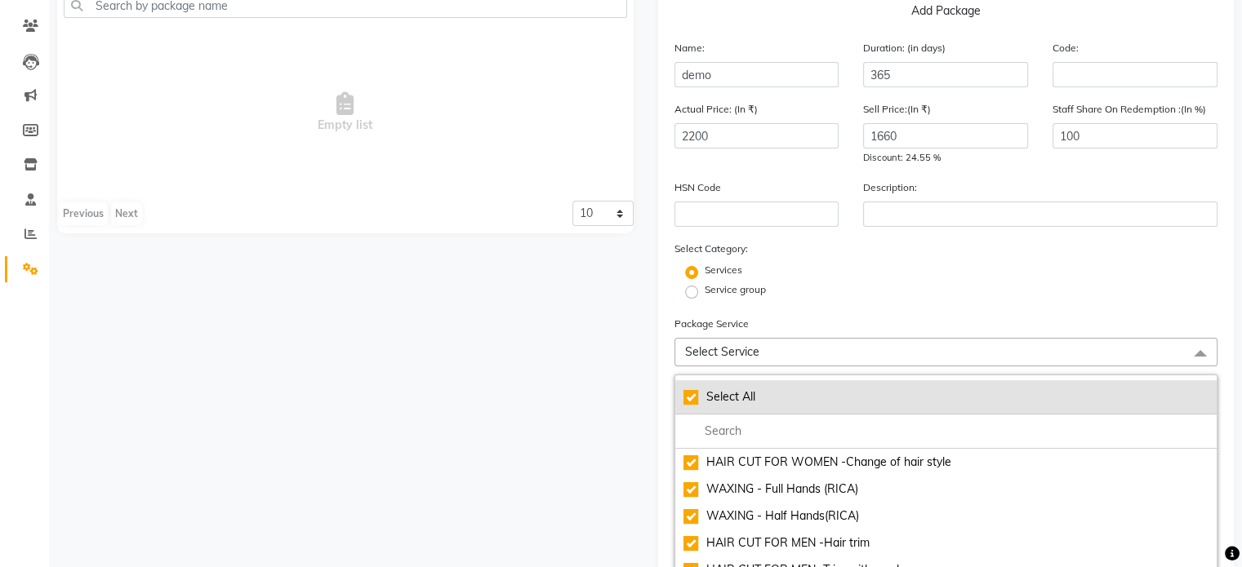
checkbox input "true"
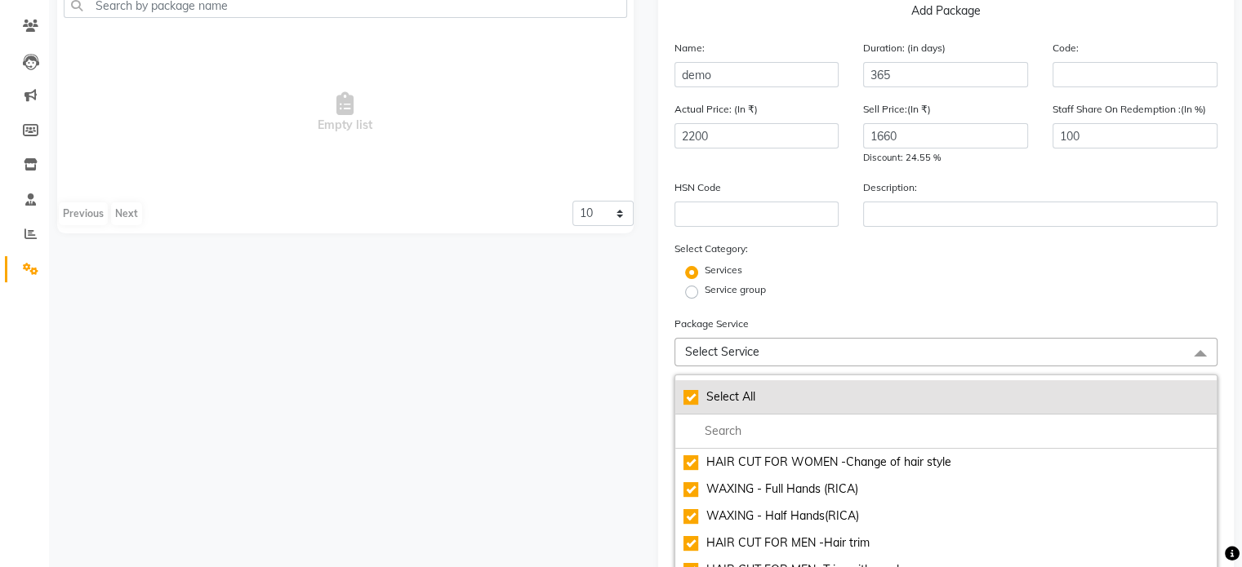
checkbox input "true"
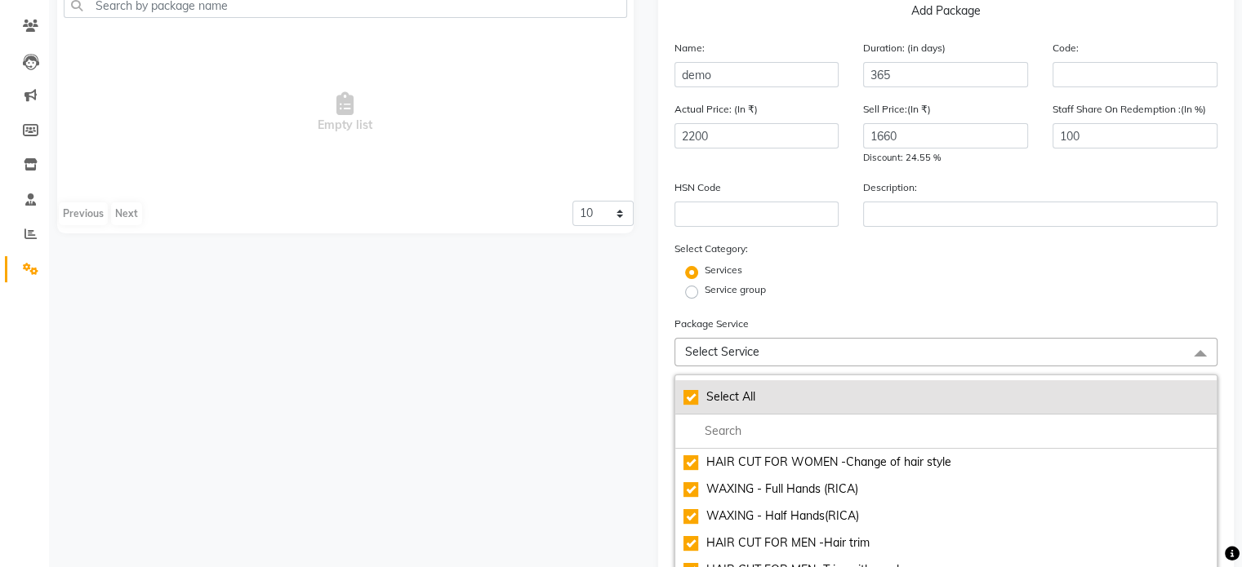
checkbox input "true"
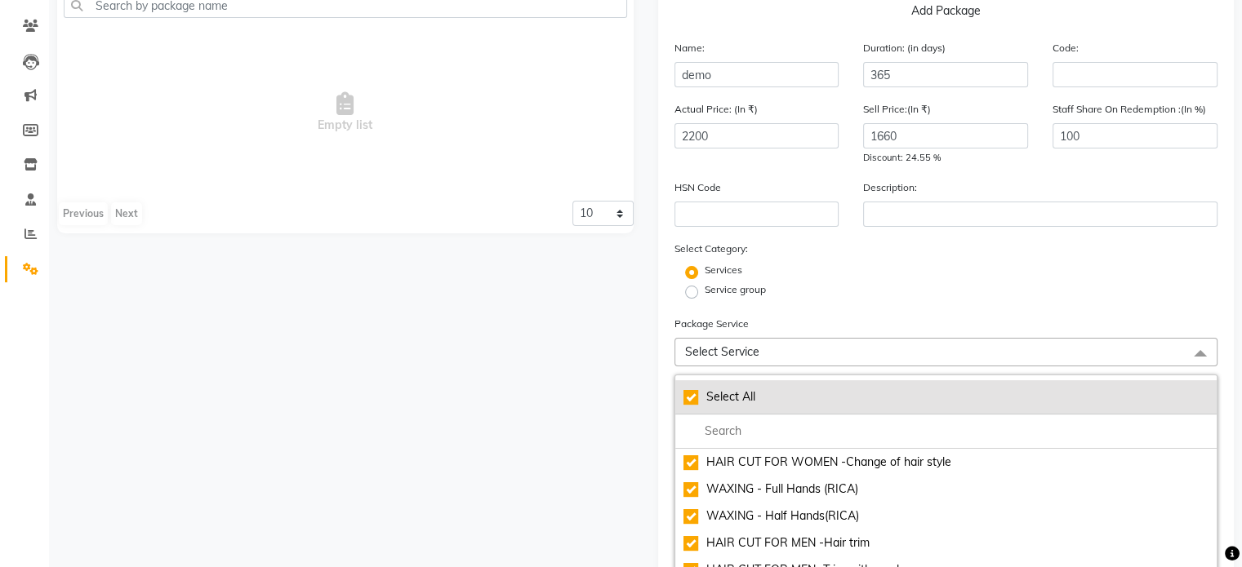
checkbox input "true"
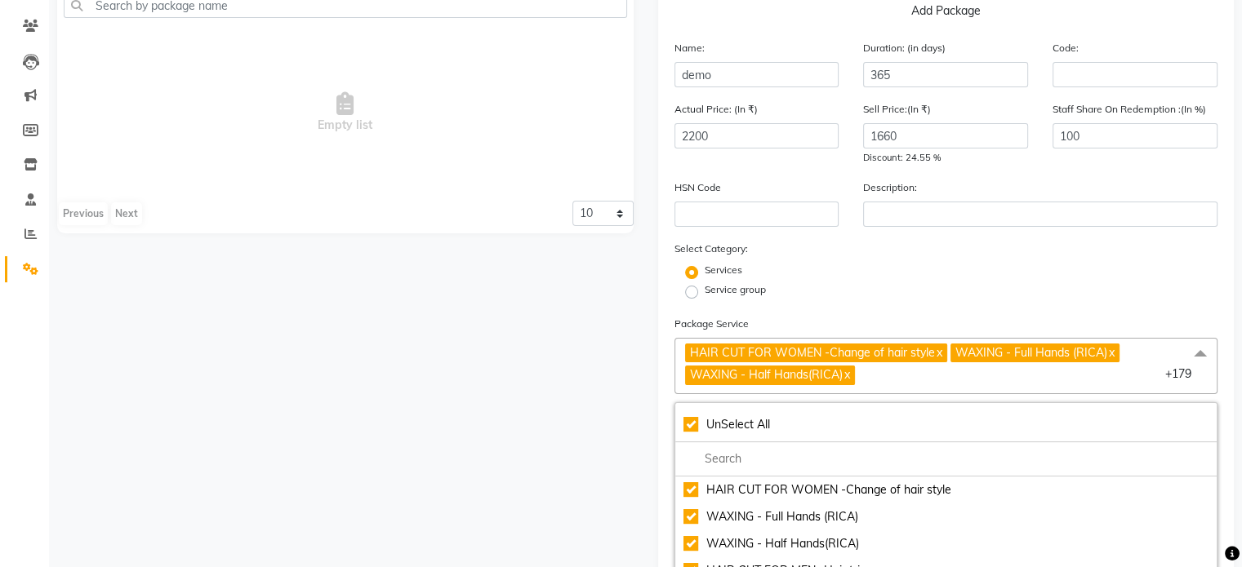
click at [793, 313] on form "Name: demo Duration: (in days) 365 Code: Actual Price: (In ₹) 2200 Sell Price:(…" at bounding box center [946, 534] width 544 height 990
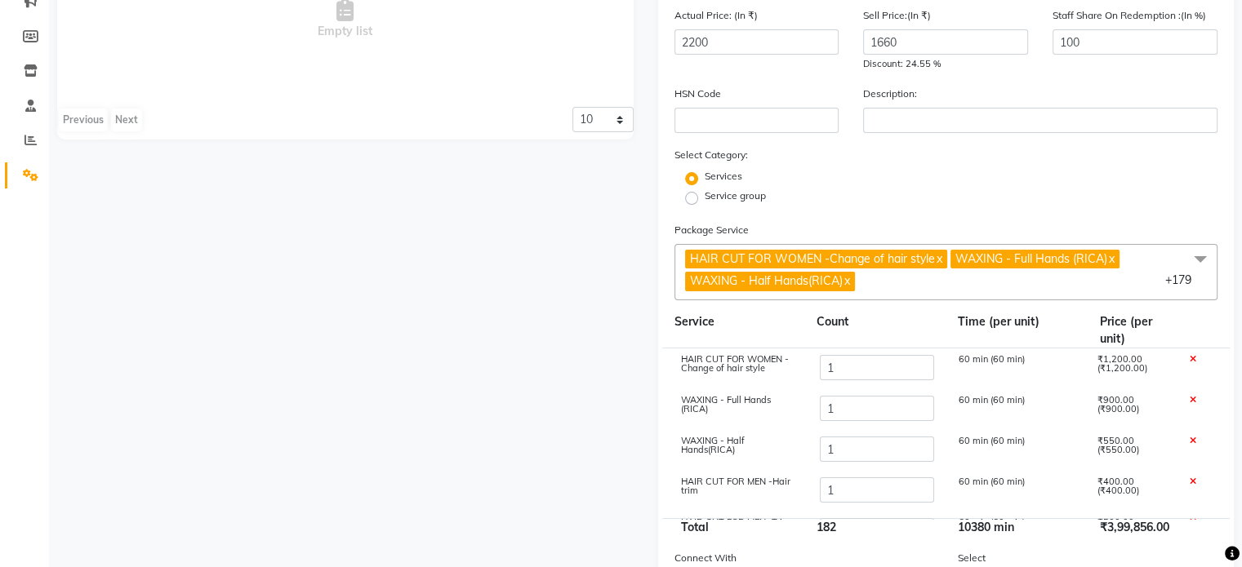
scroll to position [225, 0]
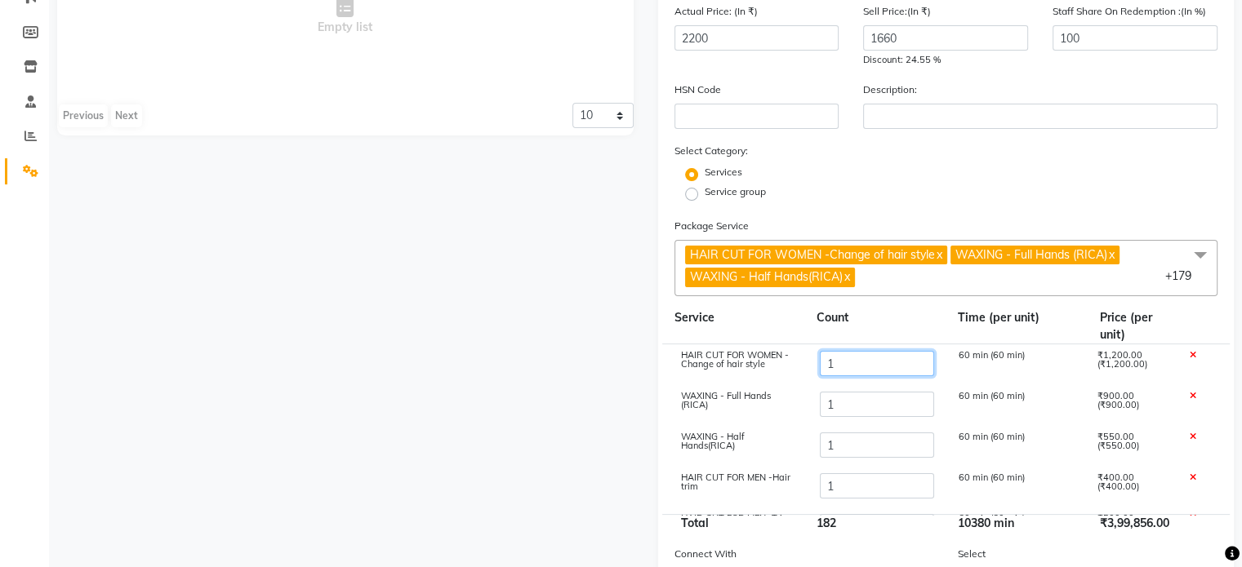
click at [834, 364] on input "1" at bounding box center [876, 363] width 114 height 25
click at [1205, 255] on span at bounding box center [1200, 255] width 33 height 31
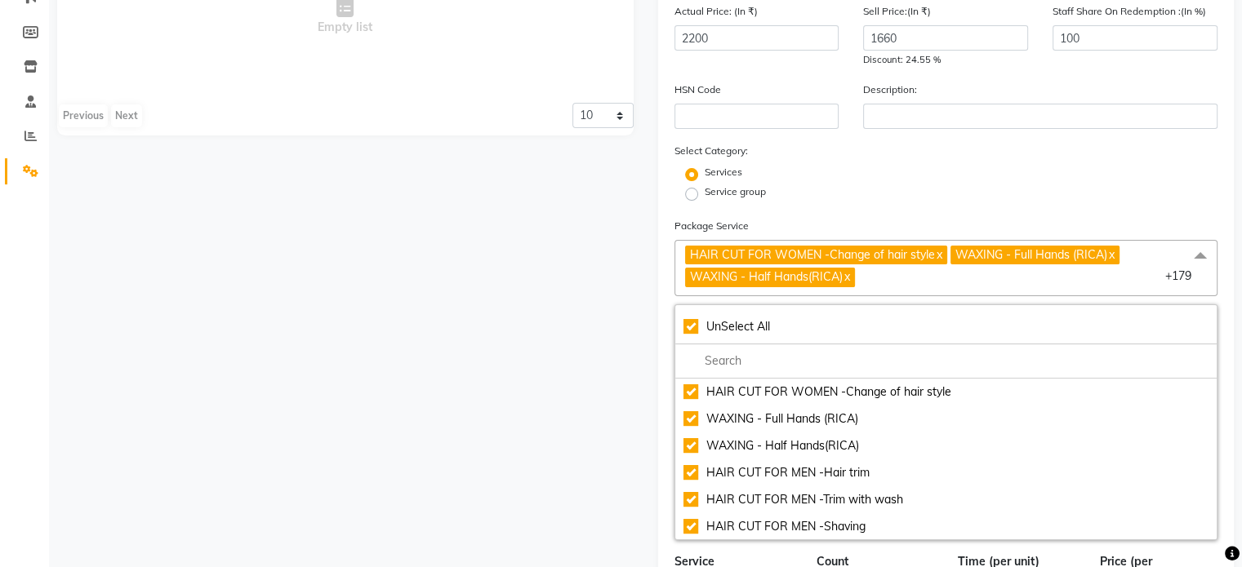
click at [1073, 228] on div "Package Service HAIR CUT FOR WOMEN -Change of hair style x WAXING - Full Hands …" at bounding box center [946, 378] width 544 height 323
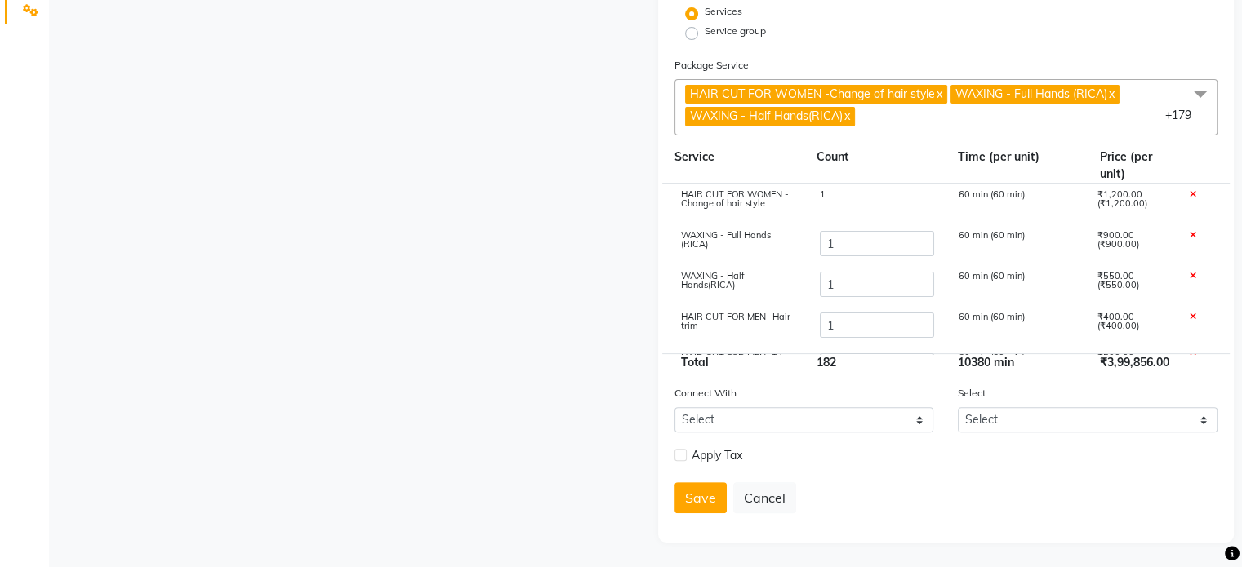
scroll to position [407, 0]
click at [826, 421] on select "Select Membership Prepaid Voucher" at bounding box center [804, 419] width 260 height 25
click at [1007, 454] on div "Apply Tax" at bounding box center [946, 458] width 568 height 24
click at [1051, 421] on select "Select" at bounding box center [1087, 419] width 260 height 25
click at [849, 489] on div "Save Cancel" at bounding box center [946, 497] width 544 height 31
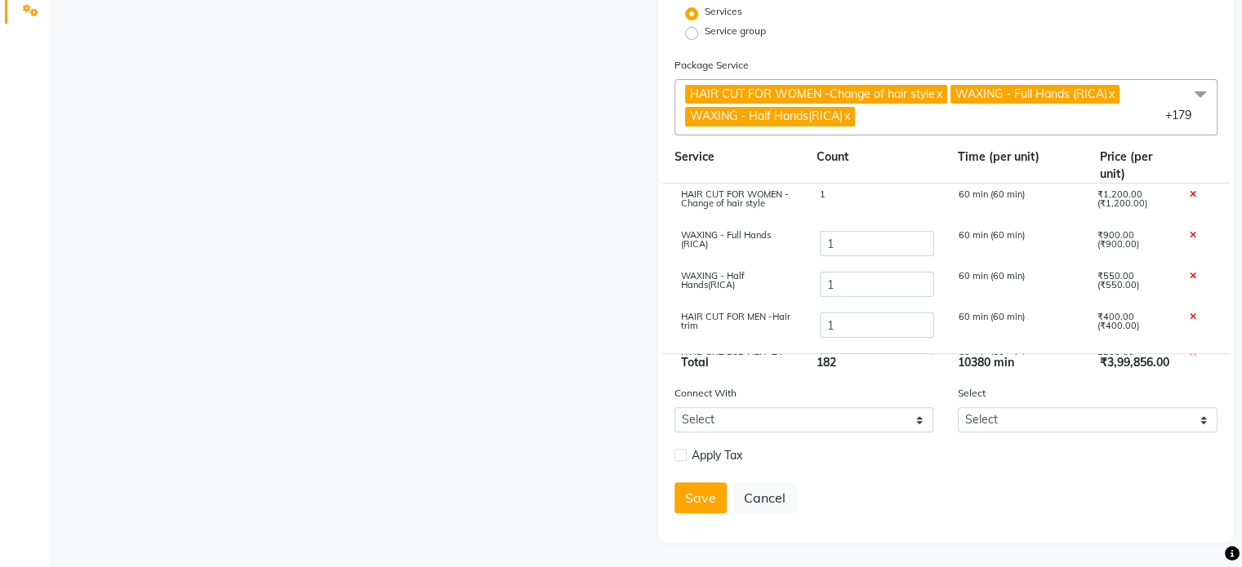
click at [685, 456] on label at bounding box center [680, 455] width 12 height 12
click at [685, 456] on input "checkbox" at bounding box center [679, 456] width 11 height 11
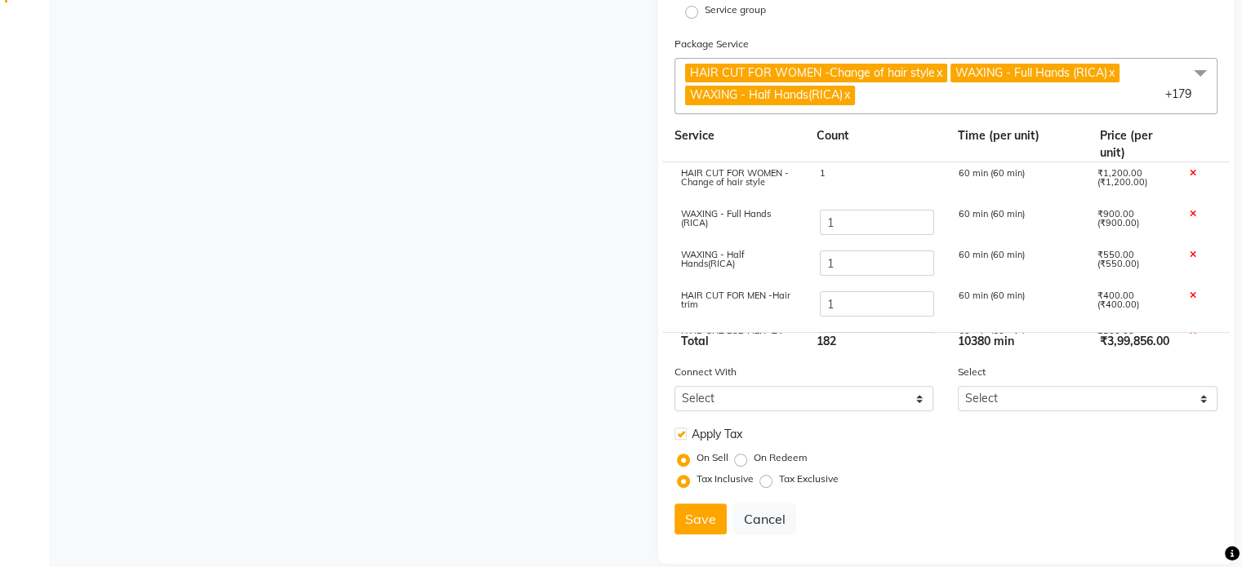
click at [685, 440] on label at bounding box center [680, 434] width 12 height 12
click at [685, 440] on input "checkbox" at bounding box center [679, 434] width 11 height 11
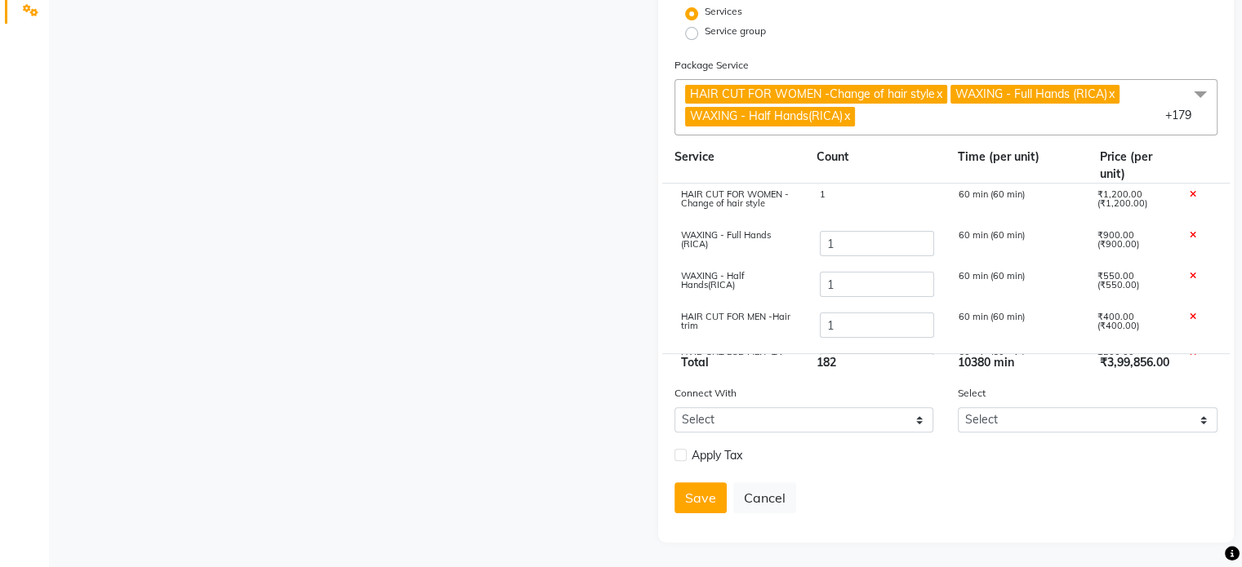
click at [685, 456] on label at bounding box center [680, 455] width 12 height 12
click at [685, 456] on input "checkbox" at bounding box center [679, 456] width 11 height 11
checkbox input "true"
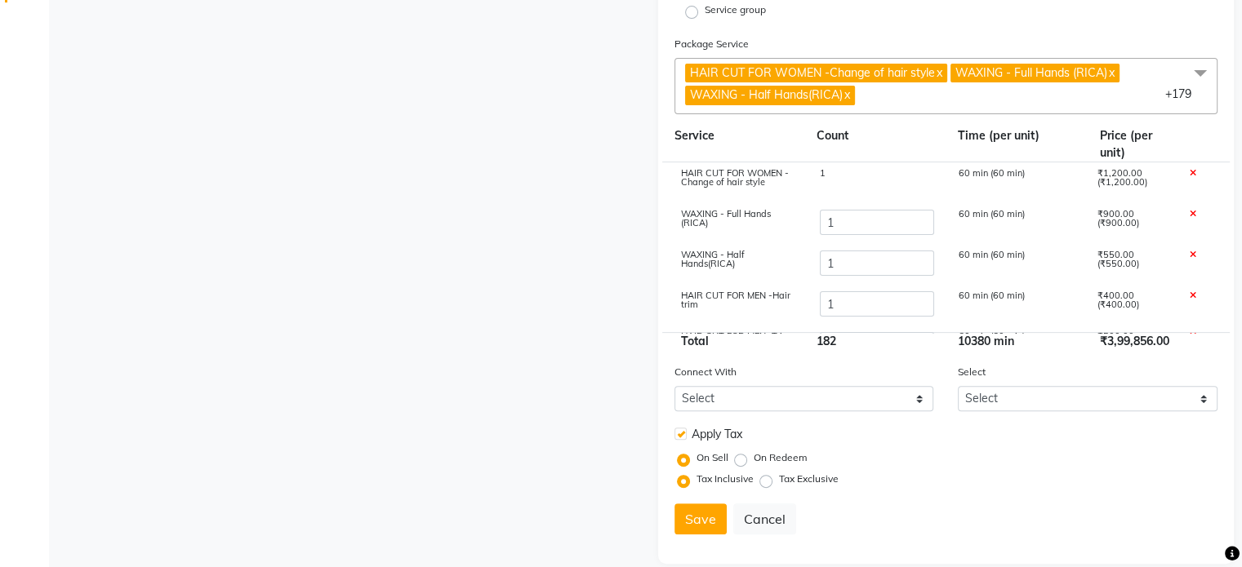
click at [753, 465] on label "On Redeem" at bounding box center [780, 458] width 54 height 15
click at [744, 464] on input "On Redeem" at bounding box center [743, 457] width 11 height 11
radio input "true"
click at [696, 465] on label "On Sell" at bounding box center [712, 458] width 32 height 15
click at [681, 464] on input "On Sell" at bounding box center [686, 457] width 11 height 11
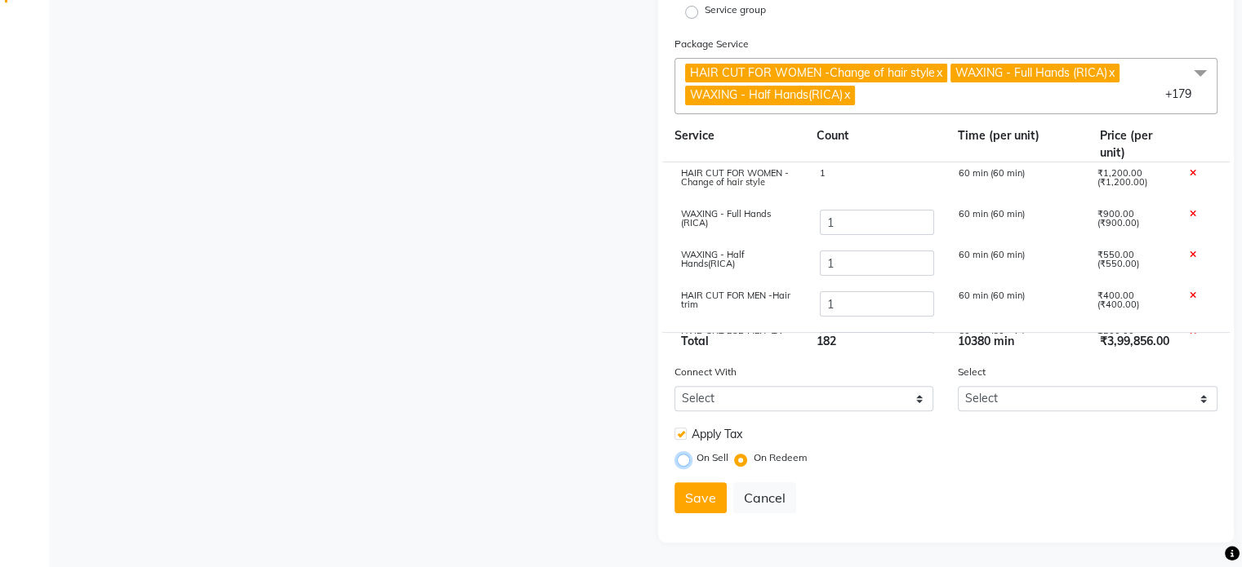
radio input "true"
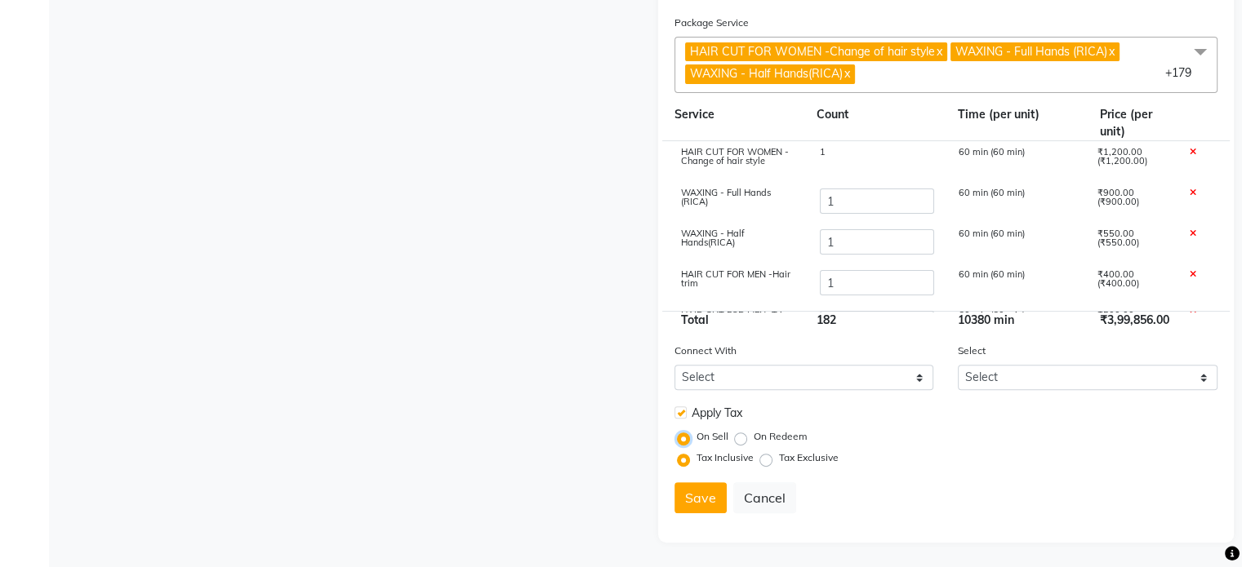
scroll to position [450, 0]
click at [754, 499] on button "Cancel" at bounding box center [764, 497] width 63 height 31
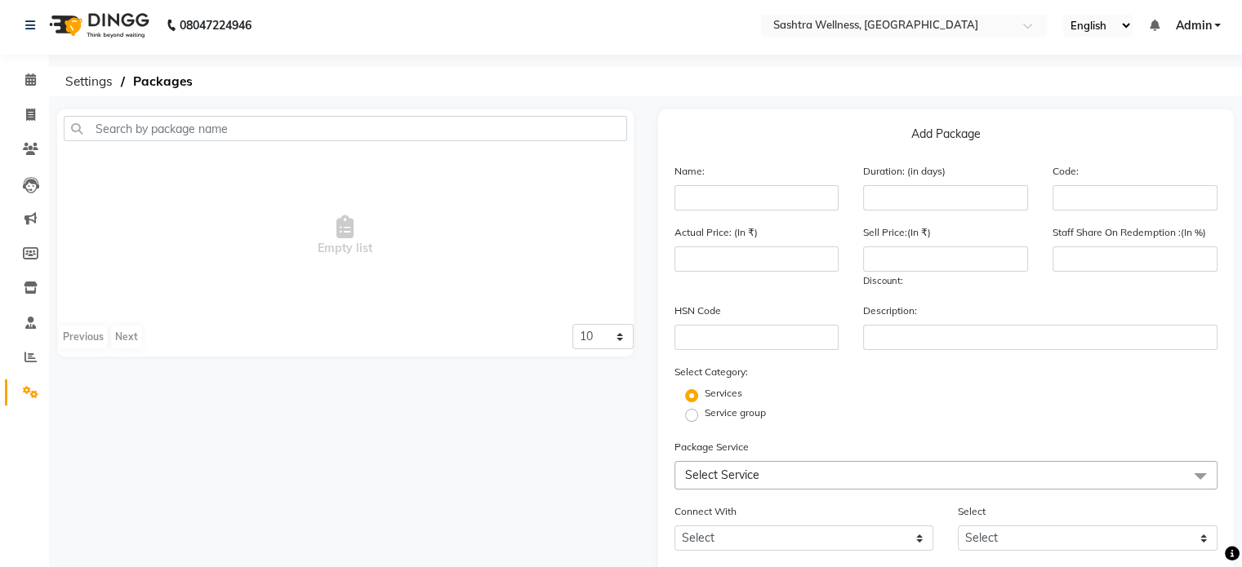
scroll to position [0, 0]
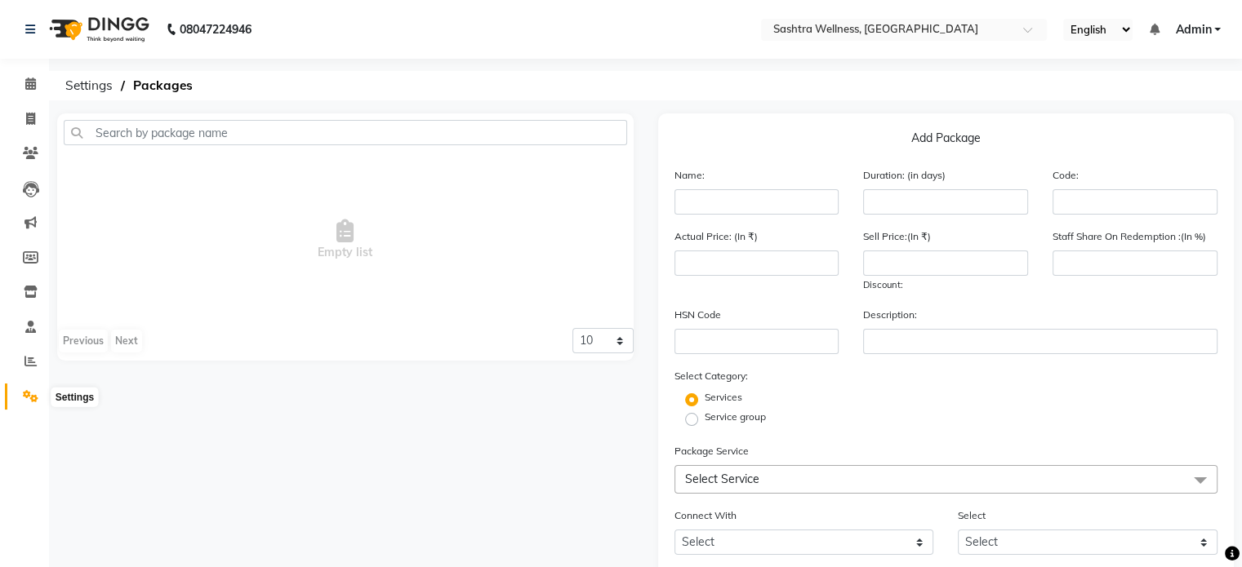
click at [32, 401] on icon at bounding box center [31, 396] width 16 height 12
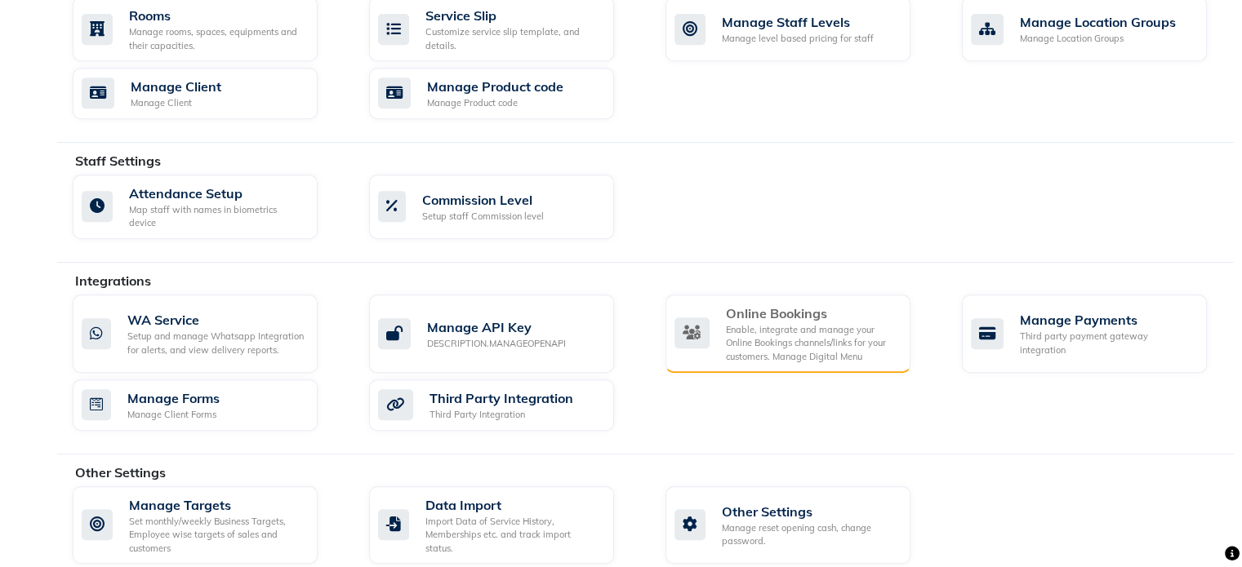
scroll to position [757, 0]
click at [777, 303] on div "Online Bookings" at bounding box center [811, 313] width 171 height 20
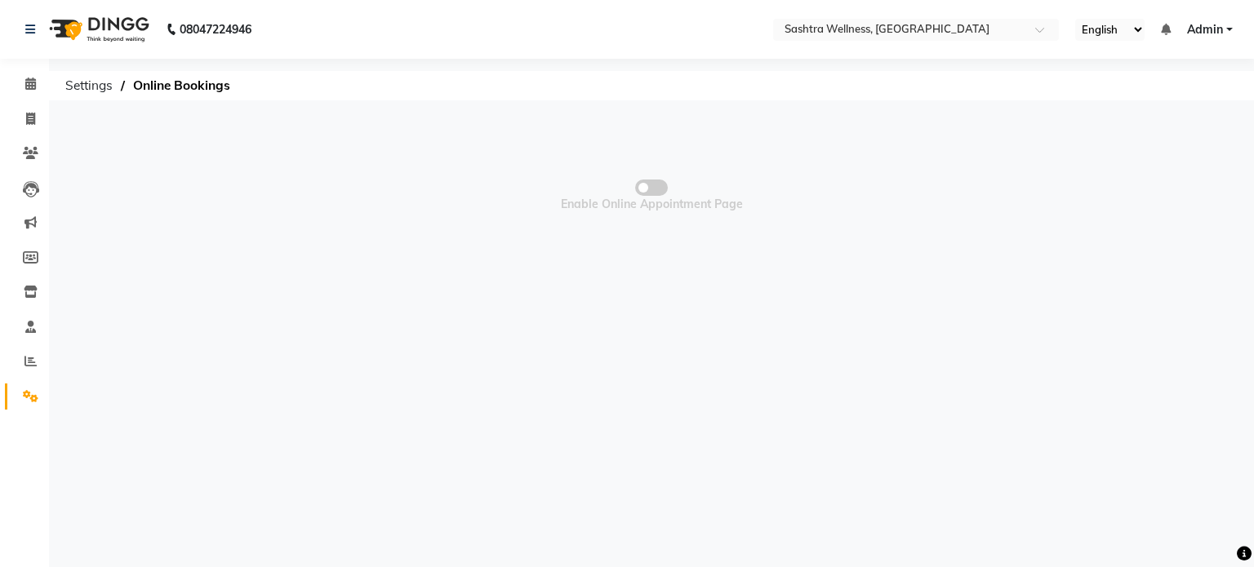
click at [641, 189] on span at bounding box center [651, 188] width 33 height 16
click at [651, 190] on input "checkbox" at bounding box center [651, 190] width 0 height 0
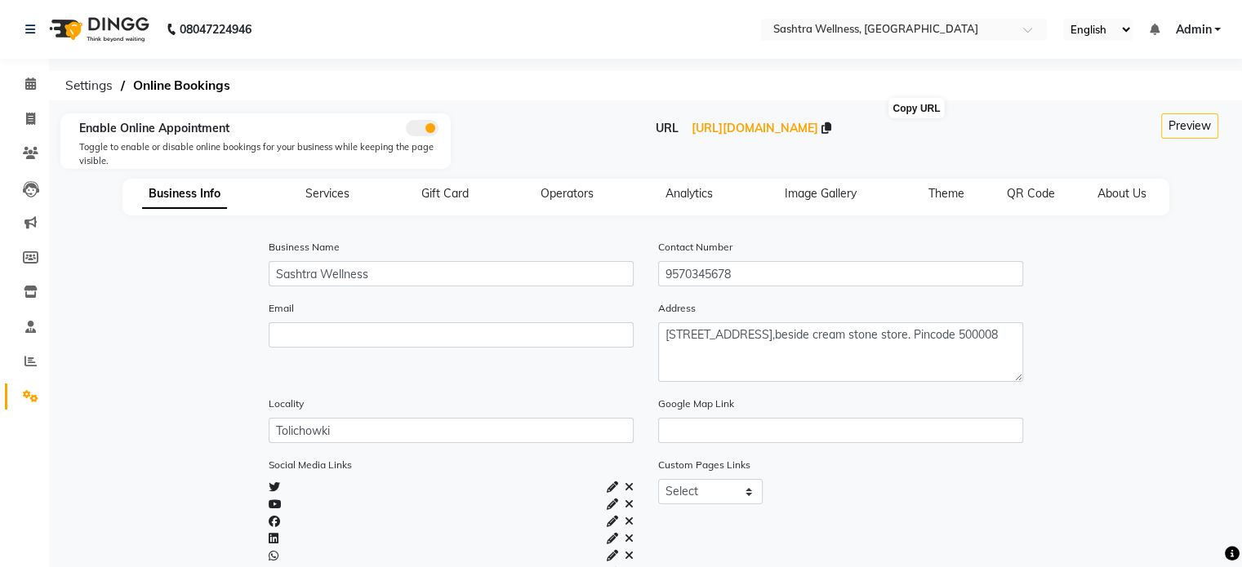
click at [830, 131] on icon at bounding box center [825, 127] width 10 height 11
click at [28, 393] on icon at bounding box center [31, 396] width 16 height 12
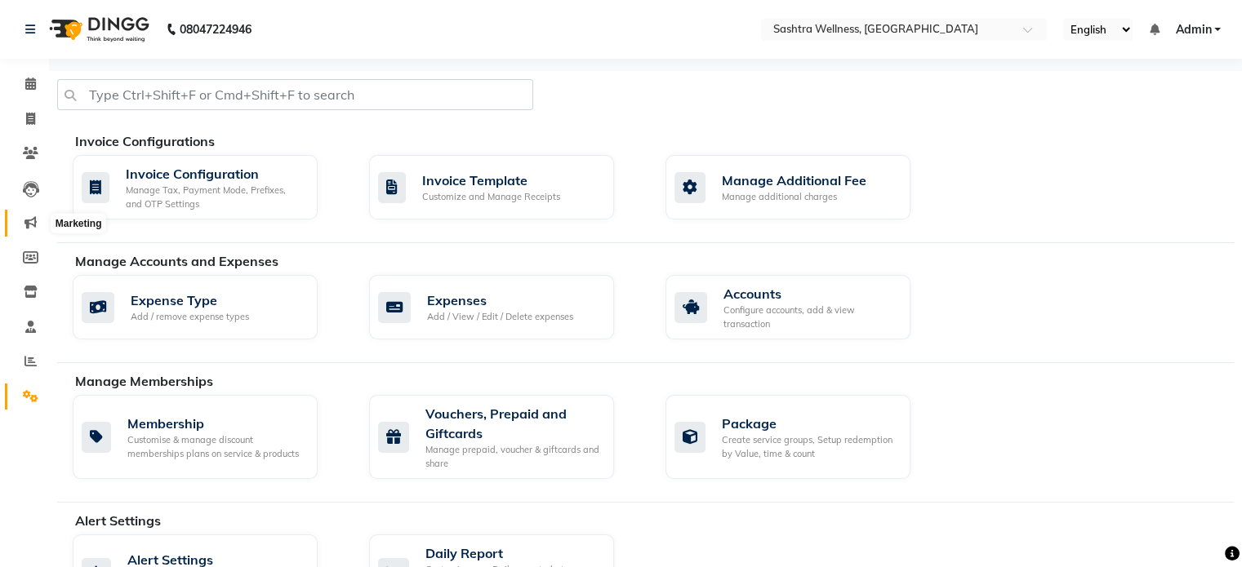
click at [24, 224] on icon at bounding box center [30, 222] width 12 height 12
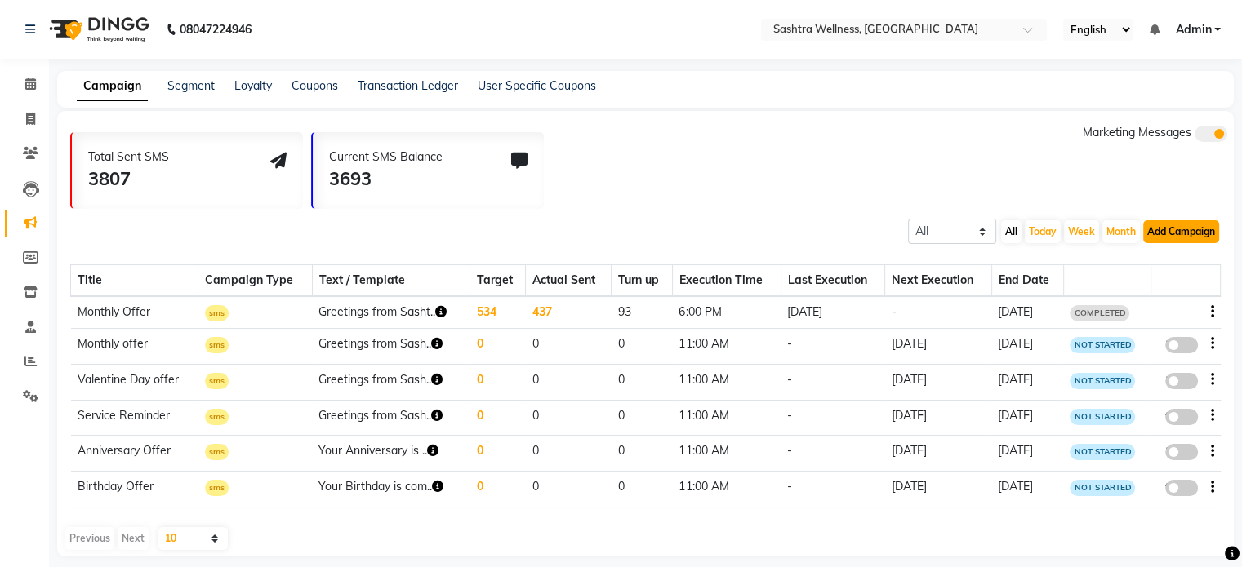
click at [1163, 227] on button "Add Campaign" at bounding box center [1181, 231] width 76 height 23
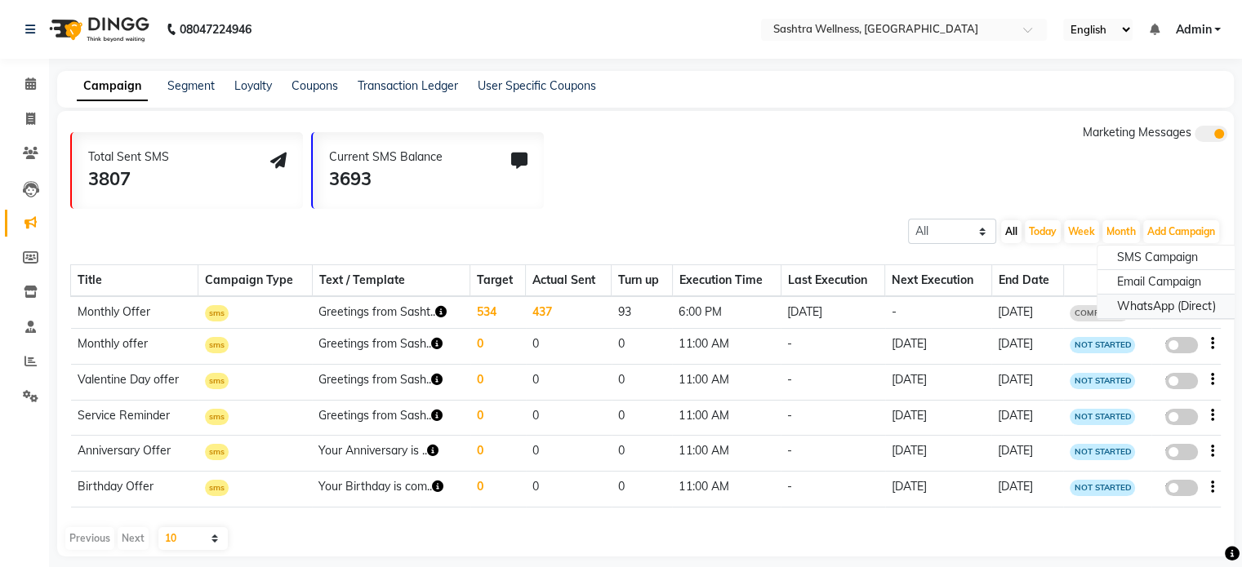
click at [1166, 307] on div "WhatsApp (Direct)" at bounding box center [1166, 307] width 138 height 24
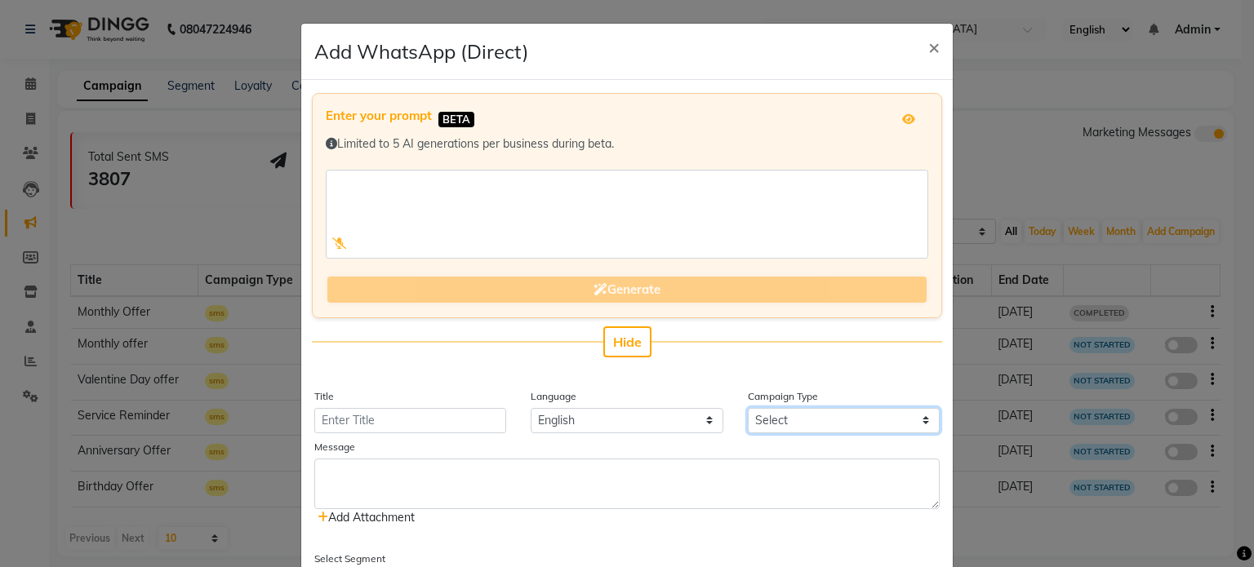
click at [808, 429] on select "Select Birthday Anniversary Promotional Service reminder" at bounding box center [844, 420] width 192 height 25
click at [803, 420] on select "Select Birthday Anniversary Promotional Service reminder" at bounding box center [844, 420] width 192 height 25
click at [823, 380] on app-prompt-generation-form-filling "Enter your prompt BETA Limited to 5 AI generations per business during beta. Ge…" at bounding box center [627, 240] width 650 height 295
click at [928, 48] on span "×" at bounding box center [933, 46] width 11 height 24
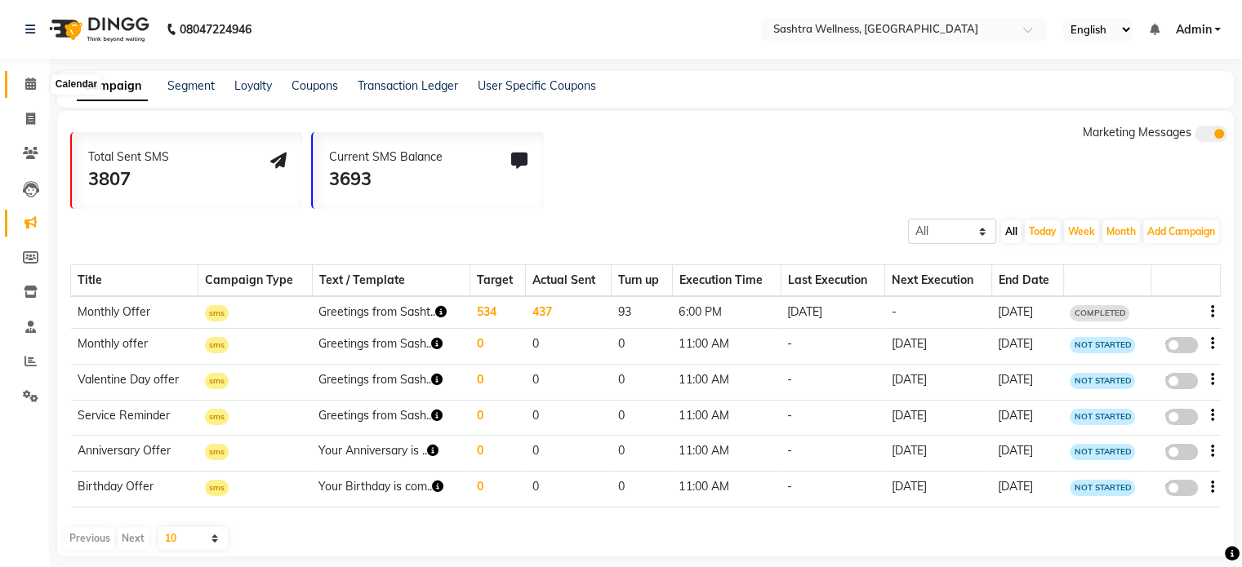
drag, startPoint x: 33, startPoint y: 93, endPoint x: 23, endPoint y: 93, distance: 10.6
click at [33, 93] on span at bounding box center [30, 84] width 29 height 19
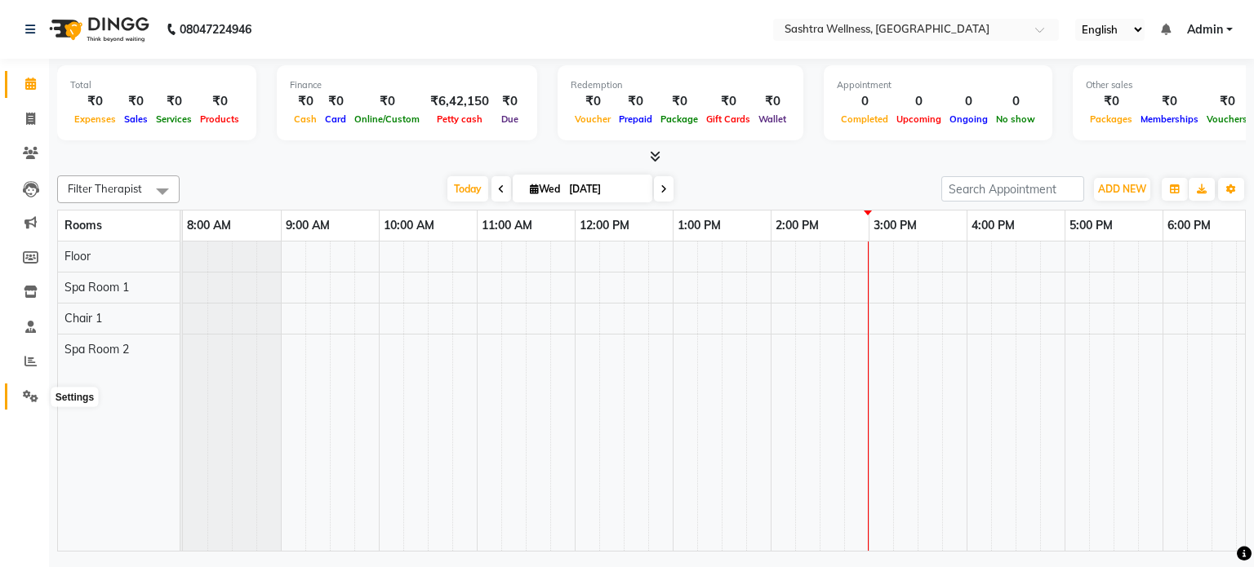
click at [29, 402] on icon at bounding box center [31, 396] width 16 height 12
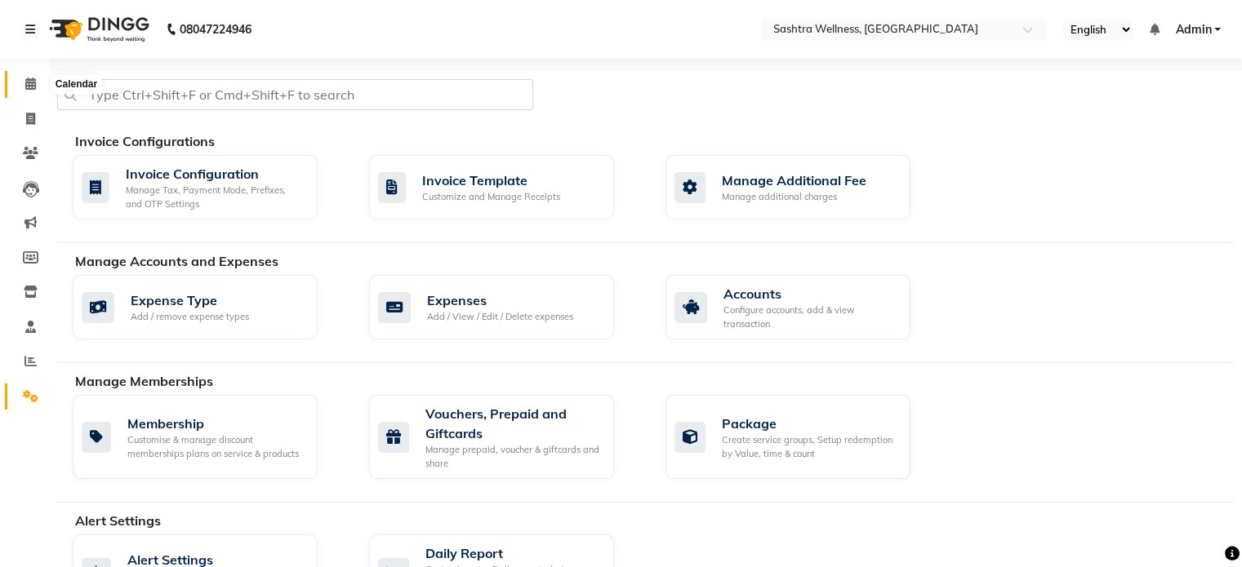
click at [35, 87] on icon at bounding box center [30, 84] width 11 height 12
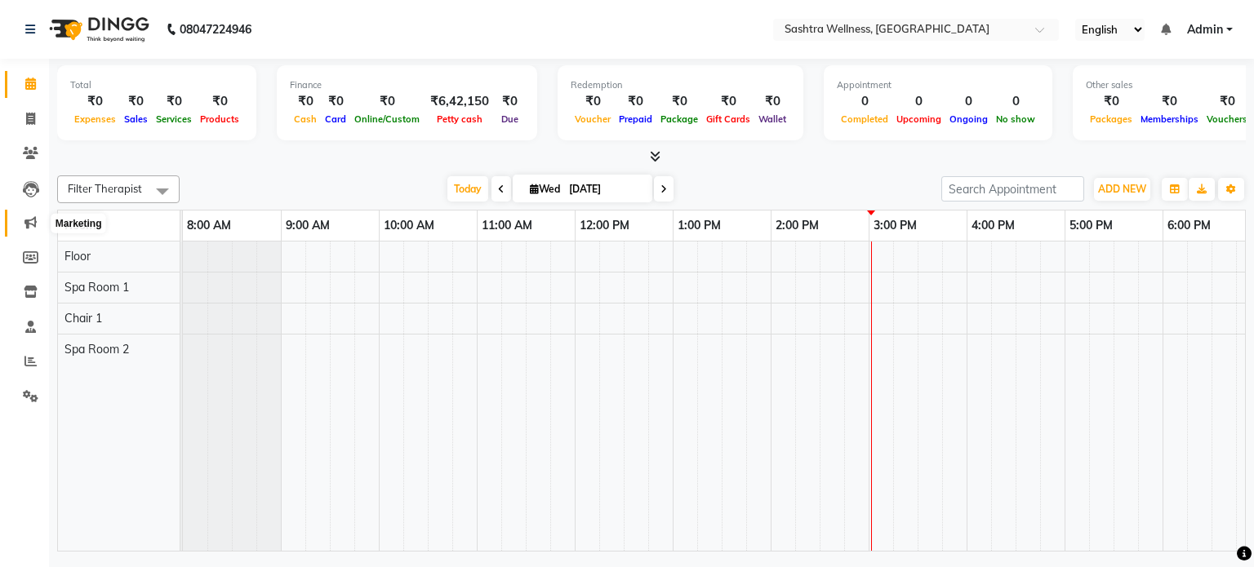
click at [28, 224] on icon at bounding box center [30, 222] width 12 height 12
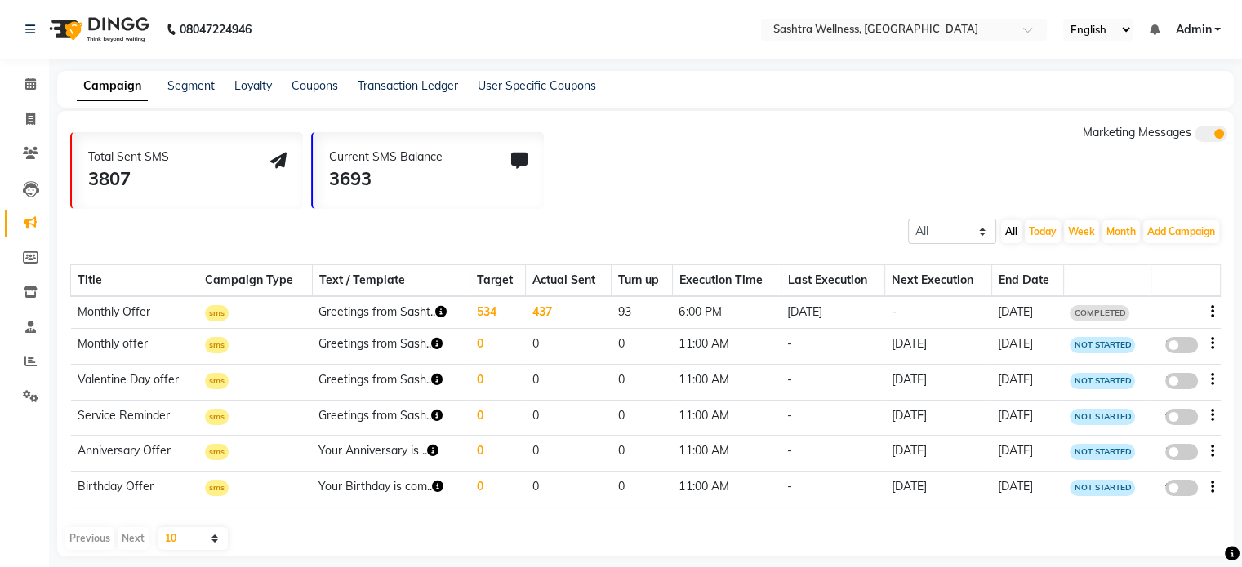
click at [47, 233] on li "Marketing" at bounding box center [24, 223] width 49 height 35
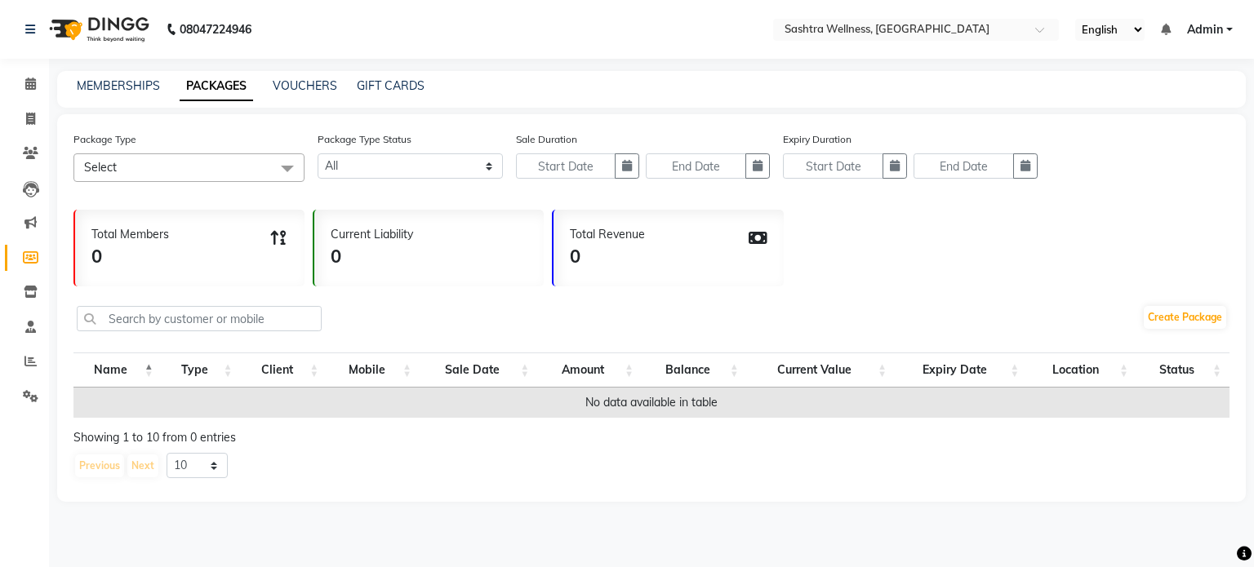
select select
click at [29, 87] on icon at bounding box center [30, 84] width 11 height 12
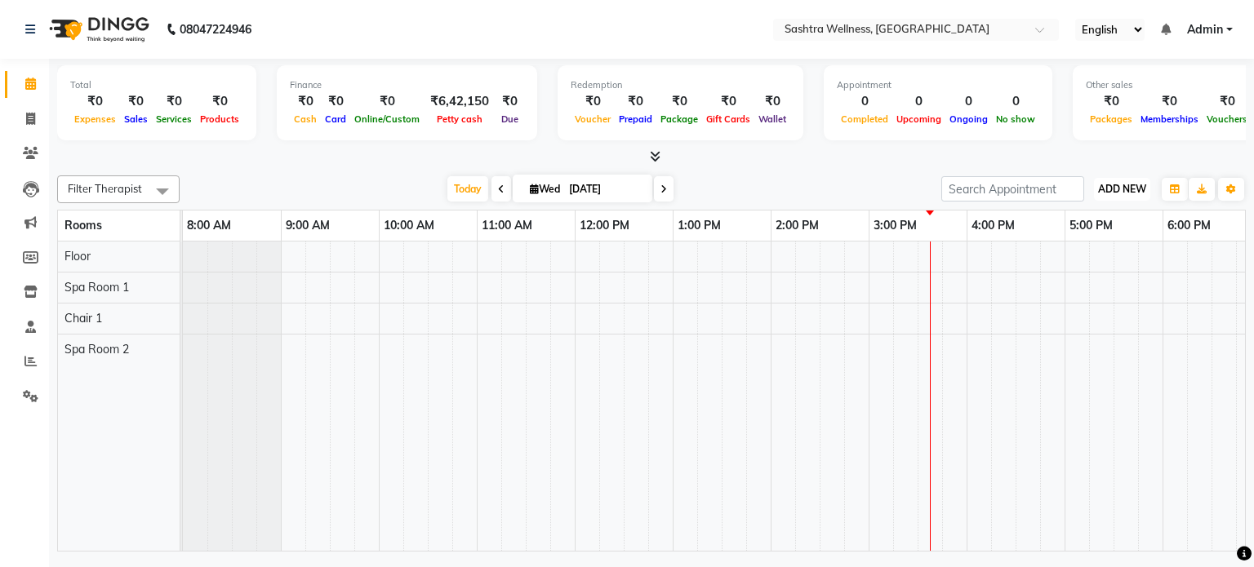
click at [1133, 180] on button "ADD NEW Toggle Dropdown" at bounding box center [1122, 189] width 56 height 23
click at [686, 351] on div at bounding box center [819, 397] width 1273 height 310
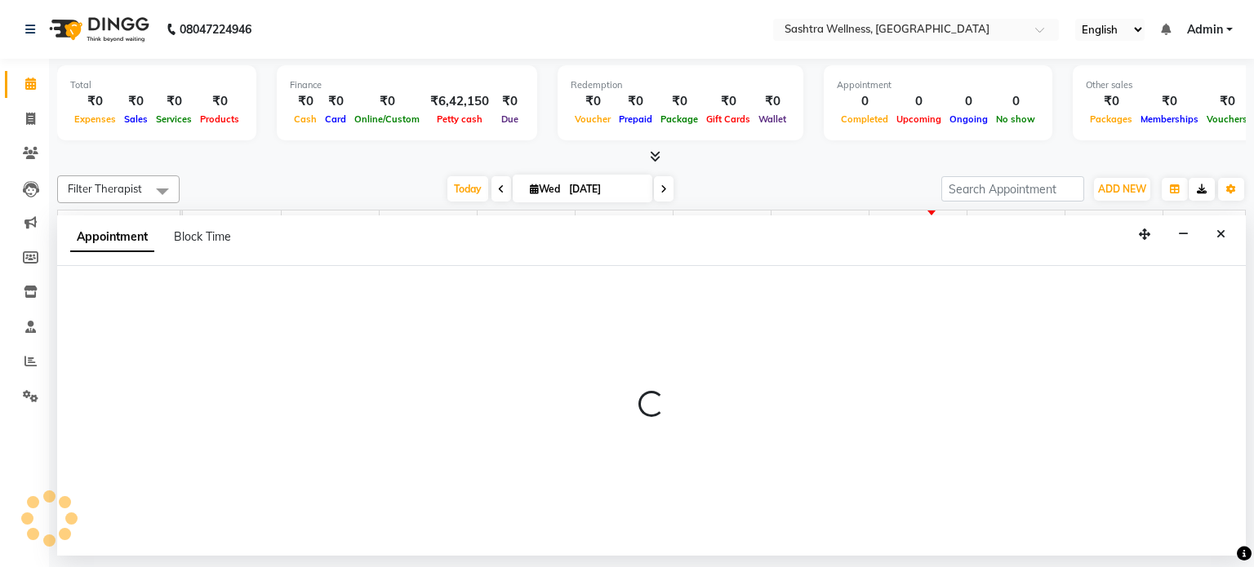
select select "780"
select select "tentative"
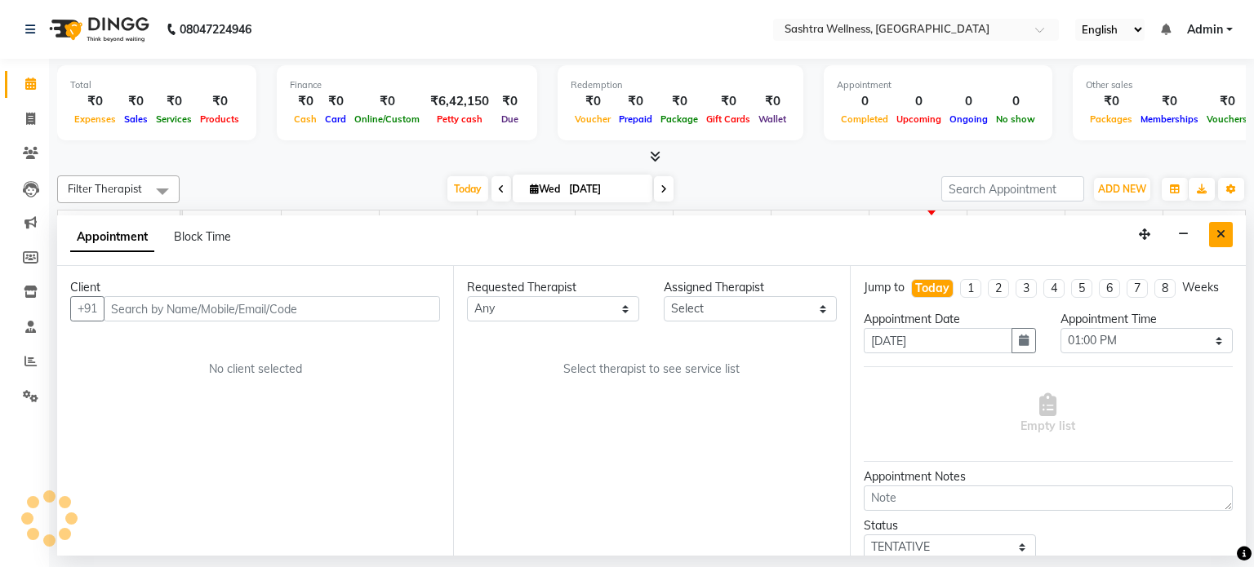
click at [1219, 234] on icon "Close" at bounding box center [1220, 234] width 9 height 11
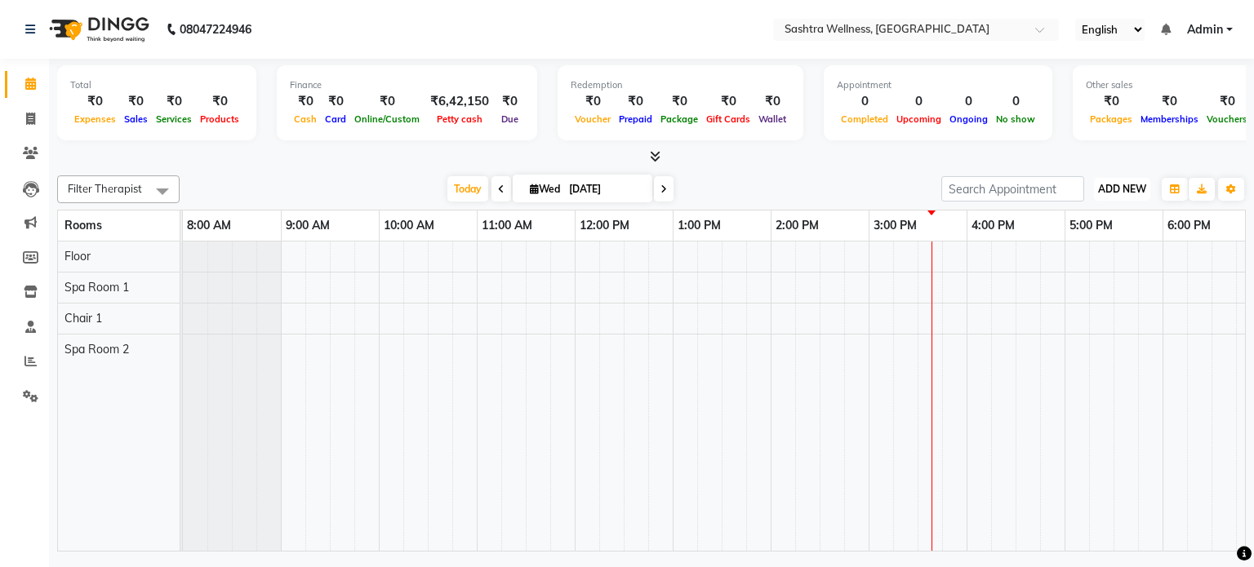
click at [1122, 183] on span "ADD NEW" at bounding box center [1122, 189] width 48 height 12
click at [1042, 186] on input "search" at bounding box center [1012, 188] width 143 height 25
click at [28, 397] on icon at bounding box center [31, 396] width 16 height 12
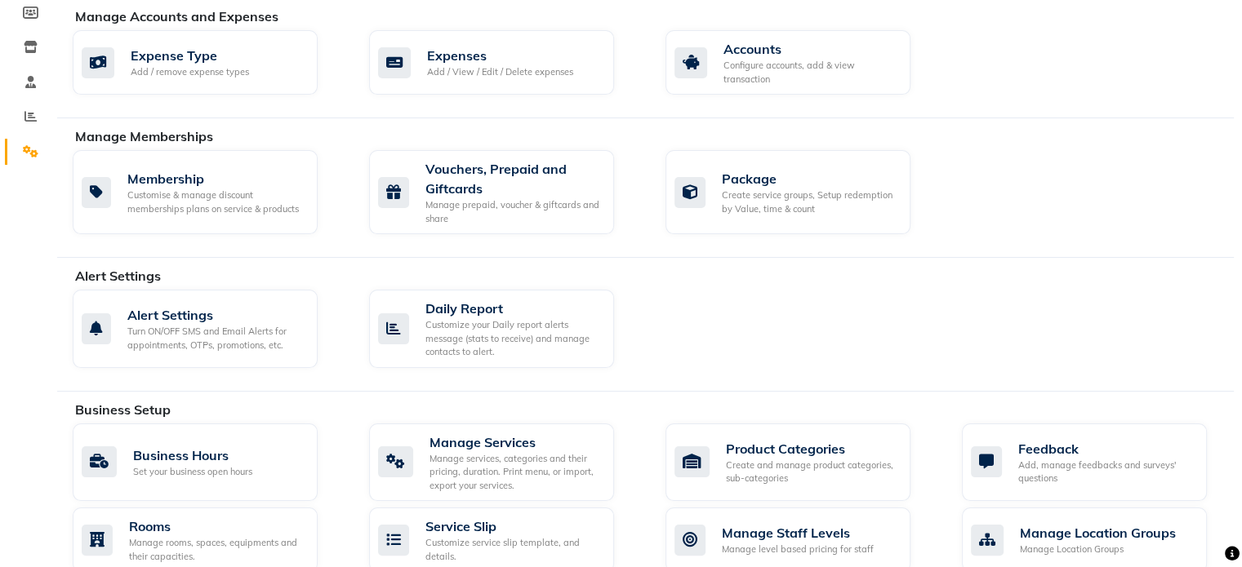
scroll to position [327, 0]
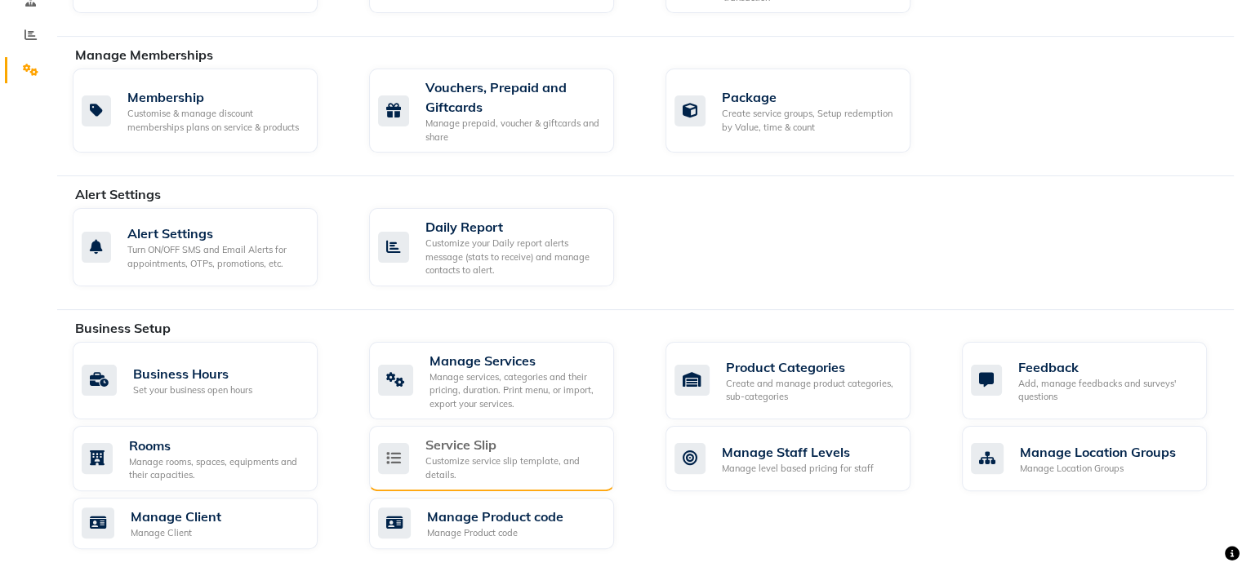
click at [483, 458] on div "Customize service slip template, and details." at bounding box center [512, 468] width 175 height 27
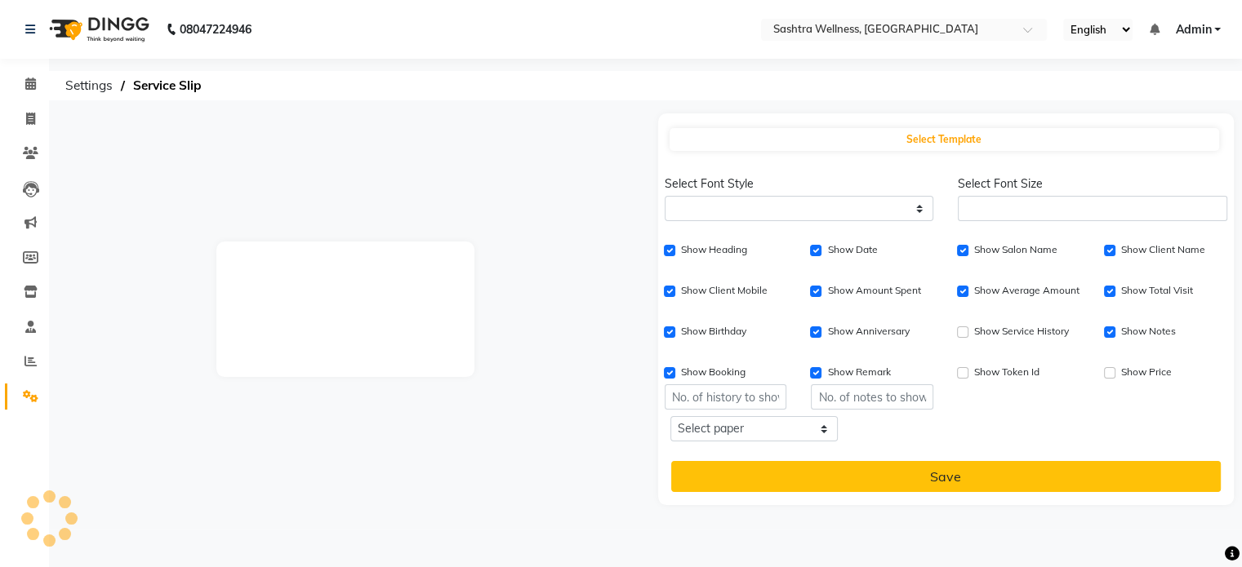
select select
type input "1"
checkbox input "true"
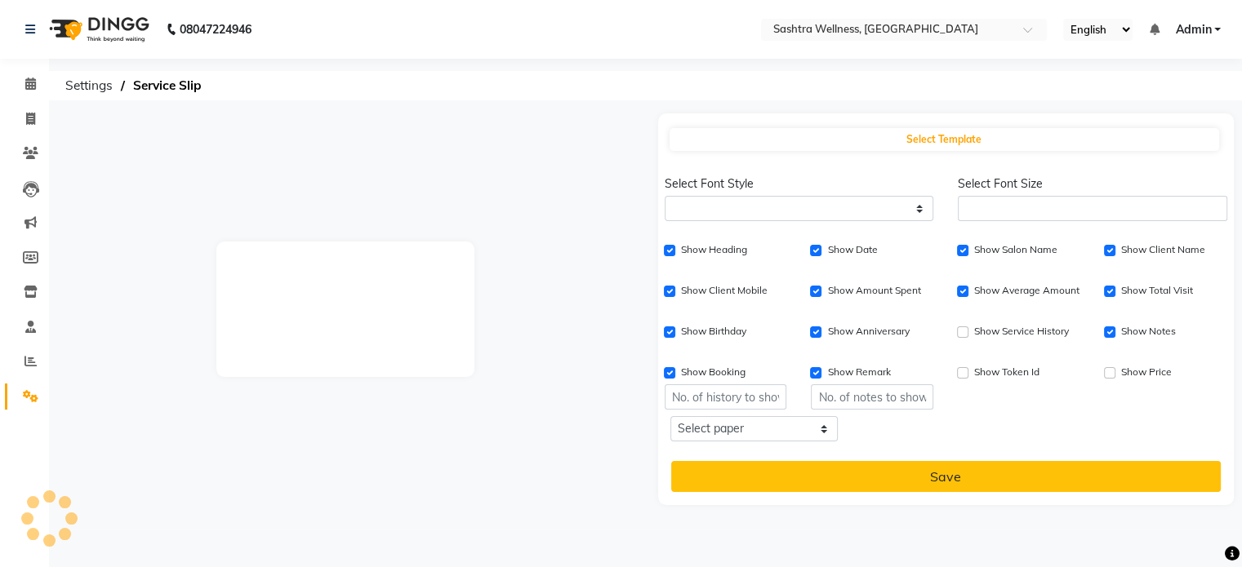
checkbox input "true"
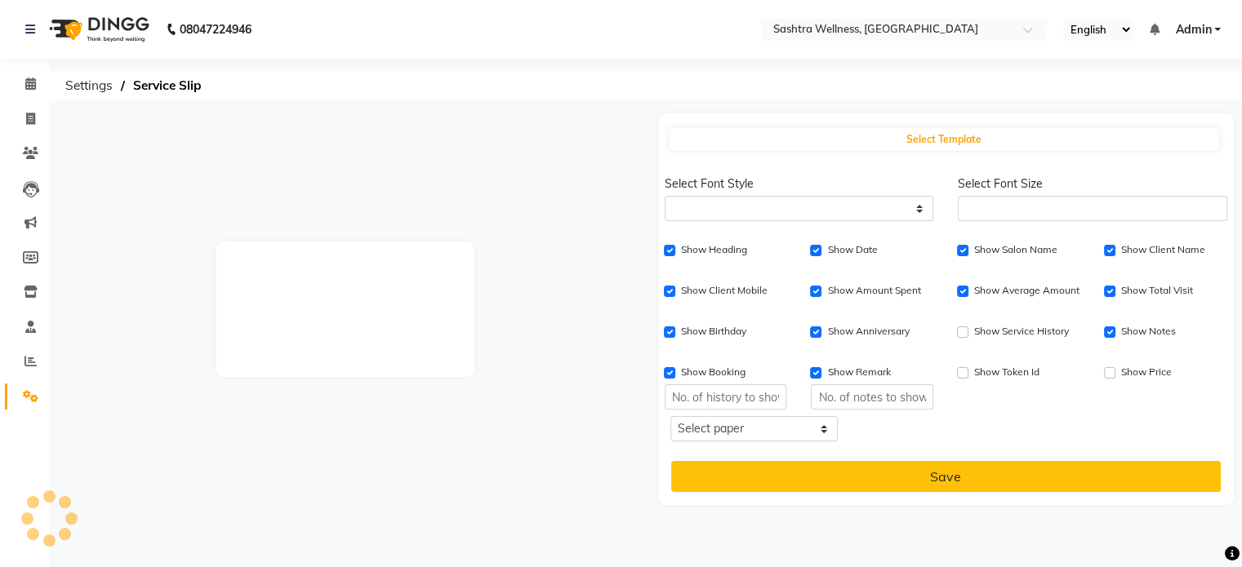
checkbox input "true"
type input "1"
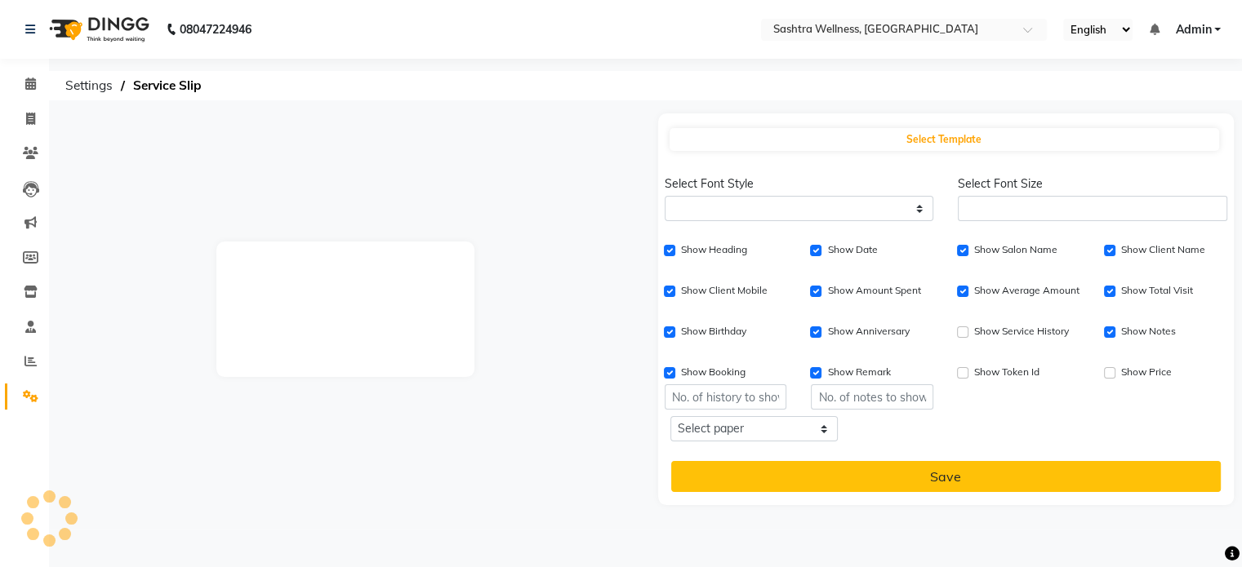
type input "1"
select select
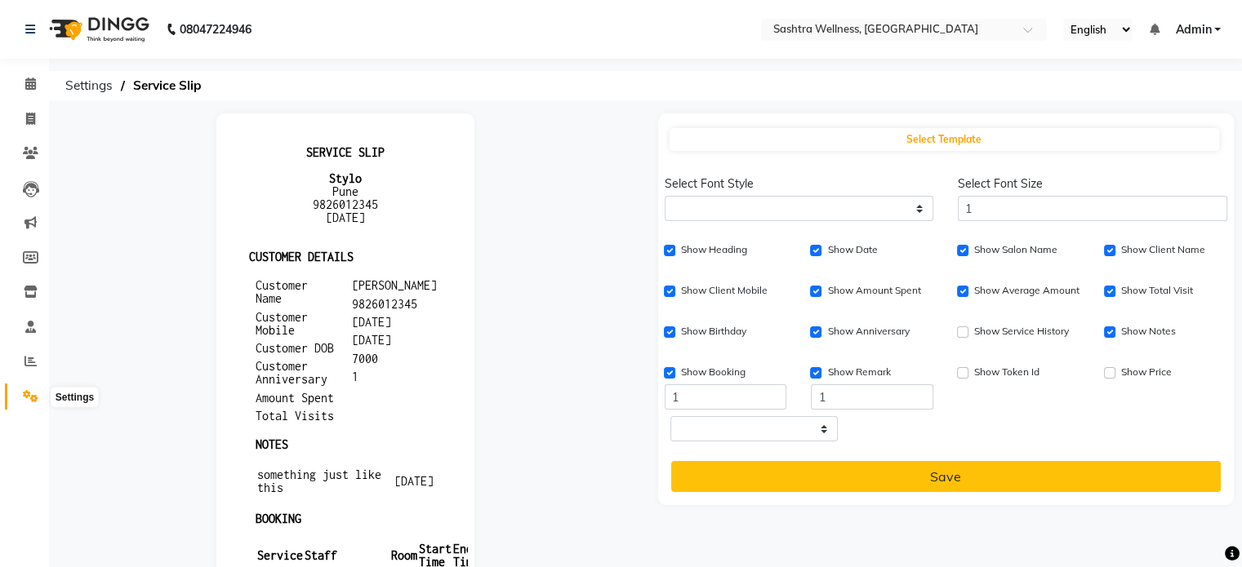
click at [29, 398] on icon at bounding box center [31, 396] width 16 height 12
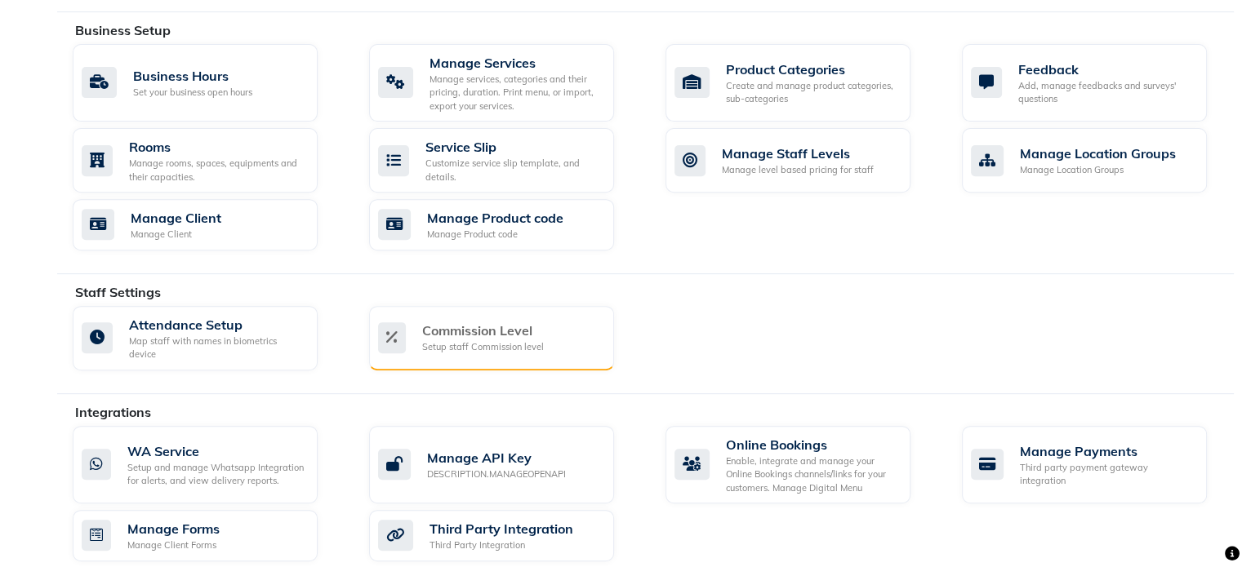
scroll to position [653, 0]
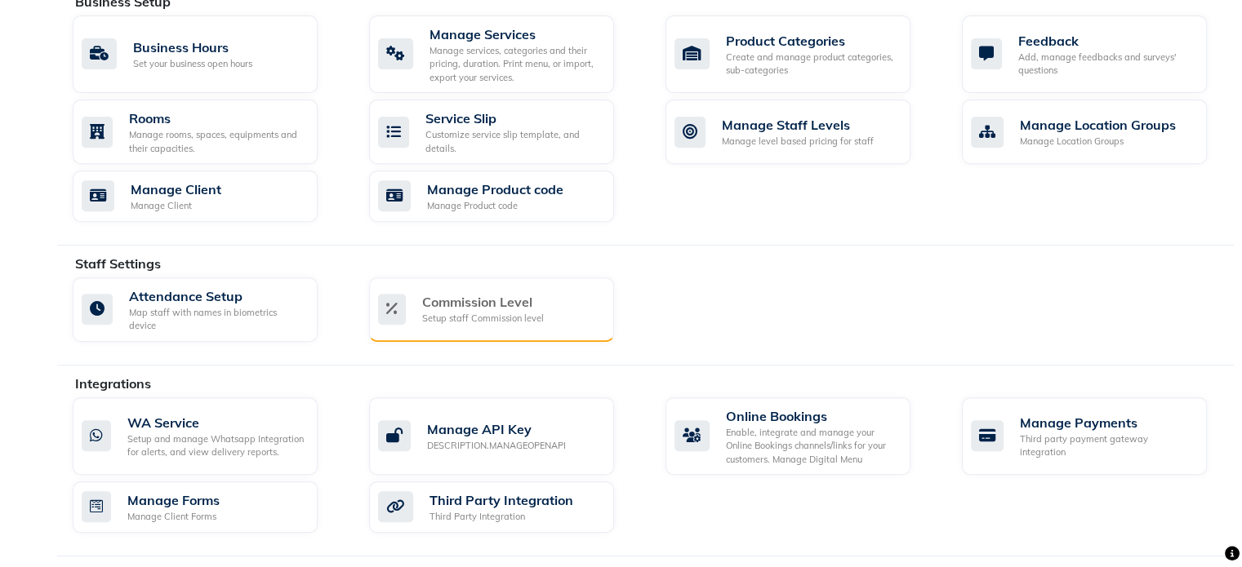
click at [503, 312] on div "Setup staff Commission level" at bounding box center [483, 319] width 122 height 14
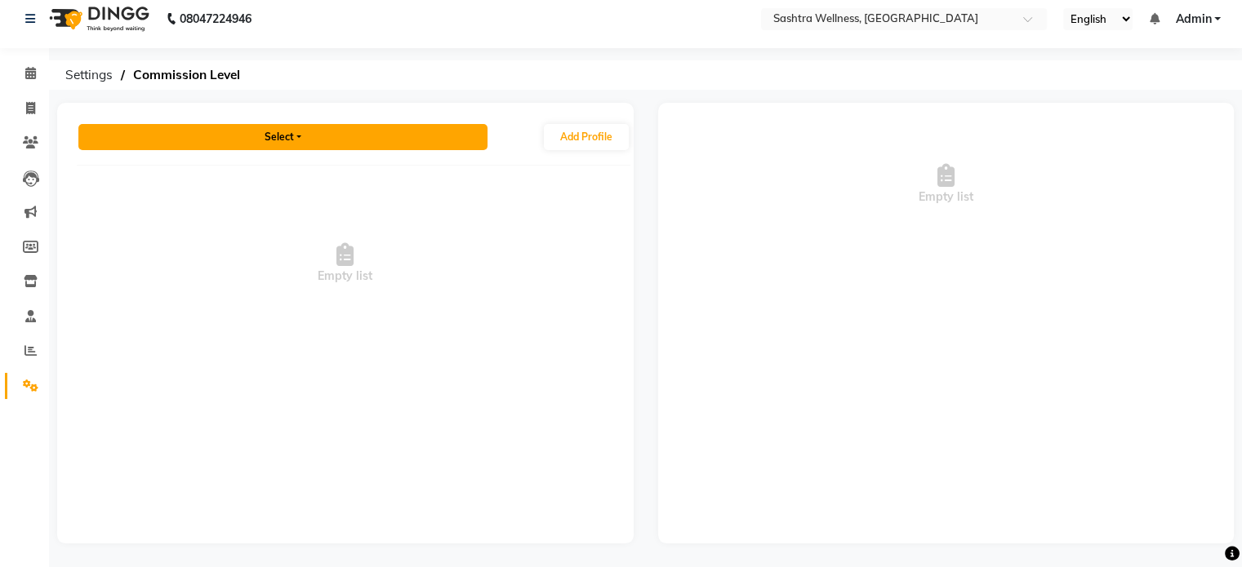
click at [291, 134] on button "Select" at bounding box center [282, 137] width 409 height 26
click at [304, 135] on button "Select" at bounding box center [282, 137] width 409 height 26
click at [300, 137] on button "Select" at bounding box center [282, 137] width 409 height 26
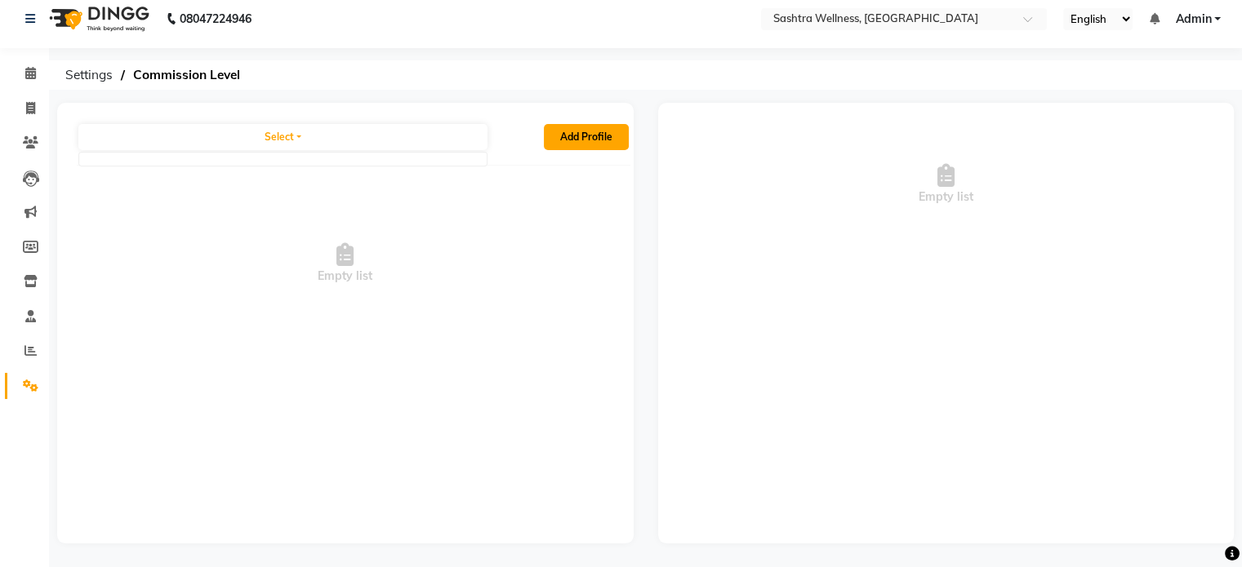
click at [574, 137] on button "Add Profile" at bounding box center [586, 137] width 85 height 26
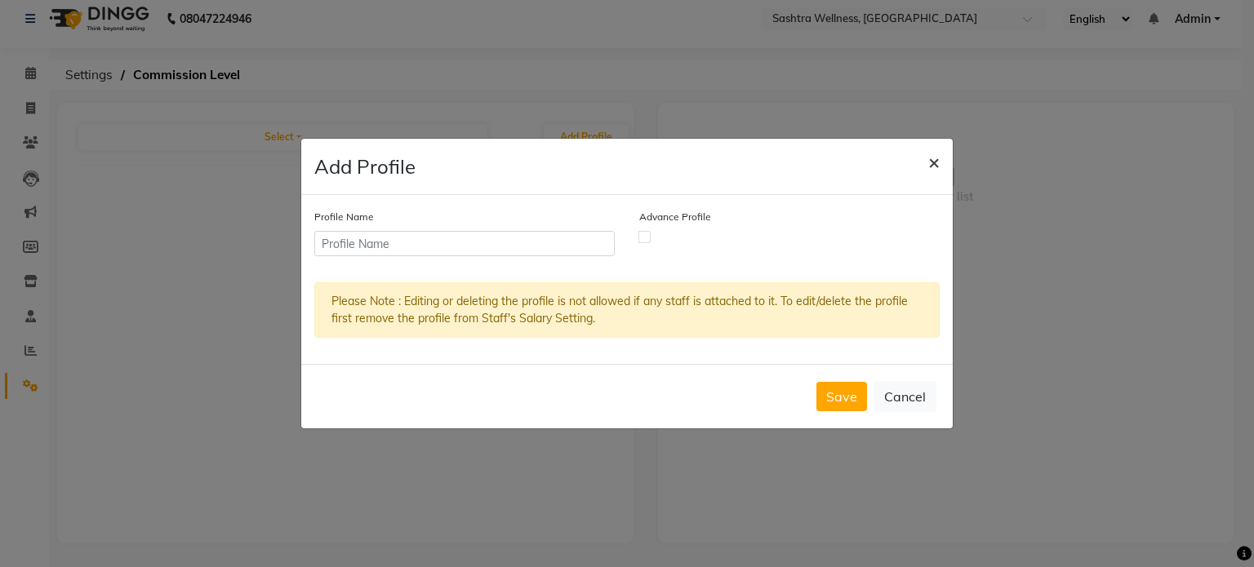
click at [937, 162] on span "×" at bounding box center [933, 161] width 11 height 24
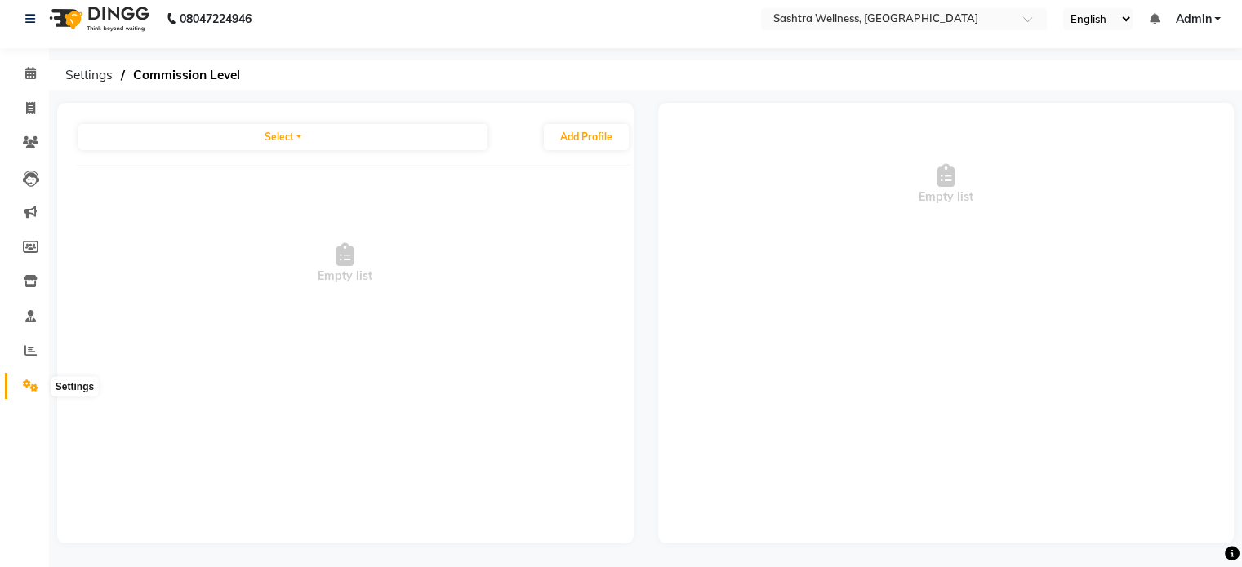
click at [24, 387] on icon at bounding box center [31, 386] width 16 height 12
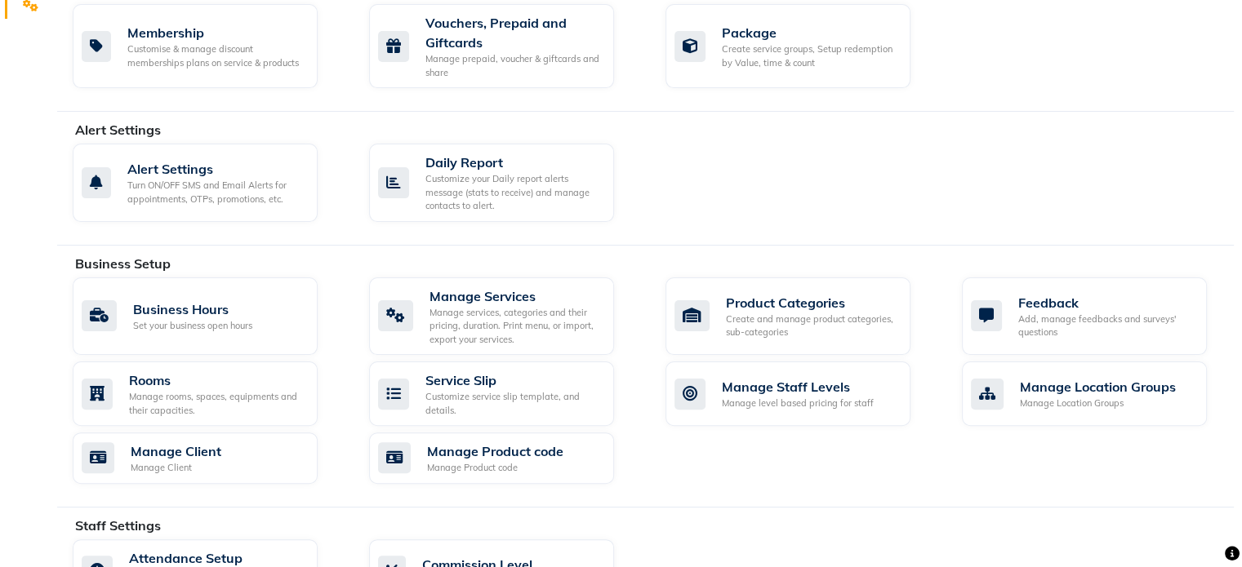
scroll to position [419, 0]
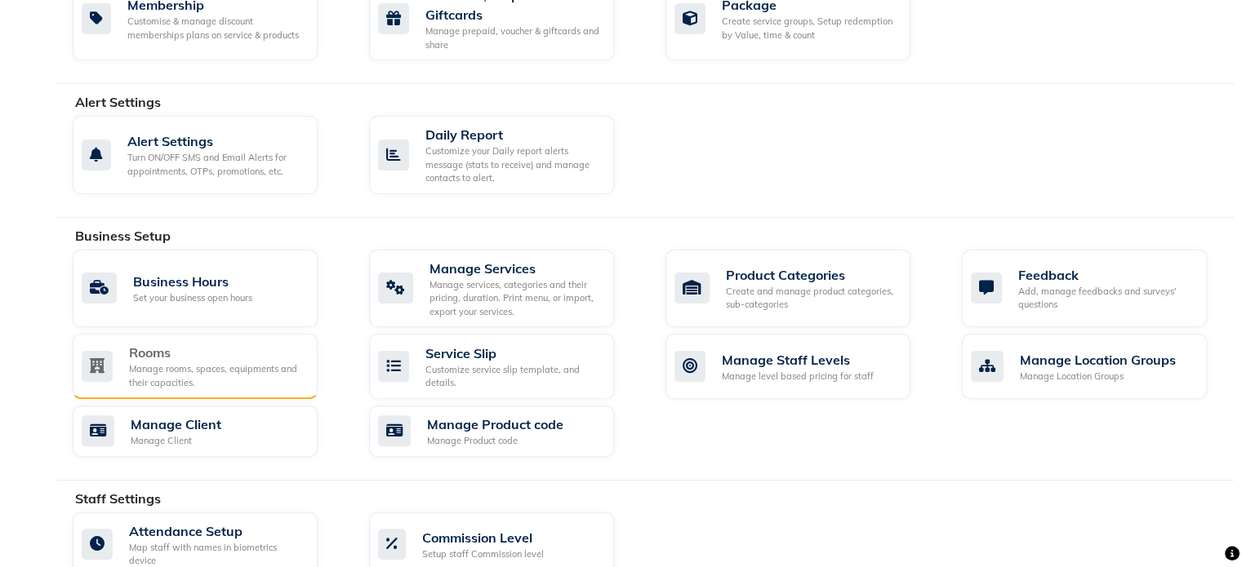
click at [183, 358] on div "Rooms" at bounding box center [216, 353] width 175 height 20
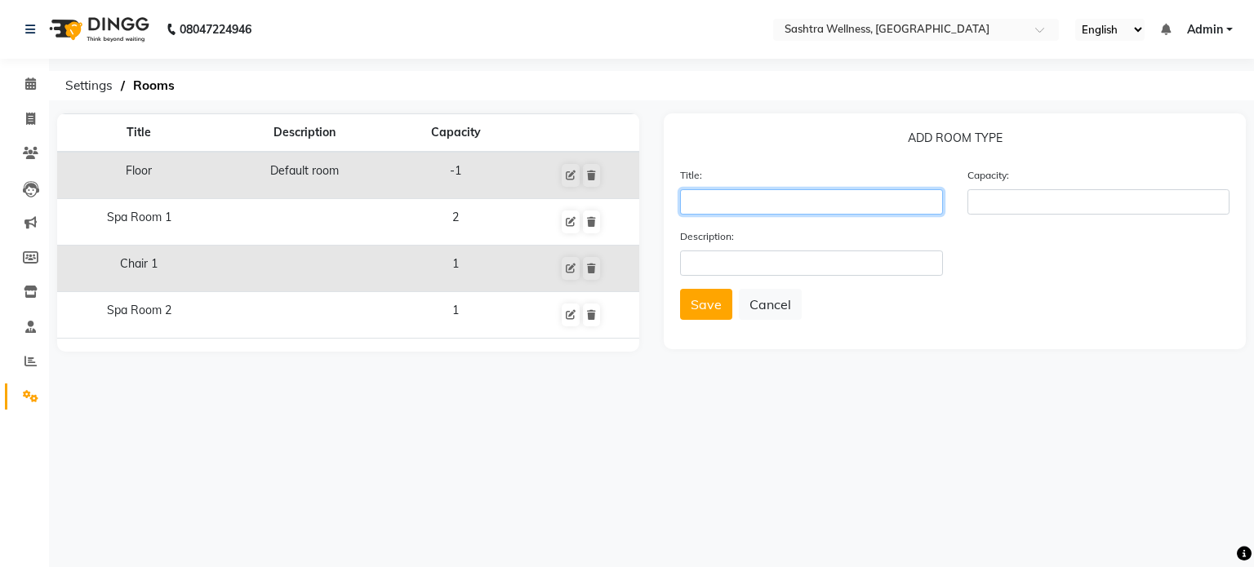
click at [827, 205] on input "text" at bounding box center [811, 201] width 263 height 25
click at [587, 175] on icon at bounding box center [591, 176] width 9 height 10
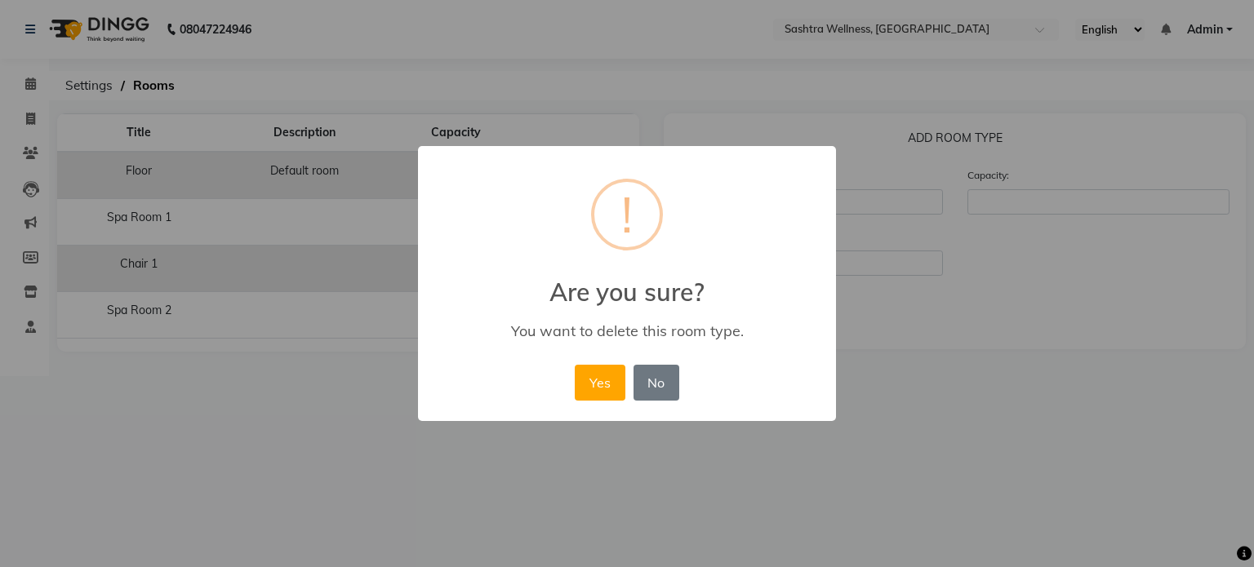
click at [668, 391] on button "No" at bounding box center [656, 383] width 46 height 36
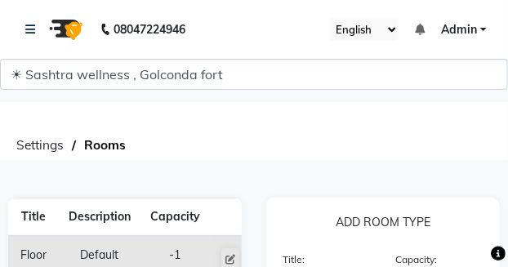
select select "2863"
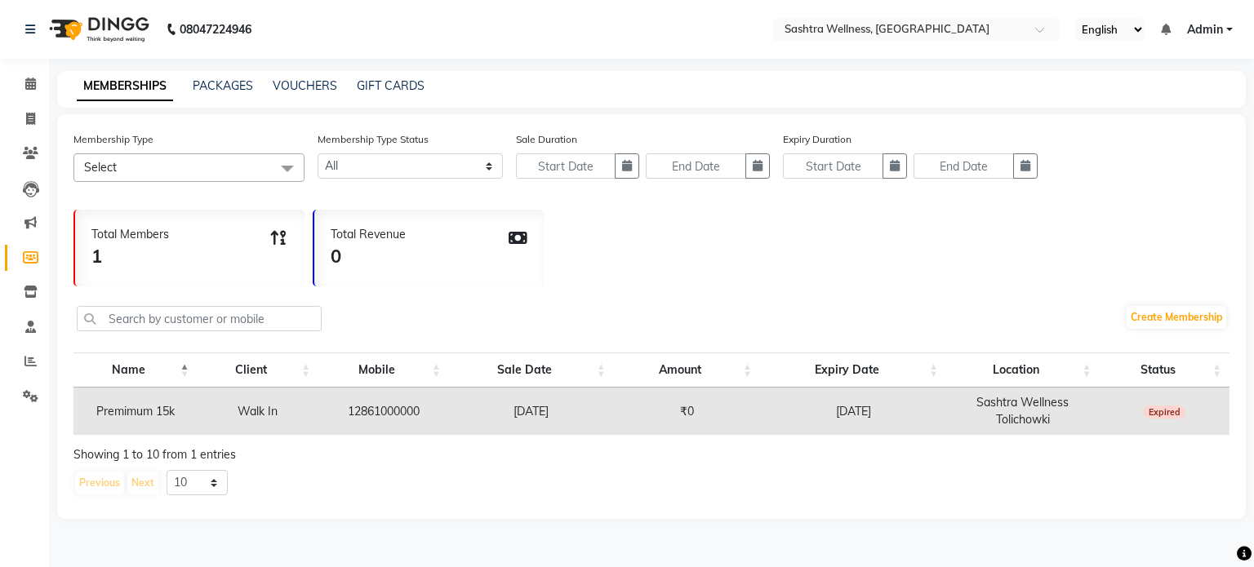
select select
